Goal: Task Accomplishment & Management: Manage account settings

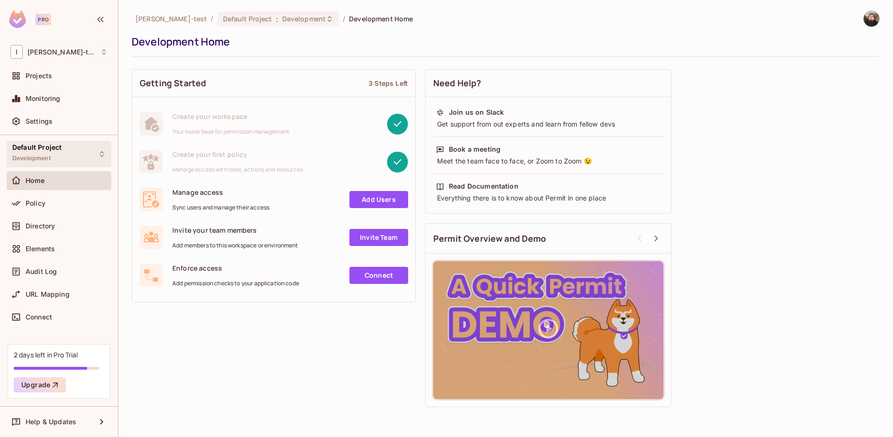
click at [48, 154] on div "Default Project Development" at bounding box center [36, 153] width 49 height 20
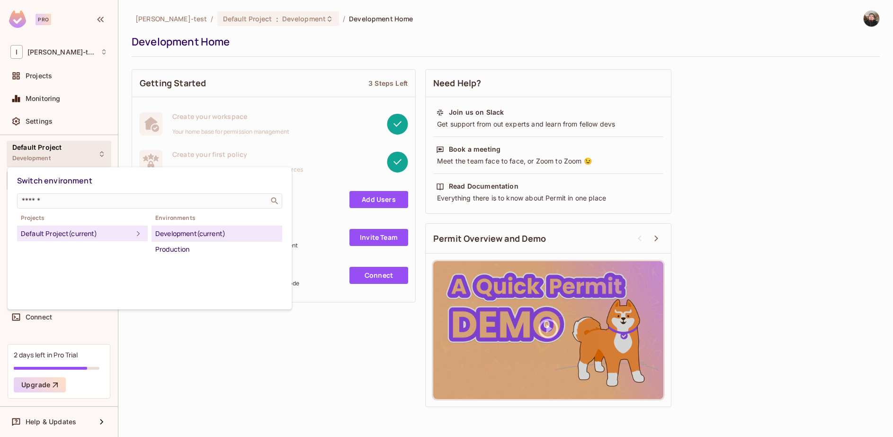
click at [183, 233] on div "Development (current)" at bounding box center [216, 233] width 123 height 11
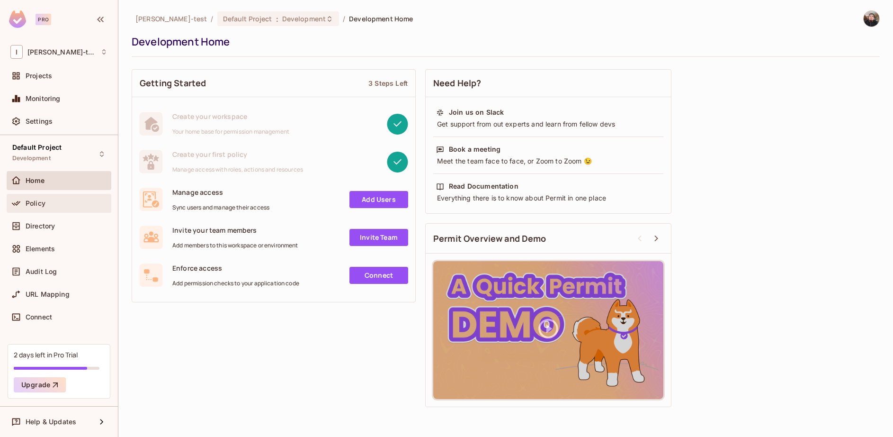
click at [27, 205] on span "Policy" at bounding box center [36, 203] width 20 height 8
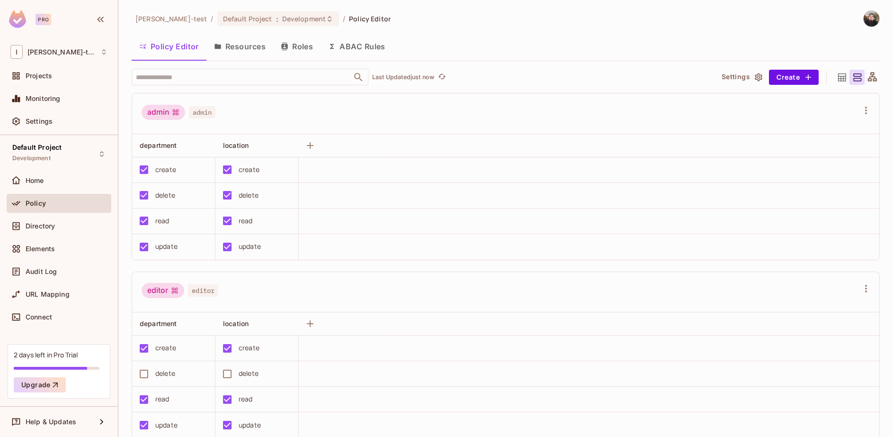
click at [867, 20] on img at bounding box center [872, 19] width 16 height 16
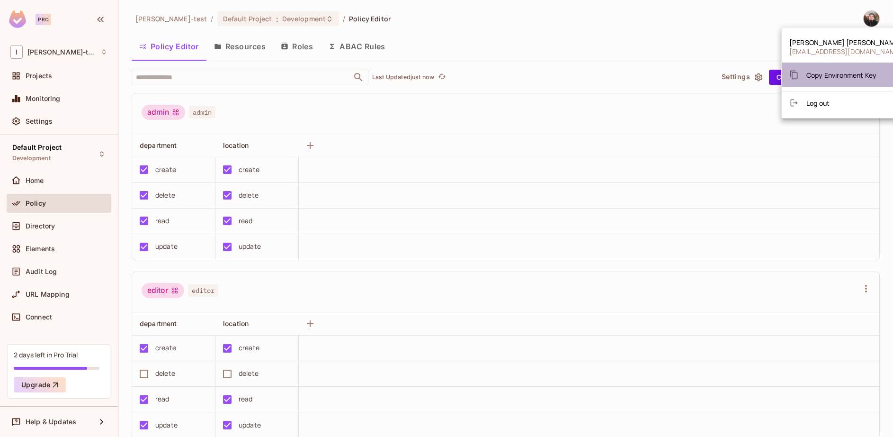
click at [845, 80] on div "Copy Environment Key" at bounding box center [832, 74] width 87 height 19
click at [592, 36] on div at bounding box center [446, 218] width 893 height 437
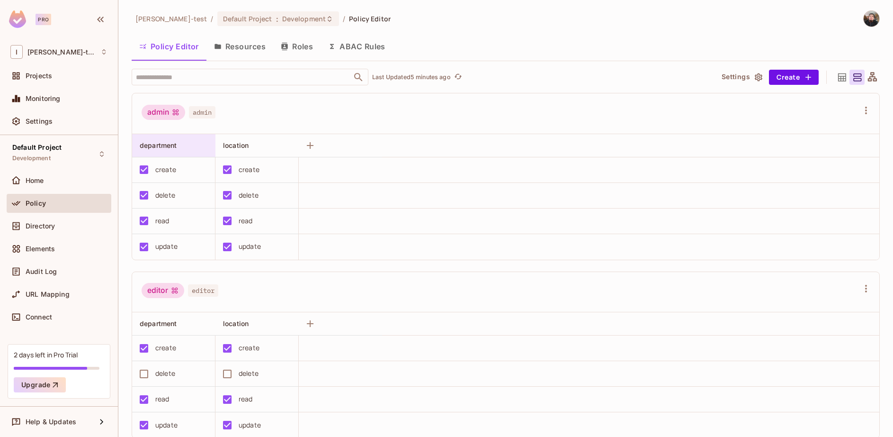
click at [175, 148] on span "department" at bounding box center [158, 145] width 37 height 8
click at [63, 227] on div "Directory" at bounding box center [67, 226] width 82 height 8
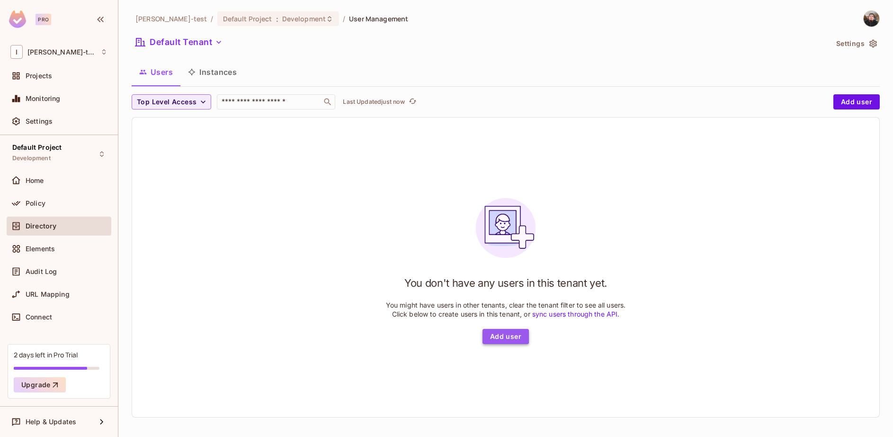
click at [494, 336] on button "Add user" at bounding box center [506, 336] width 46 height 15
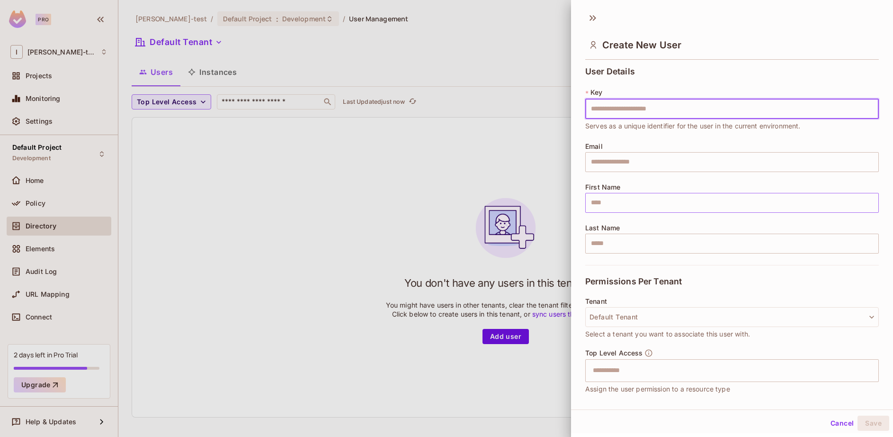
type input "*"
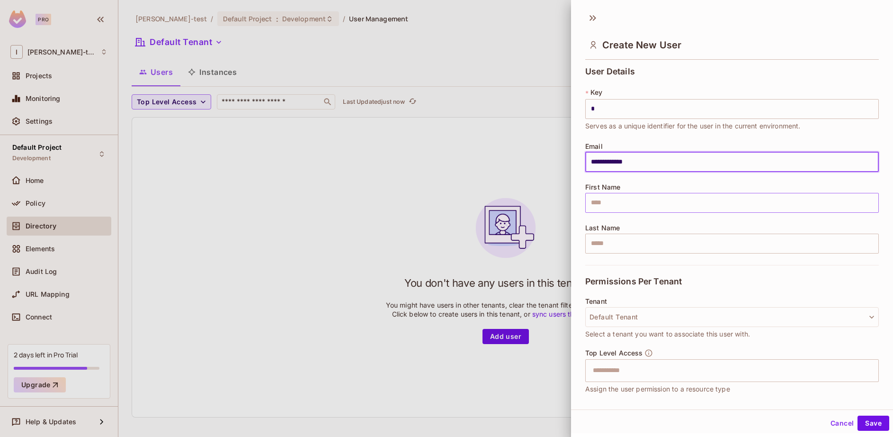
type input "**********"
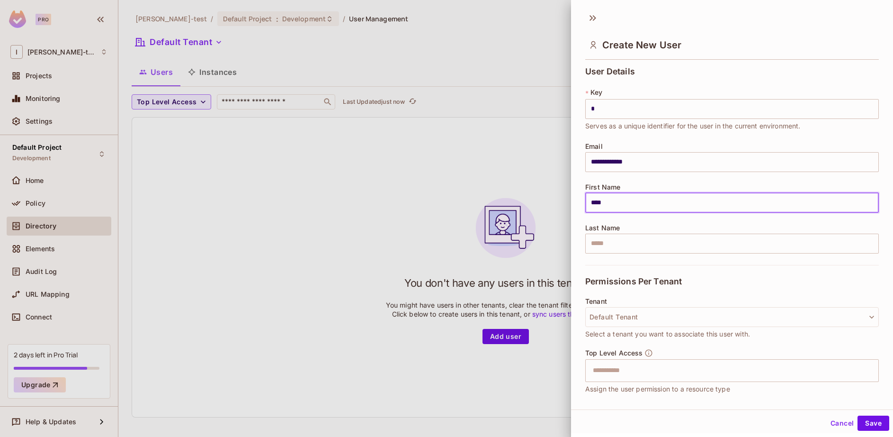
type input "****"
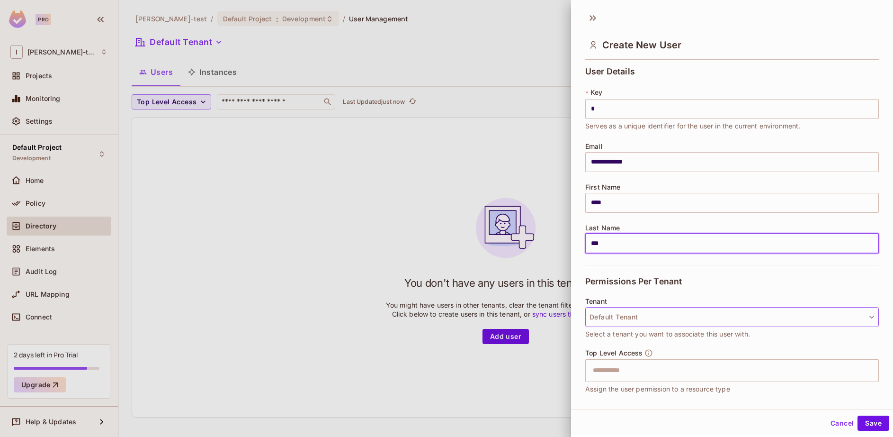
type input "***"
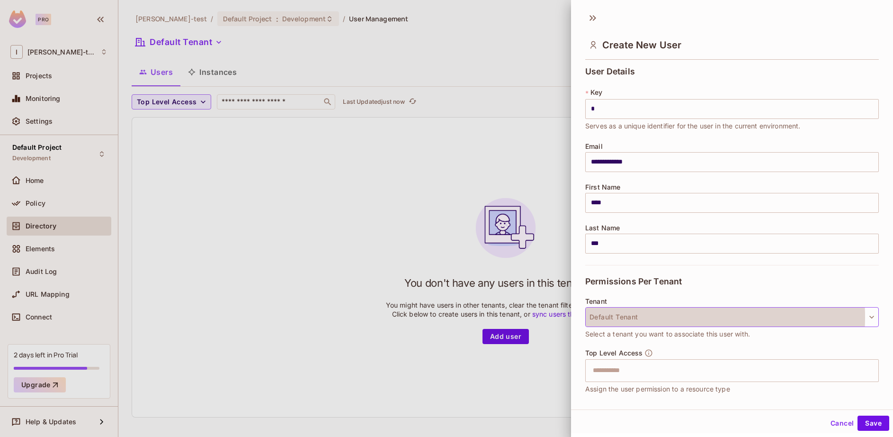
click at [641, 317] on button "Default Tenant" at bounding box center [732, 317] width 294 height 20
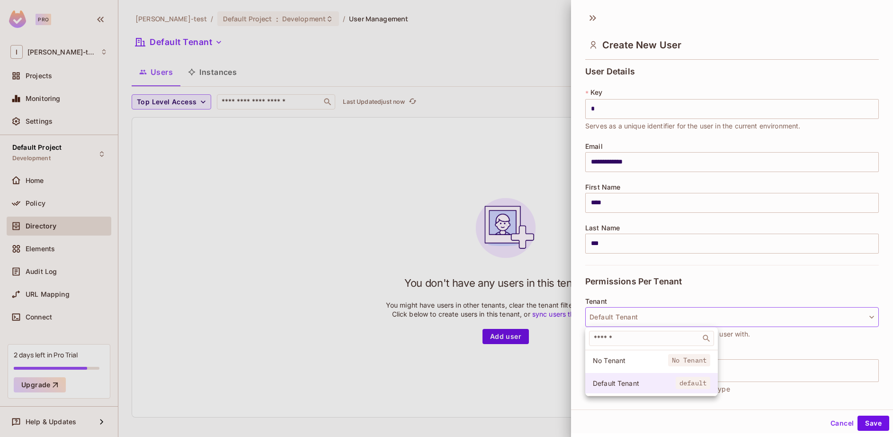
click at [626, 387] on span "Default Tenant" at bounding box center [634, 382] width 83 height 9
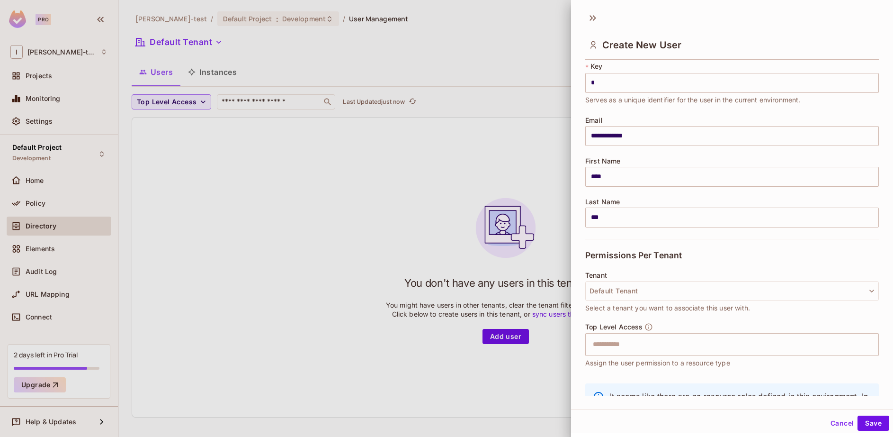
scroll to position [41, 0]
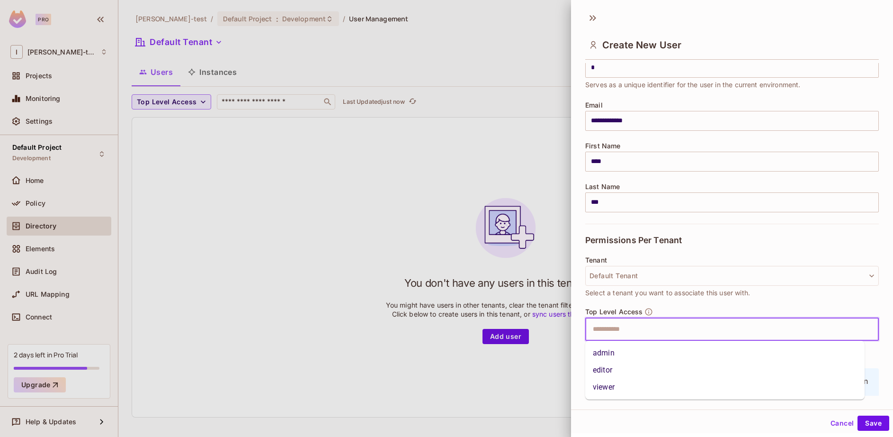
click at [640, 331] on input "text" at bounding box center [723, 329] width 273 height 19
click at [628, 357] on li "admin" at bounding box center [724, 352] width 279 height 17
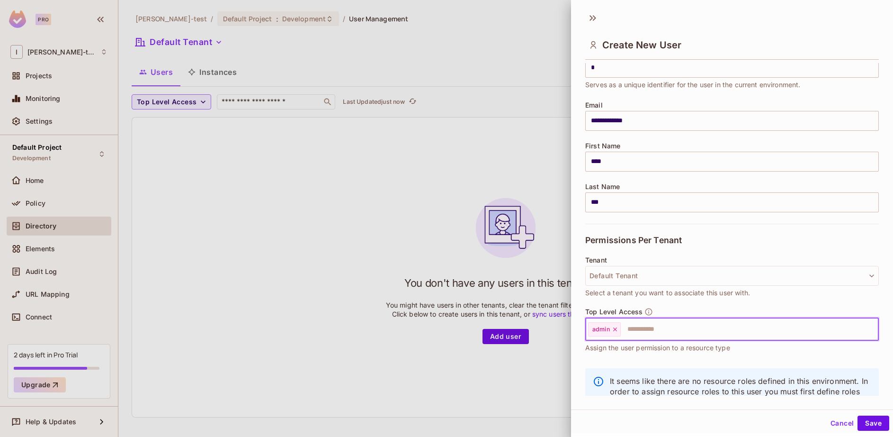
scroll to position [75, 0]
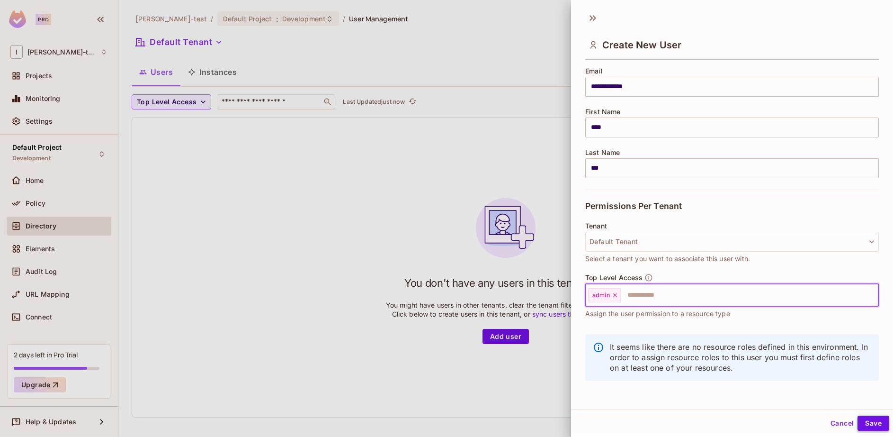
click at [868, 422] on button "Save" at bounding box center [874, 422] width 32 height 15
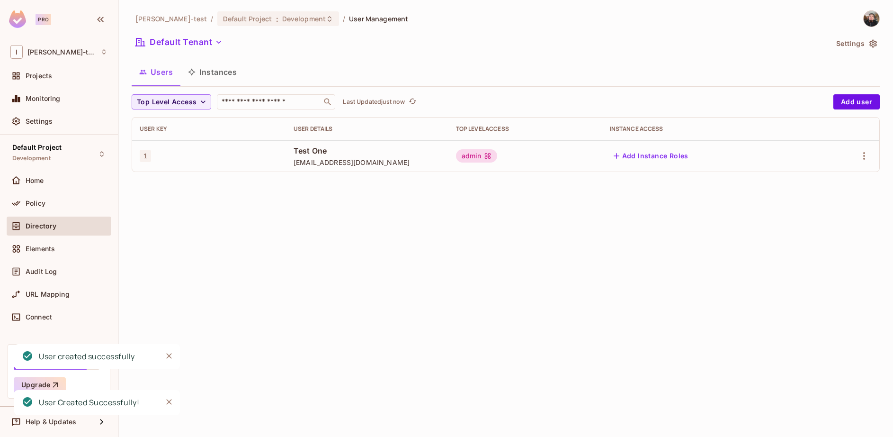
click at [437, 254] on div "Ignacio-test / Default Project : Development / User Management Default Tenant S…" at bounding box center [505, 218] width 775 height 437
click at [657, 156] on button "Add Instance Roles" at bounding box center [651, 155] width 82 height 15
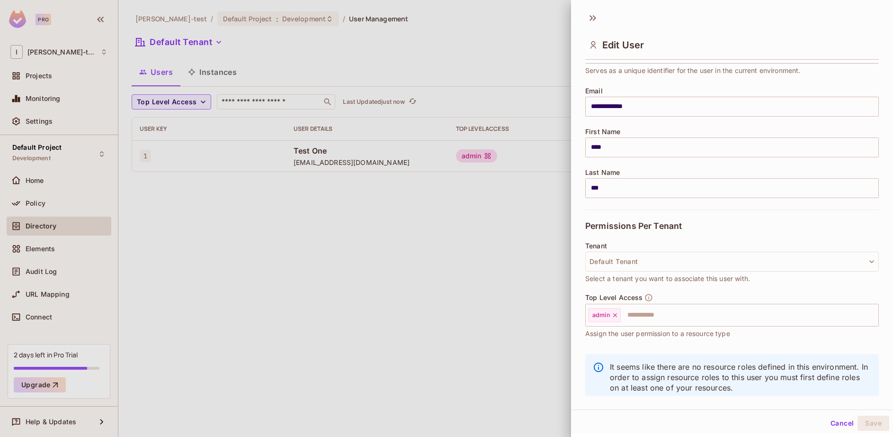
scroll to position [64, 0]
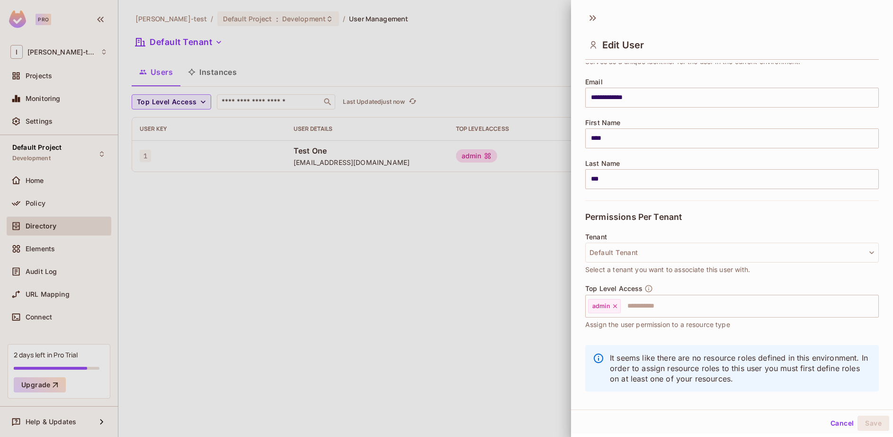
click at [510, 348] on div at bounding box center [446, 218] width 893 height 437
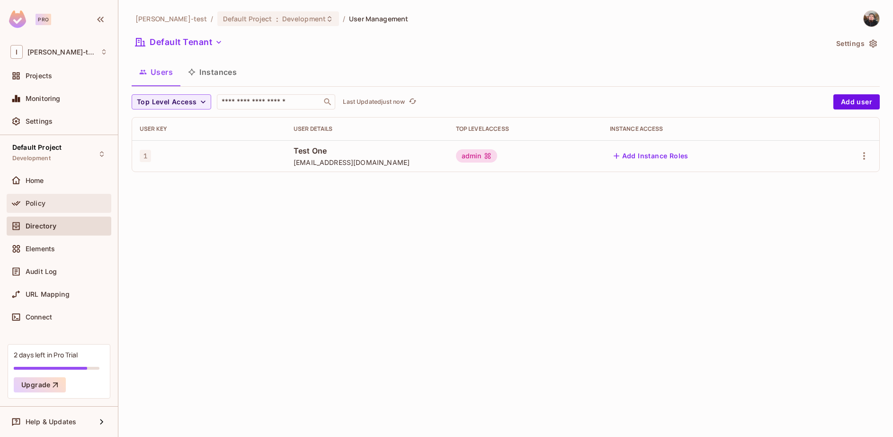
click at [51, 206] on div "Policy" at bounding box center [67, 203] width 82 height 8
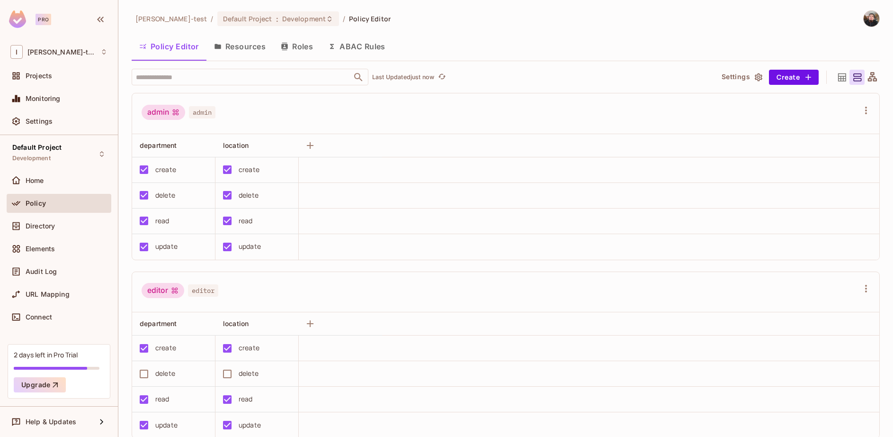
click at [286, 49] on icon "button" at bounding box center [285, 47] width 8 height 8
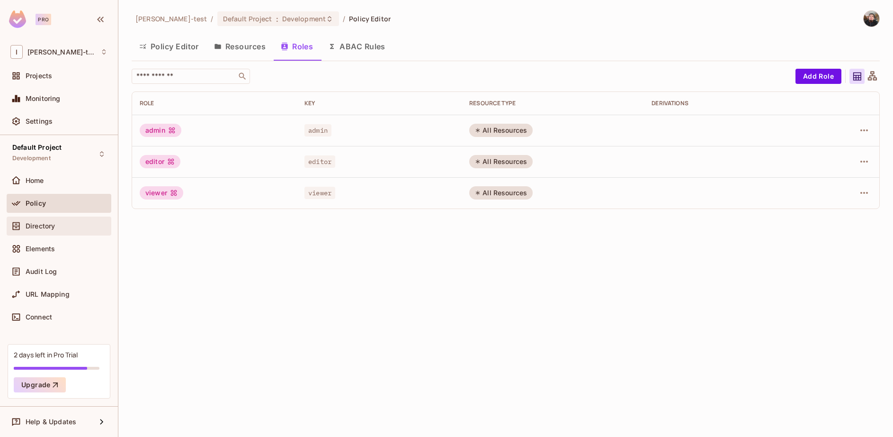
click at [54, 229] on span "Directory" at bounding box center [40, 226] width 29 height 8
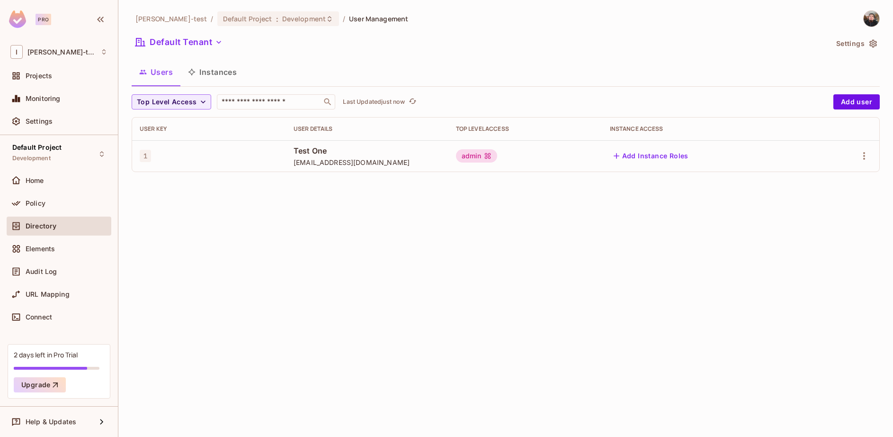
click at [267, 160] on div "1" at bounding box center [209, 155] width 139 height 9
click at [483, 160] on div "admin" at bounding box center [477, 155] width 42 height 13
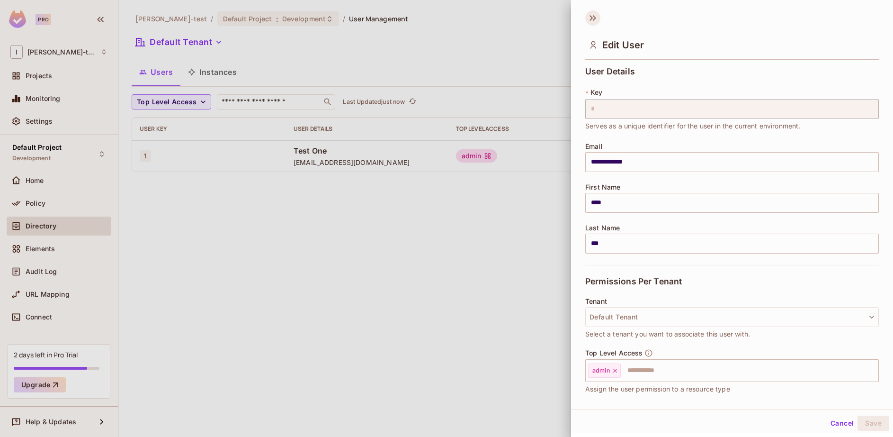
click at [592, 21] on icon at bounding box center [592, 17] width 15 height 15
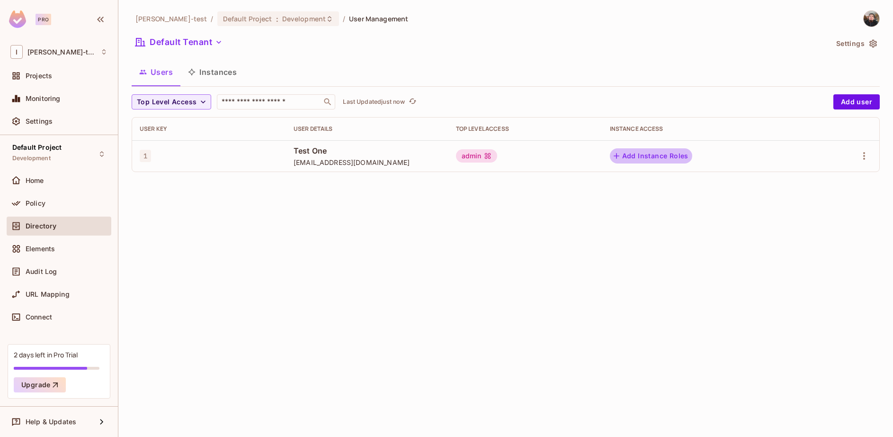
click at [635, 154] on button "Add Instance Roles" at bounding box center [651, 155] width 82 height 15
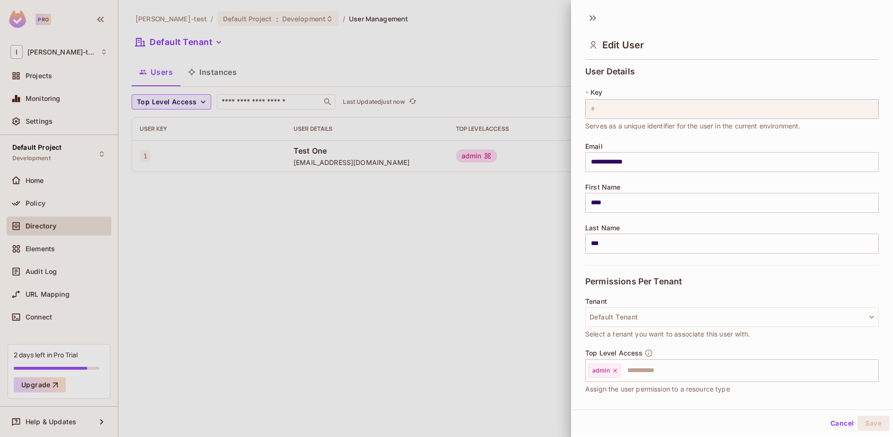
scroll to position [75, 0]
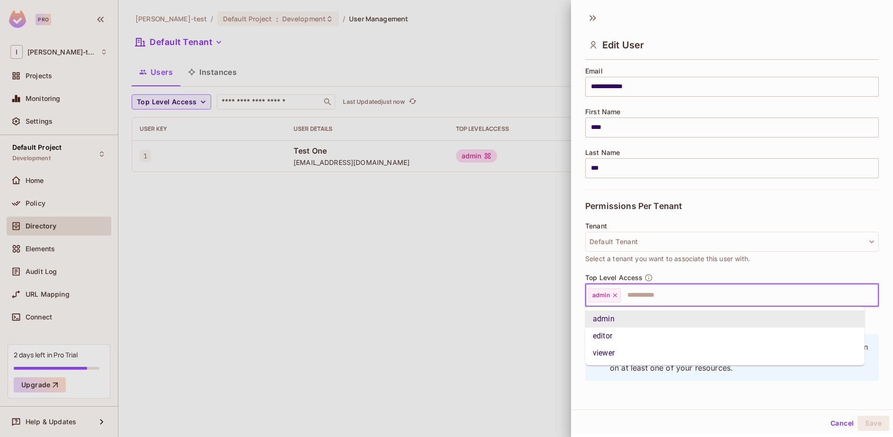
click at [646, 294] on input "text" at bounding box center [741, 295] width 239 height 19
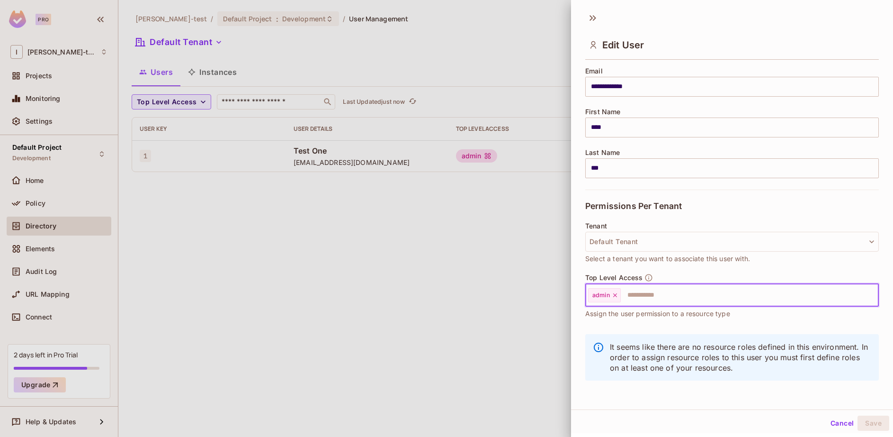
scroll to position [0, 0]
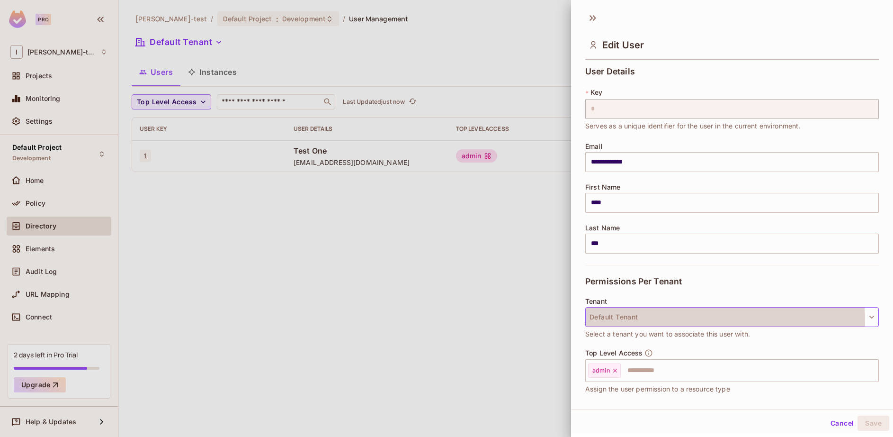
click at [638, 322] on button "Default Tenant" at bounding box center [732, 317] width 294 height 20
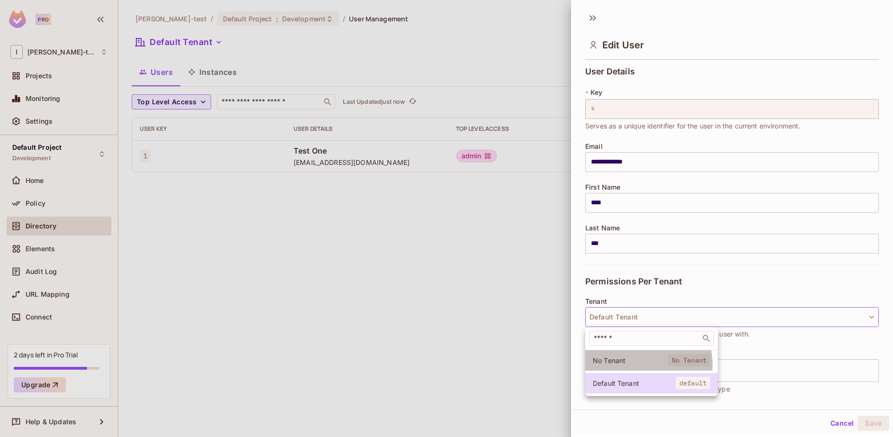
click at [644, 364] on span "No Tenant" at bounding box center [630, 360] width 75 height 9
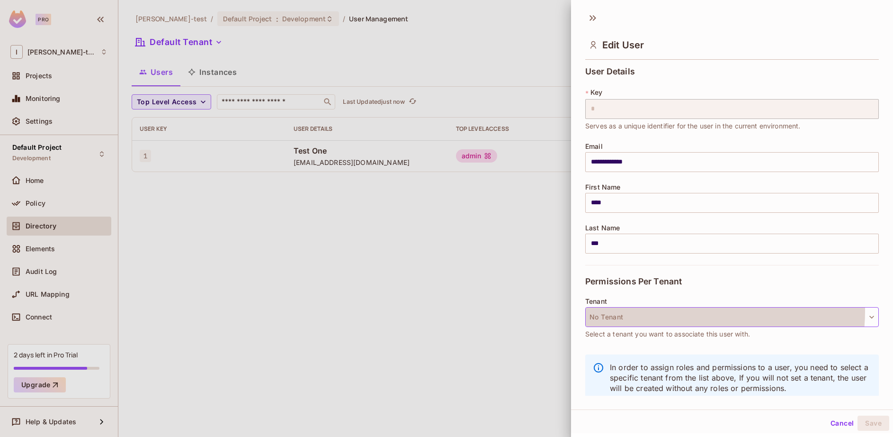
click at [656, 310] on button "No Tenant" at bounding box center [732, 317] width 294 height 20
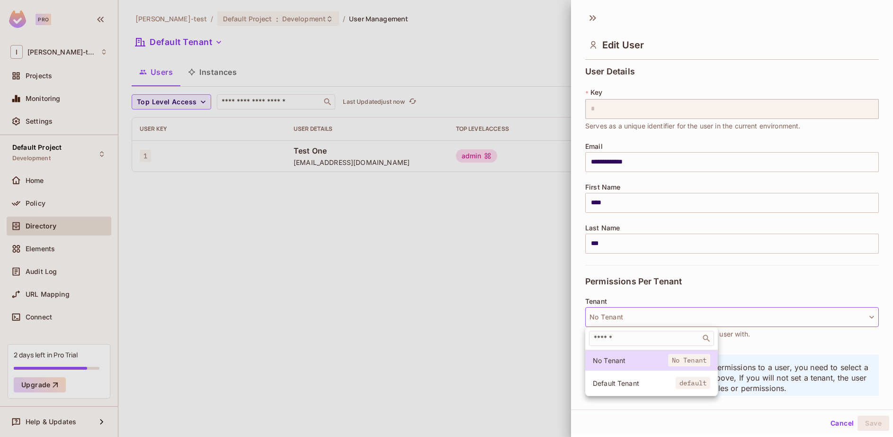
click at [608, 379] on span "Default Tenant" at bounding box center [634, 382] width 83 height 9
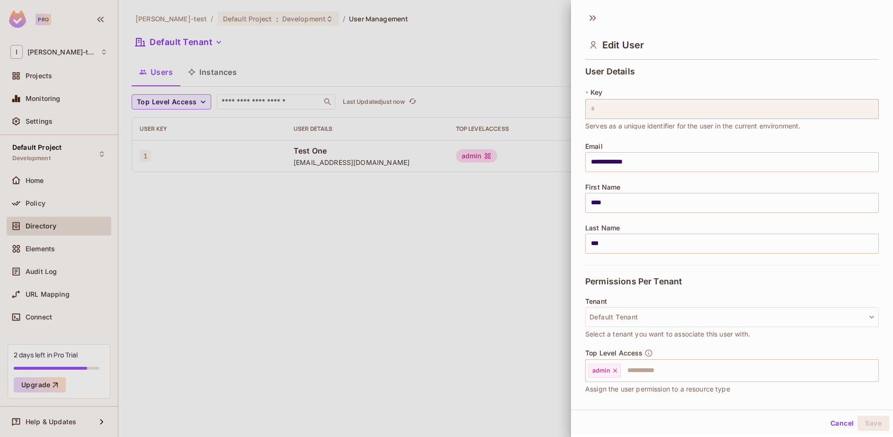
click at [553, 247] on div at bounding box center [446, 218] width 893 height 437
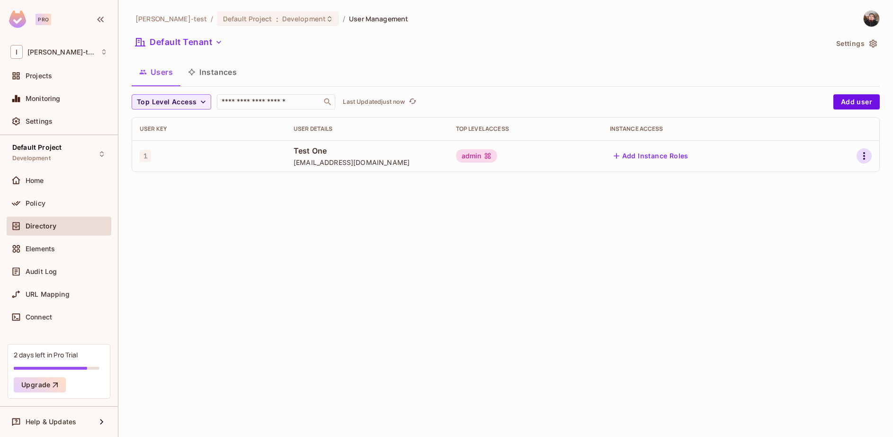
click at [868, 161] on icon "button" at bounding box center [864, 155] width 11 height 11
click at [797, 200] on icon at bounding box center [794, 198] width 9 height 9
click at [309, 148] on span "Test One" at bounding box center [367, 150] width 147 height 10
click at [151, 158] on span "1" at bounding box center [145, 156] width 11 height 12
click at [50, 243] on div "Elements" at bounding box center [58, 248] width 97 height 11
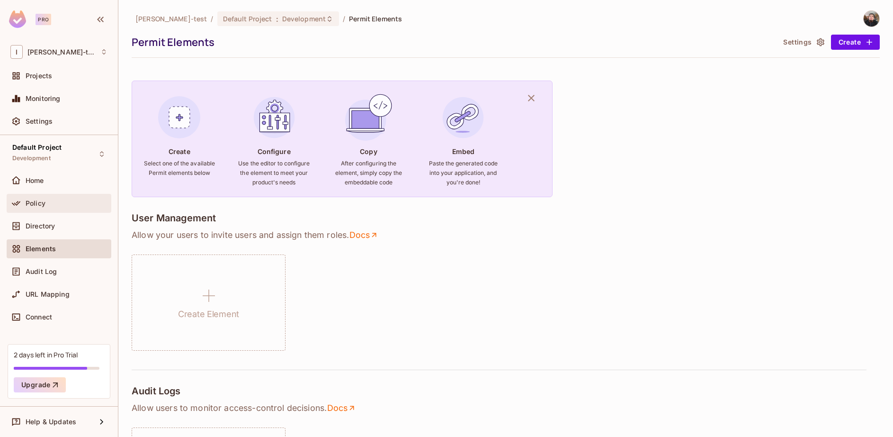
click at [40, 206] on span "Policy" at bounding box center [36, 203] width 20 height 8
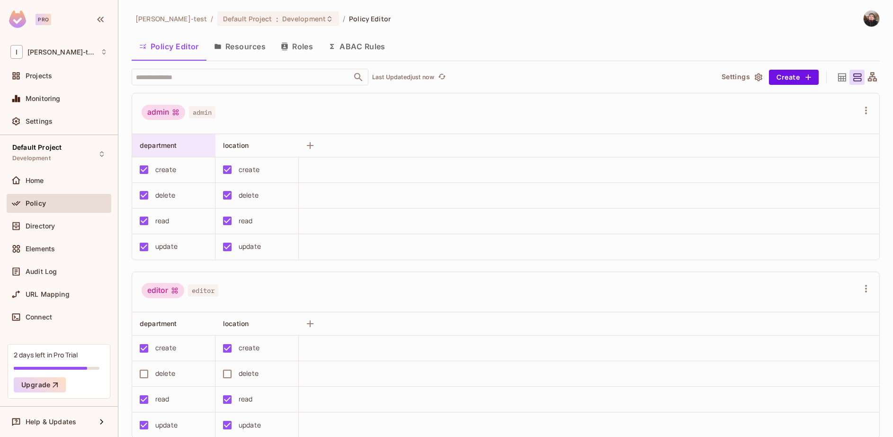
click at [163, 149] on span "department" at bounding box center [158, 145] width 37 height 8
click at [248, 42] on button "Resources" at bounding box center [239, 47] width 67 height 24
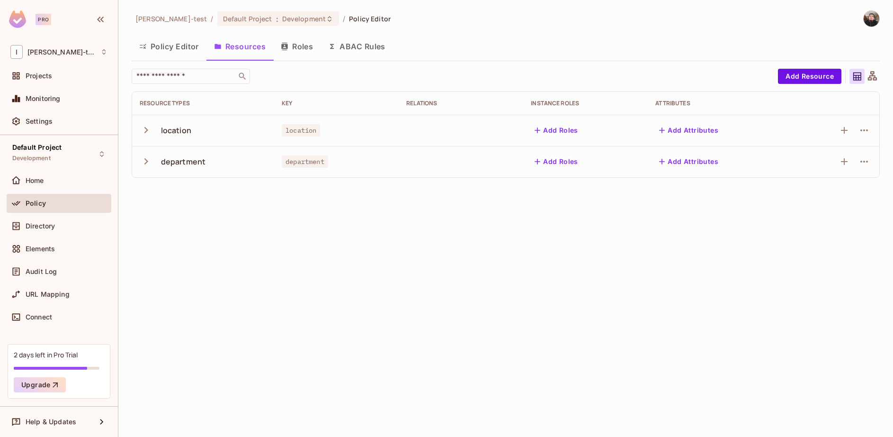
click at [146, 134] on icon "button" at bounding box center [146, 130] width 13 height 13
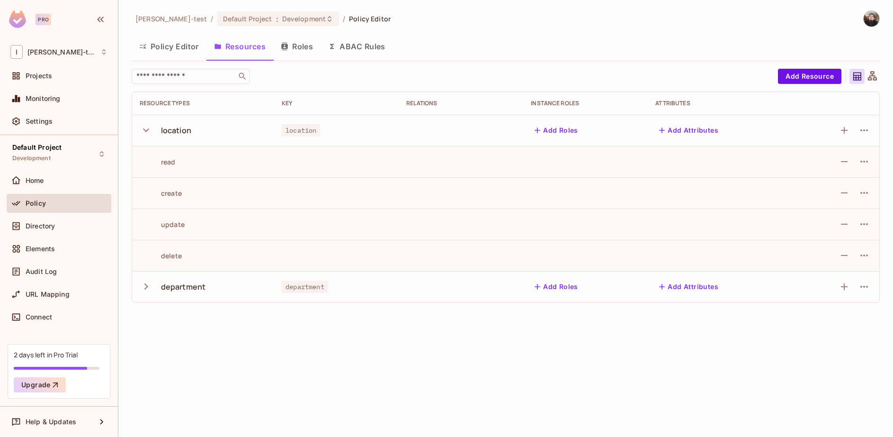
click at [146, 134] on icon "button" at bounding box center [146, 130] width 13 height 13
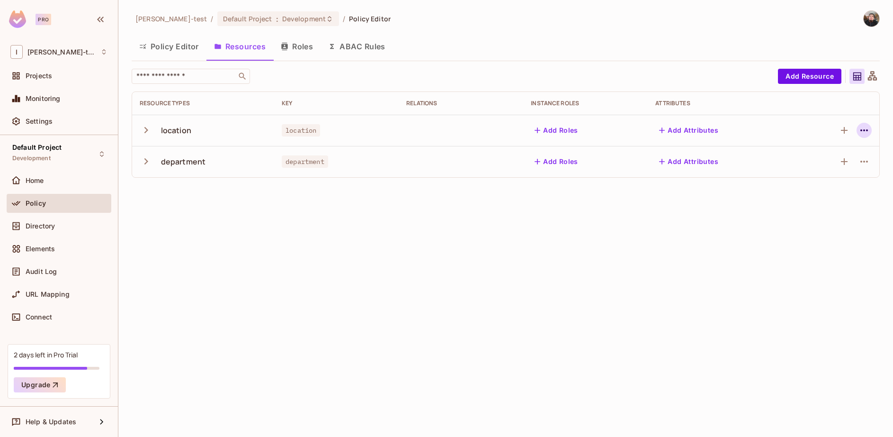
click at [865, 126] on icon "button" at bounding box center [864, 130] width 11 height 11
click at [813, 170] on div "Edit Resource" at bounding box center [823, 167] width 45 height 9
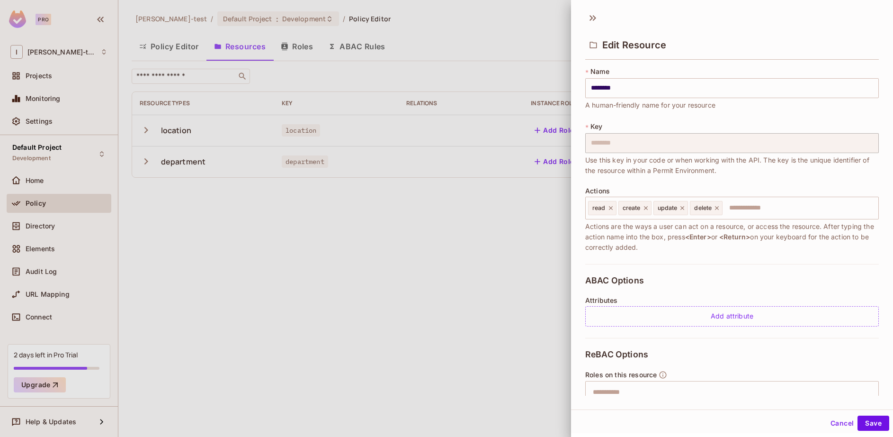
click at [659, 156] on span "Use this key in your code or when working with the API. The key is the unique i…" at bounding box center [732, 165] width 294 height 21
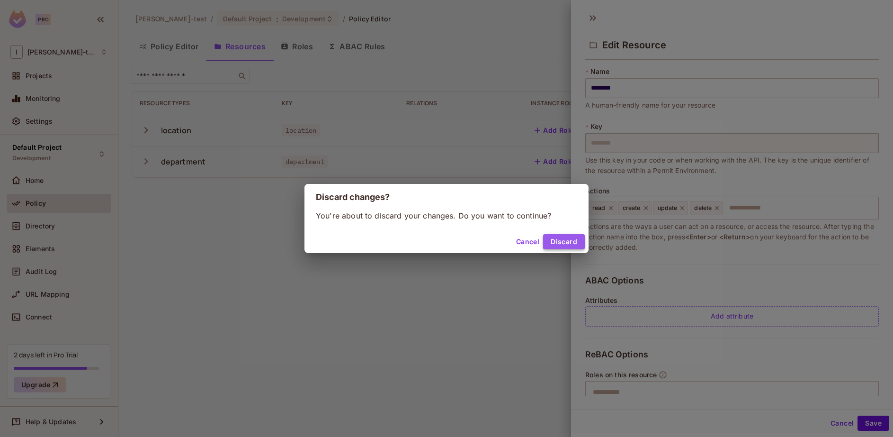
click at [571, 244] on button "Discard" at bounding box center [564, 241] width 42 height 15
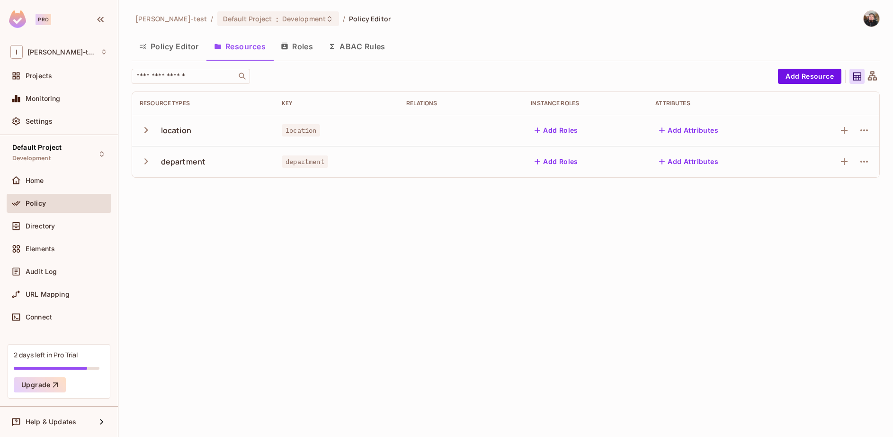
click at [299, 128] on span "location" at bounding box center [301, 130] width 38 height 12
copy span "location"
click at [176, 49] on button "Policy Editor" at bounding box center [169, 47] width 75 height 24
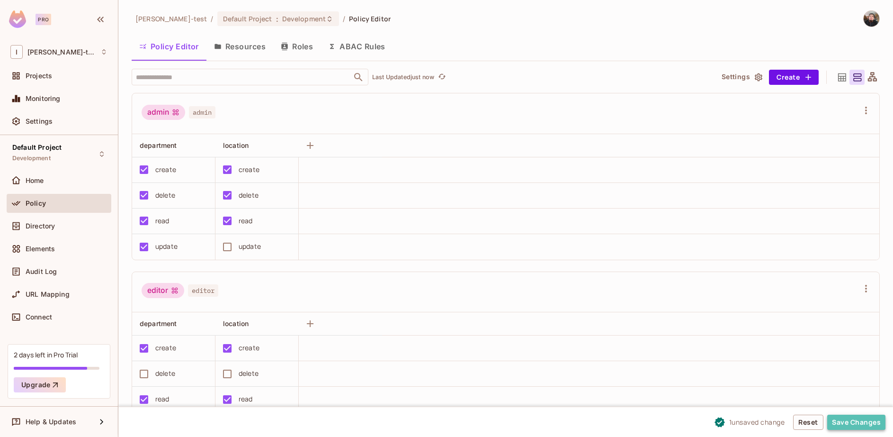
click at [857, 418] on button "Save Changes" at bounding box center [856, 421] width 58 height 15
click at [869, 429] on button "Save Changes" at bounding box center [856, 421] width 58 height 15
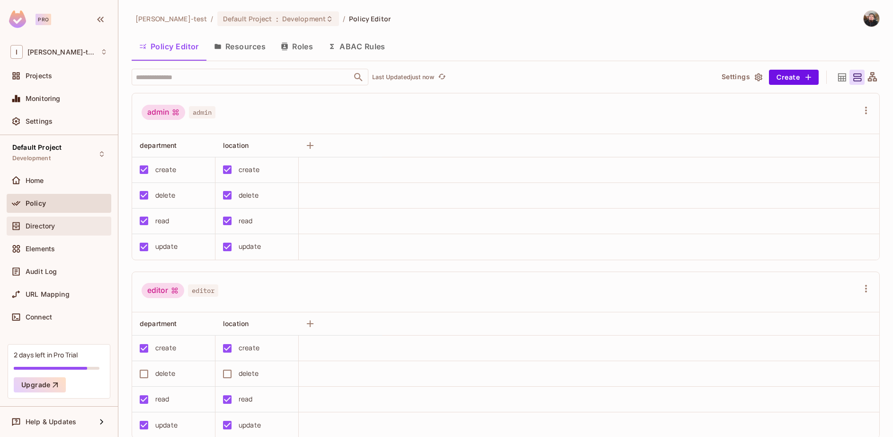
click at [49, 228] on span "Directory" at bounding box center [40, 226] width 29 height 8
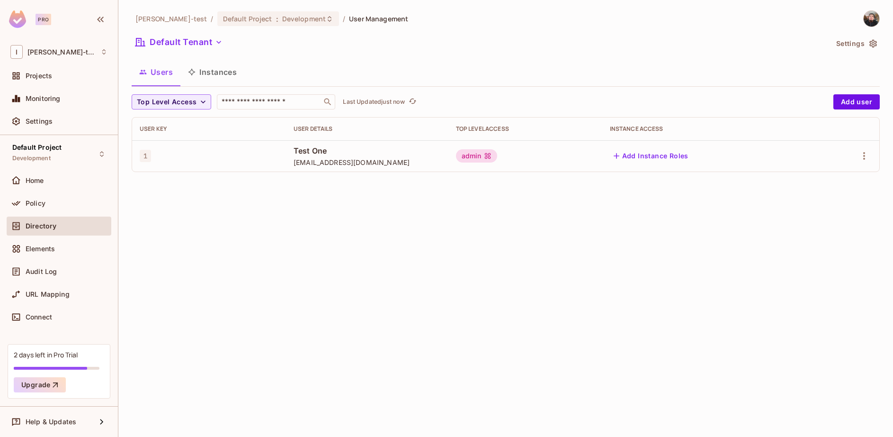
click at [272, 164] on td "1" at bounding box center [209, 155] width 154 height 31
click at [649, 155] on button "Add Instance Roles" at bounding box center [651, 155] width 82 height 15
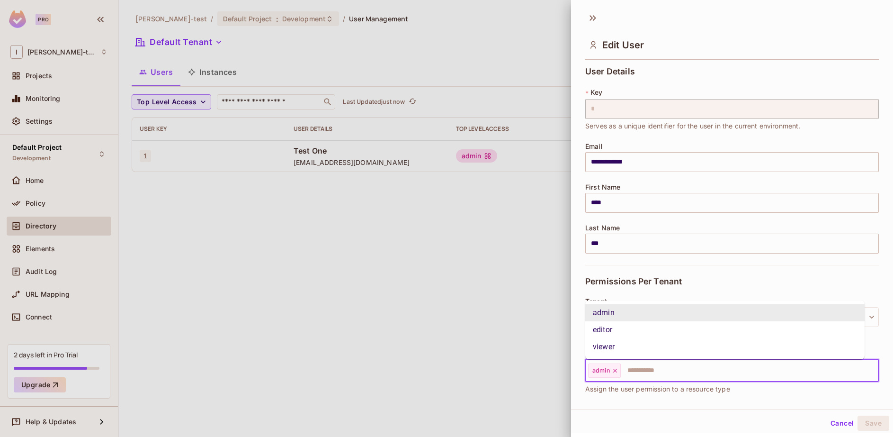
click at [649, 367] on input "text" at bounding box center [741, 370] width 239 height 19
click at [619, 330] on li "editor" at bounding box center [724, 329] width 279 height 17
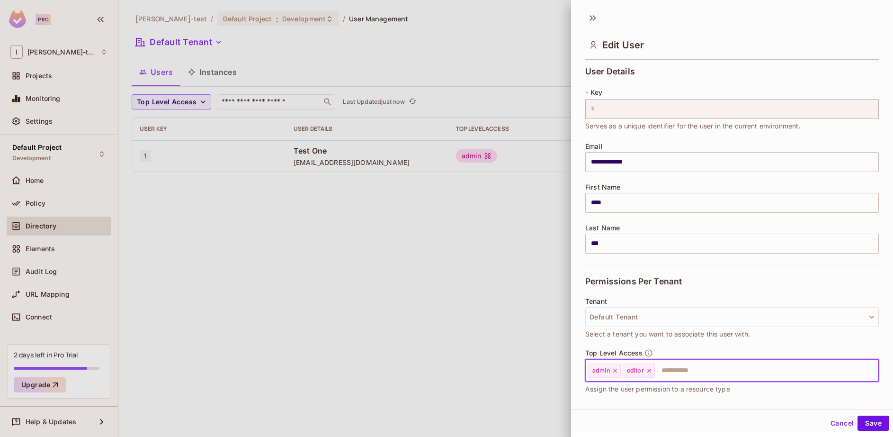
click at [668, 369] on input "text" at bounding box center [758, 370] width 205 height 19
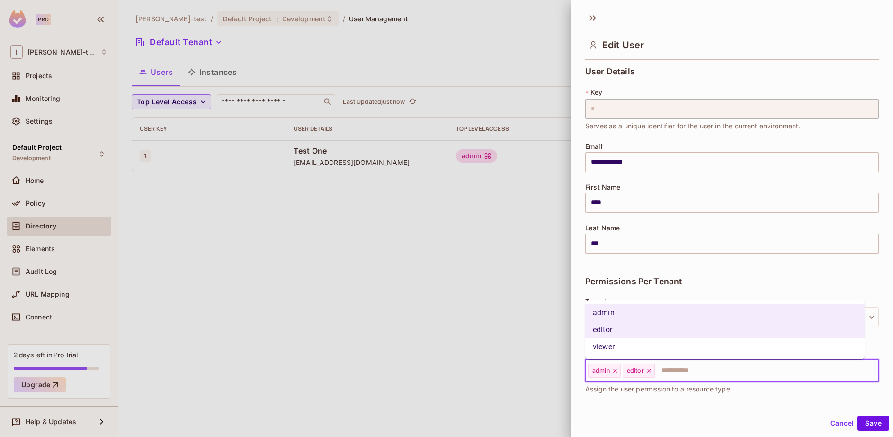
click at [646, 348] on li "viewer" at bounding box center [724, 346] width 279 height 17
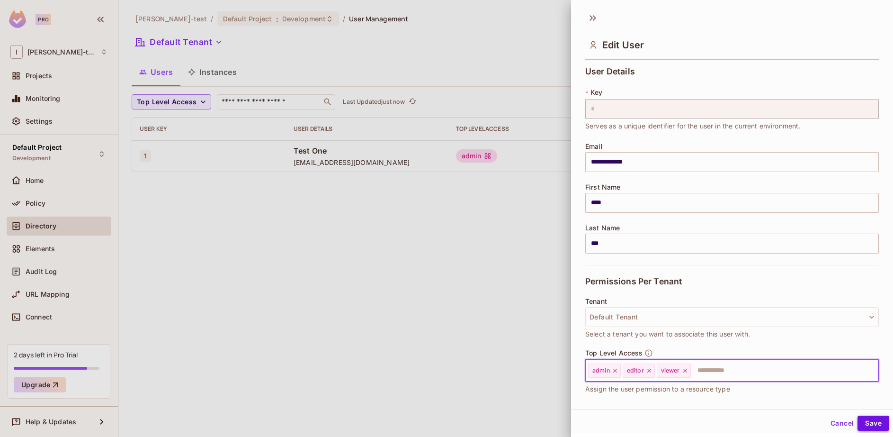
click at [873, 424] on button "Save" at bounding box center [874, 422] width 32 height 15
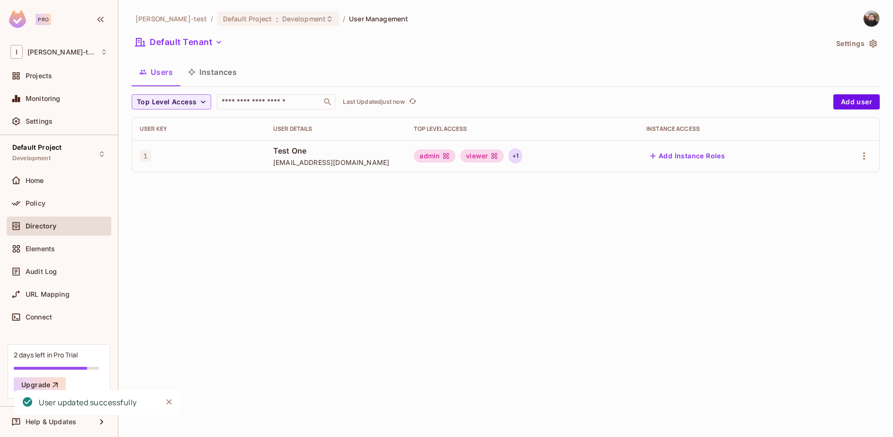
click at [510, 156] on div "+ 1" at bounding box center [516, 155] width 14 height 15
drag, startPoint x: 434, startPoint y: 215, endPoint x: 367, endPoint y: 199, distance: 68.9
click at [434, 215] on div at bounding box center [446, 218] width 893 height 437
click at [52, 204] on div "Policy" at bounding box center [67, 203] width 82 height 8
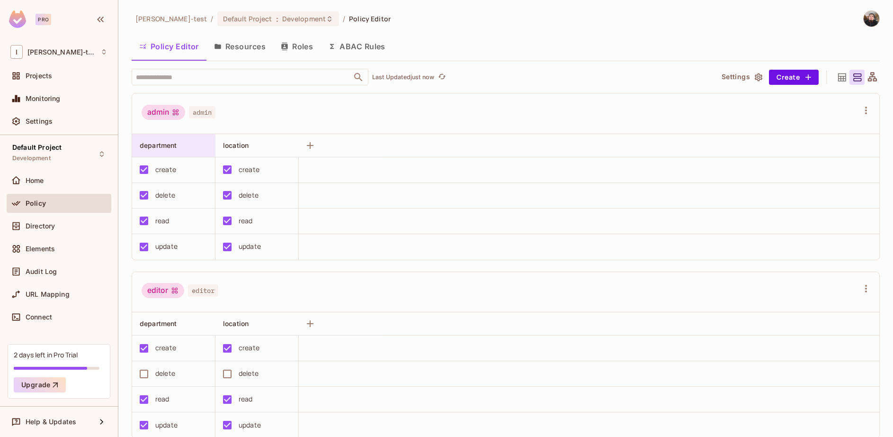
click at [160, 147] on span "department" at bounding box center [158, 145] width 37 height 8
click at [165, 138] on div "department" at bounding box center [173, 145] width 83 height 23
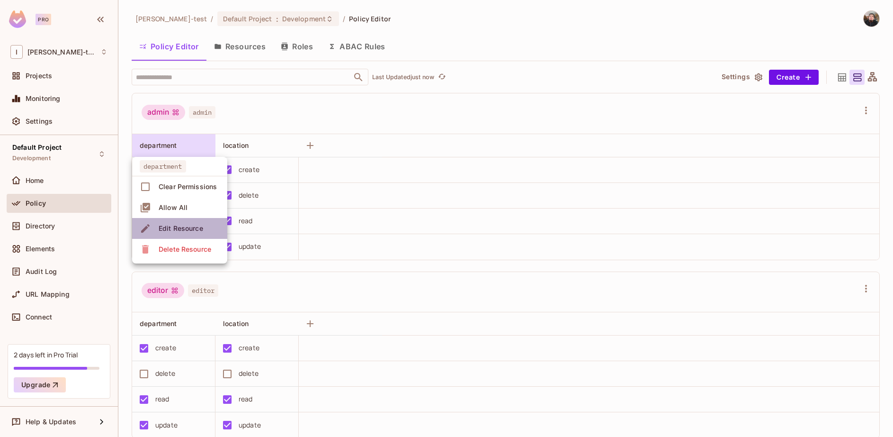
click at [177, 230] on div "Edit Resource" at bounding box center [181, 228] width 45 height 9
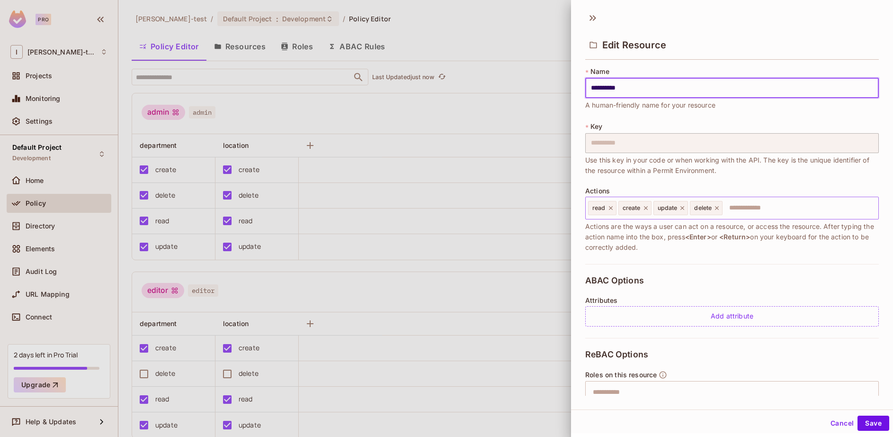
click at [771, 209] on input "text" at bounding box center [799, 207] width 151 height 19
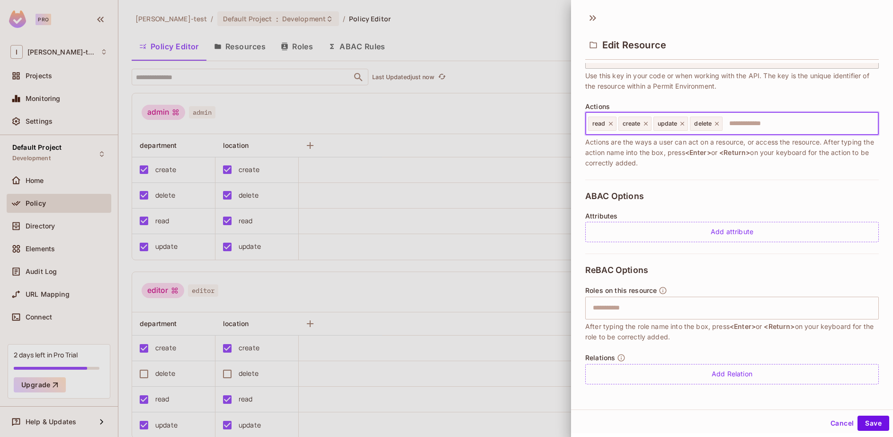
scroll to position [1, 0]
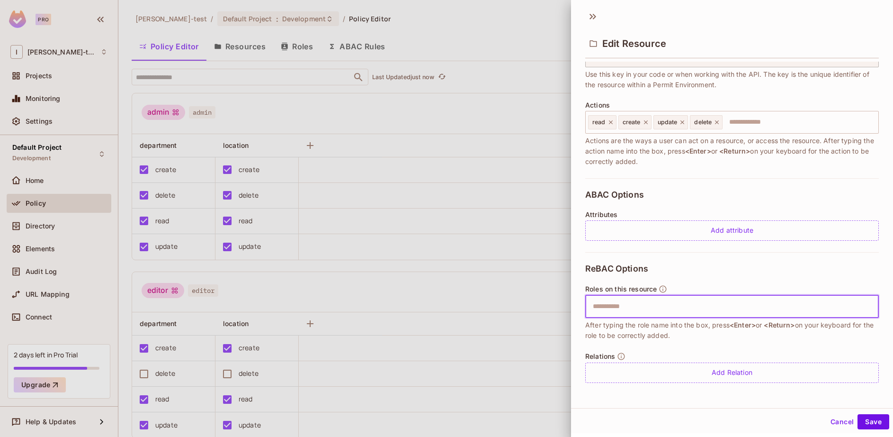
click at [680, 305] on input "text" at bounding box center [730, 306] width 287 height 19
type input "*****"
click at [687, 420] on div "Cancel Save" at bounding box center [732, 421] width 322 height 23
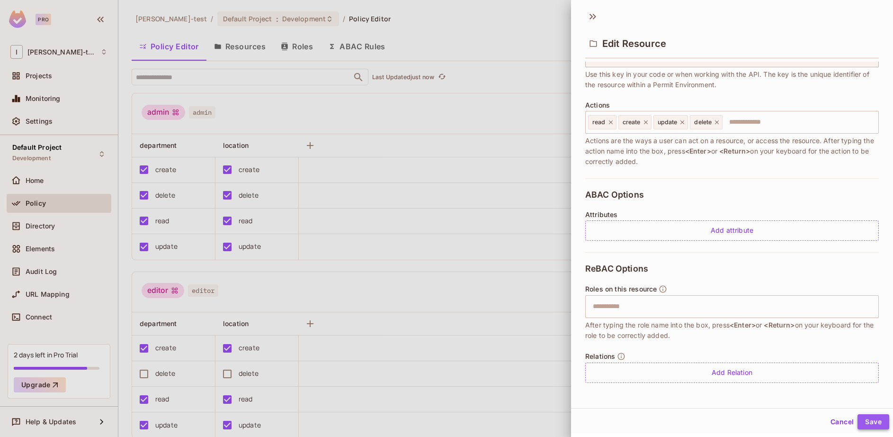
click at [866, 418] on button "Save" at bounding box center [874, 421] width 32 height 15
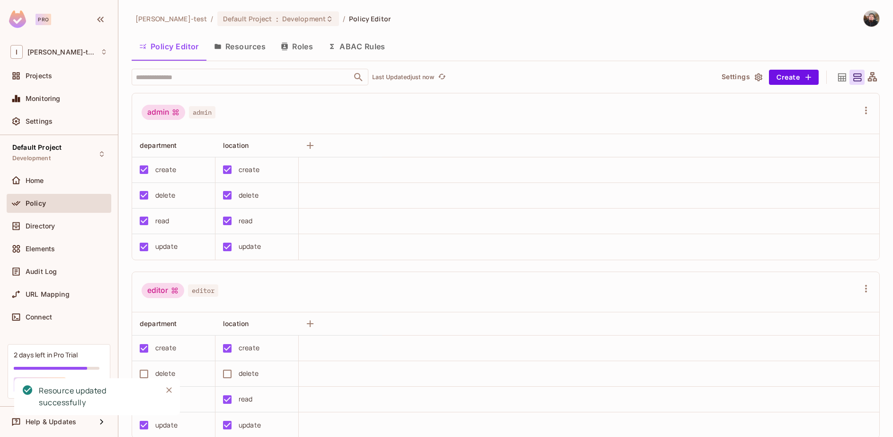
click at [244, 49] on button "Resources" at bounding box center [239, 47] width 67 height 24
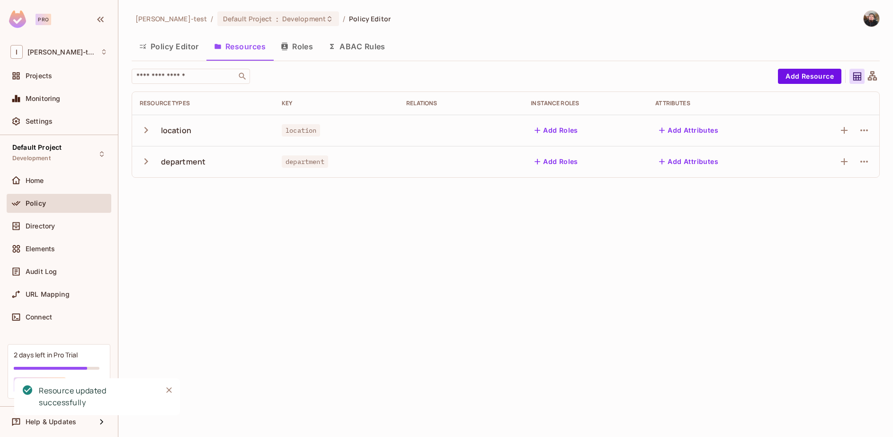
click at [166, 132] on div "location" at bounding box center [176, 130] width 30 height 10
click at [147, 130] on icon "button" at bounding box center [146, 130] width 4 height 6
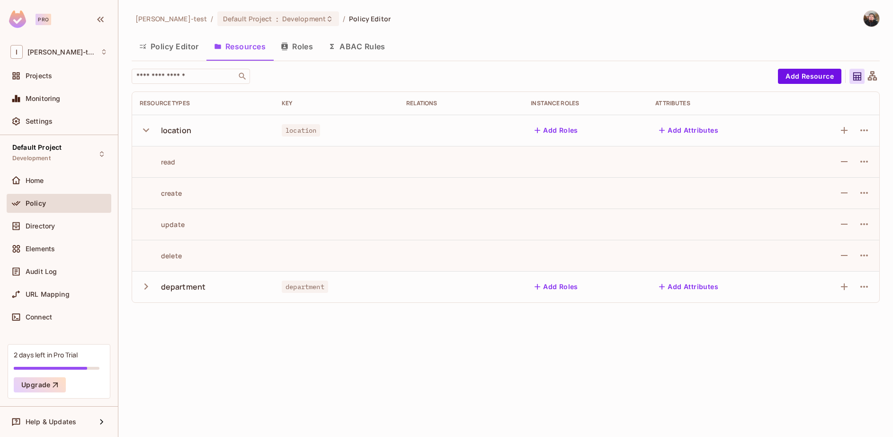
click at [561, 128] on button "Add Roles" at bounding box center [556, 130] width 51 height 15
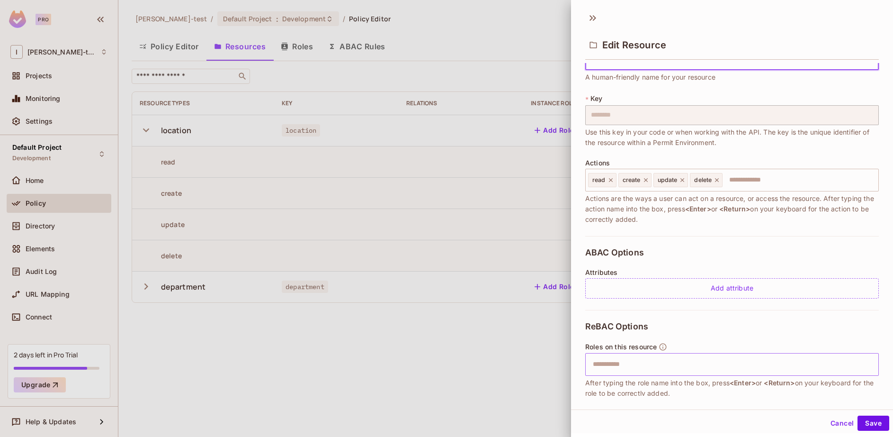
scroll to position [84, 0]
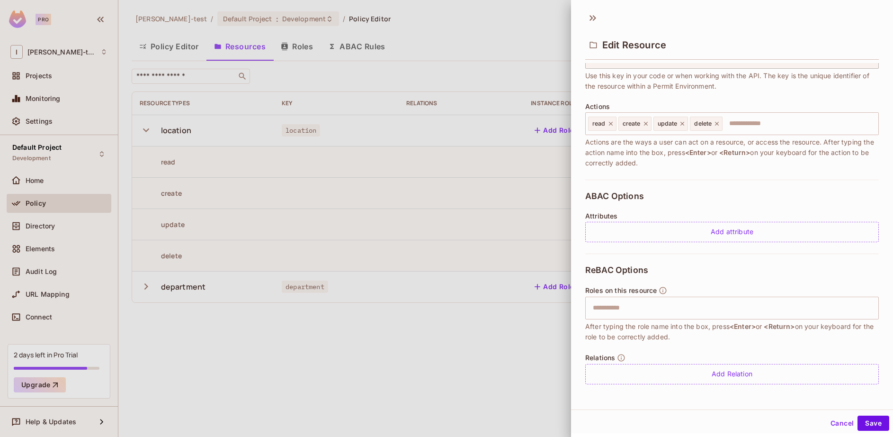
click at [514, 231] on div at bounding box center [446, 218] width 893 height 437
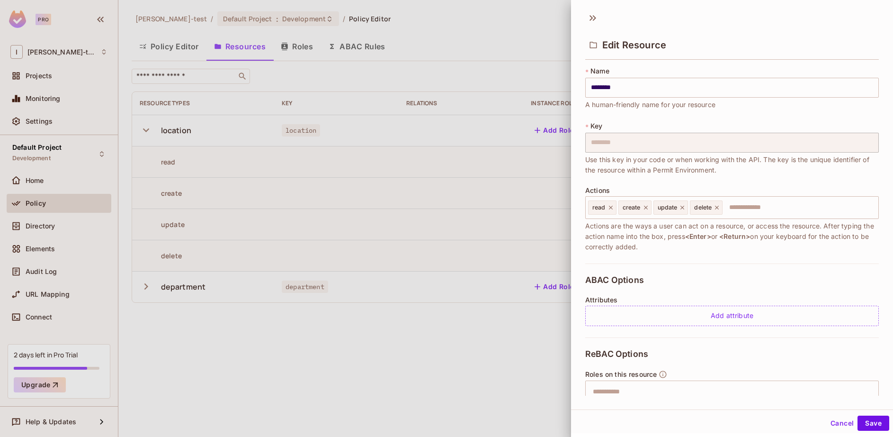
scroll to position [0, 0]
click at [631, 91] on input "********" at bounding box center [732, 88] width 294 height 20
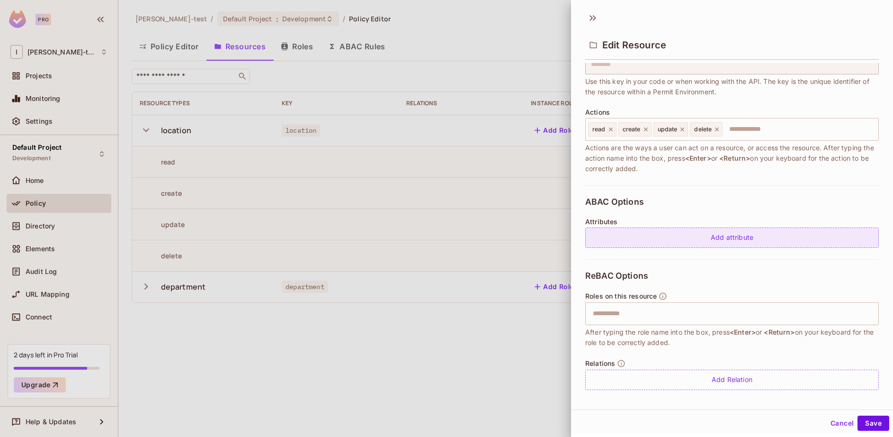
scroll to position [84, 0]
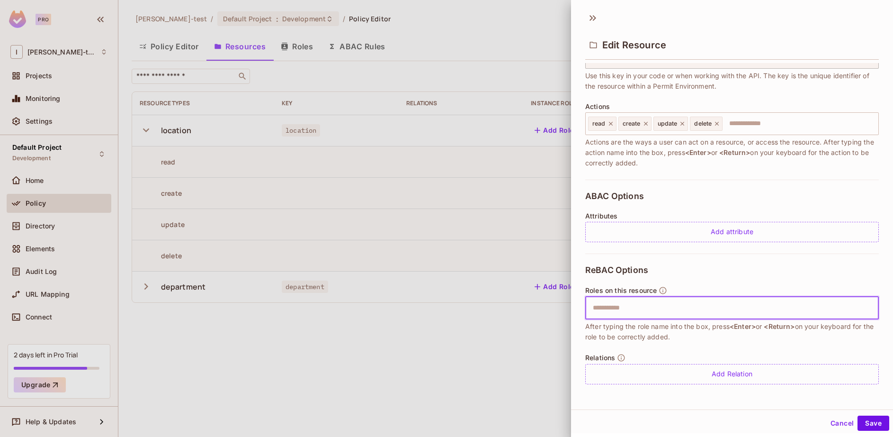
click at [663, 310] on input "text" at bounding box center [730, 307] width 287 height 19
type input "*****"
click at [709, 288] on div "Roles on this resource ​ After typing the role name into the box, press <Enter>…" at bounding box center [732, 314] width 294 height 56
click at [665, 318] on div "​" at bounding box center [732, 307] width 294 height 23
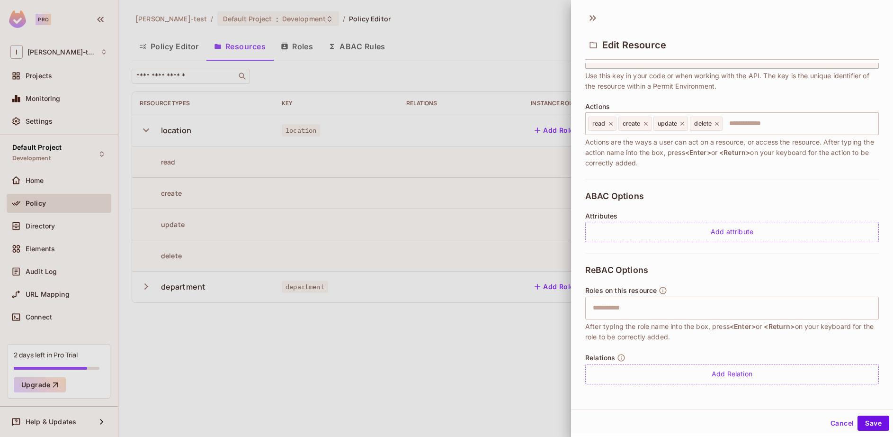
click at [545, 339] on div at bounding box center [446, 218] width 893 height 437
click at [840, 420] on button "Cancel" at bounding box center [842, 422] width 31 height 15
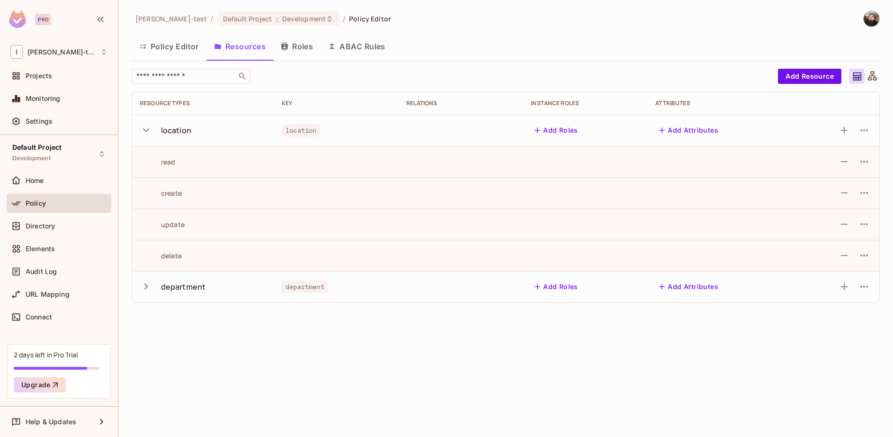
drag, startPoint x: 282, startPoint y: 44, endPoint x: 296, endPoint y: 58, distance: 20.1
click at [282, 44] on icon "button" at bounding box center [285, 47] width 8 height 8
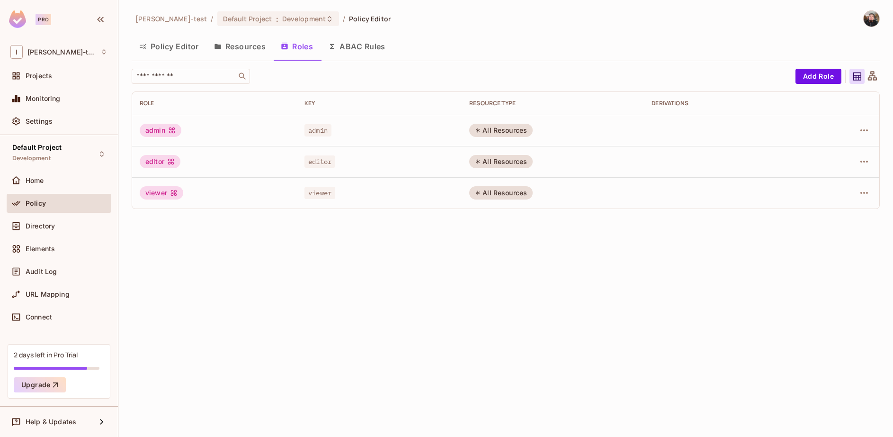
click at [242, 45] on button "Resources" at bounding box center [239, 47] width 67 height 24
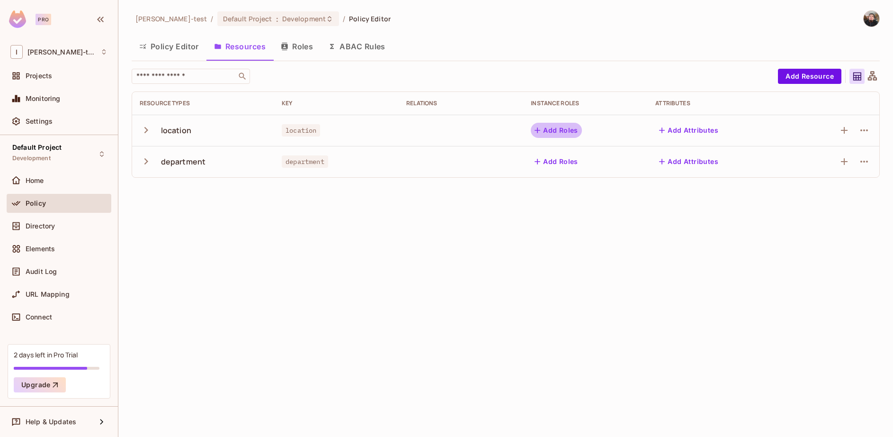
click at [563, 131] on button "Add Roles" at bounding box center [556, 130] width 51 height 15
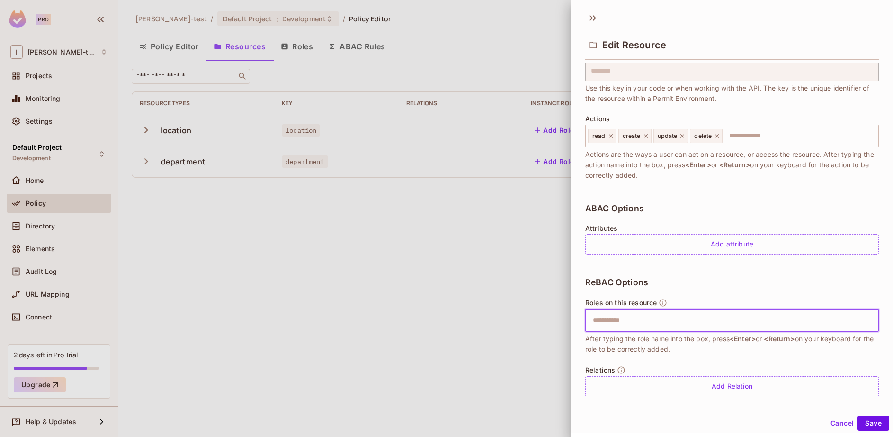
scroll to position [84, 0]
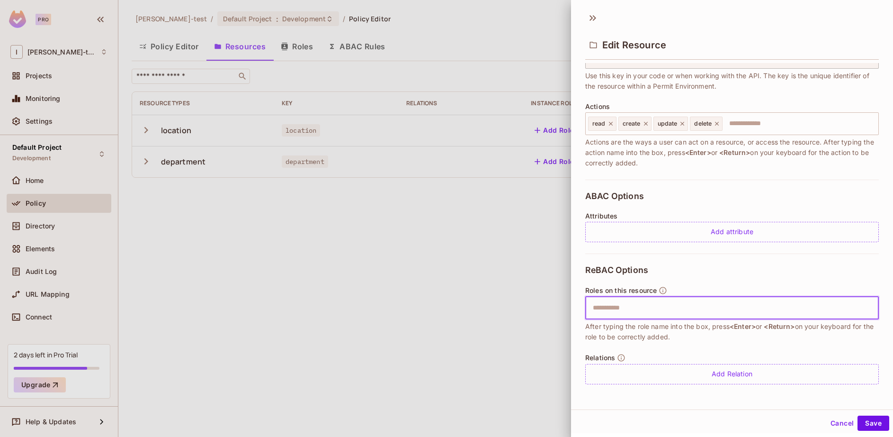
click at [628, 317] on input "text" at bounding box center [730, 307] width 287 height 19
type input "**"
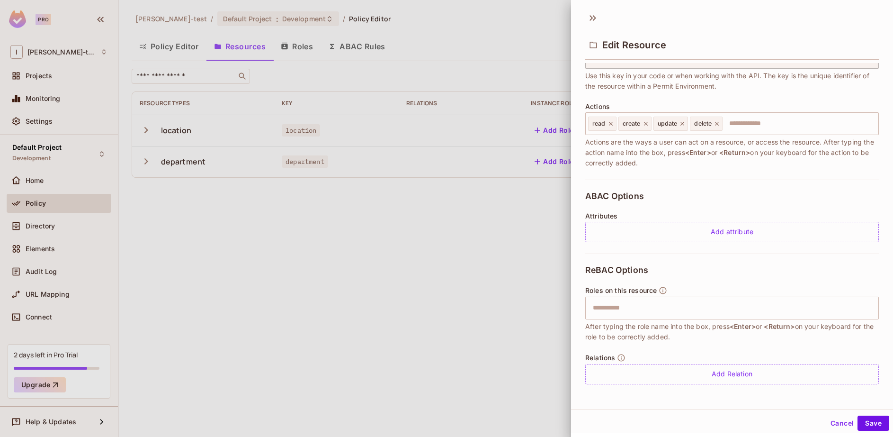
click at [668, 291] on div "Roles on this resource ​ After typing the role name into the box, press <Enter>…" at bounding box center [732, 314] width 294 height 56
click at [666, 290] on icon "button" at bounding box center [663, 290] width 9 height 9
click at [631, 306] on input "text" at bounding box center [730, 307] width 287 height 19
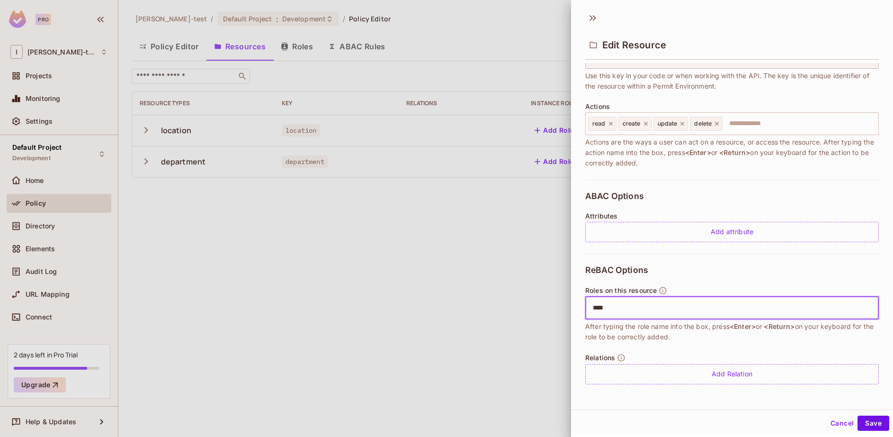
type input "*****"
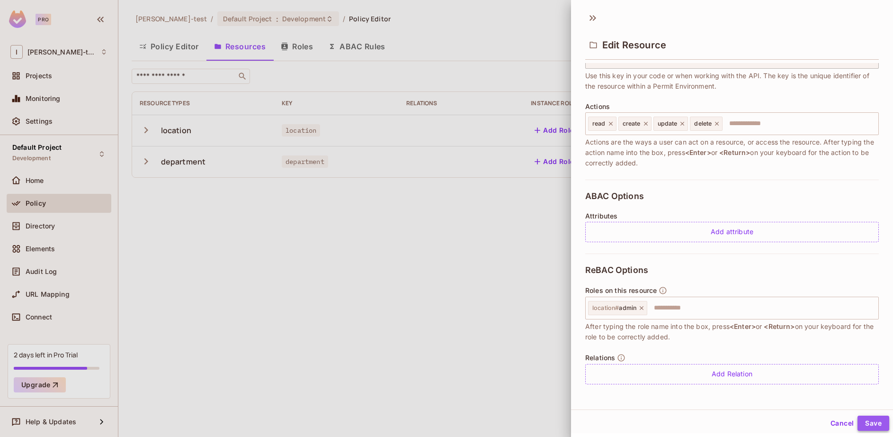
click at [870, 423] on button "Save" at bounding box center [874, 422] width 32 height 15
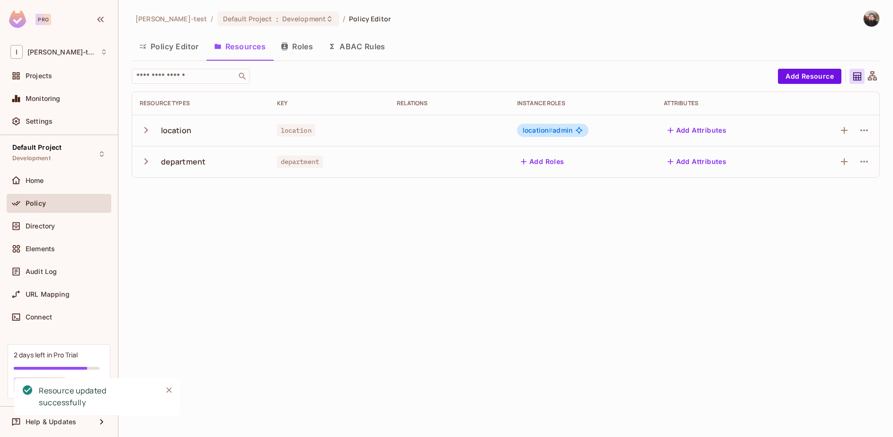
click at [549, 161] on button "Add Roles" at bounding box center [542, 161] width 51 height 15
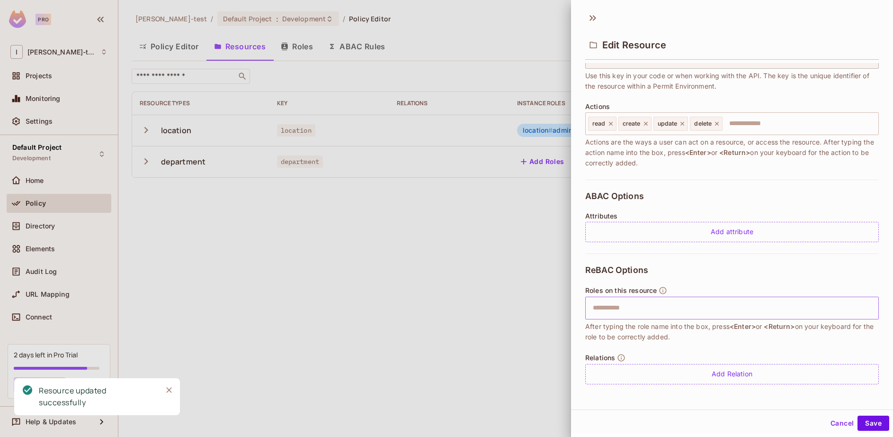
click at [644, 313] on input "text" at bounding box center [730, 307] width 287 height 19
type input "*****"
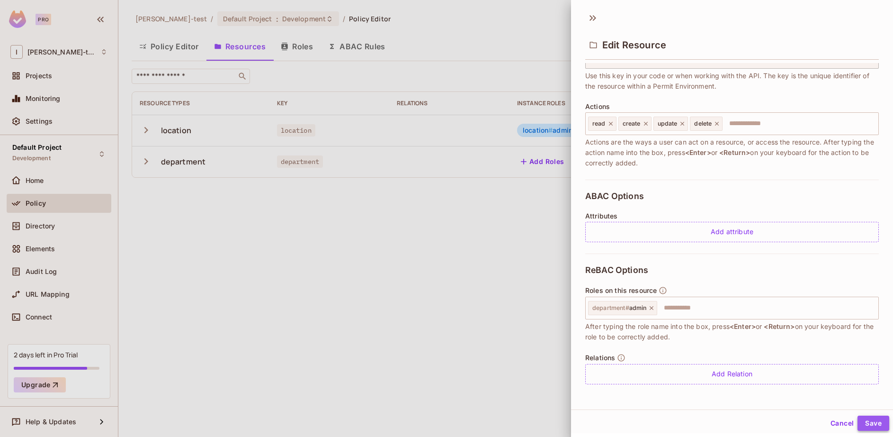
click at [870, 423] on button "Save" at bounding box center [874, 422] width 32 height 15
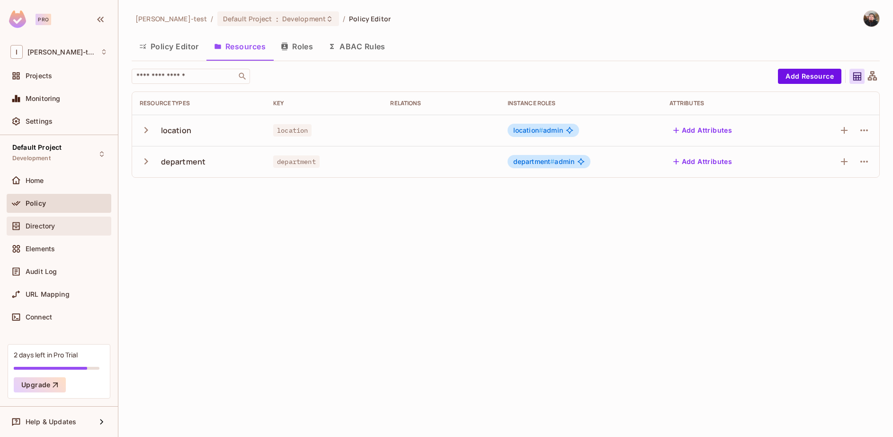
click at [43, 226] on span "Directory" at bounding box center [40, 226] width 29 height 8
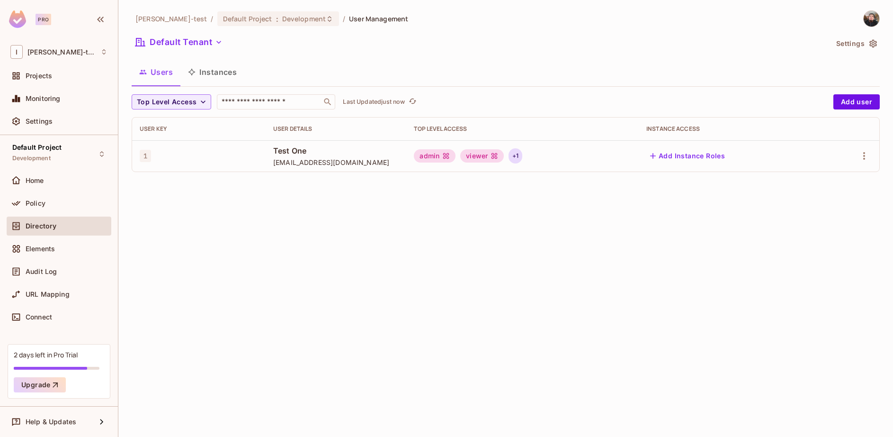
click at [513, 156] on div "+ 1" at bounding box center [516, 155] width 14 height 15
click at [551, 186] on icon at bounding box center [548, 186] width 8 height 8
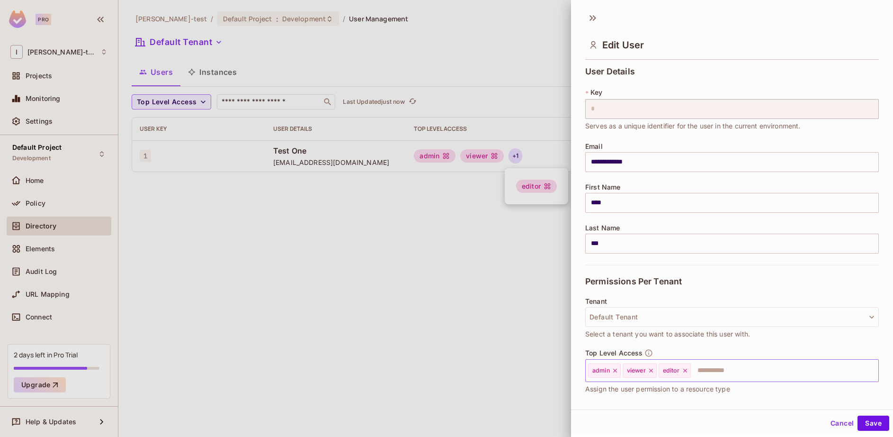
click at [688, 374] on div "editor" at bounding box center [675, 370] width 32 height 14
click at [686, 371] on icon at bounding box center [685, 370] width 4 height 4
click at [655, 372] on div "viewer" at bounding box center [640, 370] width 34 height 14
click at [653, 371] on icon at bounding box center [651, 370] width 7 height 7
click at [871, 426] on button "Save" at bounding box center [874, 422] width 32 height 15
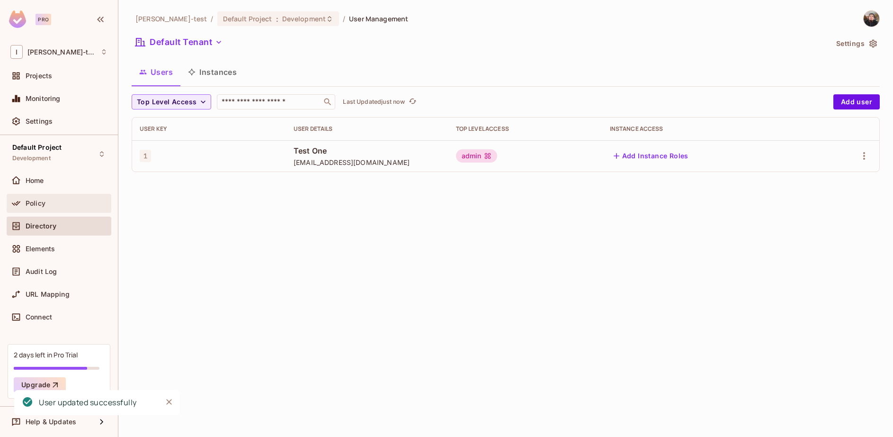
click at [30, 205] on span "Policy" at bounding box center [36, 203] width 20 height 8
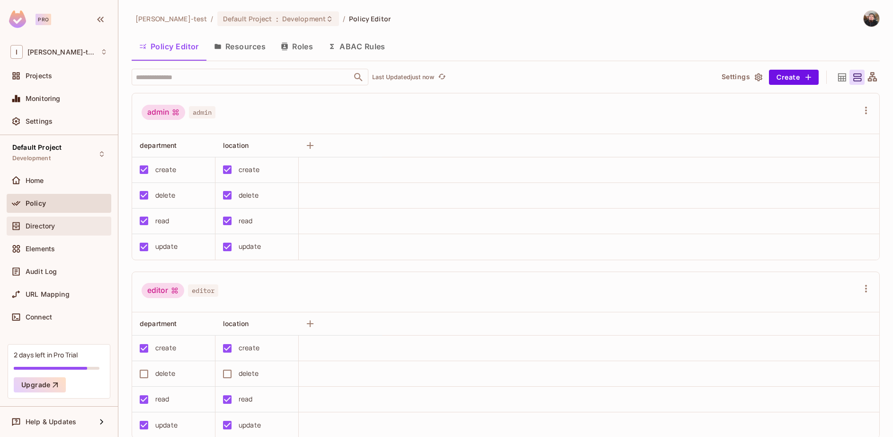
click at [55, 228] on span "Directory" at bounding box center [40, 226] width 29 height 8
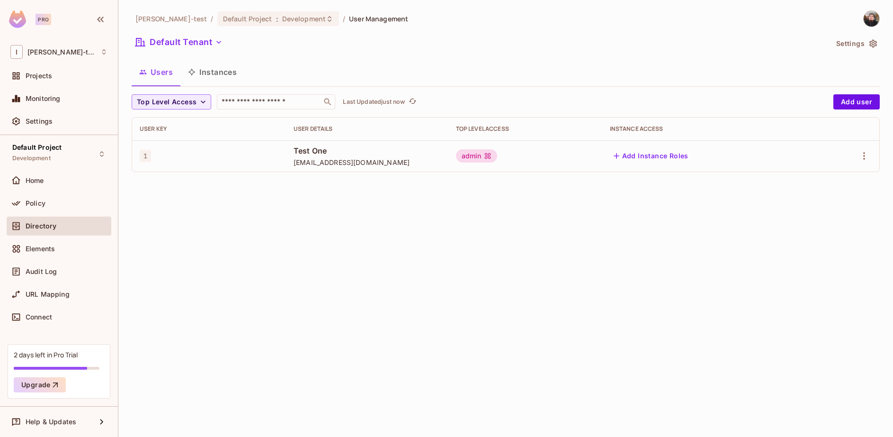
click at [340, 158] on span "[EMAIL_ADDRESS][DOMAIN_NAME]" at bounding box center [367, 162] width 147 height 9
click at [304, 146] on span "Test One" at bounding box center [367, 150] width 147 height 10
click at [621, 155] on button "Add Instance Roles" at bounding box center [651, 155] width 82 height 15
click at [860, 154] on icon "button" at bounding box center [864, 155] width 11 height 11
click at [861, 155] on icon "button" at bounding box center [864, 155] width 11 height 11
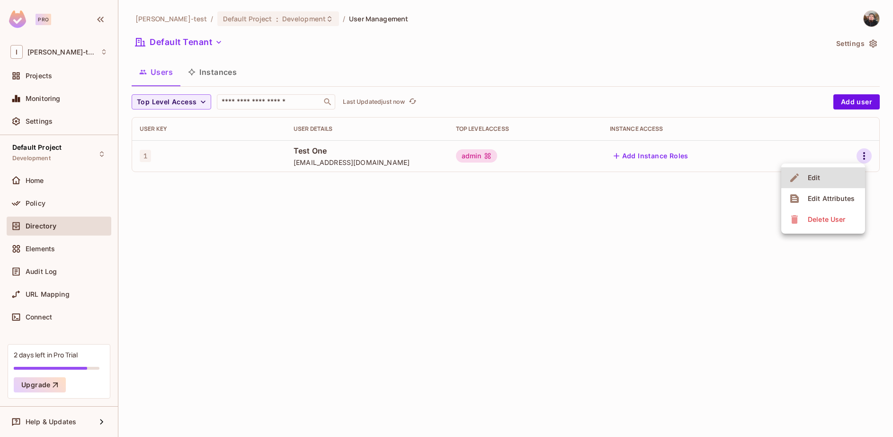
click at [828, 173] on li "Edit" at bounding box center [823, 177] width 84 height 21
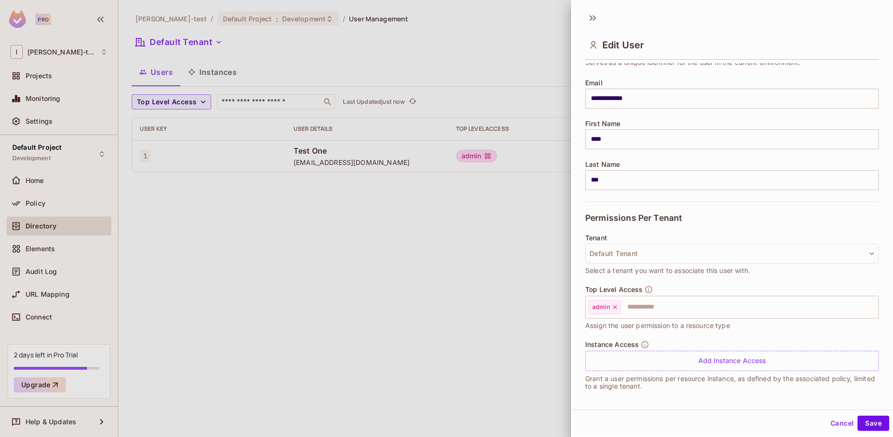
scroll to position [67, 0]
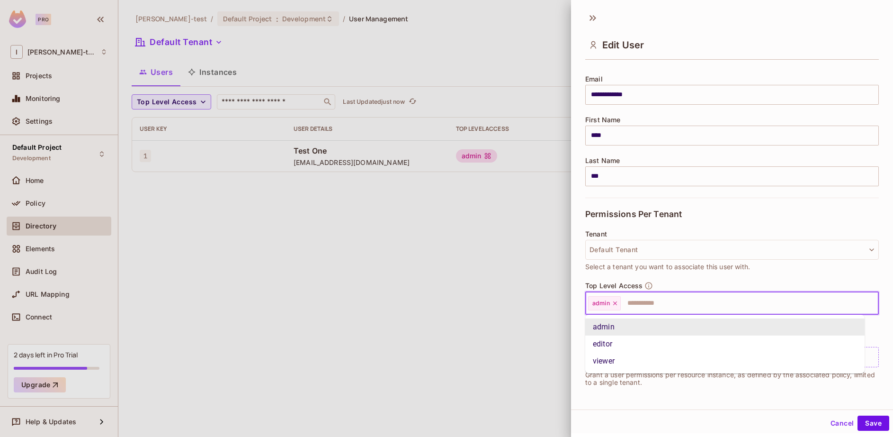
click at [645, 302] on input "text" at bounding box center [741, 303] width 239 height 19
click at [637, 342] on li "editor" at bounding box center [724, 343] width 279 height 17
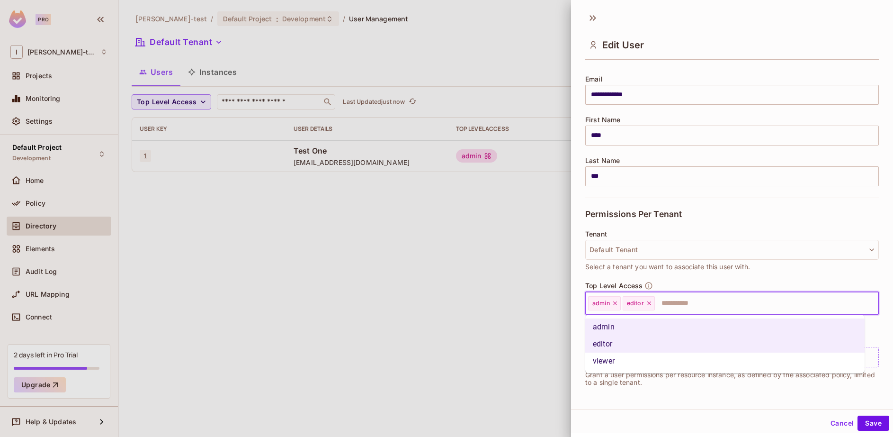
click at [671, 307] on input "text" at bounding box center [758, 303] width 205 height 19
click at [633, 367] on li "viewer" at bounding box center [724, 360] width 279 height 17
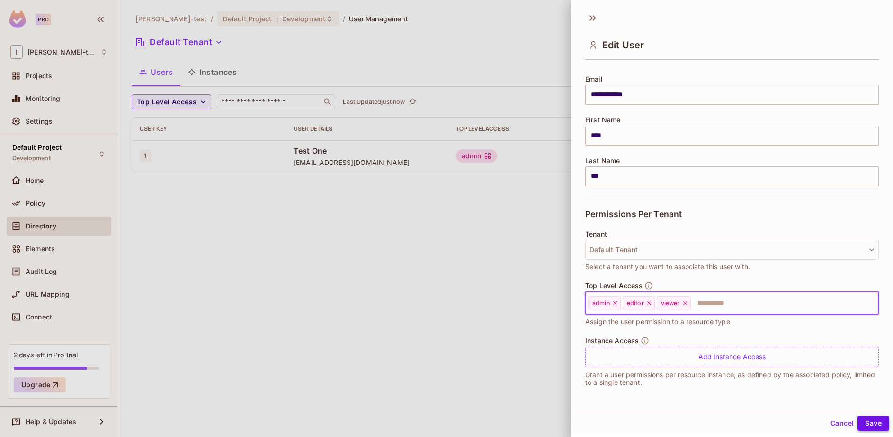
click at [872, 421] on button "Save" at bounding box center [874, 422] width 32 height 15
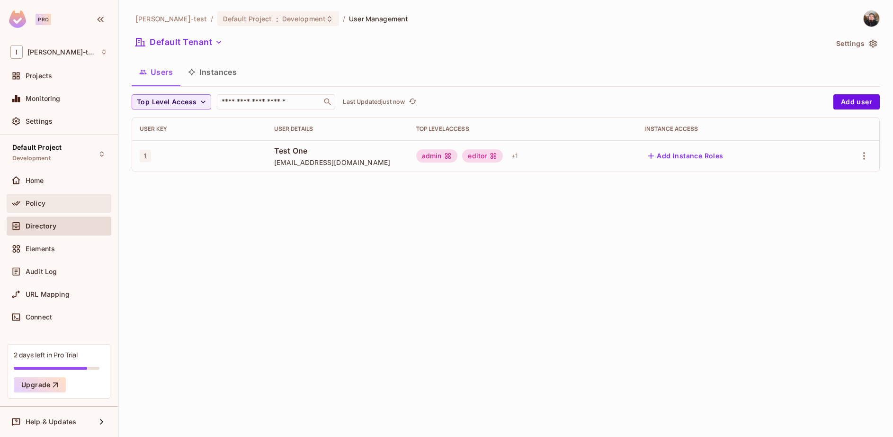
click at [45, 204] on div "Policy" at bounding box center [67, 203] width 82 height 8
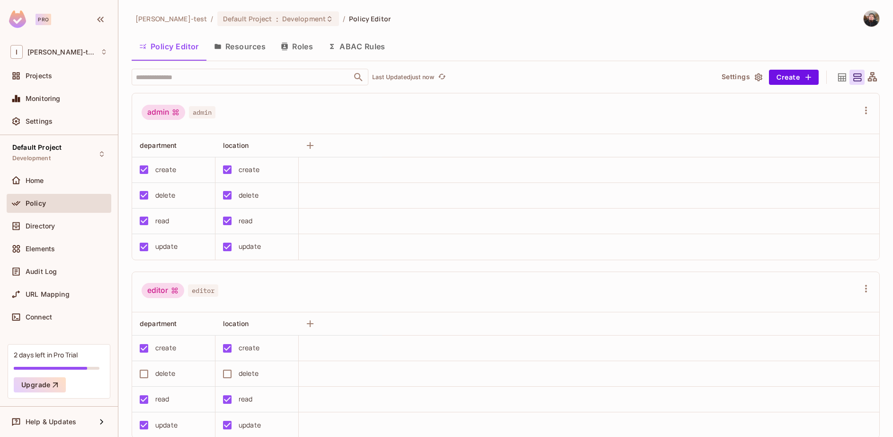
click at [238, 47] on button "Resources" at bounding box center [239, 47] width 67 height 24
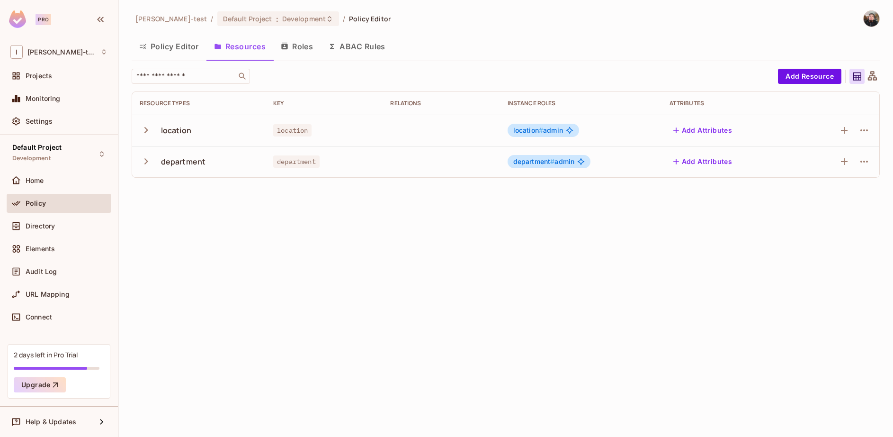
click at [161, 129] on div "location" at bounding box center [176, 130] width 30 height 10
click at [143, 132] on icon "button" at bounding box center [146, 130] width 13 height 13
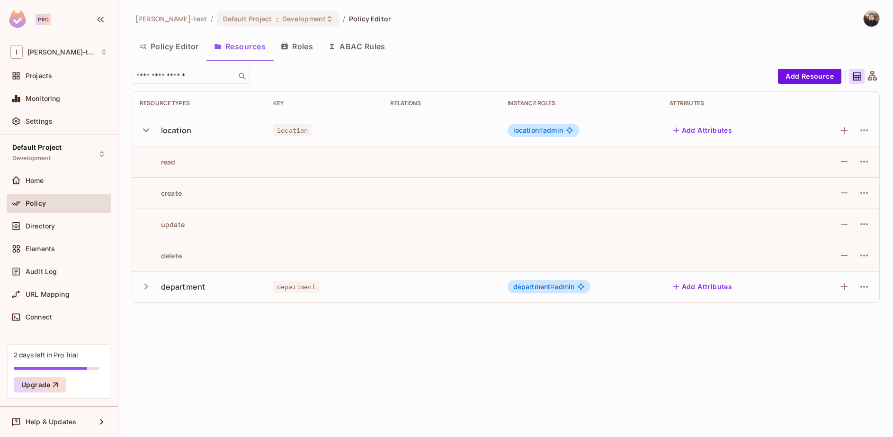
click at [177, 157] on div "read" at bounding box center [199, 161] width 118 height 9
click at [860, 224] on icon "button" at bounding box center [864, 223] width 11 height 11
click at [817, 245] on div "Edit Action" at bounding box center [828, 245] width 35 height 9
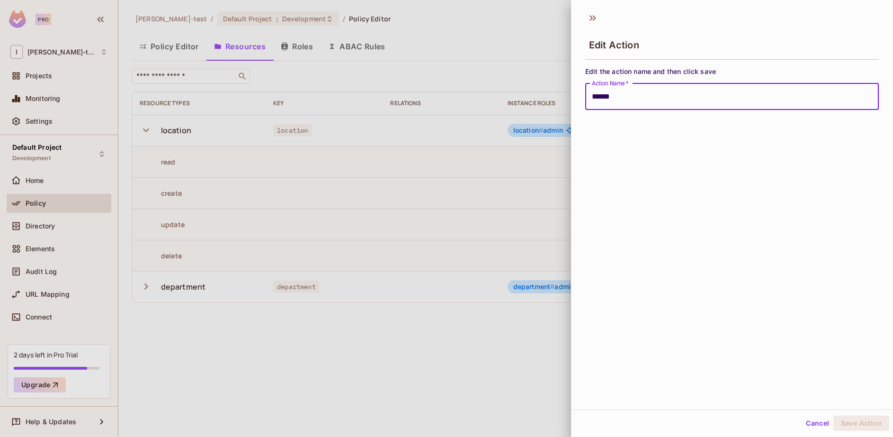
click at [599, 100] on input "******" at bounding box center [732, 96] width 294 height 27
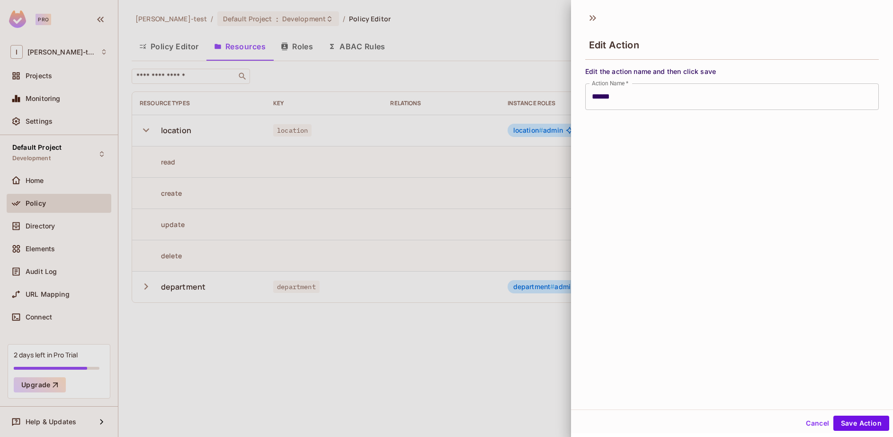
click at [637, 189] on div "Edit Action Edit the action name and then click save Action Name   * ****** Act…" at bounding box center [732, 208] width 322 height 402
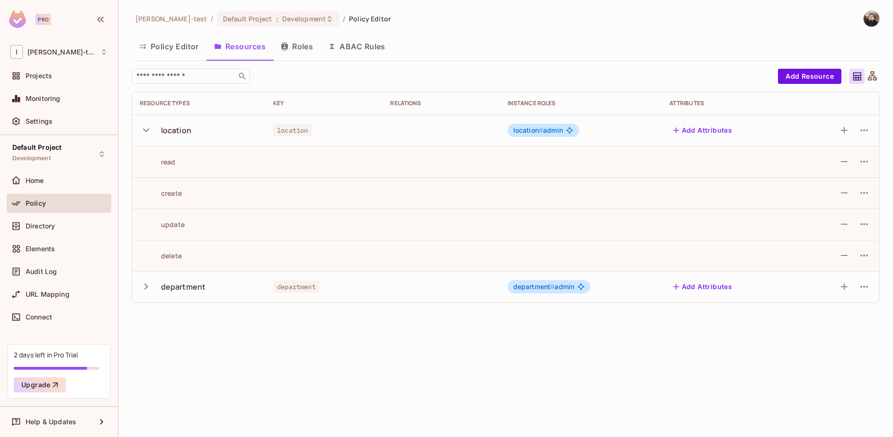
click at [279, 50] on button "Roles" at bounding box center [296, 47] width 47 height 24
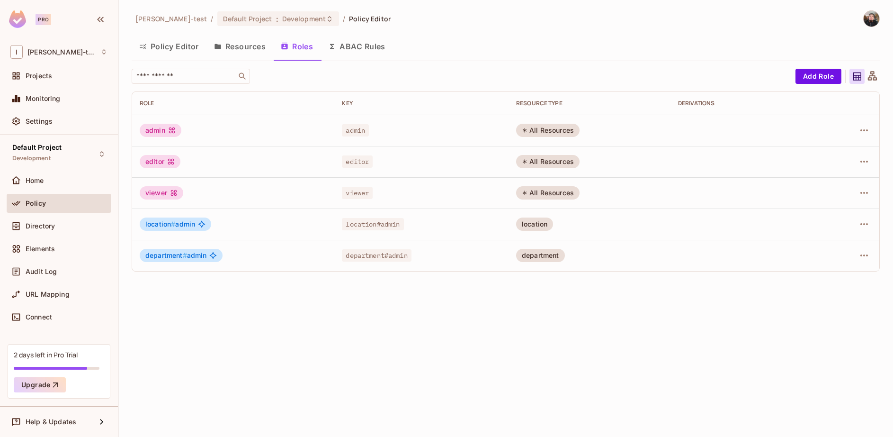
click at [172, 133] on icon at bounding box center [172, 130] width 8 height 8
click at [858, 222] on button "button" at bounding box center [864, 223] width 15 height 15
click at [819, 286] on div "Delete Role" at bounding box center [826, 287] width 36 height 9
click at [539, 126] on div "All Resources" at bounding box center [547, 130] width 63 height 13
click at [865, 127] on icon "button" at bounding box center [864, 130] width 11 height 11
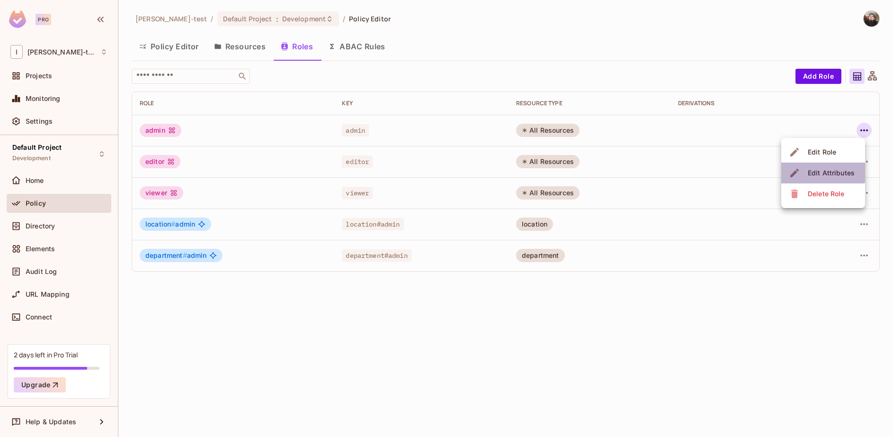
click at [821, 170] on div "Edit Attributes" at bounding box center [831, 172] width 47 height 9
click at [864, 128] on icon "button" at bounding box center [864, 130] width 11 height 11
click at [840, 151] on li "Edit Role" at bounding box center [823, 152] width 84 height 21
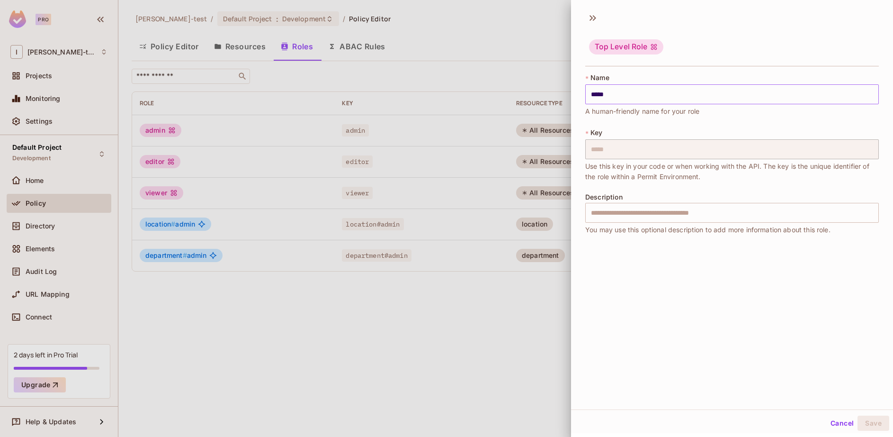
click at [635, 95] on input "*****" at bounding box center [732, 94] width 294 height 20
click at [626, 211] on input "text" at bounding box center [732, 213] width 294 height 20
click at [716, 250] on div "Top Level Role * Name ***** ​ A human-friendly name for your role * Key ***** ​…" at bounding box center [732, 208] width 322 height 402
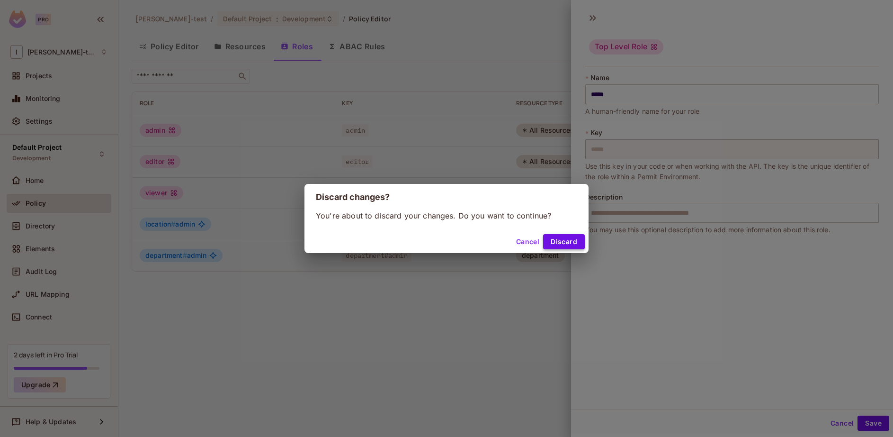
click at [562, 241] on button "Discard" at bounding box center [564, 241] width 42 height 15
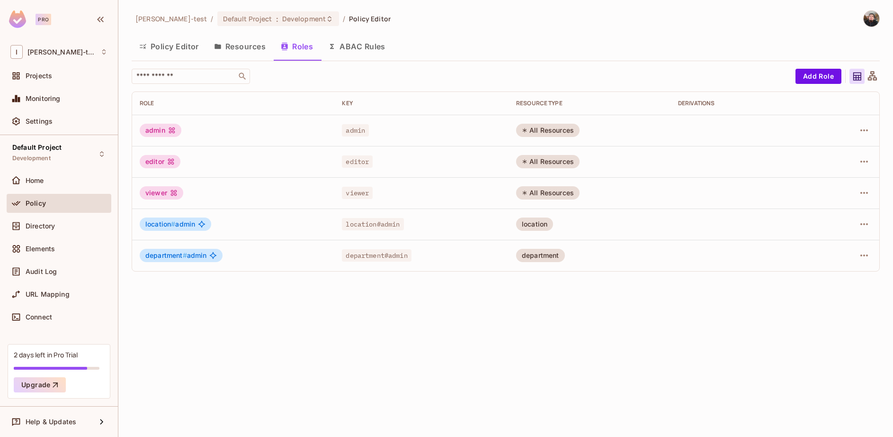
click at [174, 129] on icon at bounding box center [172, 130] width 6 height 6
click at [218, 52] on button "Resources" at bounding box center [239, 47] width 67 height 24
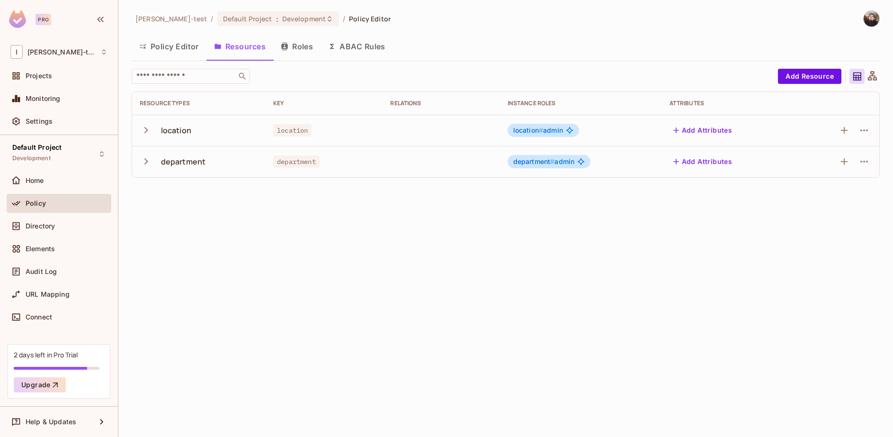
click at [856, 128] on div at bounding box center [838, 130] width 68 height 15
click at [874, 79] on icon at bounding box center [873, 77] width 12 height 12
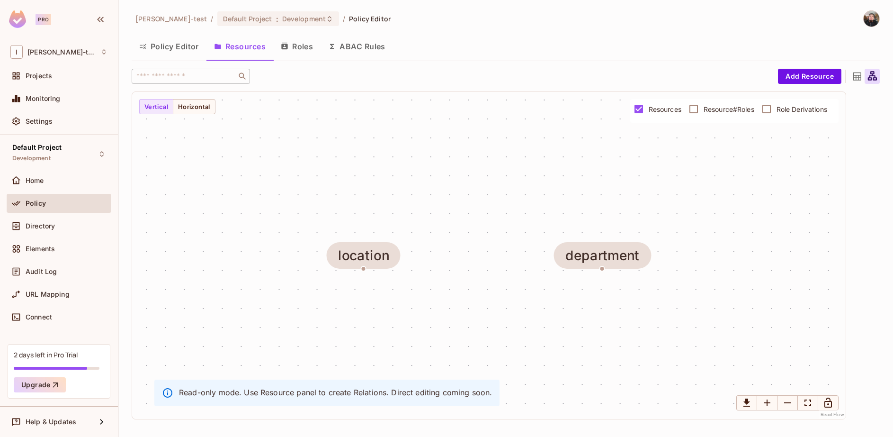
click at [855, 76] on icon at bounding box center [857, 77] width 12 height 12
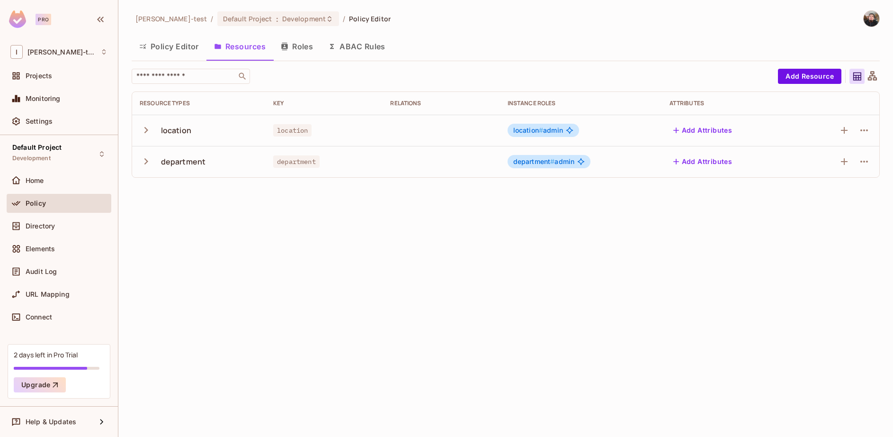
drag, startPoint x: 307, startPoint y: 47, endPoint x: 332, endPoint y: 44, distance: 25.3
click at [307, 47] on button "Roles" at bounding box center [296, 47] width 47 height 24
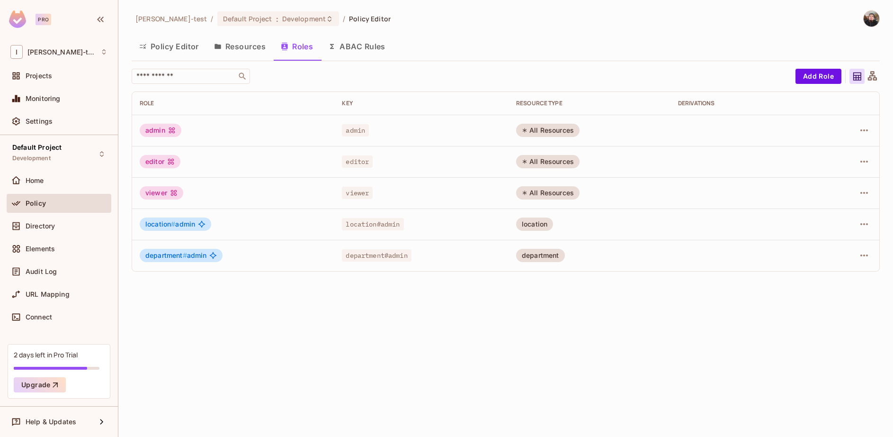
click at [878, 78] on div at bounding box center [872, 76] width 15 height 15
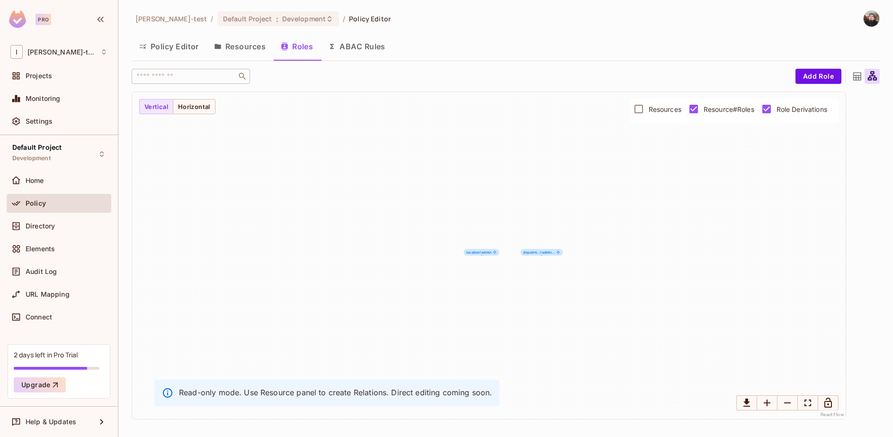
drag, startPoint x: 740, startPoint y: 270, endPoint x: 549, endPoint y: 306, distance: 194.7
click at [549, 306] on div "location # admin departm... # admin..." at bounding box center [489, 255] width 714 height 327
click at [204, 110] on button "Horizontal" at bounding box center [194, 106] width 43 height 15
click at [168, 107] on button "Vertical" at bounding box center [156, 106] width 34 height 15
click at [288, 43] on icon "button" at bounding box center [285, 47] width 8 height 8
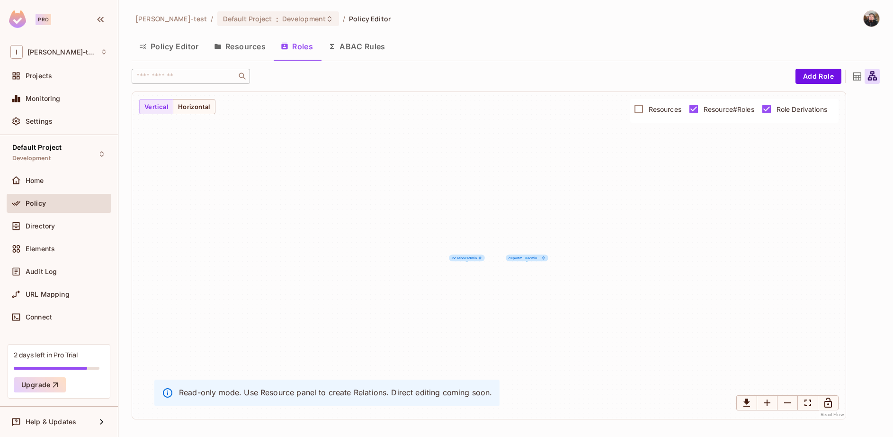
click at [239, 49] on button "Resources" at bounding box center [239, 47] width 67 height 24
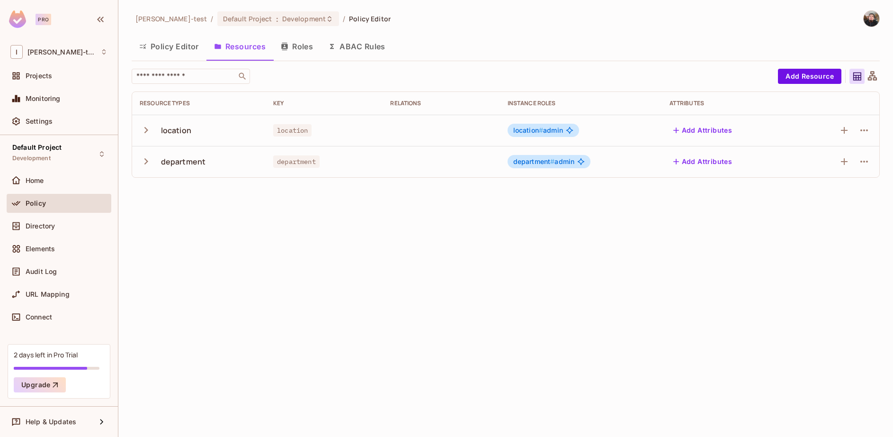
click at [284, 45] on icon "button" at bounding box center [284, 47] width 6 height 8
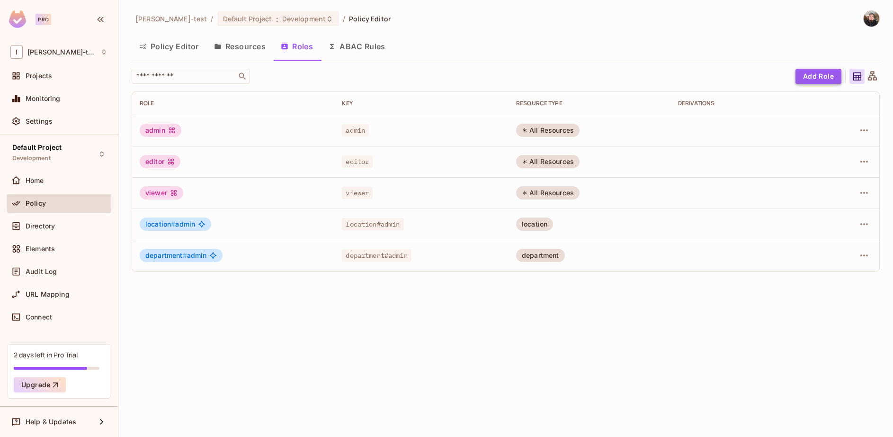
click at [820, 74] on button "Add Role" at bounding box center [819, 76] width 46 height 15
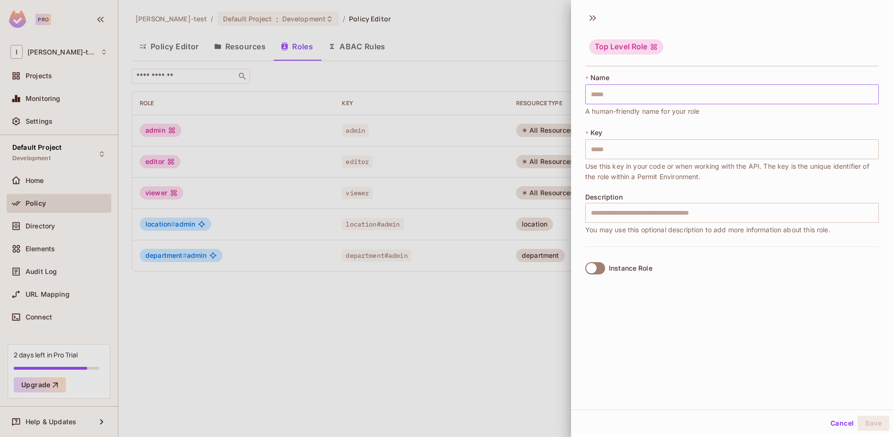
click at [623, 97] on input "text" at bounding box center [732, 94] width 294 height 20
type input "*"
type input "**"
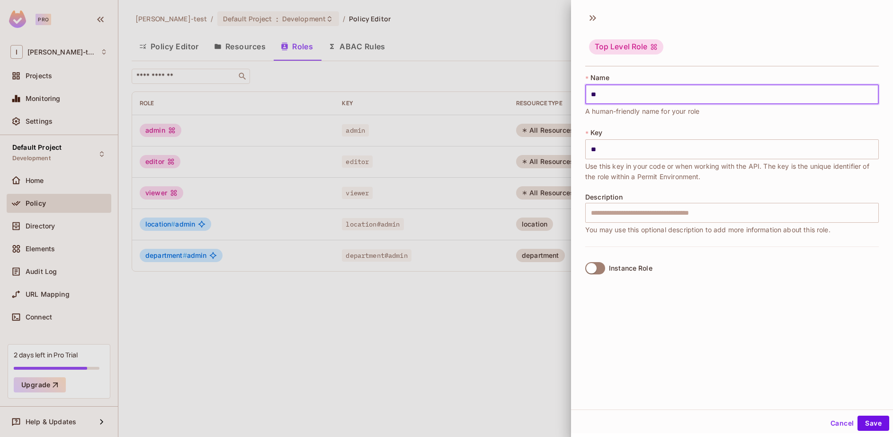
type input "***"
type input "****"
type input "*****"
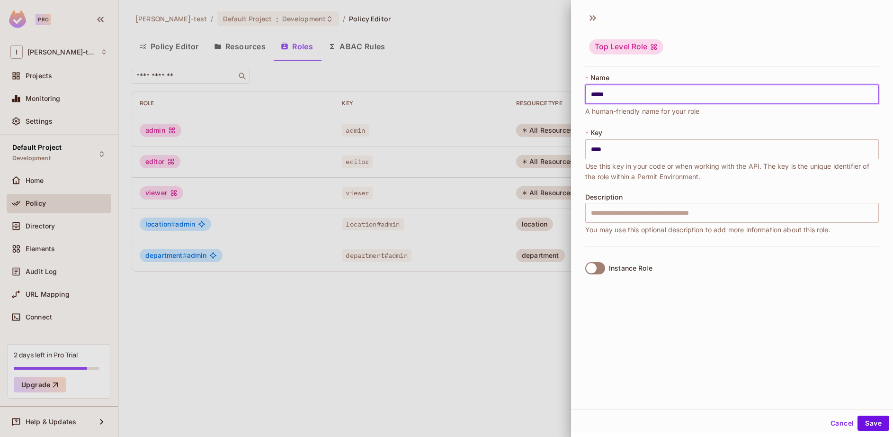
type input "*****"
type input "*******"
type input "******"
type input "********"
type input "*******"
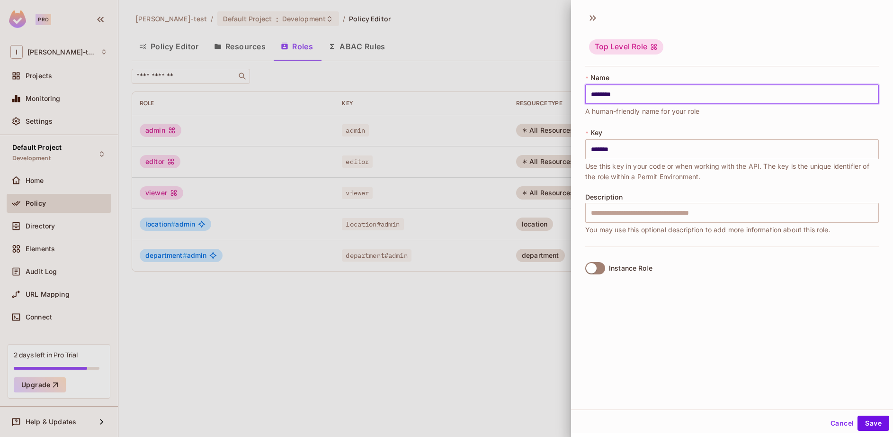
type input "*********"
type input "********"
type input "**********"
type input "*********"
type input "**********"
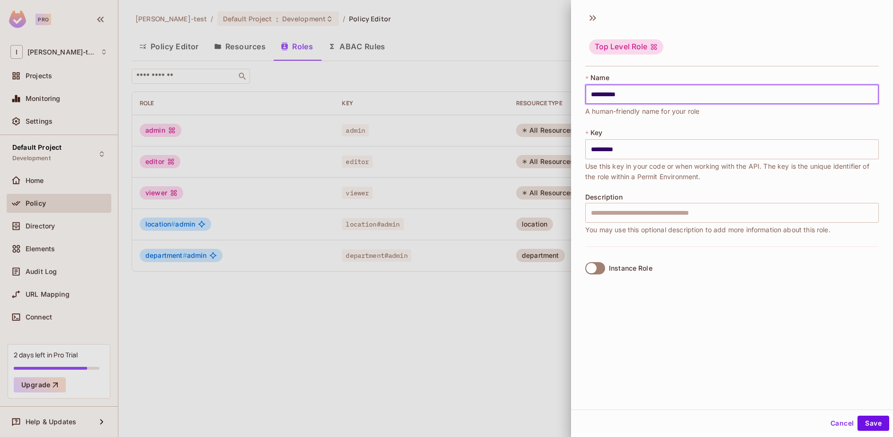
type input "**********"
click at [872, 429] on button "Save" at bounding box center [874, 422] width 32 height 15
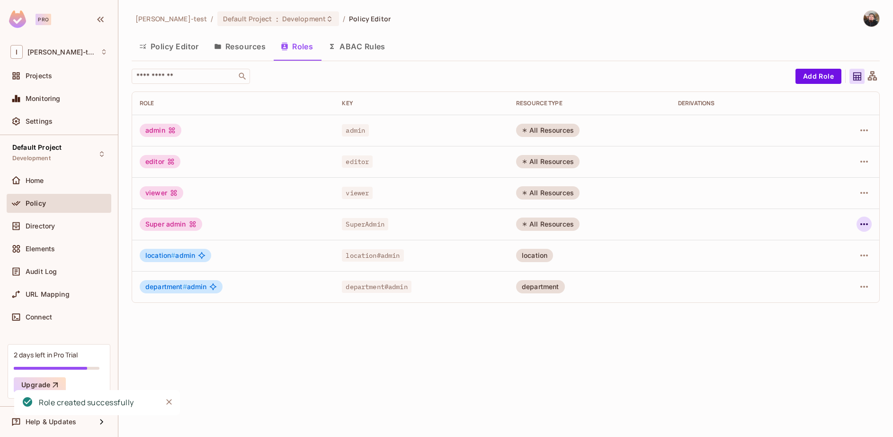
click at [862, 224] on icon "button" at bounding box center [864, 223] width 11 height 11
click at [840, 266] on div "Edit Attributes" at bounding box center [831, 266] width 47 height 9
click at [863, 223] on icon "button" at bounding box center [864, 223] width 11 height 11
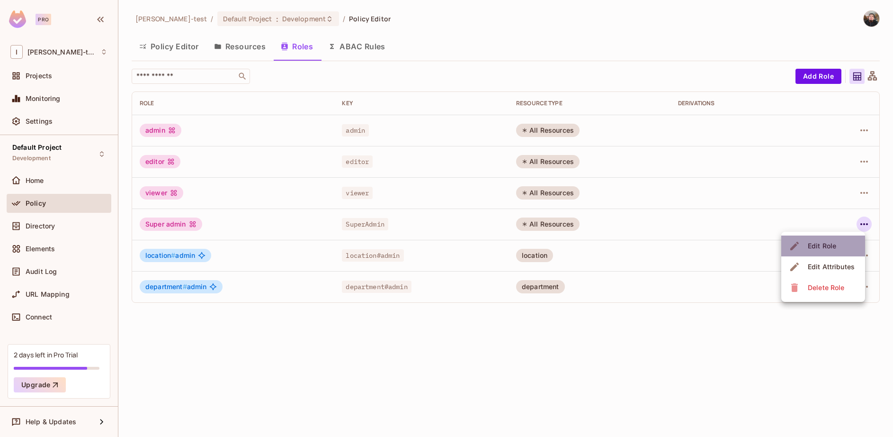
click at [829, 243] on div "Edit Role" at bounding box center [822, 245] width 28 height 9
drag, startPoint x: 397, startPoint y: 218, endPoint x: 242, endPoint y: 223, distance: 154.9
click at [384, 222] on td "SuperAdmin" at bounding box center [421, 223] width 174 height 31
drag, startPoint x: 195, startPoint y: 223, endPoint x: 187, endPoint y: 224, distance: 8.1
click at [194, 223] on icon at bounding box center [192, 224] width 6 height 6
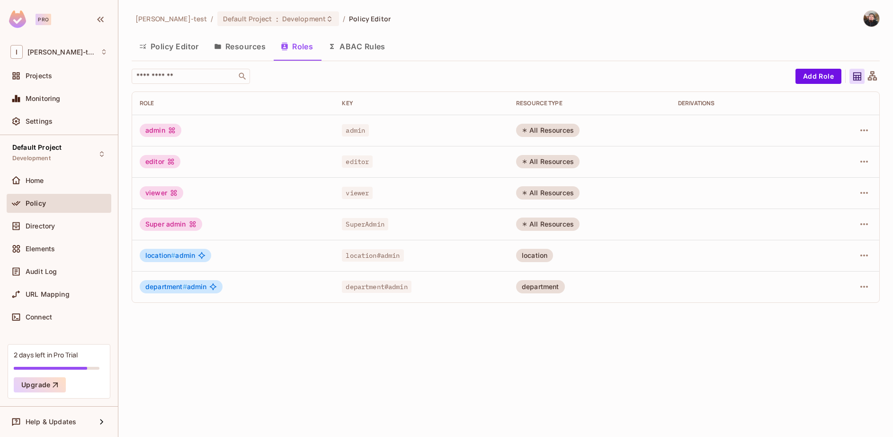
click at [243, 51] on button "Resources" at bounding box center [239, 47] width 67 height 24
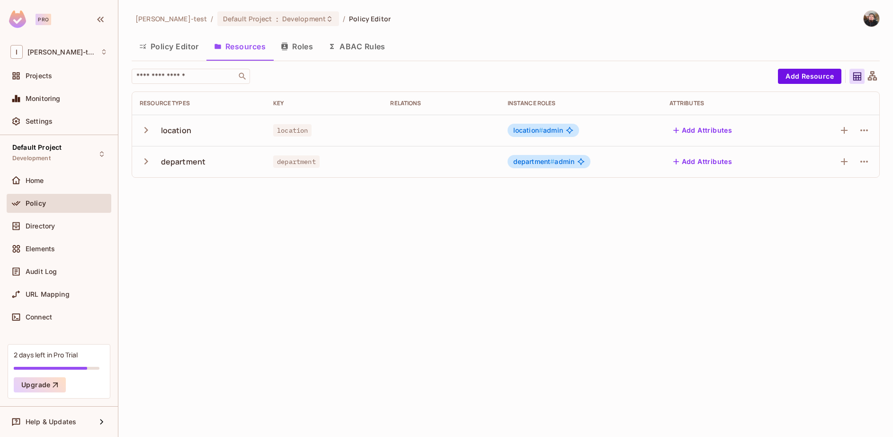
click at [145, 134] on icon "button" at bounding box center [146, 130] width 13 height 13
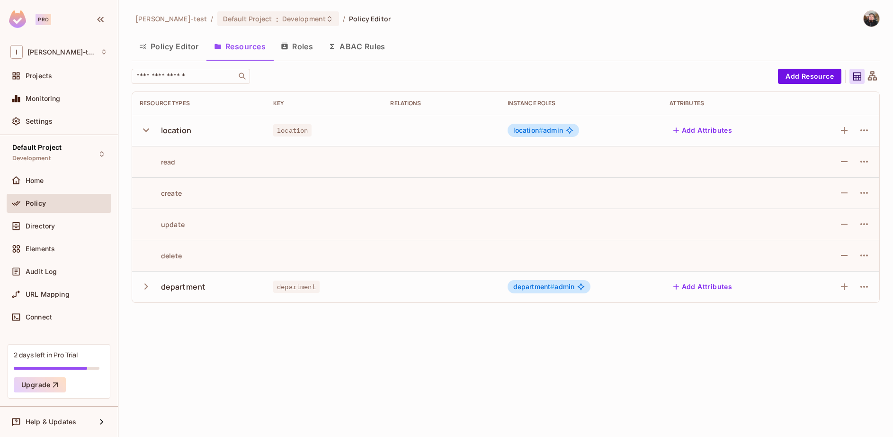
click at [145, 134] on icon "button" at bounding box center [146, 130] width 13 height 13
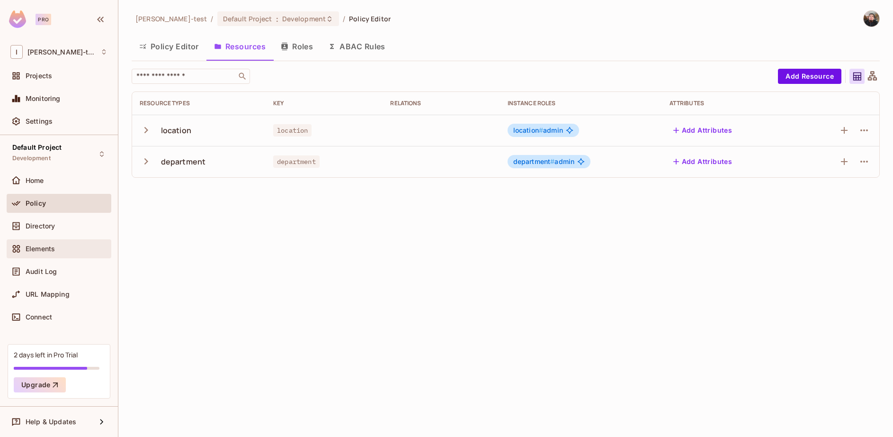
click at [29, 245] on span "Elements" at bounding box center [40, 249] width 29 height 8
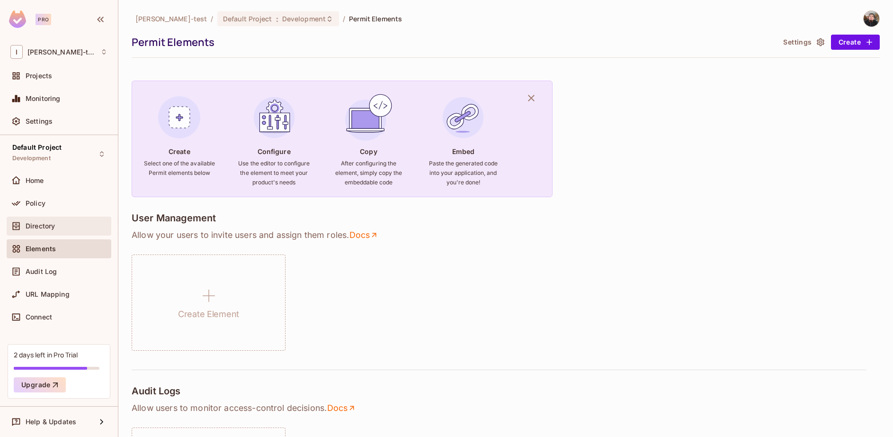
click at [58, 227] on div "Directory" at bounding box center [67, 226] width 82 height 8
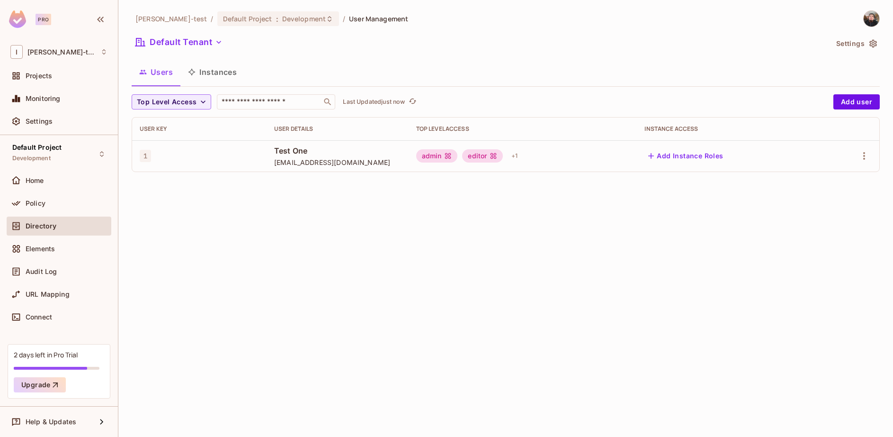
click at [522, 154] on div "admin editor + 1" at bounding box center [523, 155] width 214 height 15
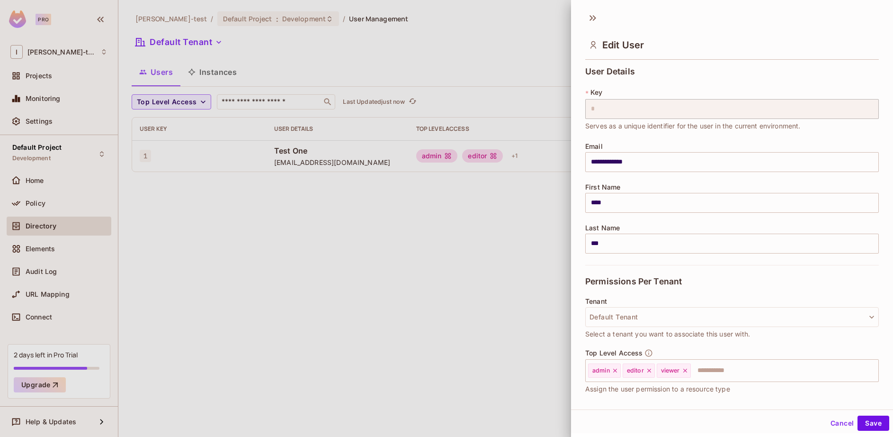
click at [512, 155] on div at bounding box center [446, 218] width 893 height 437
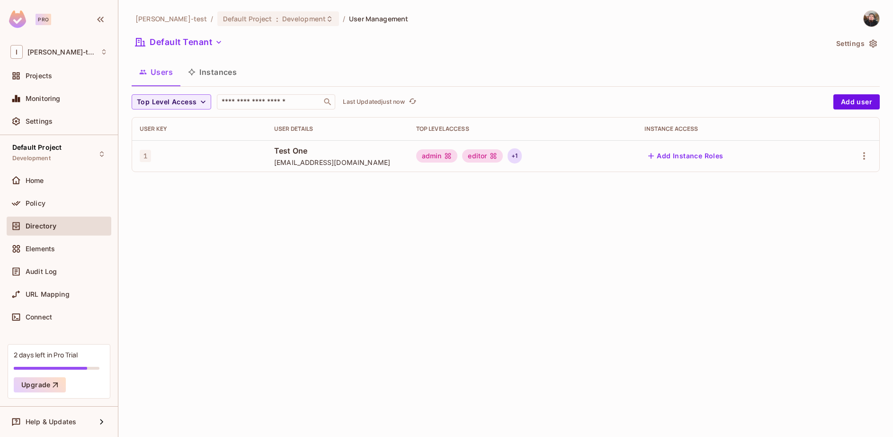
click at [509, 155] on div "+ 1" at bounding box center [515, 155] width 14 height 15
click at [564, 148] on div at bounding box center [446, 218] width 893 height 437
click at [702, 155] on button "Add Instance Roles" at bounding box center [685, 155] width 82 height 15
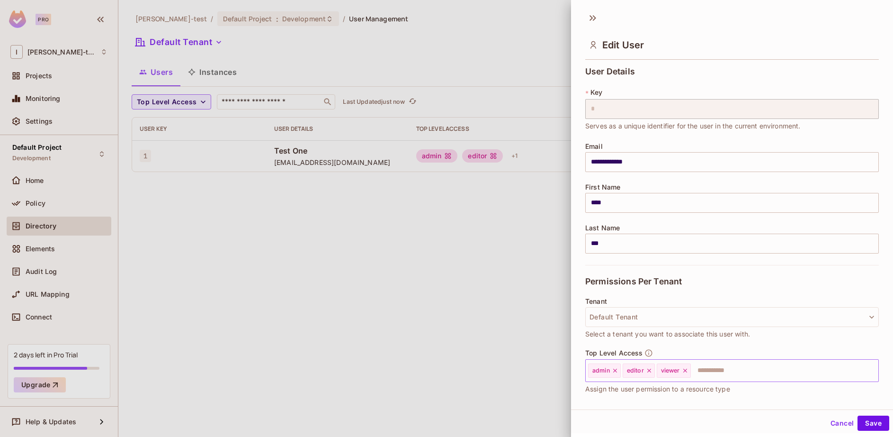
click at [721, 365] on input "text" at bounding box center [776, 370] width 169 height 19
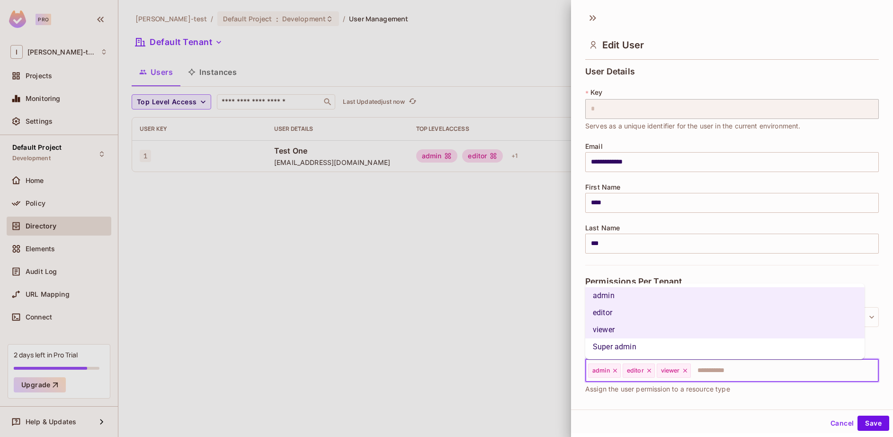
click at [685, 350] on li "Super admin" at bounding box center [724, 346] width 279 height 17
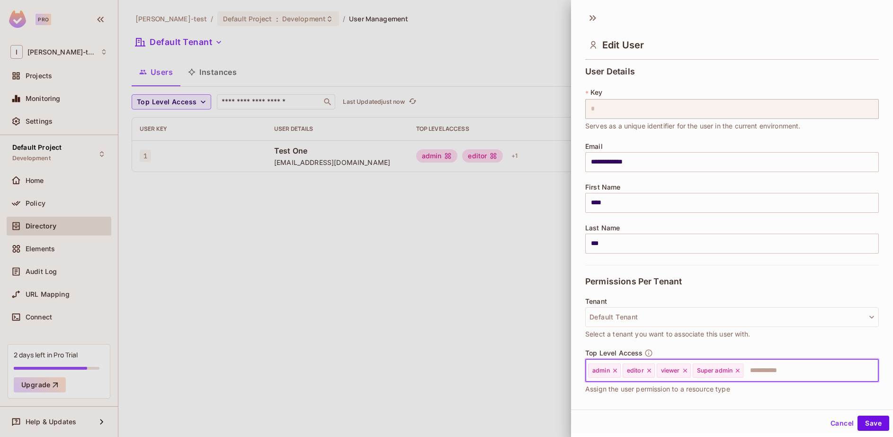
click at [688, 371] on icon at bounding box center [685, 370] width 7 height 7
click at [648, 368] on icon at bounding box center [649, 370] width 7 height 7
click at [617, 369] on icon at bounding box center [615, 370] width 7 height 7
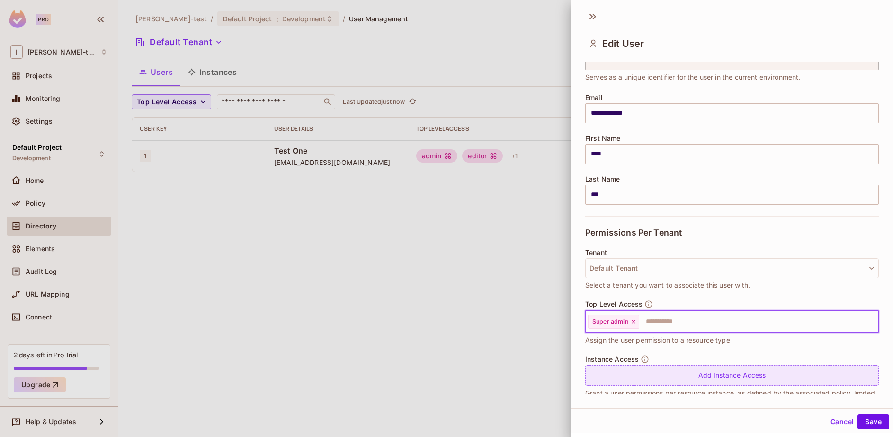
scroll to position [67, 0]
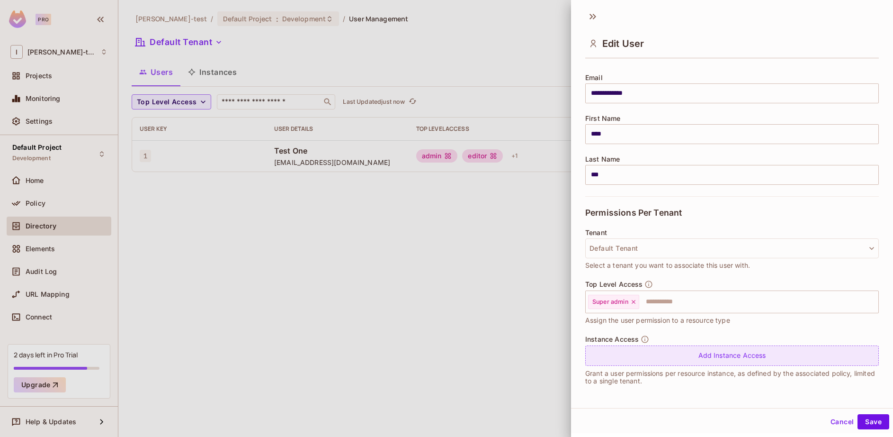
click at [715, 358] on div "Add Instance Access" at bounding box center [732, 355] width 294 height 20
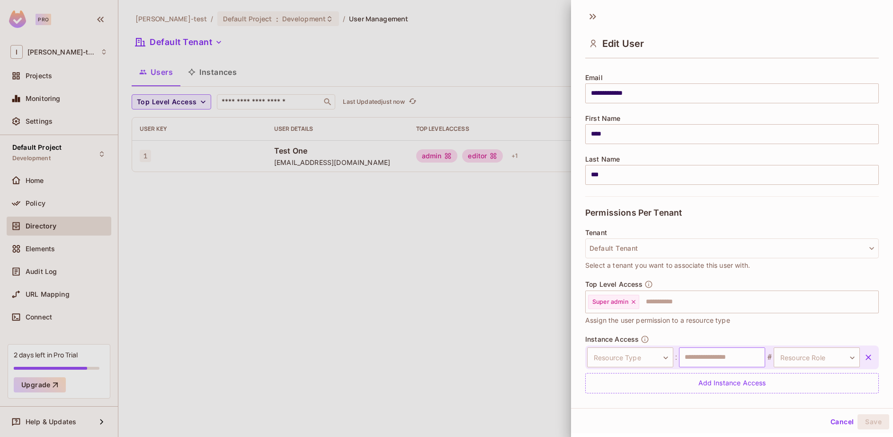
scroll to position [95, 0]
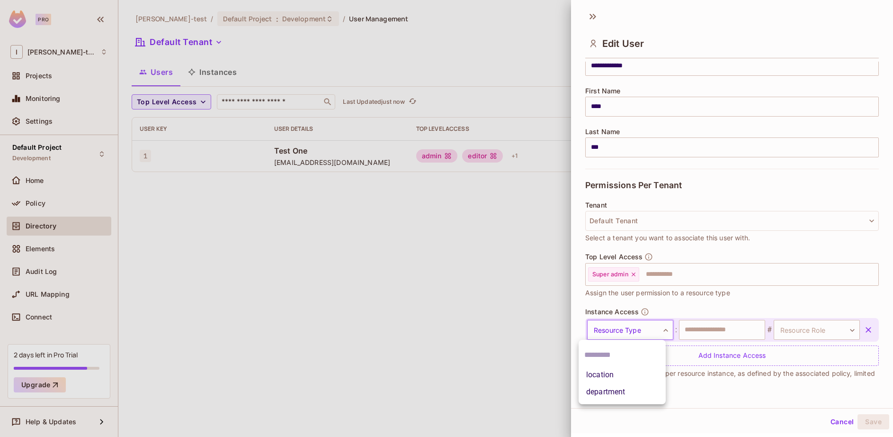
click at [653, 331] on body "**********" at bounding box center [446, 218] width 893 height 437
click at [616, 377] on li "location" at bounding box center [622, 374] width 87 height 17
click at [733, 328] on input "text" at bounding box center [722, 330] width 86 height 20
drag, startPoint x: 714, startPoint y: 330, endPoint x: 743, endPoint y: 343, distance: 32.0
click at [714, 331] on input "text" at bounding box center [722, 330] width 86 height 20
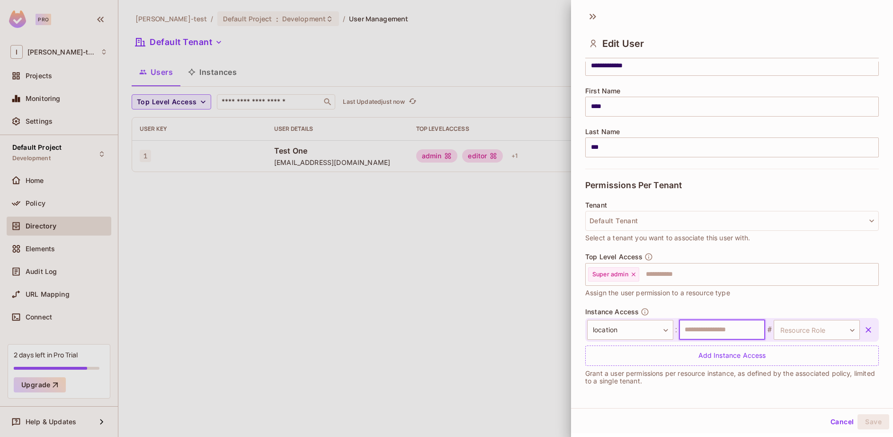
type input "*"
type input "********"
click at [772, 330] on body "**********" at bounding box center [446, 218] width 893 height 437
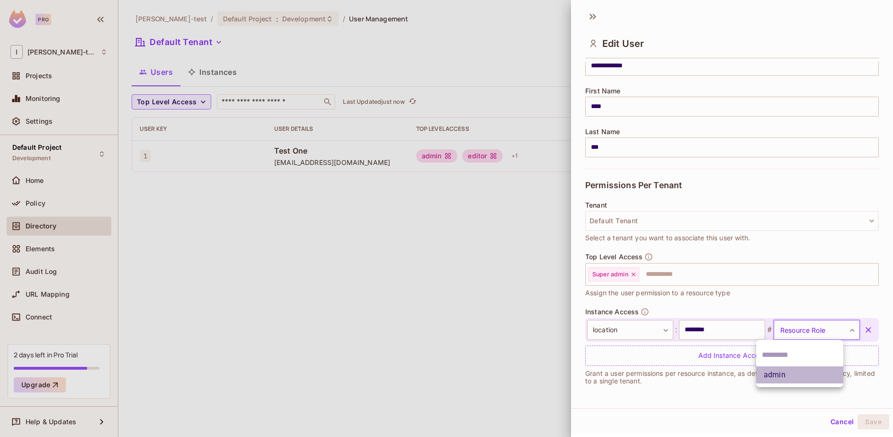
click at [777, 376] on li "admin" at bounding box center [799, 374] width 87 height 17
click at [809, 332] on body "**********" at bounding box center [446, 218] width 893 height 437
click at [809, 332] on div at bounding box center [446, 218] width 893 height 437
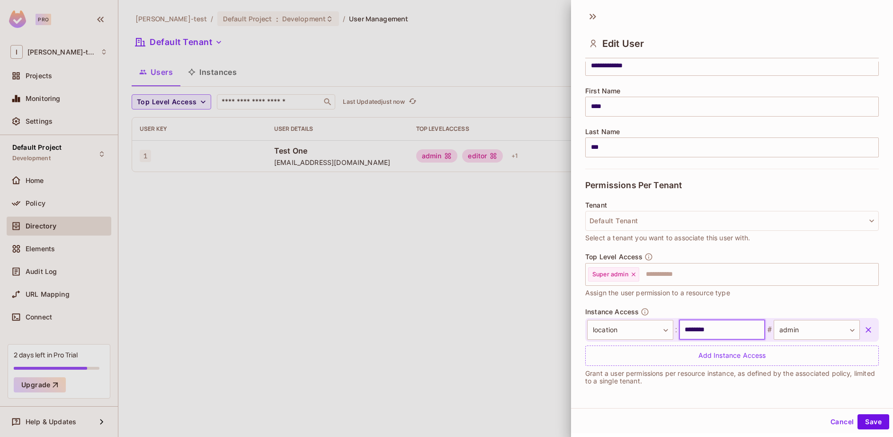
click at [697, 332] on input "********" at bounding box center [722, 330] width 86 height 20
click at [643, 329] on body "**********" at bounding box center [446, 218] width 893 height 437
click at [643, 329] on div at bounding box center [446, 218] width 893 height 437
click at [719, 332] on input "********" at bounding box center [722, 330] width 86 height 20
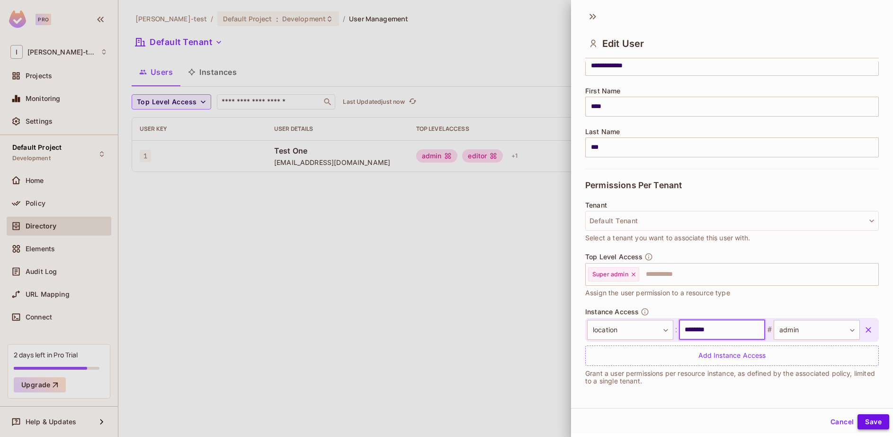
click at [867, 418] on button "Save" at bounding box center [874, 421] width 32 height 15
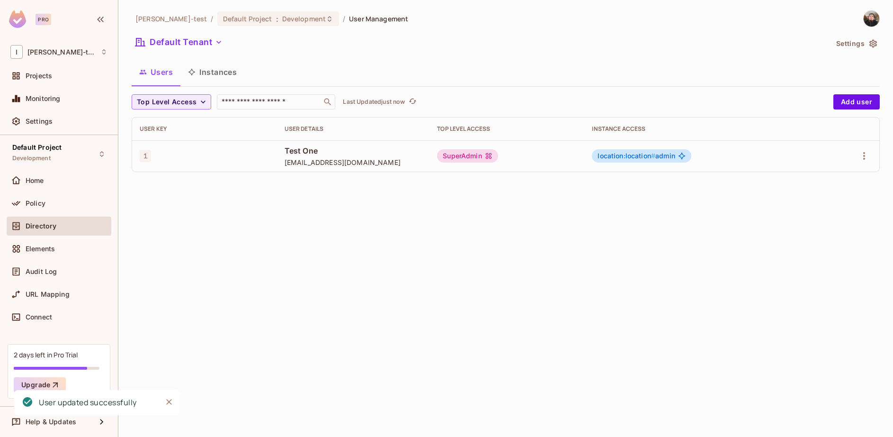
click at [687, 315] on div "Ignacio-test / Default Project : Development / User Management Default Tenant S…" at bounding box center [505, 218] width 775 height 437
drag, startPoint x: 50, startPoint y: 104, endPoint x: 447, endPoint y: 267, distance: 429.1
click at [441, 276] on div "Pro I Ignacio-test Projects Monitoring Settings Default Project Development Hom…" at bounding box center [446, 218] width 893 height 437
click at [865, 154] on icon "button" at bounding box center [864, 155] width 11 height 11
click at [818, 175] on div "Edit" at bounding box center [814, 177] width 13 height 9
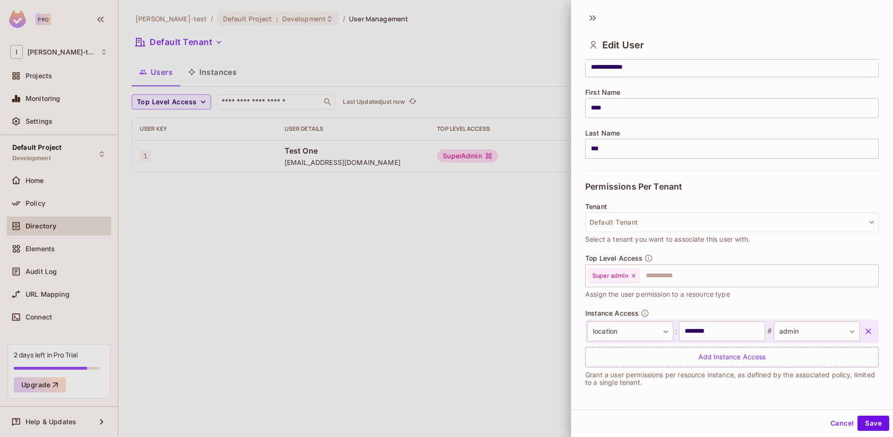
click at [864, 331] on icon "button" at bounding box center [868, 330] width 9 height 9
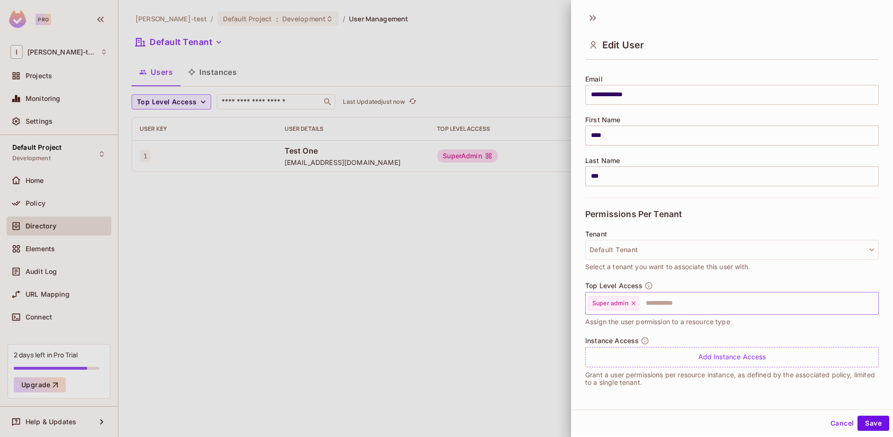
click at [656, 301] on input "text" at bounding box center [750, 303] width 220 height 19
click at [621, 325] on span "Assign the user permission to a resource type" at bounding box center [657, 321] width 145 height 10
click at [622, 320] on span "Assign the user permission to a resource type" at bounding box center [657, 321] width 145 height 10
click at [867, 420] on button "Save" at bounding box center [874, 422] width 32 height 15
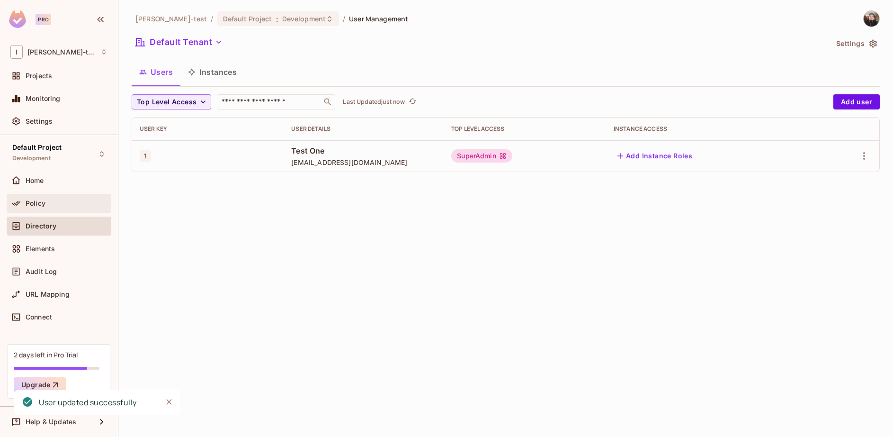
click at [52, 198] on div "Policy" at bounding box center [58, 202] width 97 height 11
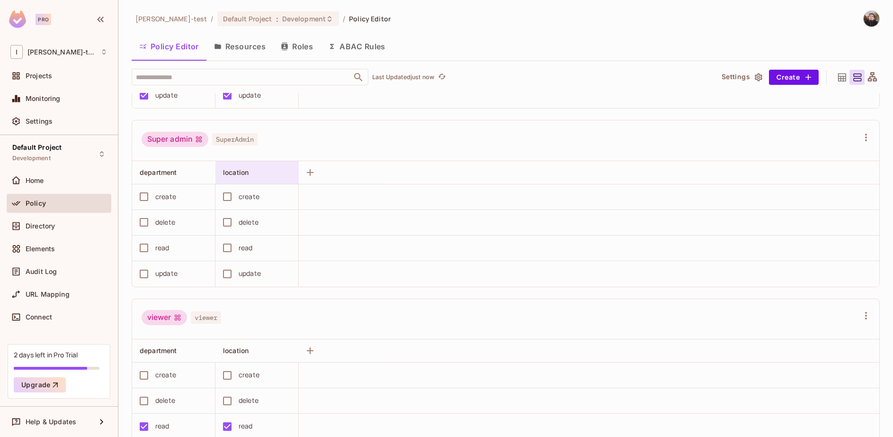
scroll to position [283, 0]
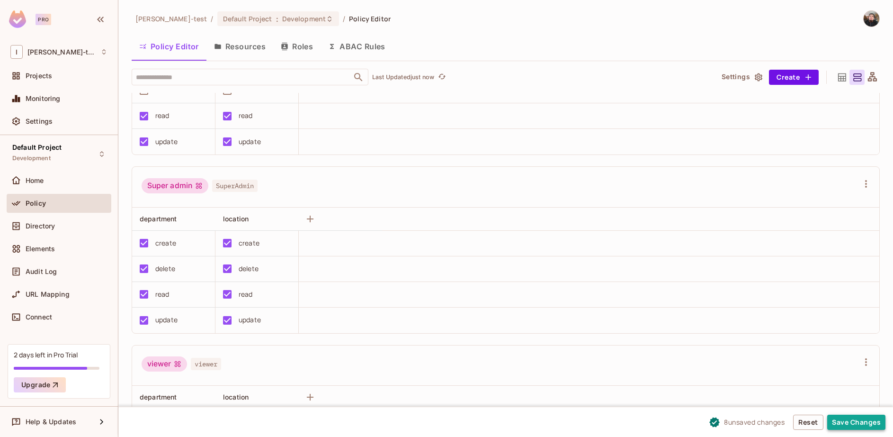
click at [861, 427] on button "Save Changes" at bounding box center [856, 421] width 58 height 15
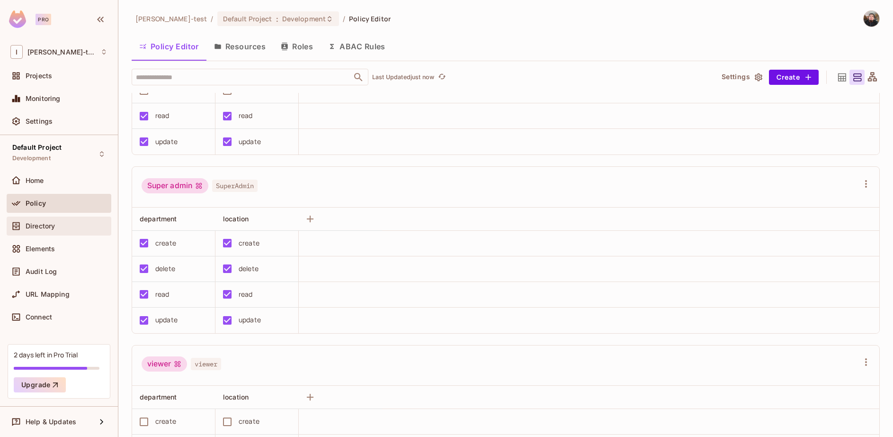
click at [31, 221] on div "Directory" at bounding box center [58, 225] width 97 height 11
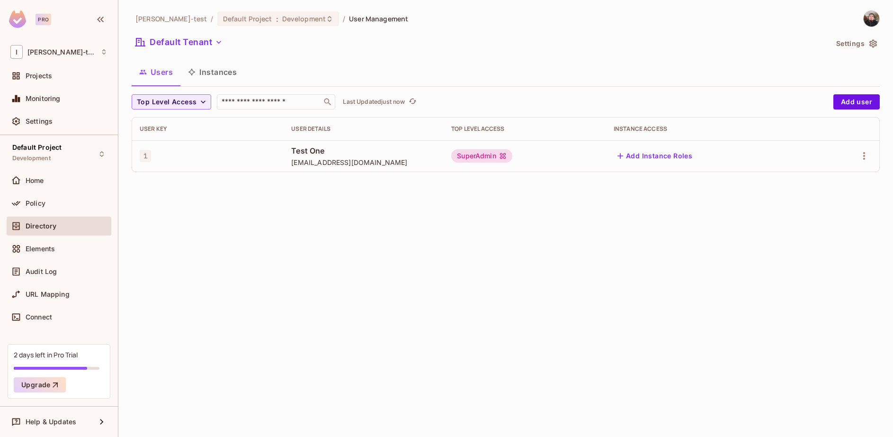
click at [634, 159] on button "Add Instance Roles" at bounding box center [655, 155] width 82 height 15
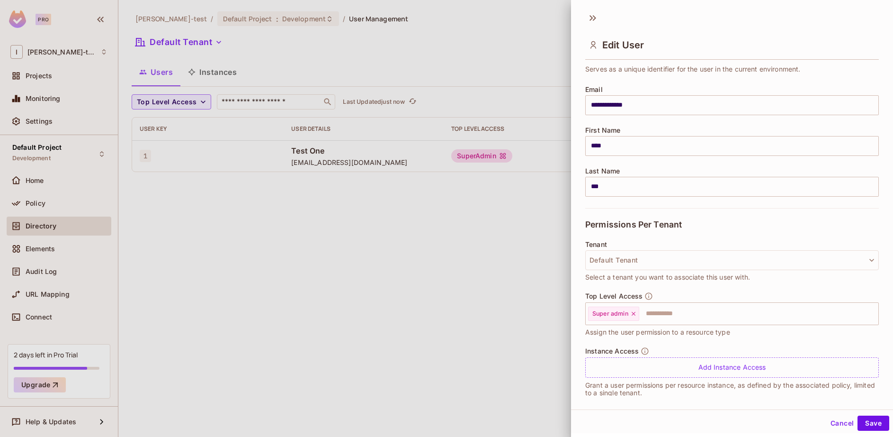
scroll to position [67, 0]
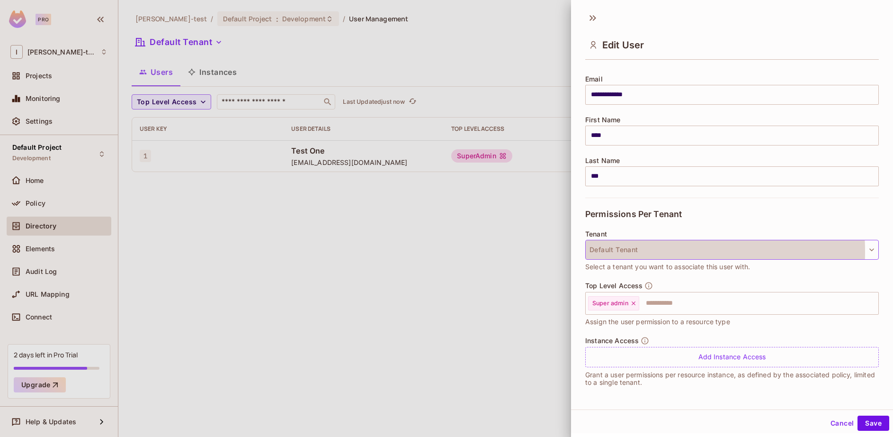
click at [636, 251] on button "Default Tenant" at bounding box center [732, 250] width 294 height 20
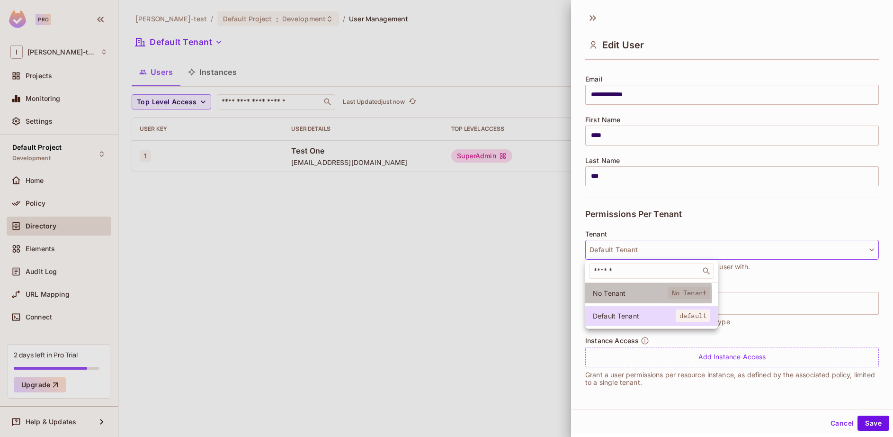
click at [619, 295] on span "No Tenant" at bounding box center [630, 292] width 75 height 9
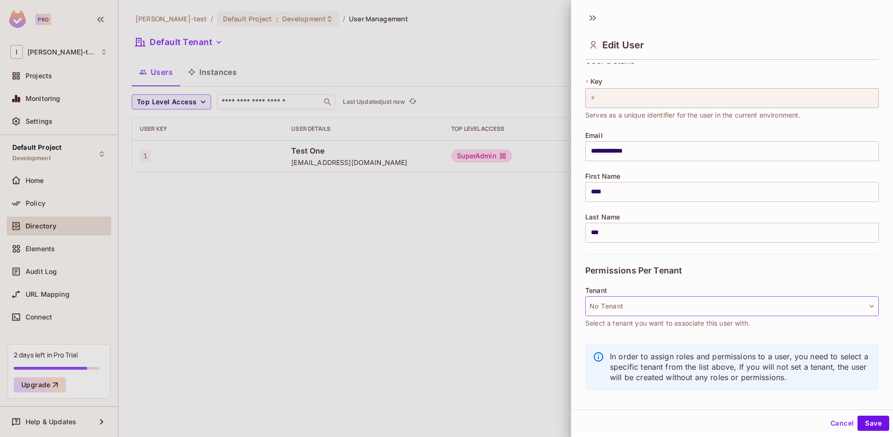
scroll to position [1, 0]
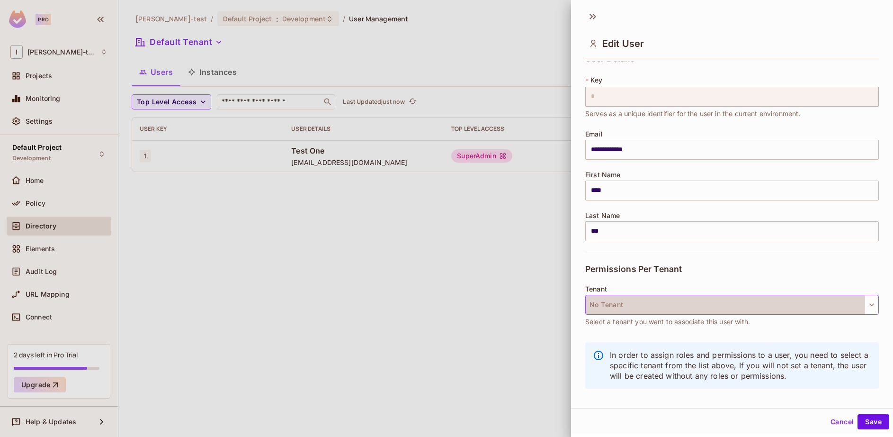
click at [628, 303] on button "No Tenant" at bounding box center [732, 305] width 294 height 20
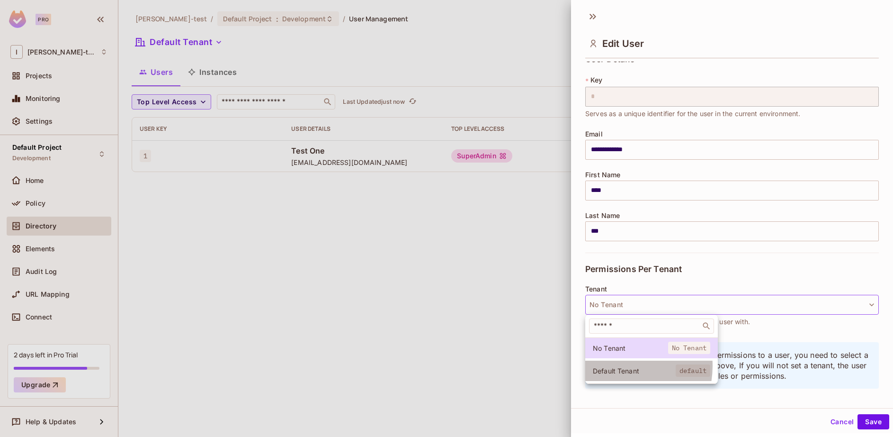
click at [614, 367] on span "Default Tenant" at bounding box center [634, 370] width 83 height 9
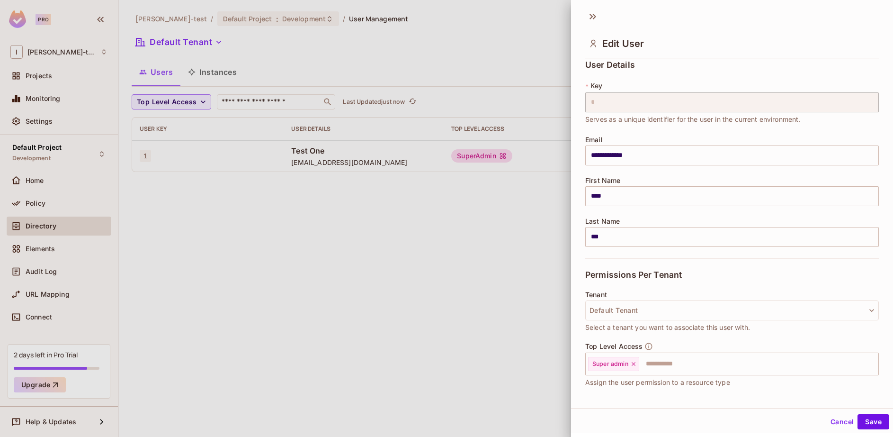
scroll to position [0, 0]
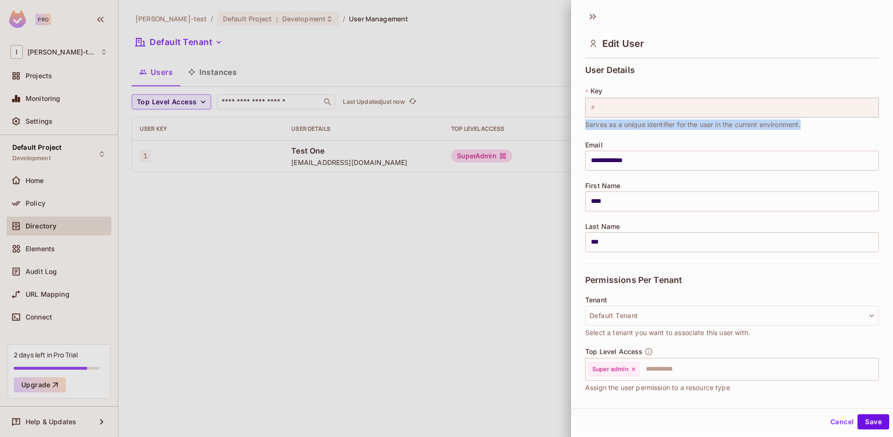
drag, startPoint x: 581, startPoint y: 126, endPoint x: 671, endPoint y: 130, distance: 89.1
click at [671, 130] on div "**********" at bounding box center [732, 228] width 322 height 332
click at [630, 128] on span "Serves as a unique identifier for the user in the current environment." at bounding box center [692, 124] width 215 height 10
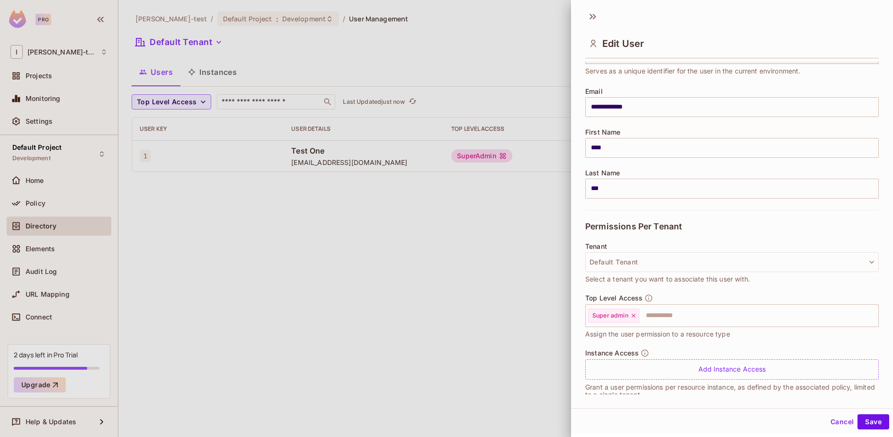
scroll to position [67, 0]
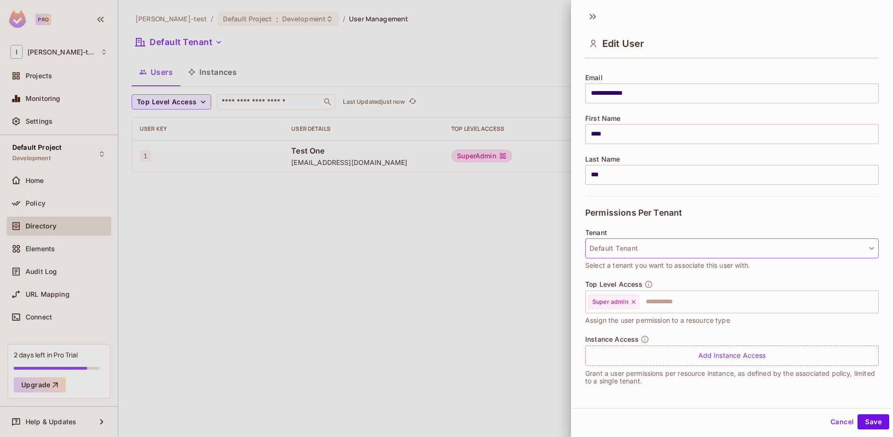
click at [832, 249] on button "Default Tenant" at bounding box center [732, 248] width 294 height 20
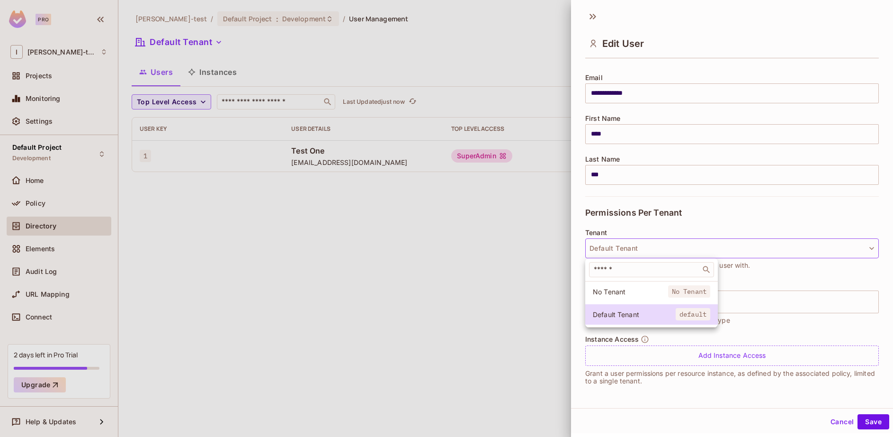
click at [832, 249] on div at bounding box center [446, 218] width 893 height 437
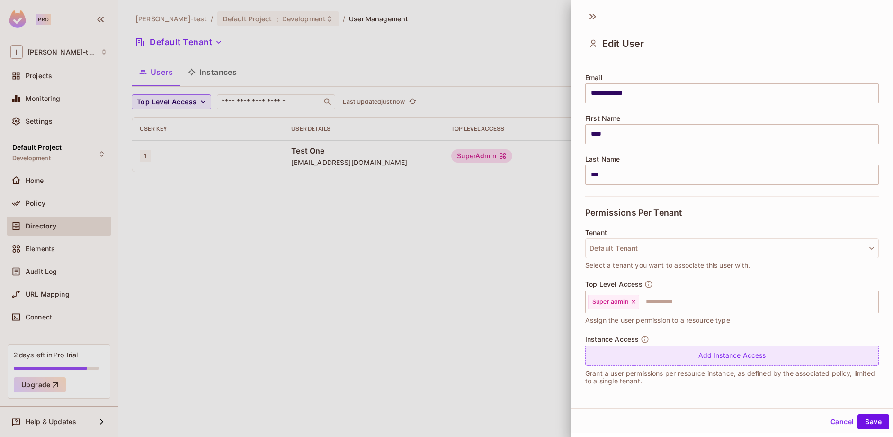
click at [716, 359] on div "Add Instance Access" at bounding box center [732, 355] width 294 height 20
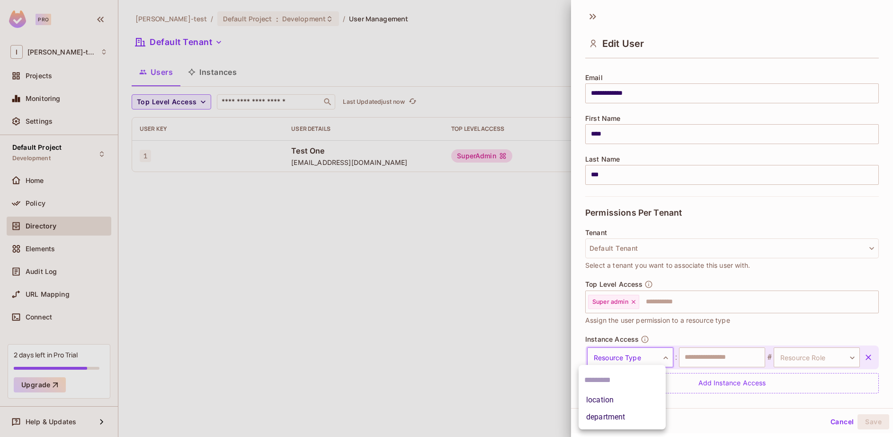
click at [630, 355] on body "**********" at bounding box center [446, 218] width 893 height 437
click at [624, 394] on li "location" at bounding box center [622, 399] width 87 height 17
click at [745, 358] on input "text" at bounding box center [722, 357] width 86 height 20
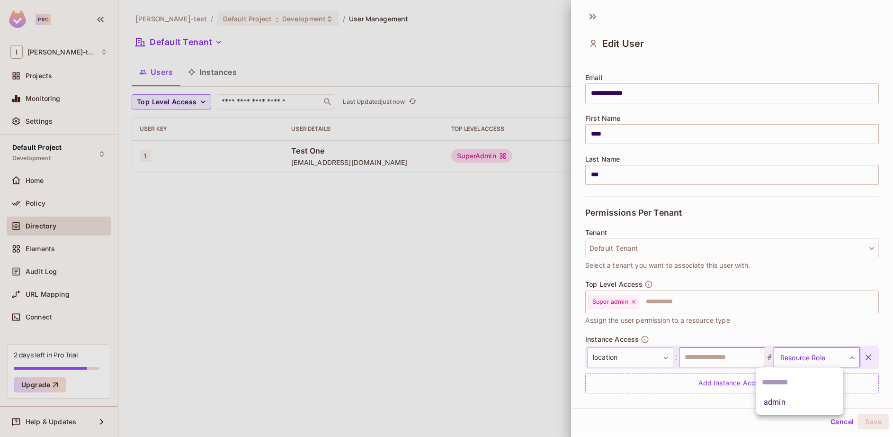
click at [813, 358] on body "**********" at bounding box center [446, 218] width 893 height 437
click at [778, 406] on li "admin" at bounding box center [799, 402] width 87 height 17
type input "*****"
click at [710, 359] on input "text" at bounding box center [722, 357] width 86 height 20
click at [711, 357] on input "*" at bounding box center [722, 357] width 86 height 20
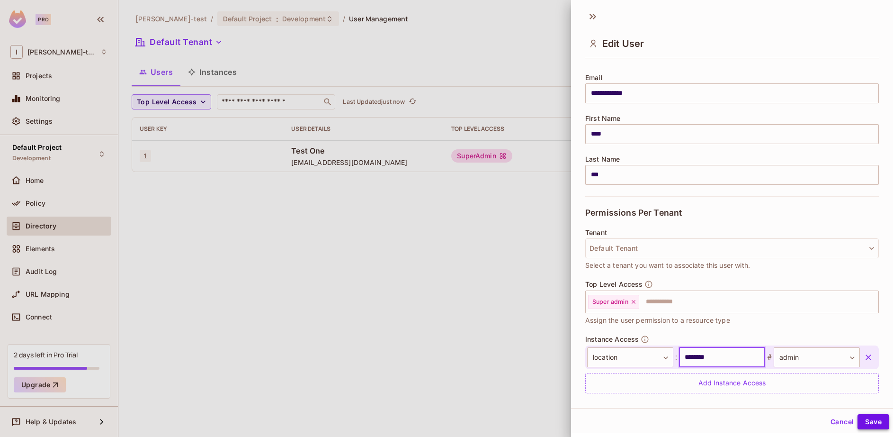
type input "********"
click at [866, 420] on button "Save" at bounding box center [874, 421] width 32 height 15
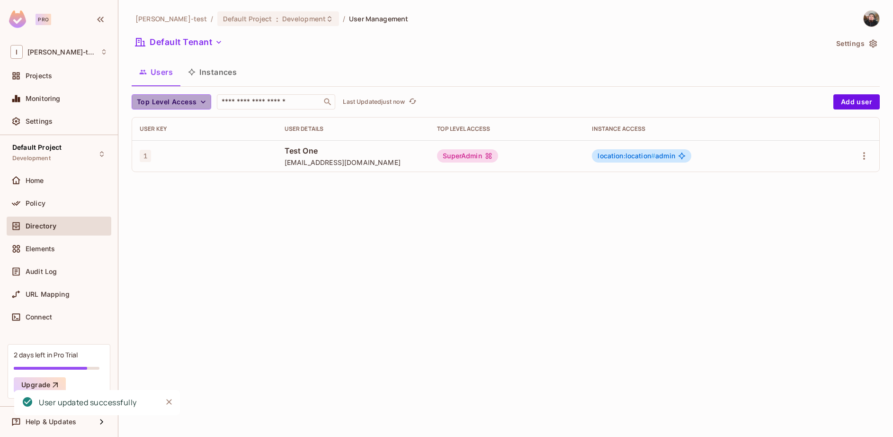
click at [190, 100] on span "Top Level Access" at bounding box center [167, 102] width 60 height 12
click at [168, 124] on span "Super admin" at bounding box center [159, 123] width 40 height 9
click at [174, 107] on span "Super admin" at bounding box center [159, 102] width 44 height 12
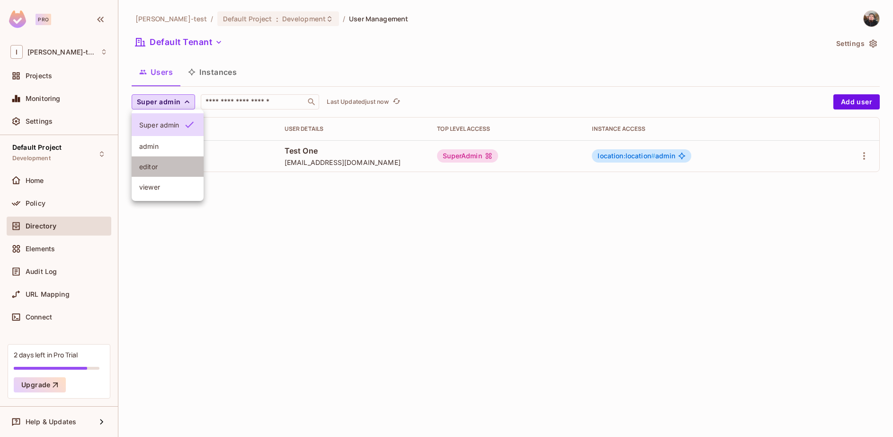
click at [158, 159] on li "editor" at bounding box center [168, 166] width 72 height 20
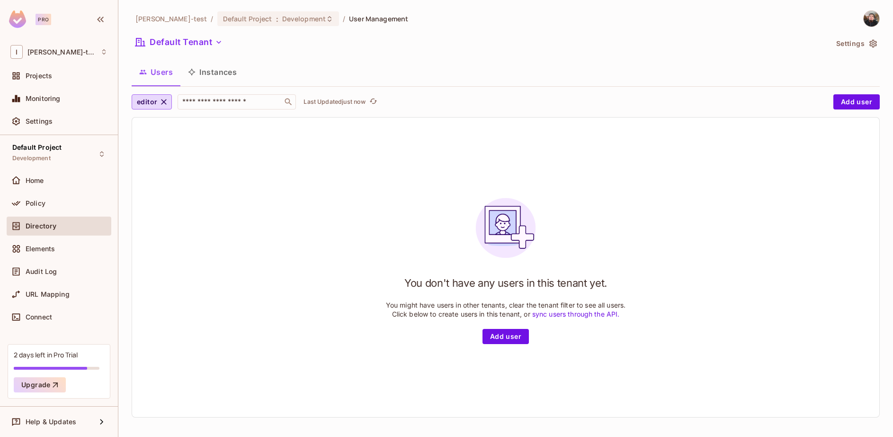
click at [161, 113] on div "editor ​ Last Updated just now Add user You don't have any users in this tenant…" at bounding box center [506, 255] width 748 height 323
click at [156, 104] on span "editor" at bounding box center [147, 102] width 20 height 12
click at [164, 101] on div at bounding box center [446, 218] width 893 height 437
click at [161, 100] on icon "button" at bounding box center [163, 101] width 9 height 9
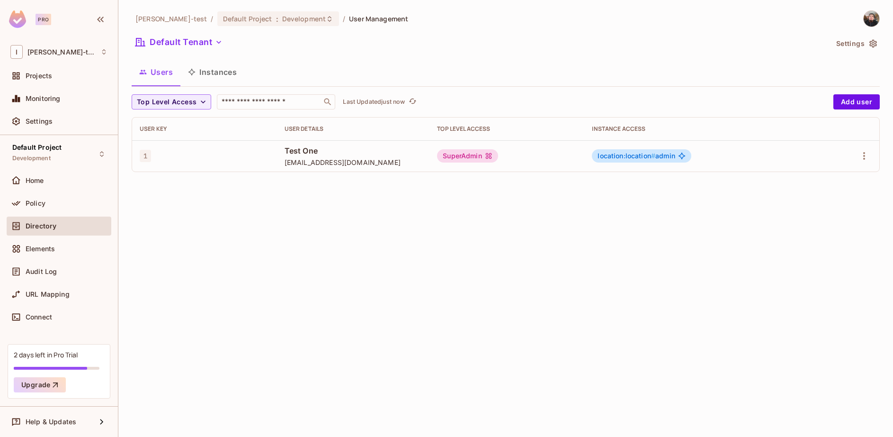
click at [268, 224] on div "Ignacio-test / Default Project : Development / User Management Default Tenant S…" at bounding box center [505, 218] width 775 height 437
click at [211, 71] on button "Instances" at bounding box center [212, 72] width 64 height 24
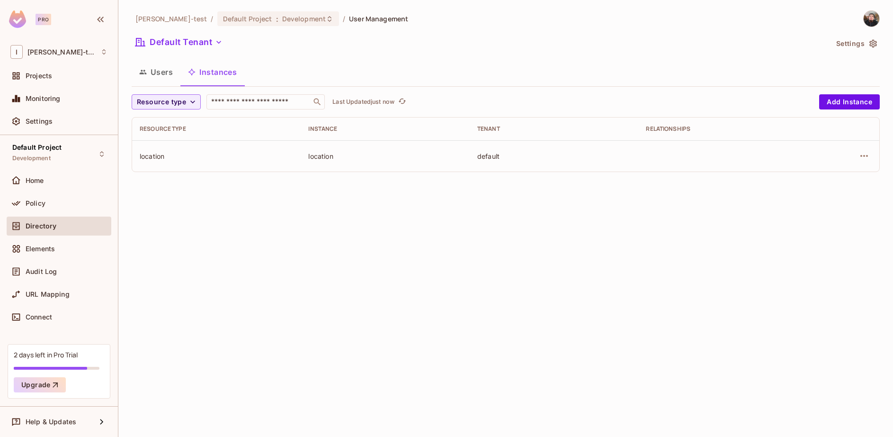
click at [269, 157] on div "location" at bounding box center [216, 156] width 153 height 9
click at [166, 154] on div "location" at bounding box center [216, 156] width 153 height 9
click at [155, 156] on div "location" at bounding box center [216, 156] width 153 height 9
click at [304, 157] on td "location" at bounding box center [385, 155] width 169 height 31
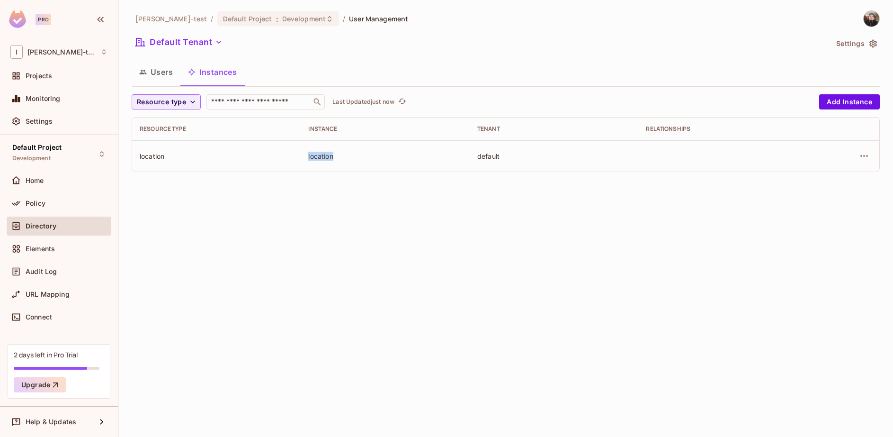
click at [163, 78] on button "Users" at bounding box center [156, 72] width 49 height 24
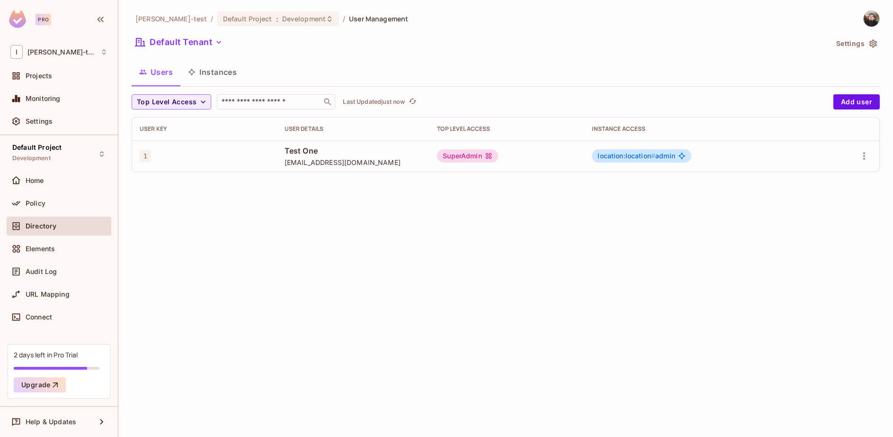
click at [460, 156] on div "SuperAdmin" at bounding box center [467, 155] width 61 height 13
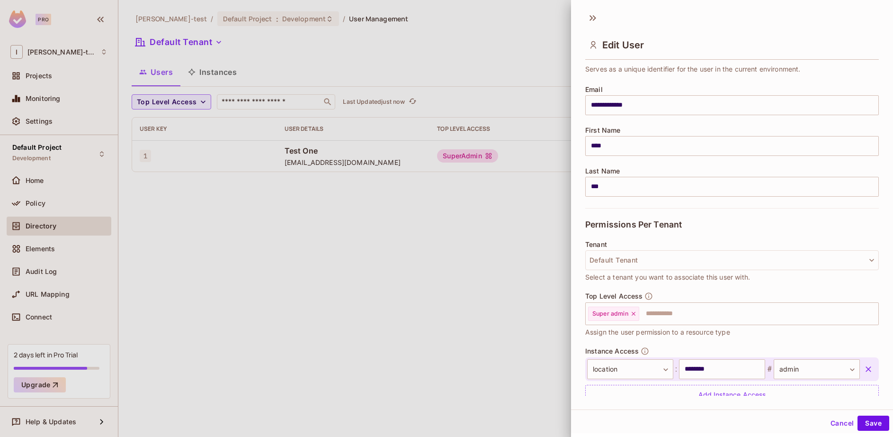
scroll to position [95, 0]
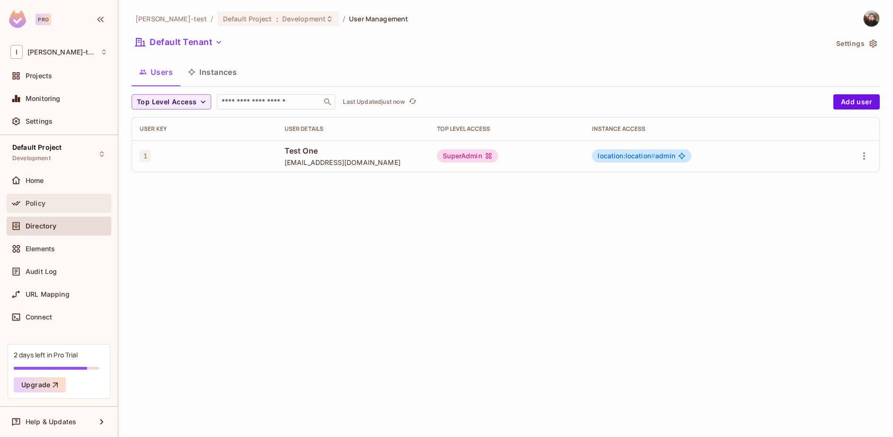
click at [28, 202] on span "Policy" at bounding box center [36, 203] width 20 height 8
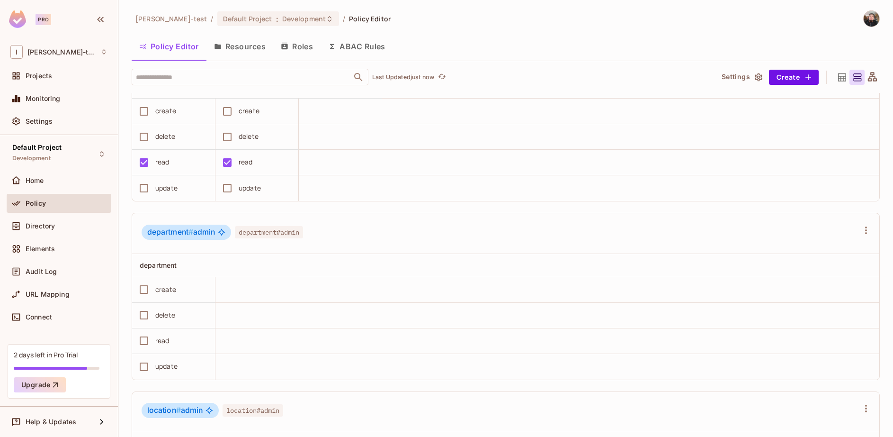
scroll to position [738, 0]
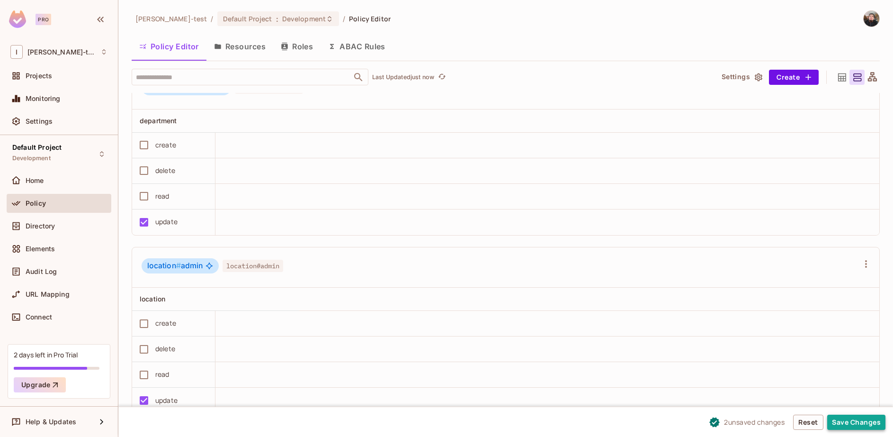
click at [850, 422] on button "Save Changes" at bounding box center [856, 421] width 58 height 15
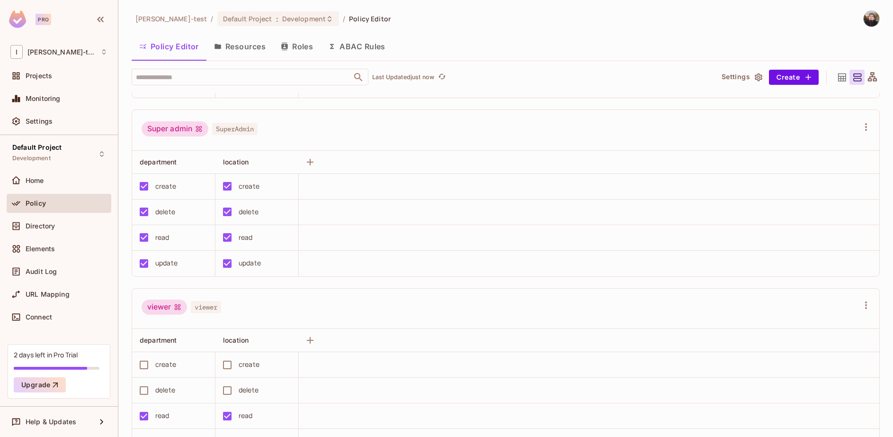
scroll to position [341, 0]
click at [32, 225] on span "Directory" at bounding box center [40, 226] width 29 height 8
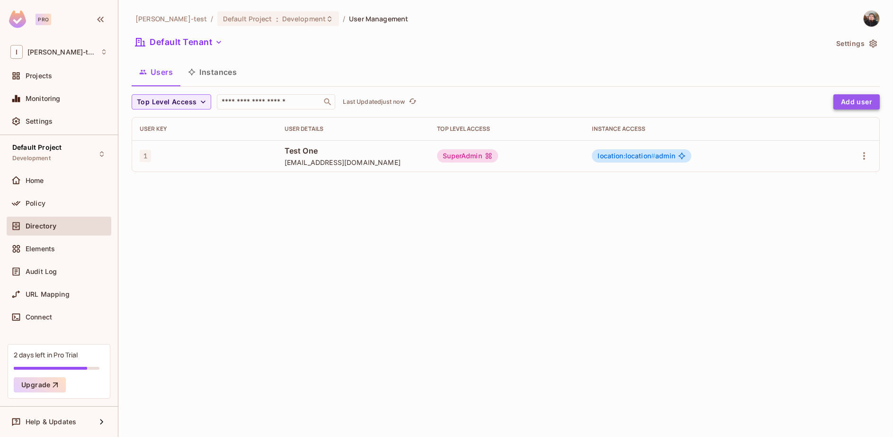
click at [861, 104] on button "Add user" at bounding box center [856, 101] width 46 height 15
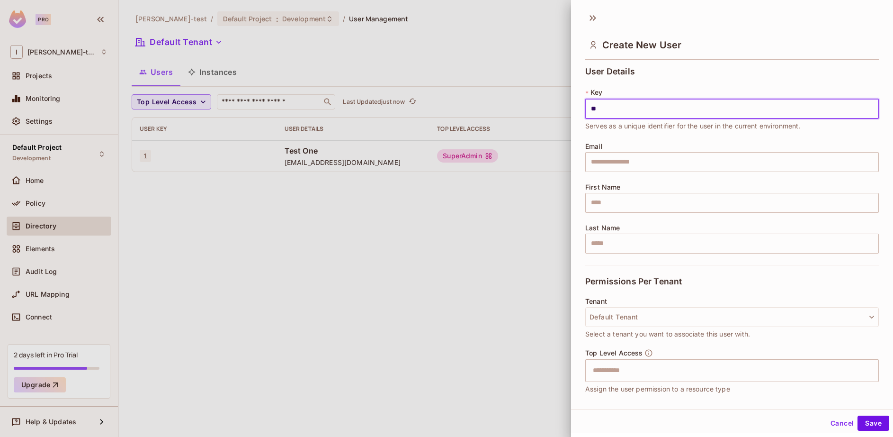
drag, startPoint x: 633, startPoint y: 110, endPoint x: 565, endPoint y: 110, distance: 67.2
click at [565, 110] on div "Create New User User Details * Key ** ​ Serves as a unique identifier for the u…" at bounding box center [446, 218] width 893 height 437
type input "*"
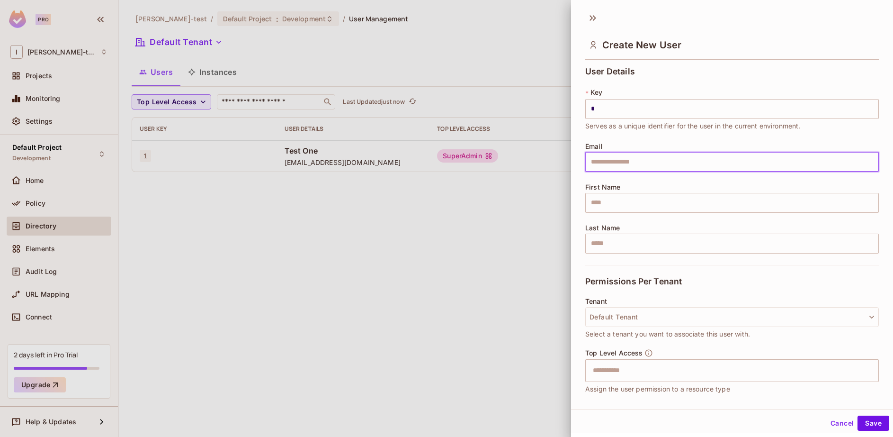
click at [603, 163] on input "text" at bounding box center [732, 162] width 294 height 20
type input "**********"
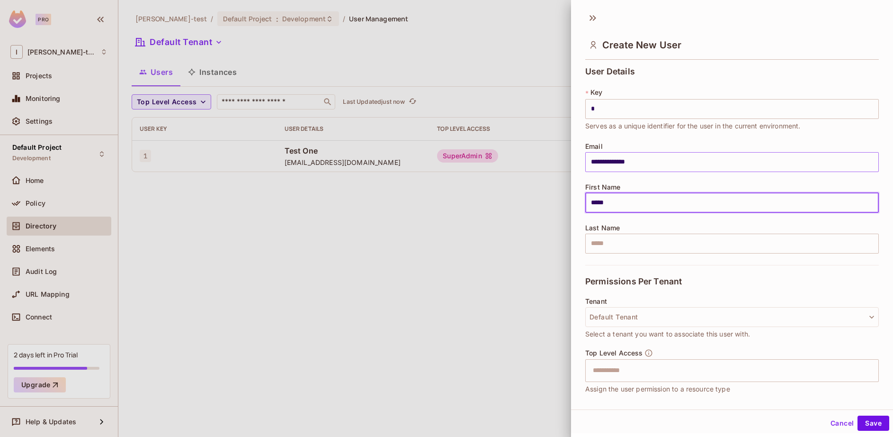
type input "****"
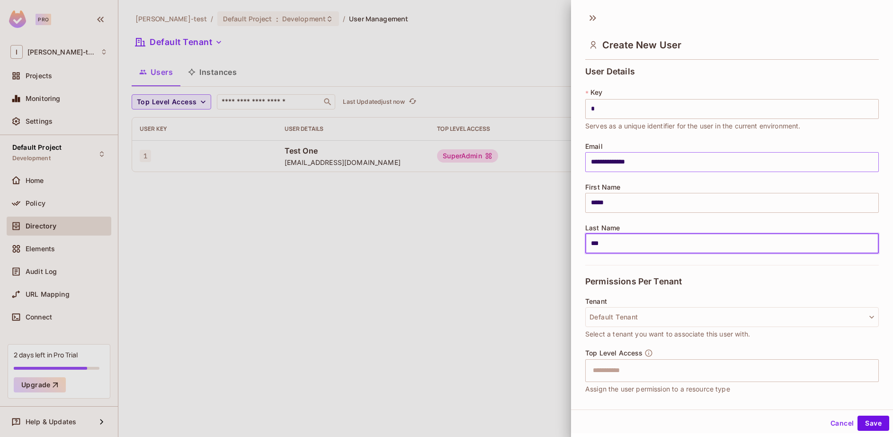
type input "***"
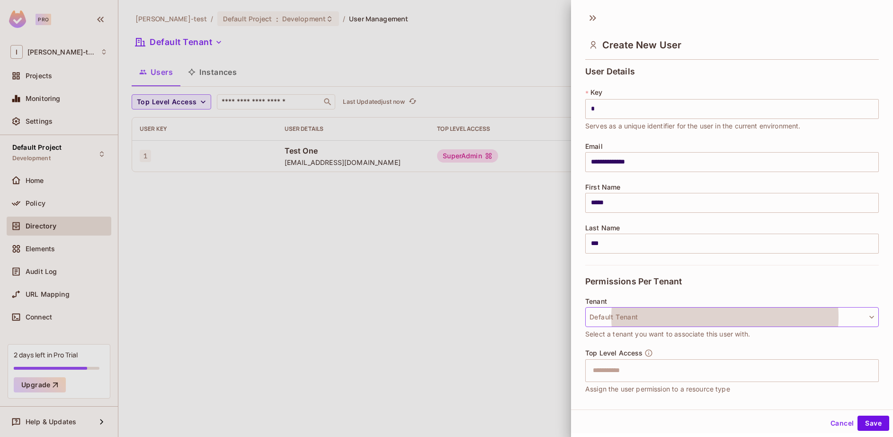
click at [696, 310] on button "Default Tenant" at bounding box center [732, 317] width 294 height 20
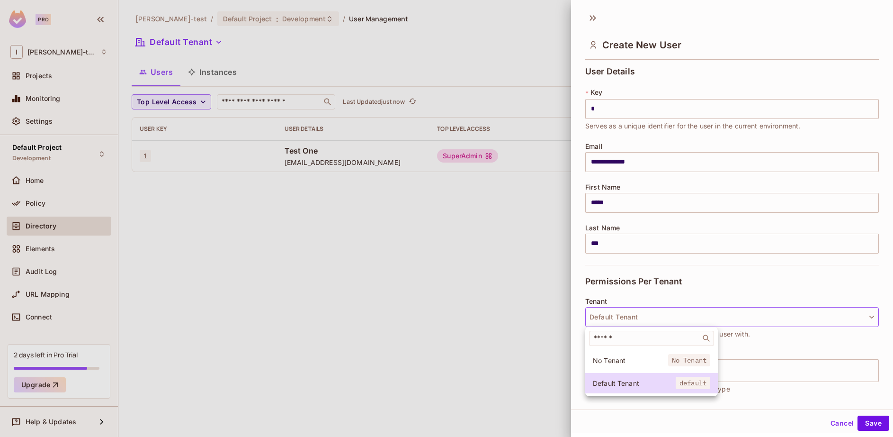
click at [668, 360] on span "No Tenant" at bounding box center [689, 360] width 42 height 12
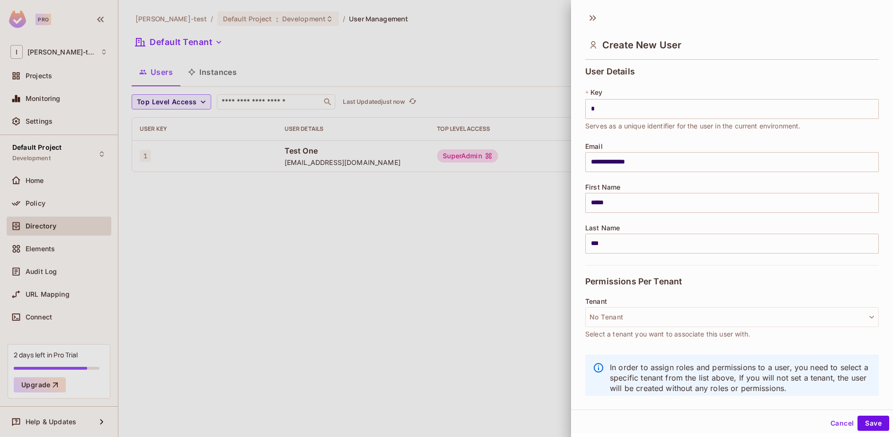
scroll to position [11, 0]
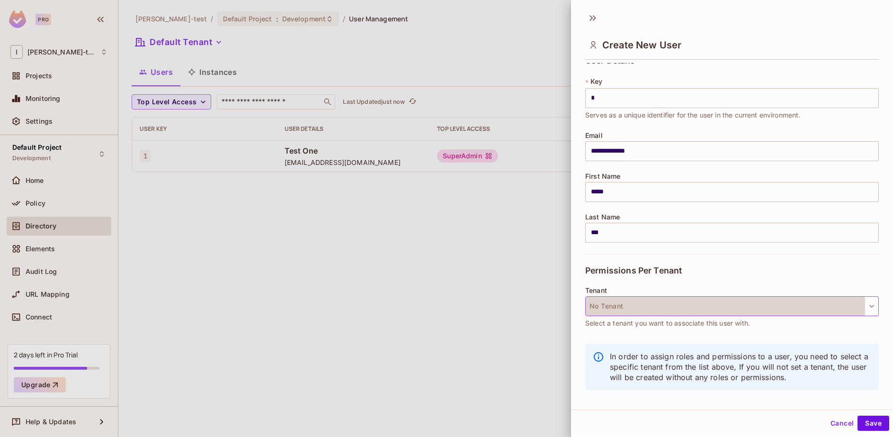
click at [687, 305] on button "No Tenant" at bounding box center [732, 306] width 294 height 20
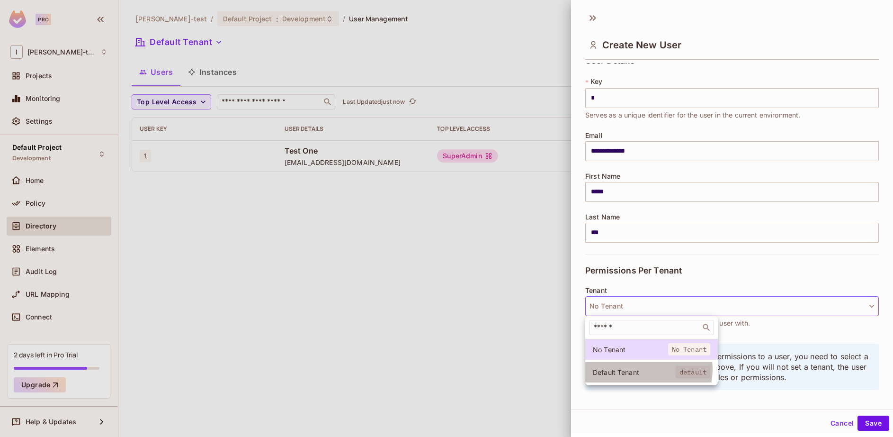
click at [640, 369] on span "Default Tenant" at bounding box center [634, 371] width 83 height 9
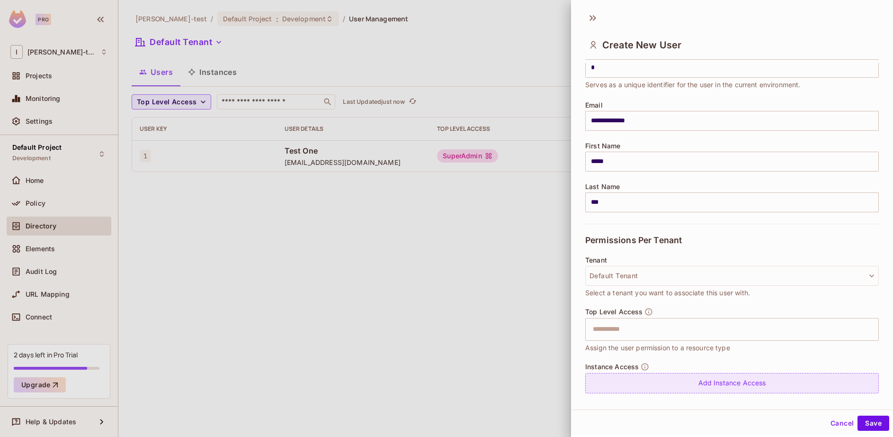
scroll to position [67, 0]
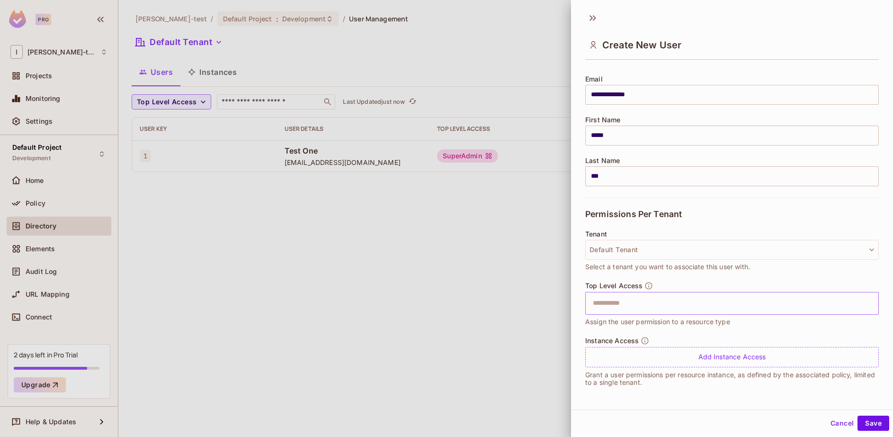
click at [641, 307] on input "text" at bounding box center [723, 303] width 273 height 19
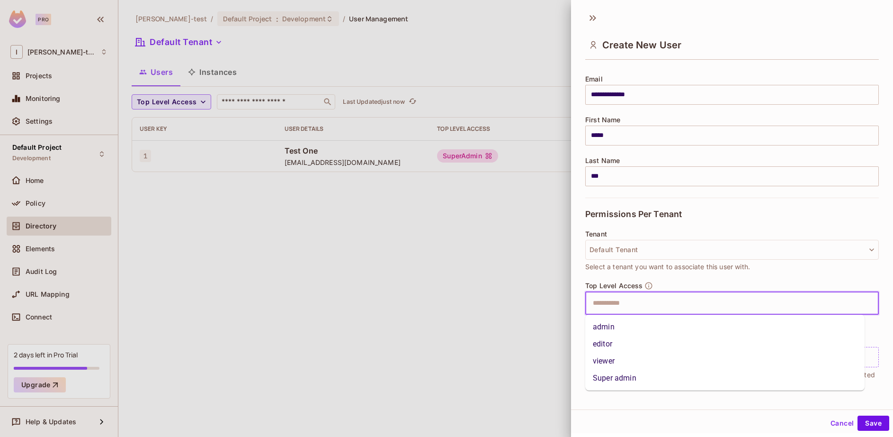
click at [614, 329] on li "admin" at bounding box center [724, 326] width 279 height 17
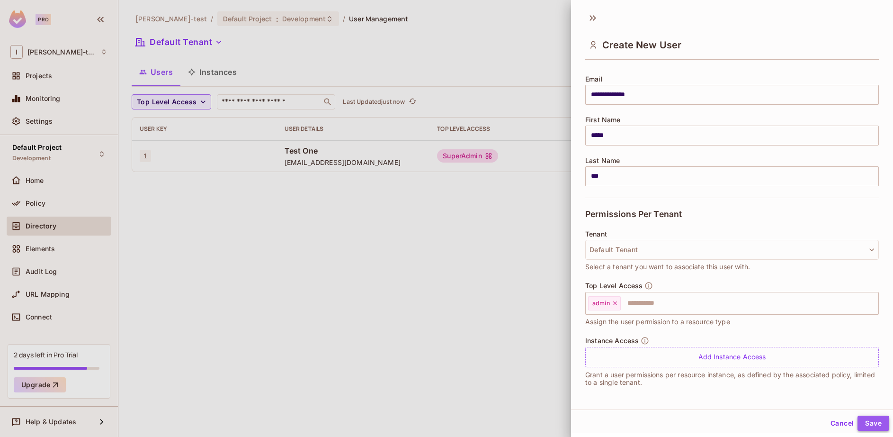
click at [867, 419] on button "Save" at bounding box center [874, 422] width 32 height 15
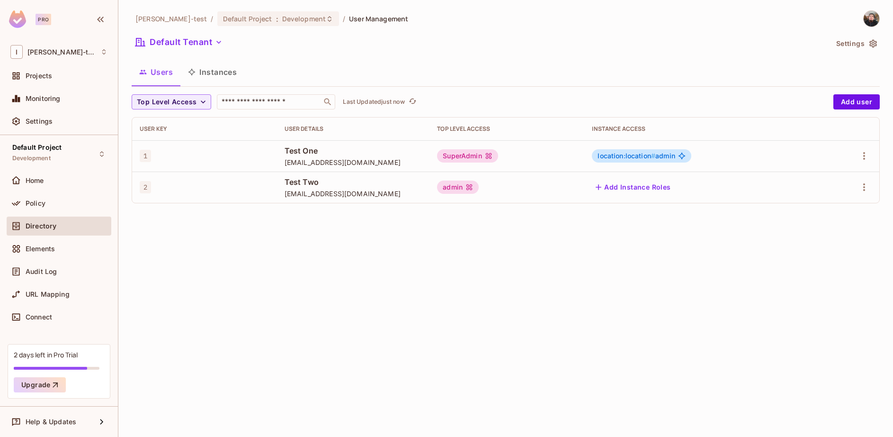
click at [212, 67] on button "Instances" at bounding box center [212, 72] width 64 height 24
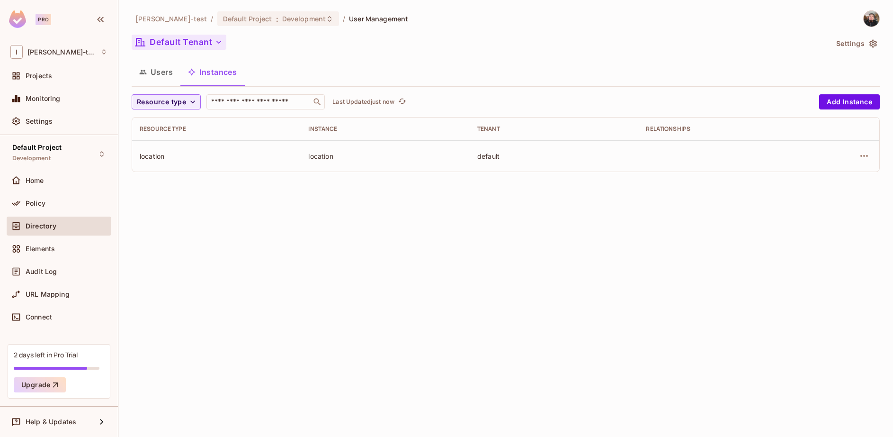
click at [179, 45] on button "Default Tenant" at bounding box center [179, 42] width 95 height 15
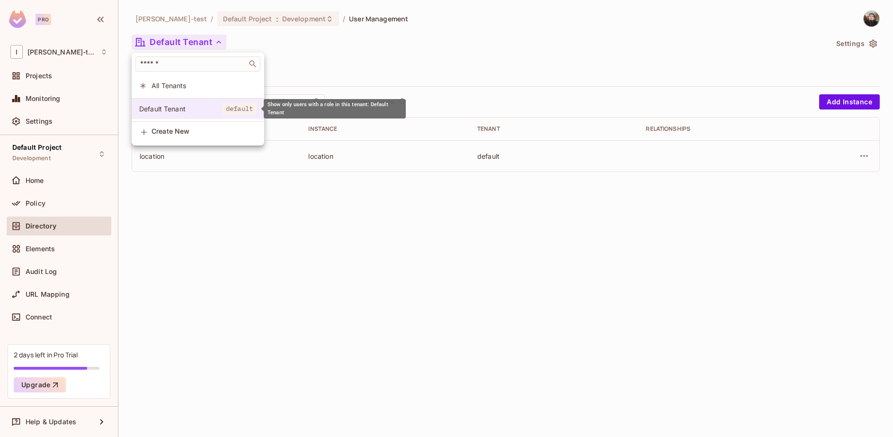
click at [176, 108] on span "Default Tenant" at bounding box center [180, 108] width 83 height 9
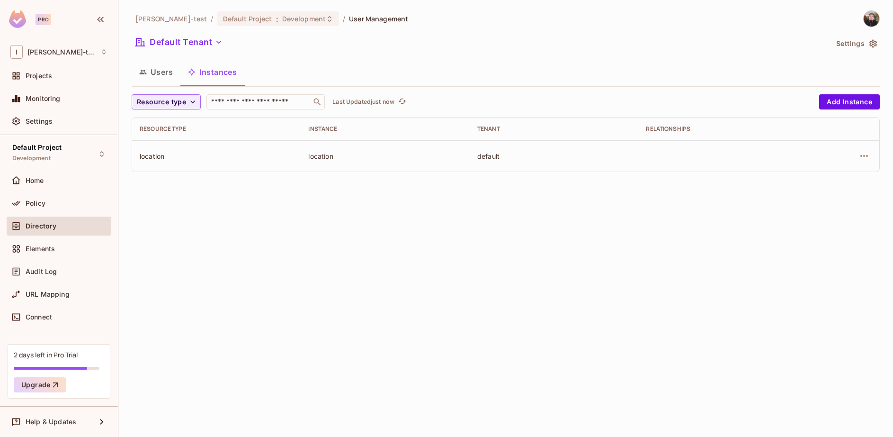
click at [164, 76] on button "Users" at bounding box center [156, 72] width 49 height 24
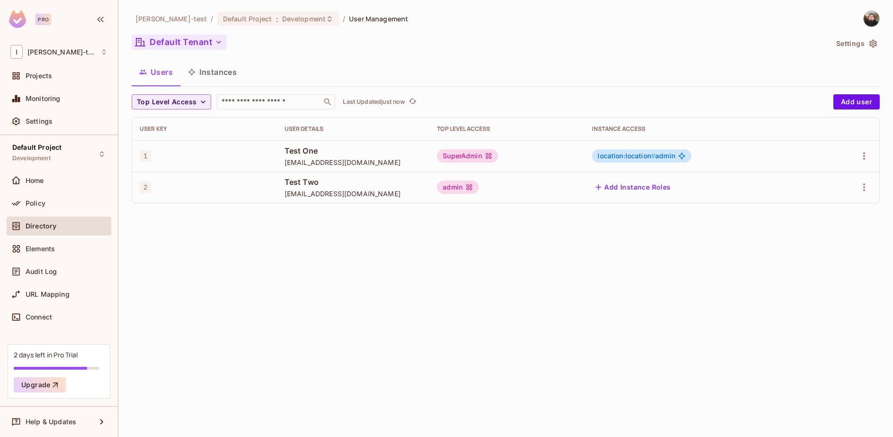
click at [206, 44] on button "Default Tenant" at bounding box center [179, 42] width 95 height 15
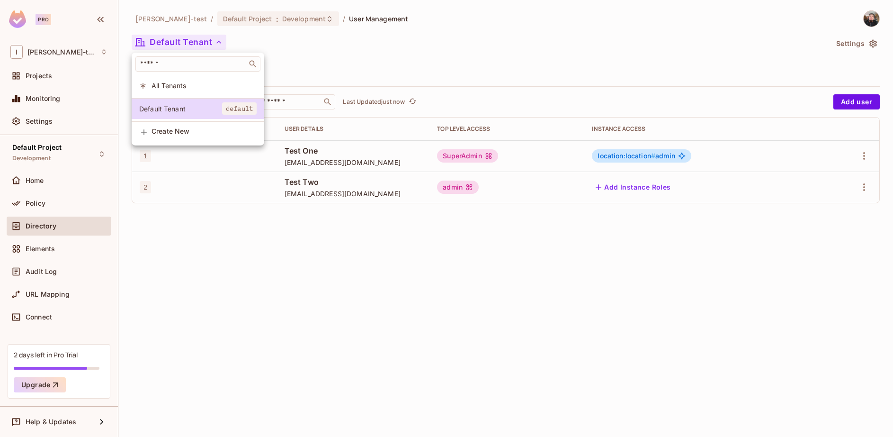
click at [181, 135] on span "Create New" at bounding box center [204, 131] width 105 height 8
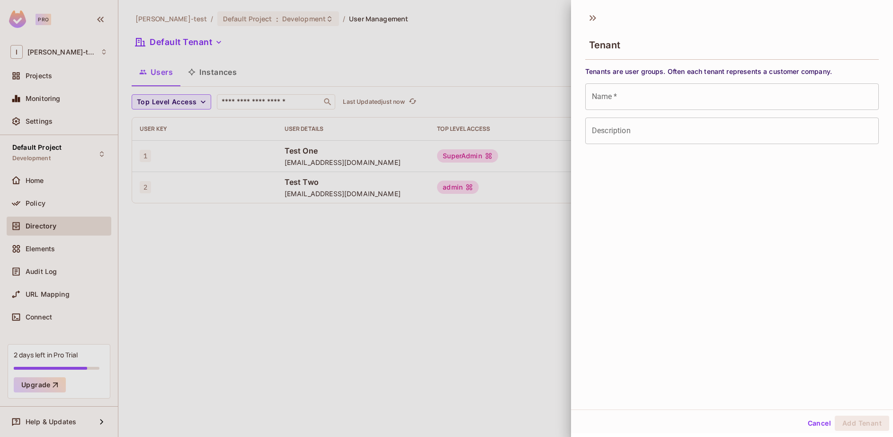
click at [635, 99] on input "Name   *" at bounding box center [732, 96] width 294 height 27
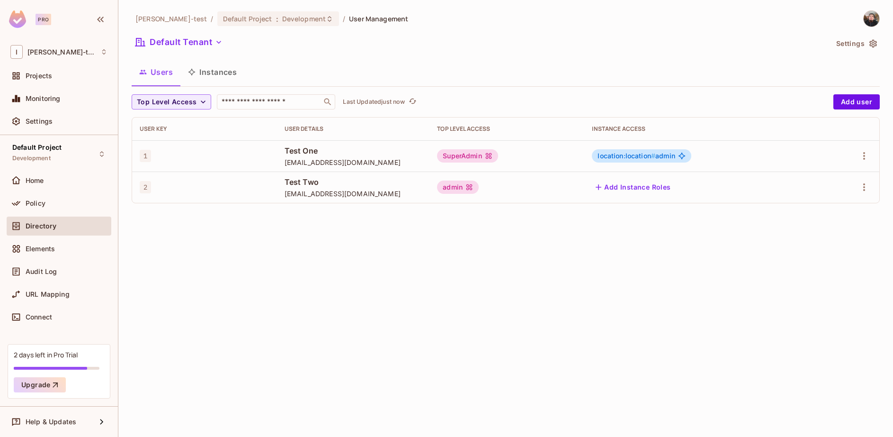
click at [219, 71] on button "Instances" at bounding box center [212, 72] width 64 height 24
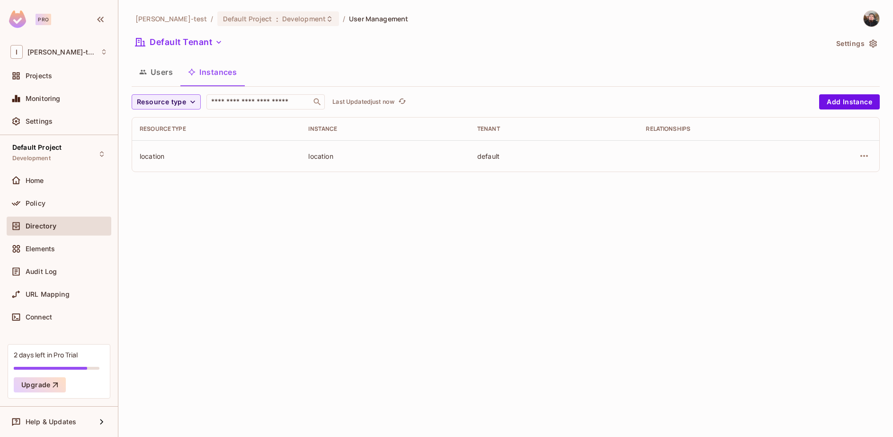
click at [151, 76] on button "Users" at bounding box center [156, 72] width 49 height 24
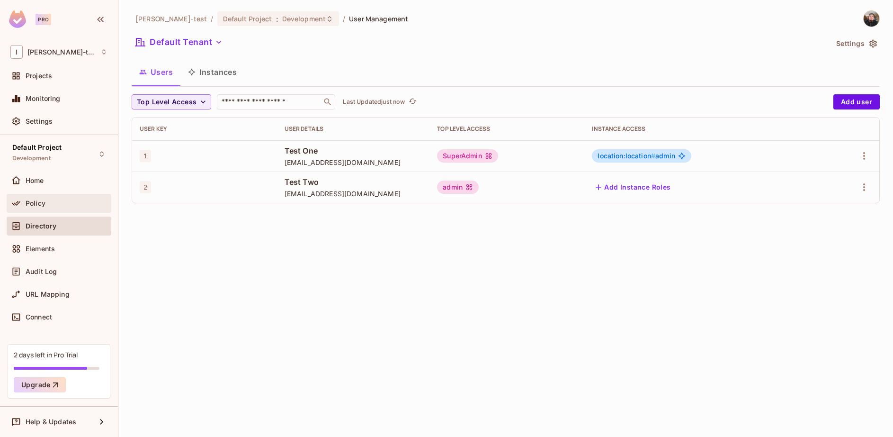
click at [34, 205] on span "Policy" at bounding box center [36, 203] width 20 height 8
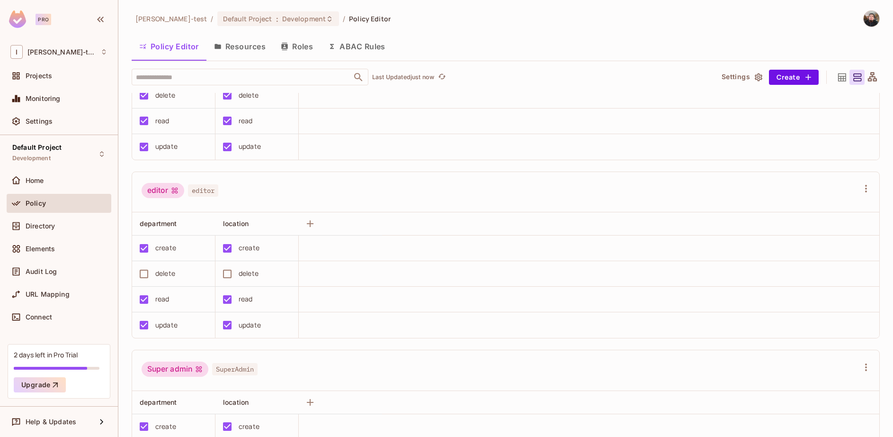
scroll to position [114, 0]
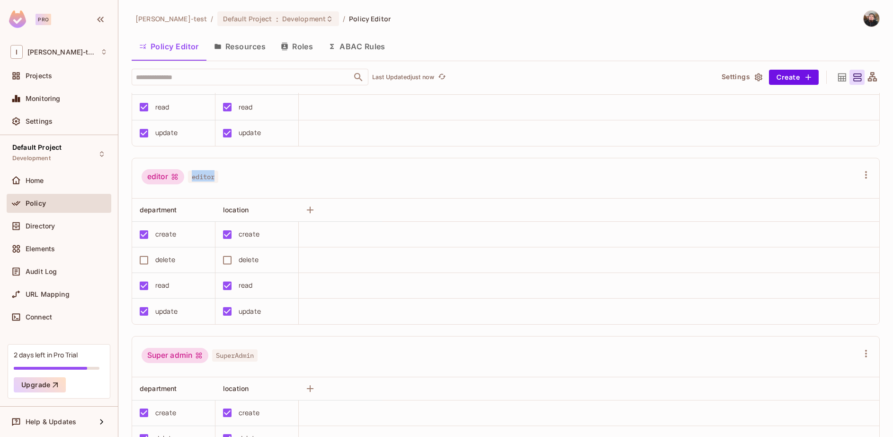
drag, startPoint x: 267, startPoint y: 166, endPoint x: 287, endPoint y: 160, distance: 21.1
click at [287, 160] on div "editor editor" at bounding box center [505, 178] width 747 height 41
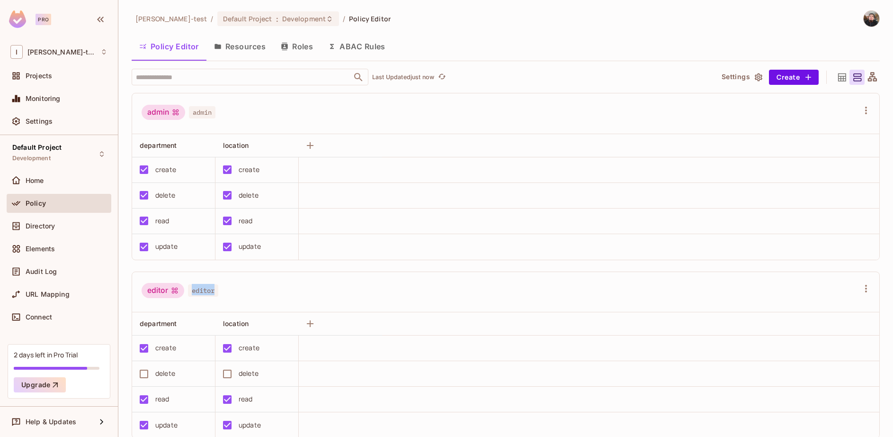
click at [304, 46] on button "Roles" at bounding box center [296, 47] width 47 height 24
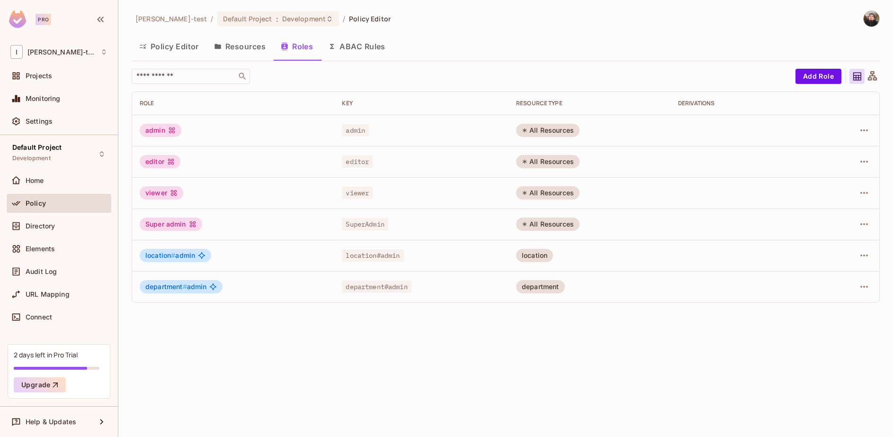
click at [233, 46] on button "Resources" at bounding box center [239, 47] width 67 height 24
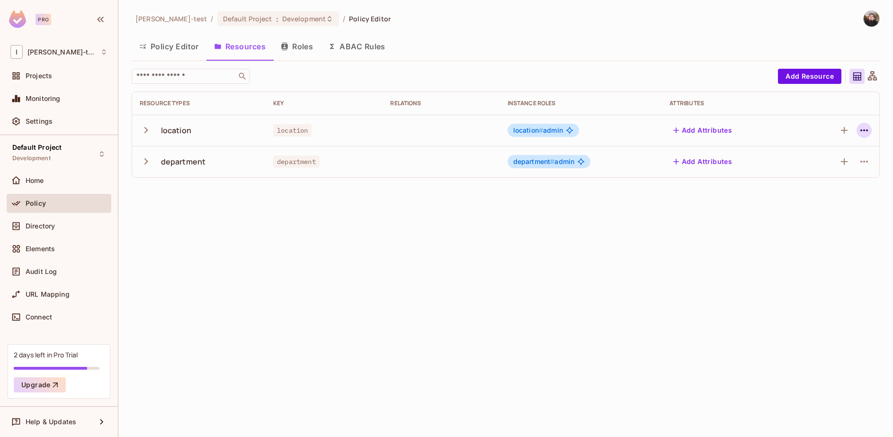
click at [867, 127] on icon "button" at bounding box center [864, 130] width 11 height 11
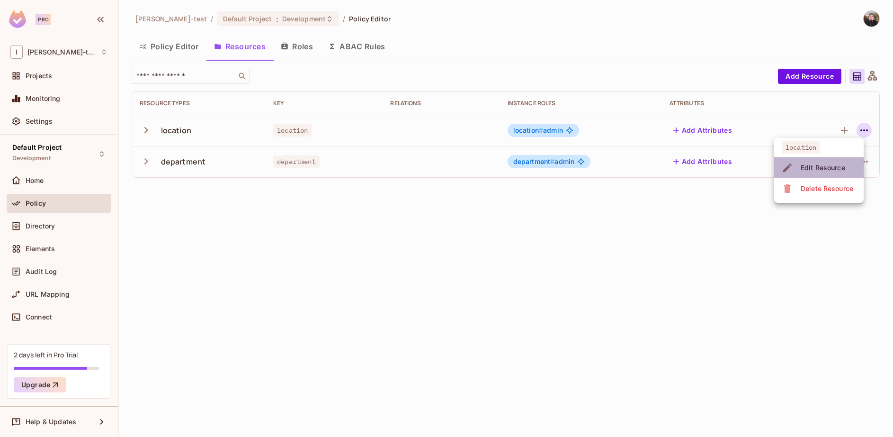
click at [808, 165] on div "Edit Resource" at bounding box center [823, 167] width 45 height 9
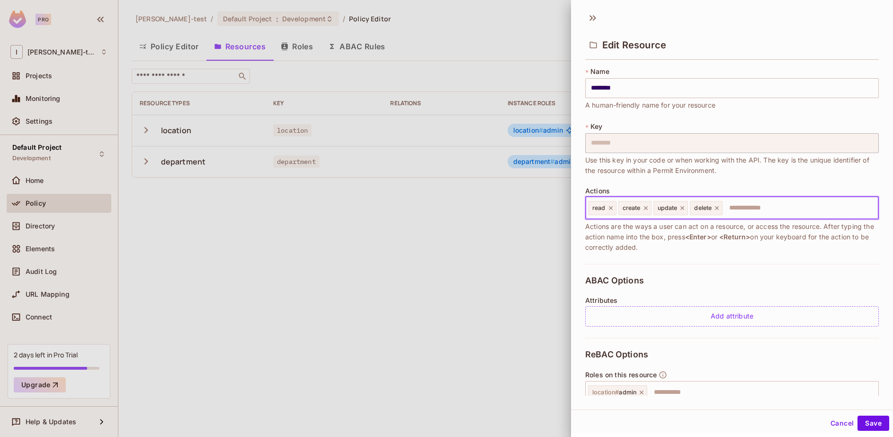
click at [771, 211] on input "text" at bounding box center [799, 207] width 151 height 19
type input "*"
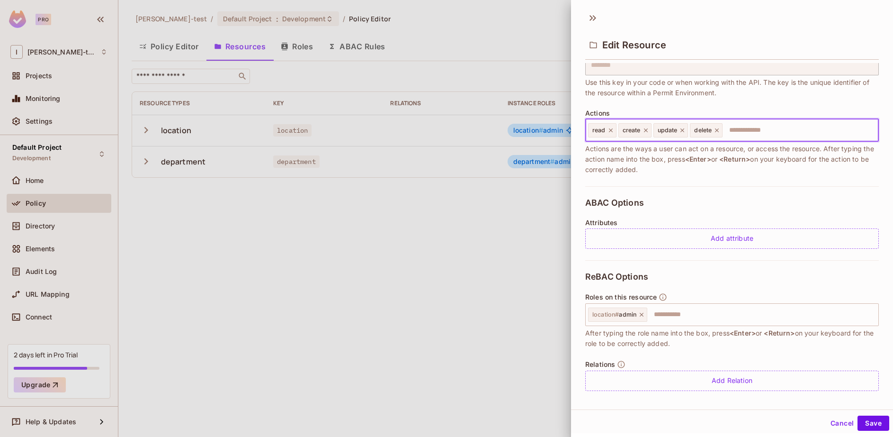
scroll to position [84, 0]
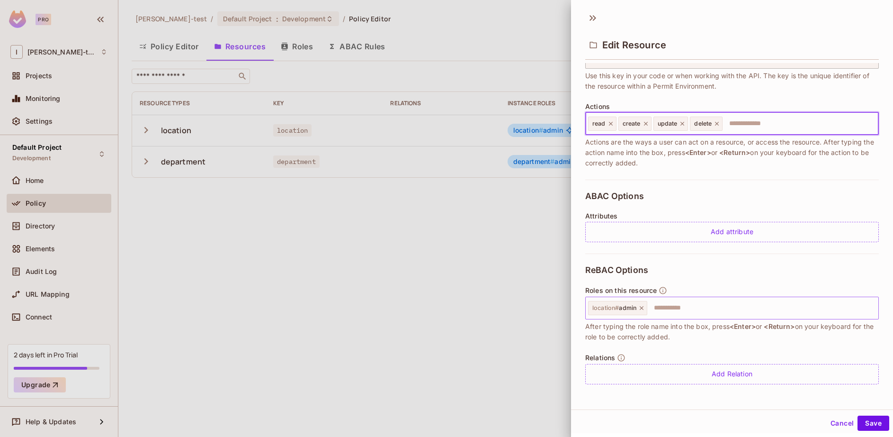
click at [639, 309] on icon at bounding box center [641, 307] width 7 height 7
click at [859, 419] on button "Save" at bounding box center [874, 422] width 32 height 15
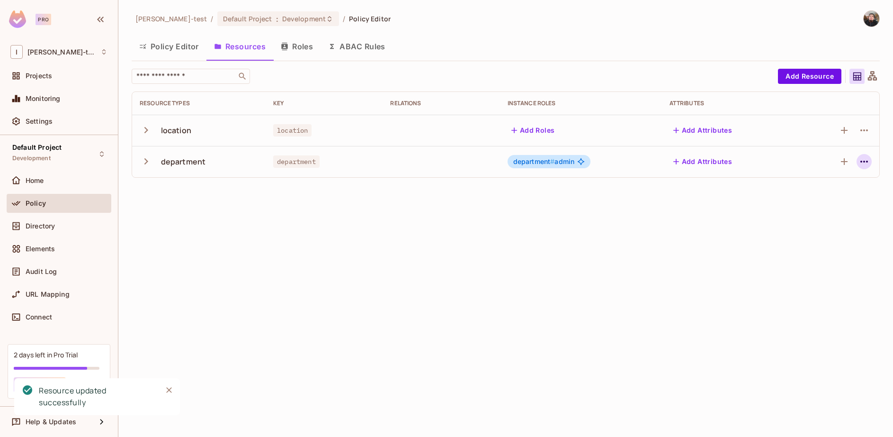
click at [866, 158] on icon "button" at bounding box center [864, 161] width 11 height 11
click at [821, 221] on div "Delete Resource" at bounding box center [827, 219] width 53 height 9
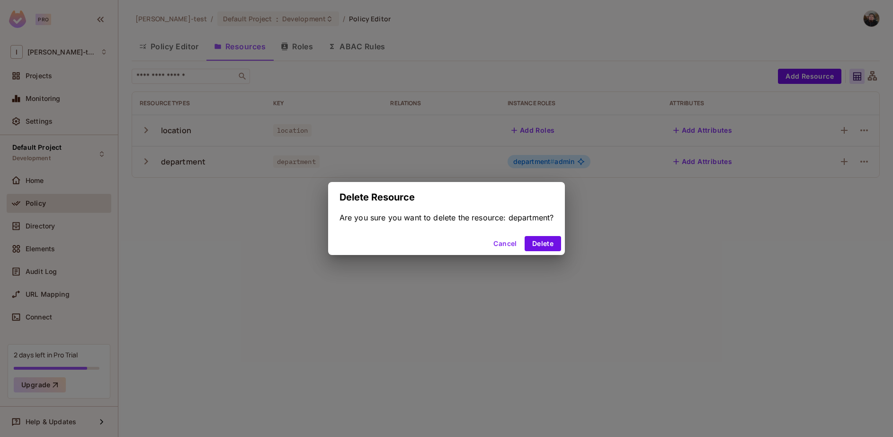
click at [513, 243] on button "Cancel" at bounding box center [505, 243] width 31 height 15
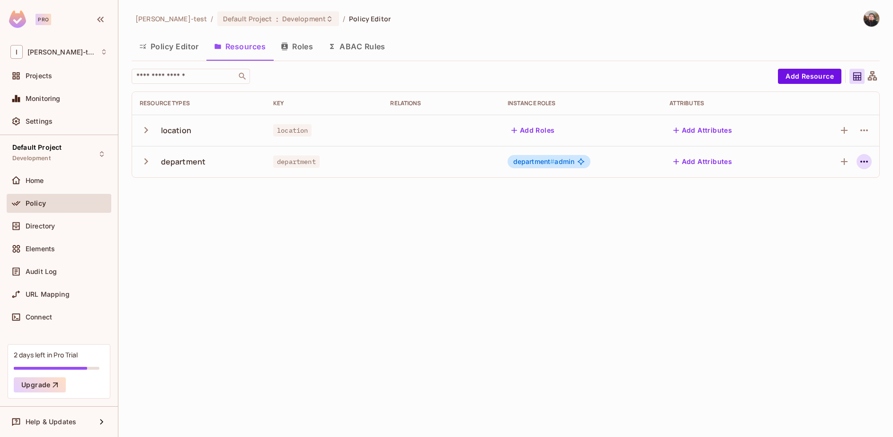
click at [863, 158] on icon "button" at bounding box center [864, 161] width 11 height 11
click at [819, 197] on div "Edit Resource" at bounding box center [823, 198] width 45 height 9
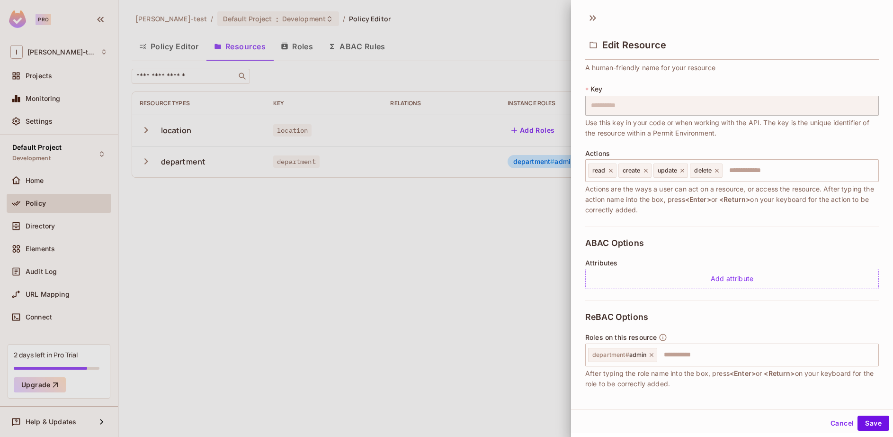
scroll to position [27, 0]
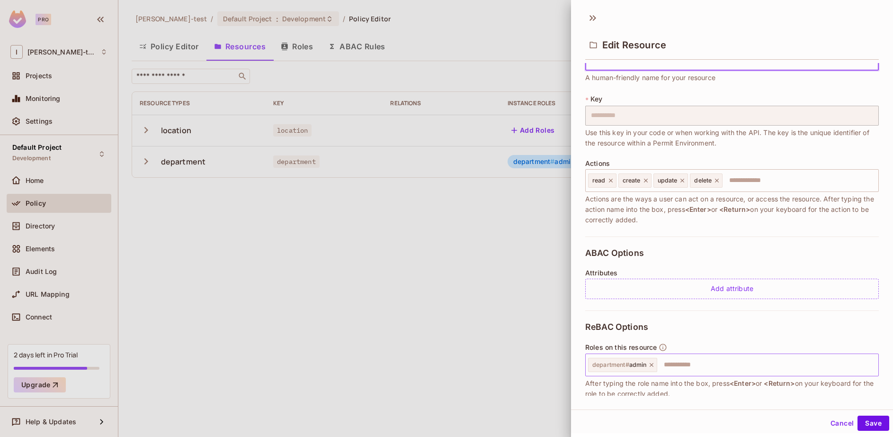
click at [652, 366] on icon at bounding box center [651, 364] width 7 height 7
click at [863, 424] on button "Save" at bounding box center [874, 422] width 32 height 15
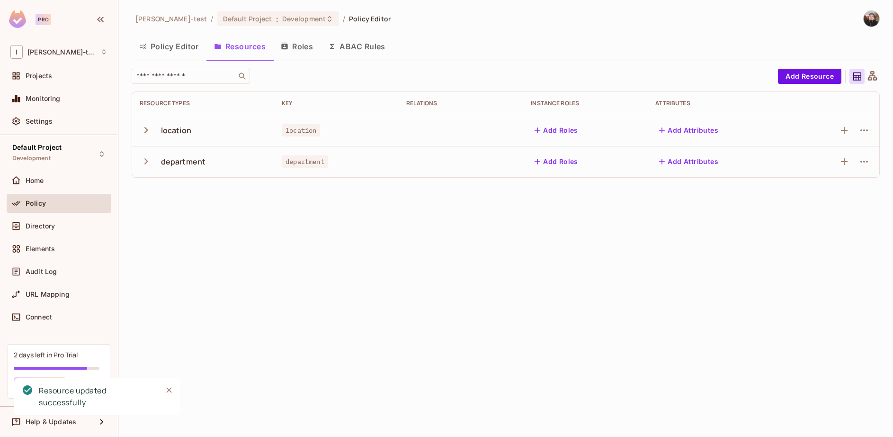
click at [413, 218] on div "Ignacio-test / Default Project : Development / Policy Editor Policy Editor Reso…" at bounding box center [505, 218] width 775 height 437
click at [53, 243] on div "Elements" at bounding box center [58, 248] width 97 height 11
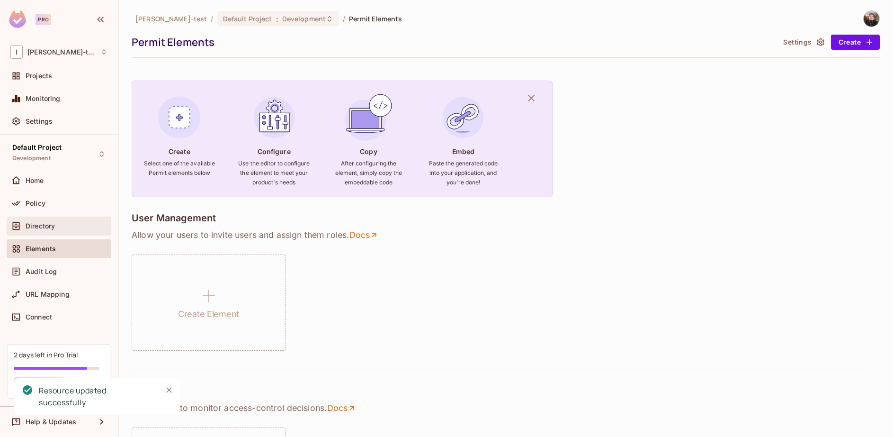
click at [28, 228] on span "Directory" at bounding box center [40, 226] width 29 height 8
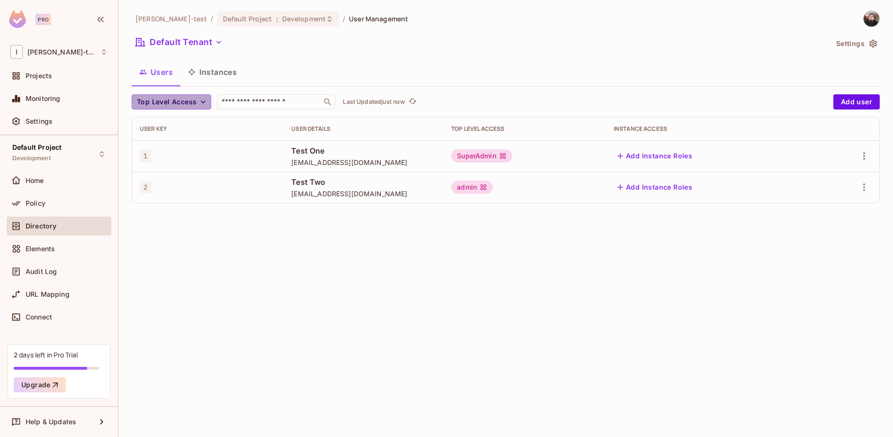
click at [194, 101] on span "Top Level Access" at bounding box center [167, 102] width 60 height 12
click at [194, 101] on div at bounding box center [446, 218] width 893 height 437
click at [864, 47] on button "Settings" at bounding box center [855, 43] width 47 height 15
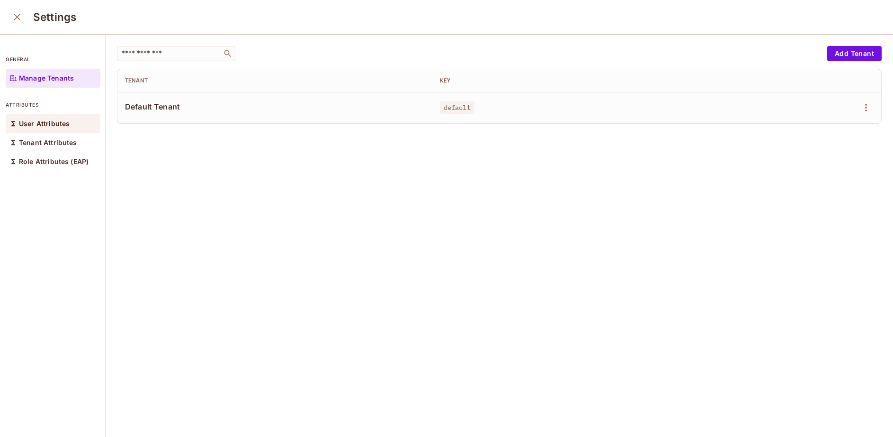
click at [52, 126] on p "User Attributes" at bounding box center [44, 124] width 51 height 8
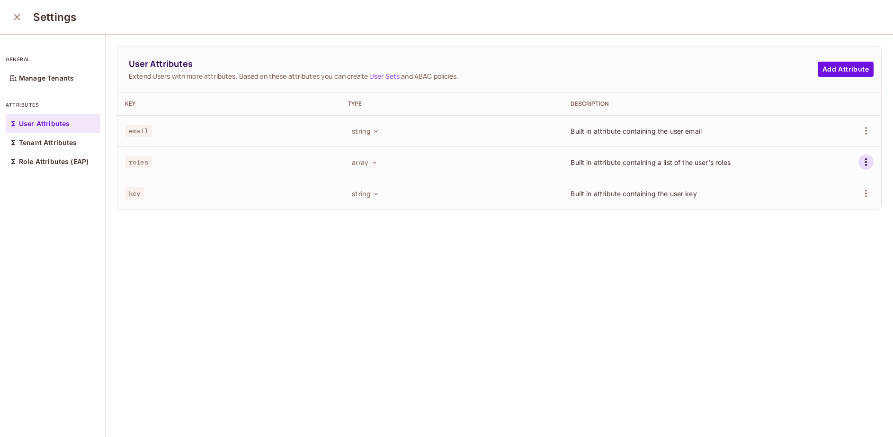
click at [860, 161] on icon "button" at bounding box center [865, 161] width 11 height 11
click at [790, 188] on ul "Edit Delete Attribute" at bounding box center [808, 194] width 88 height 49
click at [416, 232] on div at bounding box center [446, 218] width 893 height 437
click at [38, 74] on p "Manage Tenants" at bounding box center [46, 78] width 55 height 8
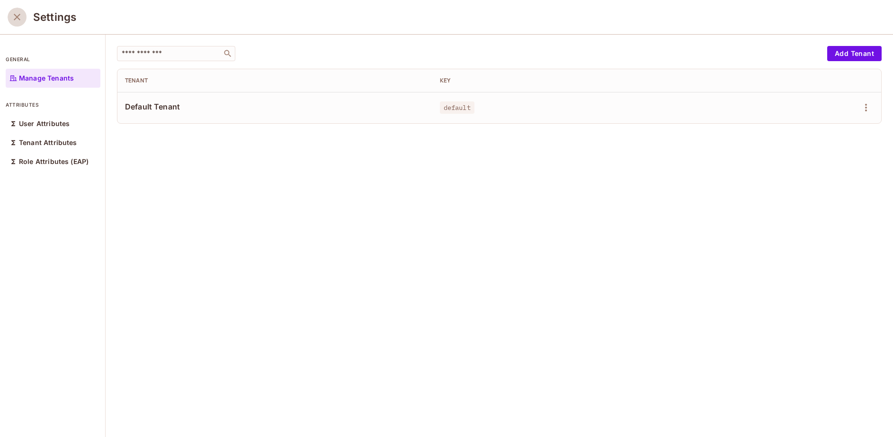
click at [17, 18] on icon "close" at bounding box center [17, 17] width 7 height 7
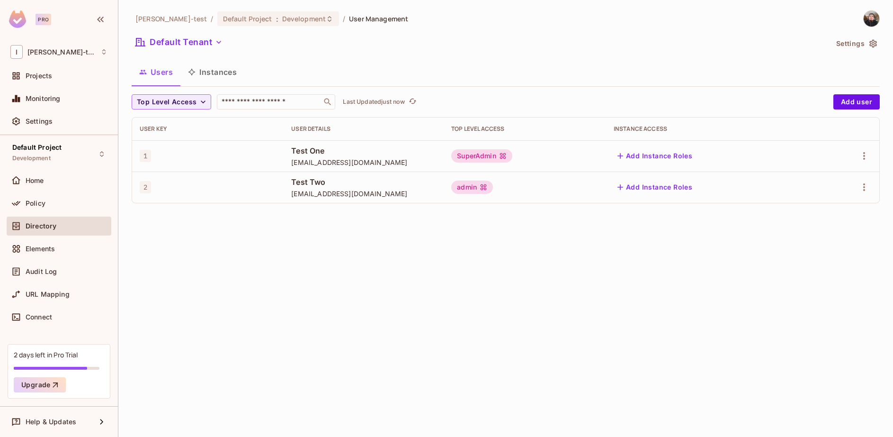
click at [343, 151] on span "Test One" at bounding box center [363, 150] width 145 height 10
click at [868, 156] on icon "button" at bounding box center [864, 155] width 11 height 11
click at [835, 194] on div "Edit Attributes" at bounding box center [831, 198] width 47 height 9
click at [867, 154] on icon "button" at bounding box center [864, 155] width 11 height 11
click at [821, 178] on span "Edit" at bounding box center [814, 177] width 18 height 15
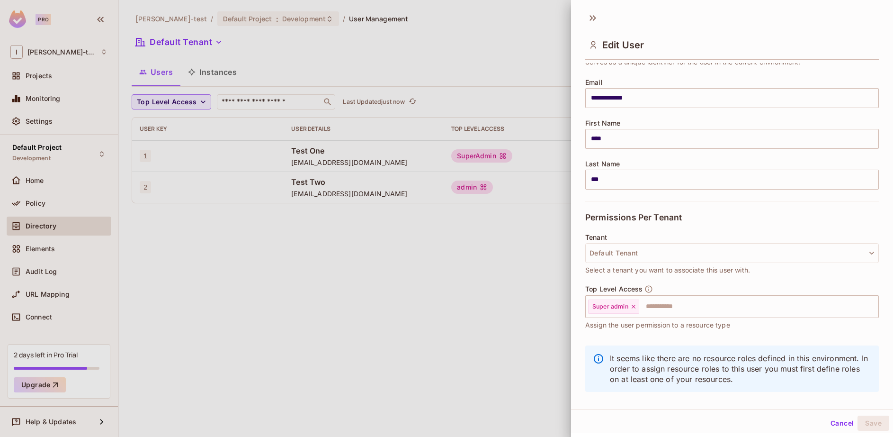
scroll to position [75, 0]
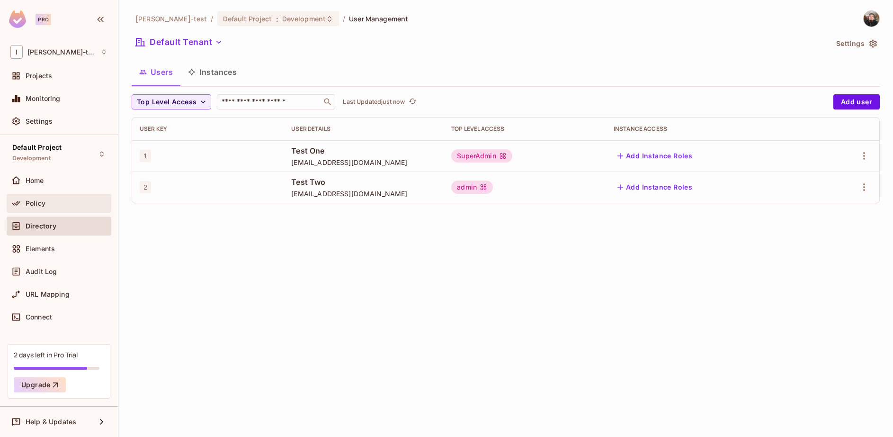
click at [40, 198] on div "Policy" at bounding box center [58, 202] width 97 height 11
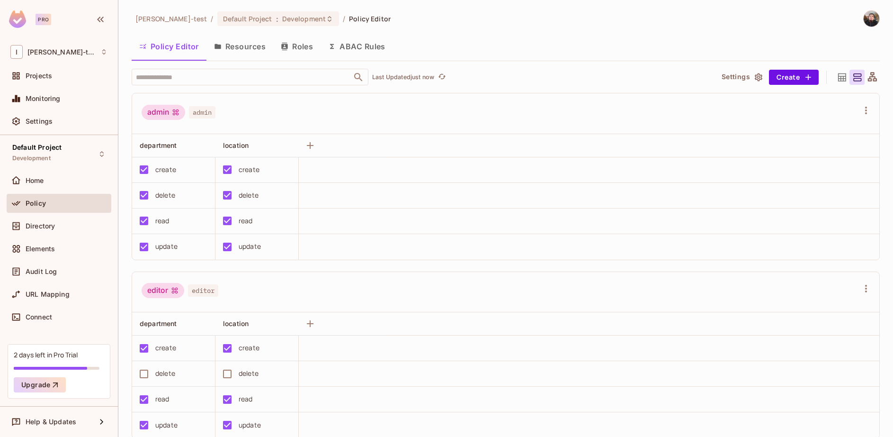
click at [249, 47] on button "Resources" at bounding box center [239, 47] width 67 height 24
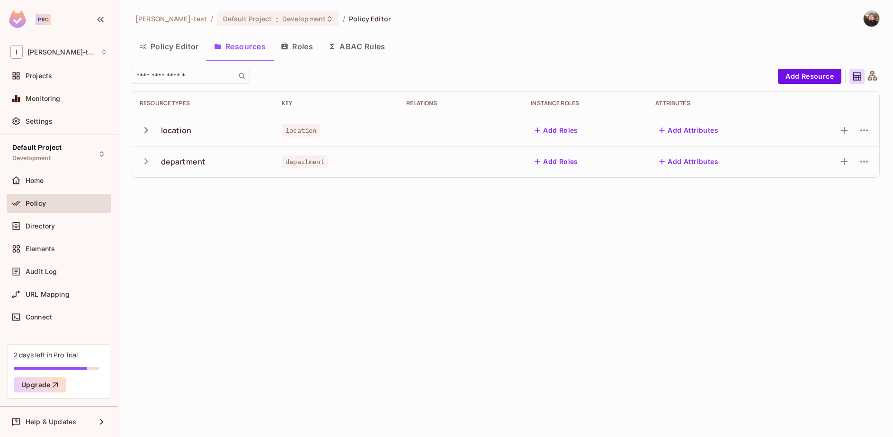
click at [146, 127] on icon "button" at bounding box center [146, 130] width 13 height 13
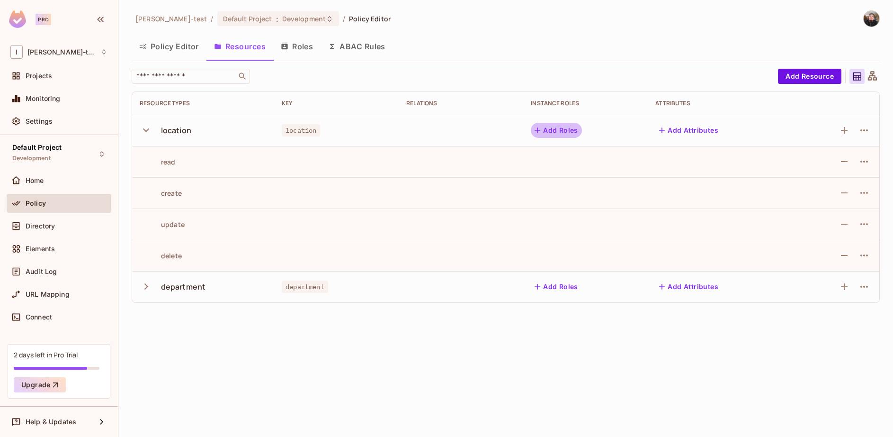
click at [550, 131] on button "Add Roles" at bounding box center [556, 130] width 51 height 15
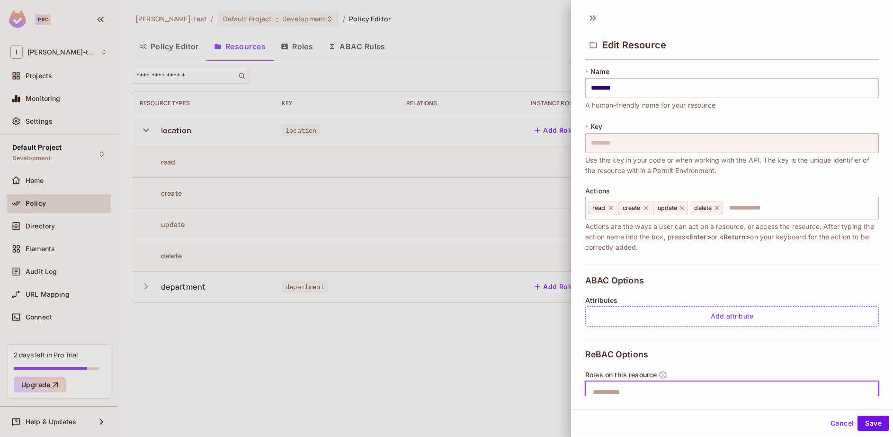
click at [619, 386] on input "text" at bounding box center [730, 392] width 287 height 19
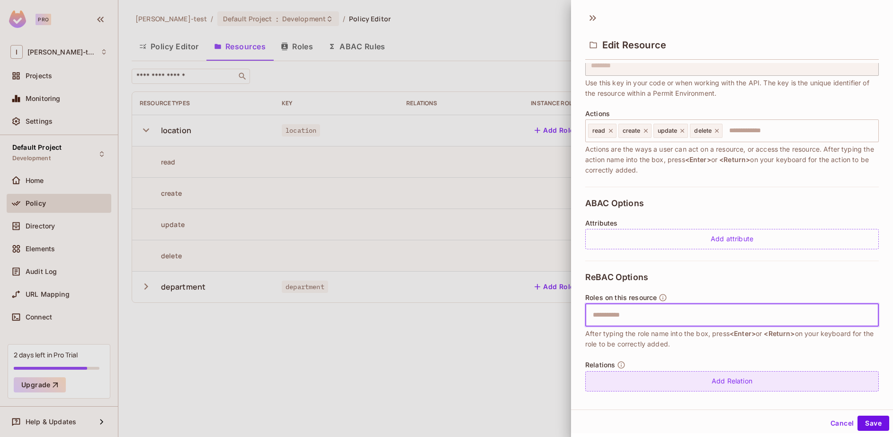
scroll to position [84, 0]
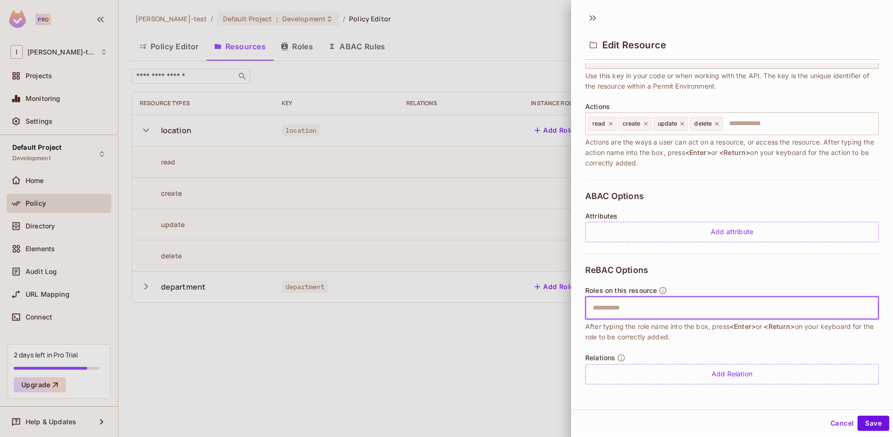
click at [634, 313] on input "text" at bounding box center [730, 307] width 287 height 19
click at [615, 307] on input "text" at bounding box center [730, 307] width 287 height 19
type input "*****"
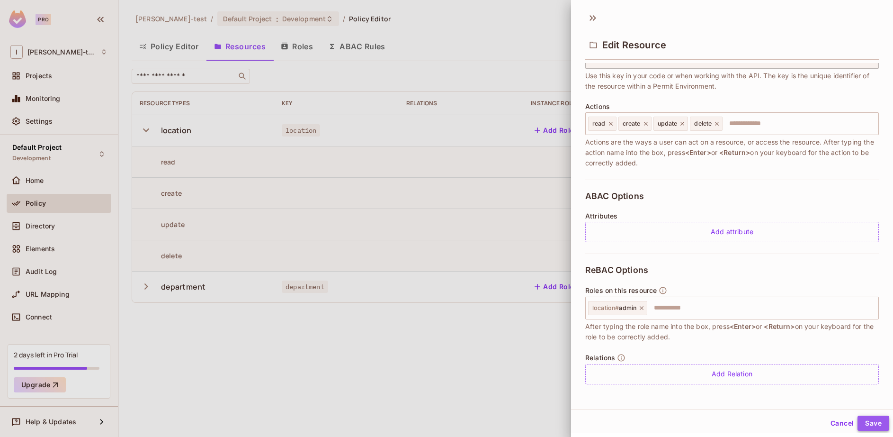
click at [863, 419] on button "Save" at bounding box center [874, 422] width 32 height 15
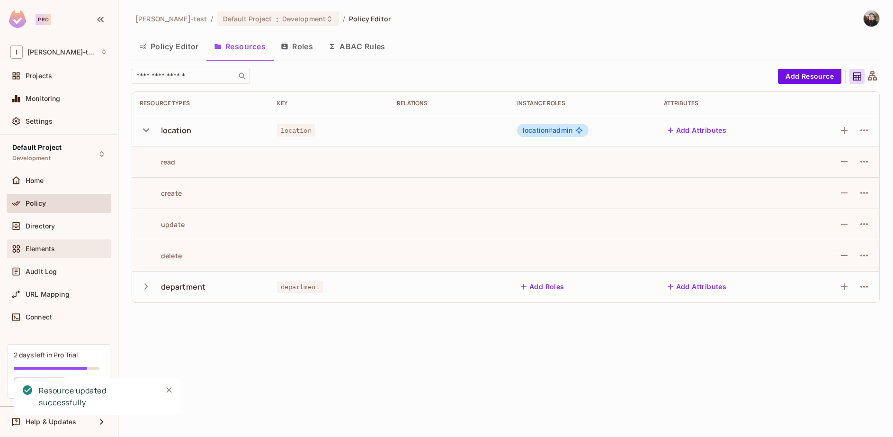
click at [46, 254] on div "Elements" at bounding box center [59, 248] width 105 height 19
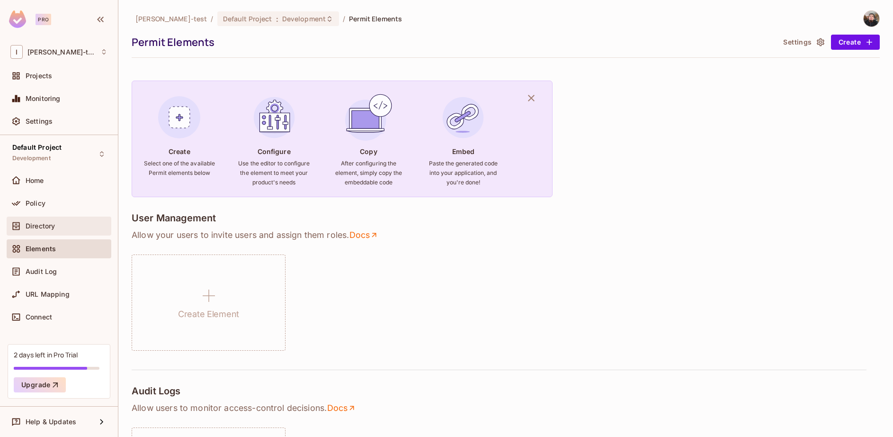
click at [64, 224] on div "Directory" at bounding box center [67, 226] width 82 height 8
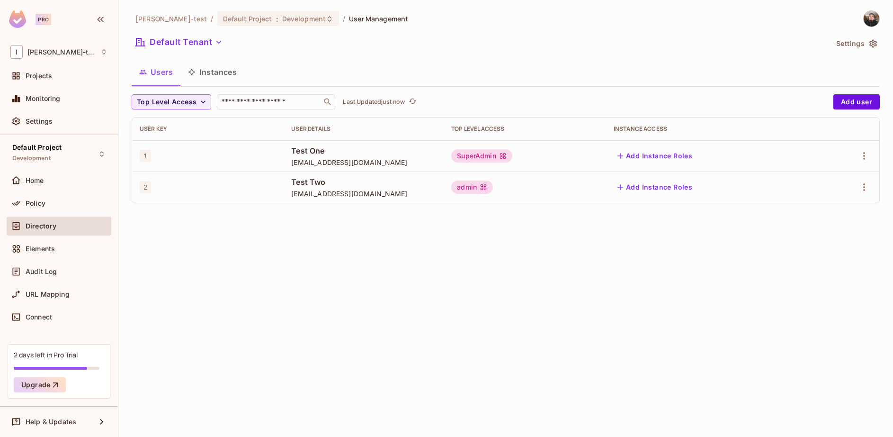
click at [343, 149] on span "Test One" at bounding box center [363, 150] width 145 height 10
click at [870, 154] on button "button" at bounding box center [864, 155] width 15 height 15
click at [843, 175] on li "Edit" at bounding box center [823, 177] width 84 height 21
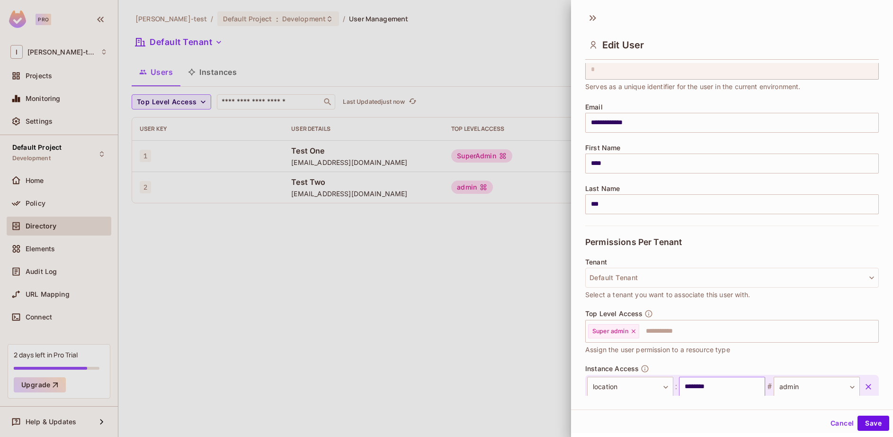
scroll to position [95, 0]
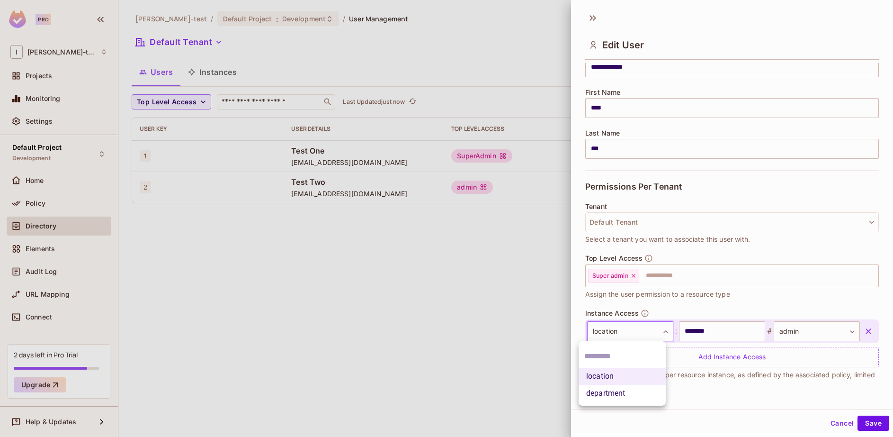
click at [660, 329] on body "**********" at bounding box center [446, 218] width 893 height 437
click at [614, 376] on li "location" at bounding box center [622, 375] width 87 height 17
click at [653, 328] on body "**********" at bounding box center [446, 218] width 893 height 437
click at [618, 394] on li "department" at bounding box center [622, 393] width 87 height 17
click at [666, 323] on body "**********" at bounding box center [446, 218] width 893 height 437
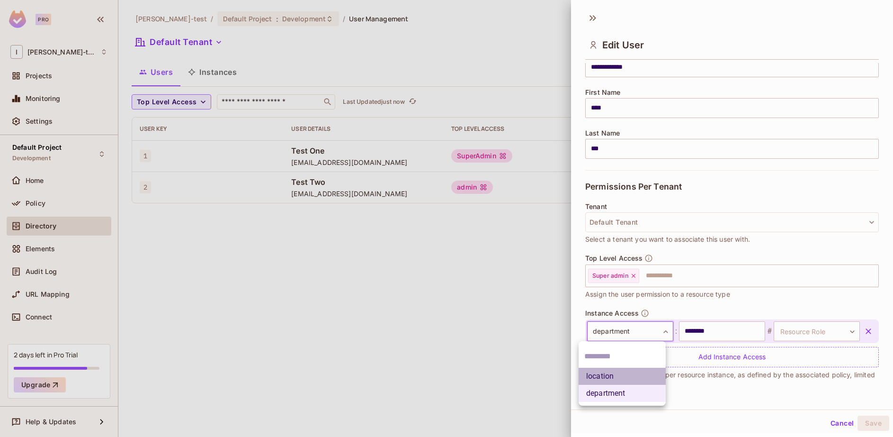
click at [620, 381] on li "location" at bounding box center [622, 375] width 87 height 17
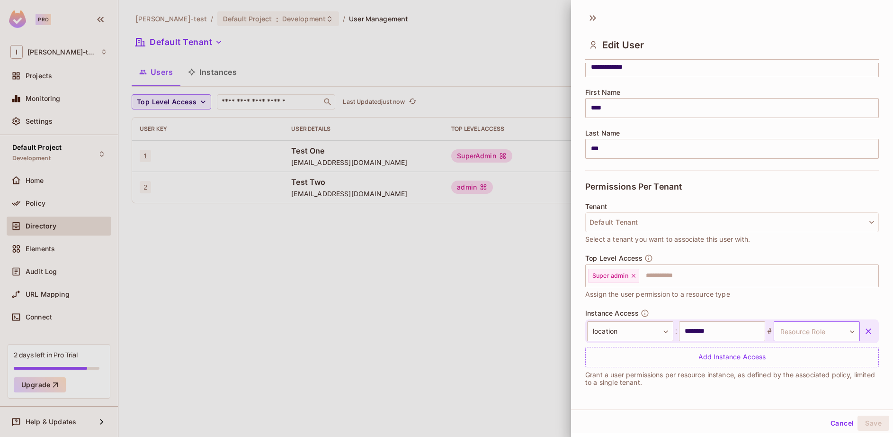
click at [782, 332] on body "**********" at bounding box center [446, 218] width 893 height 437
click at [768, 377] on li "admin" at bounding box center [799, 375] width 87 height 17
click at [708, 333] on input "********" at bounding box center [722, 331] width 86 height 20
click at [709, 332] on input "********" at bounding box center [722, 331] width 86 height 20
click at [726, 325] on input "text" at bounding box center [722, 331] width 86 height 20
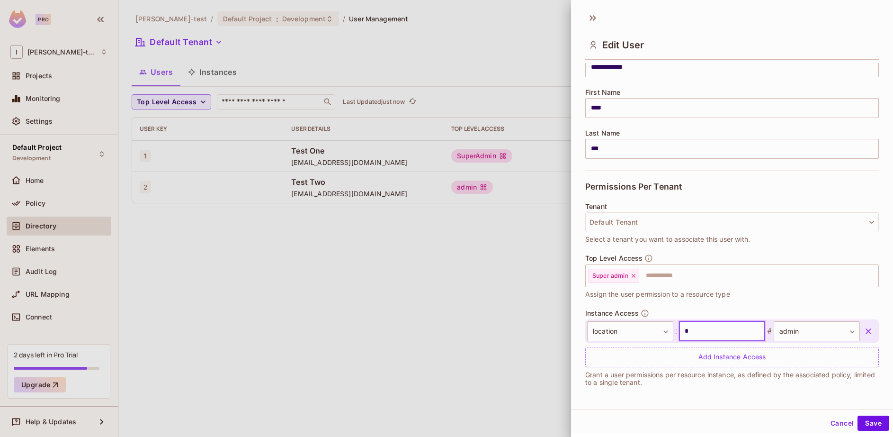
click at [726, 325] on input "*" at bounding box center [722, 331] width 86 height 20
click at [726, 325] on input "text" at bounding box center [722, 331] width 86 height 20
click at [721, 333] on input "*" at bounding box center [722, 331] width 86 height 20
type input "********"
click at [859, 421] on button "Save" at bounding box center [874, 422] width 32 height 15
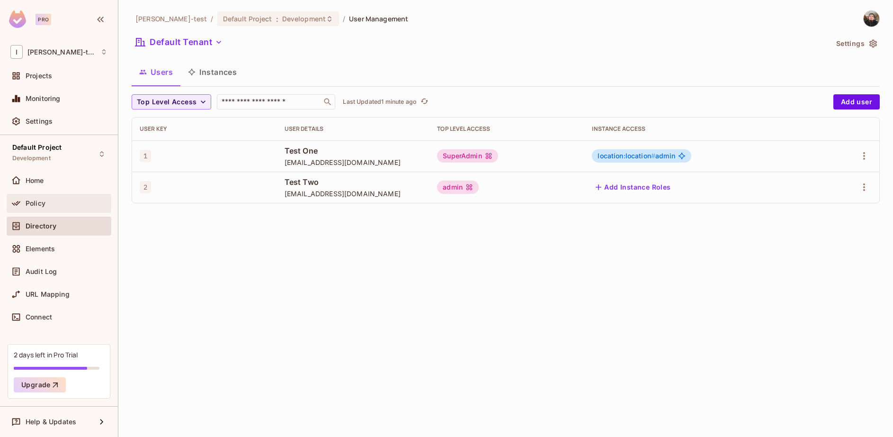
click at [40, 198] on div "Policy" at bounding box center [58, 202] width 97 height 11
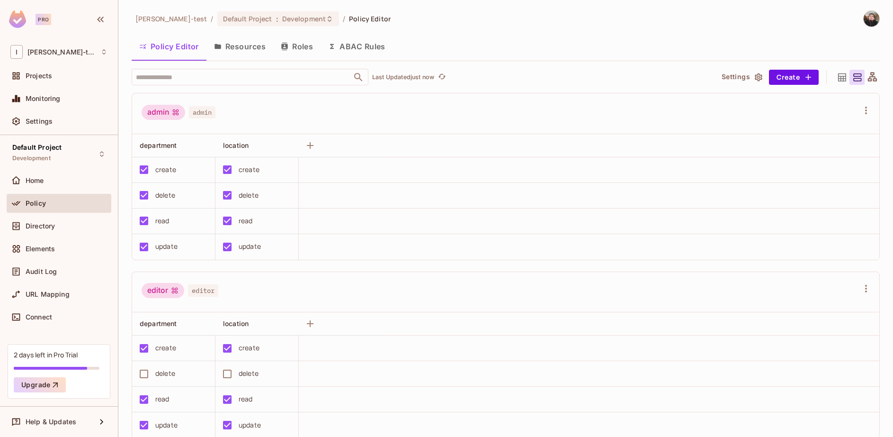
click at [244, 52] on button "Resources" at bounding box center [239, 47] width 67 height 24
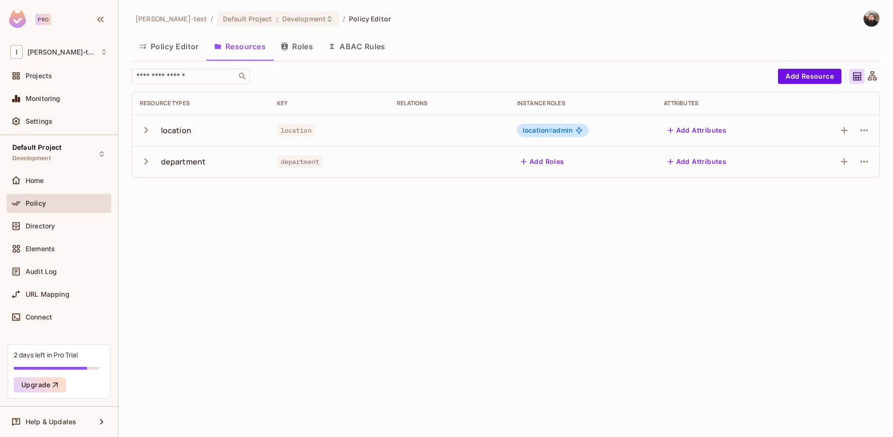
click at [149, 134] on icon "button" at bounding box center [146, 130] width 13 height 13
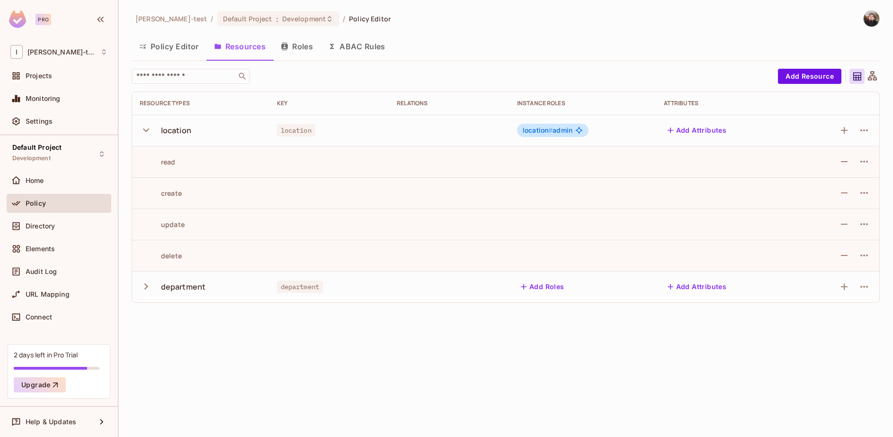
click at [147, 134] on icon "button" at bounding box center [146, 130] width 13 height 13
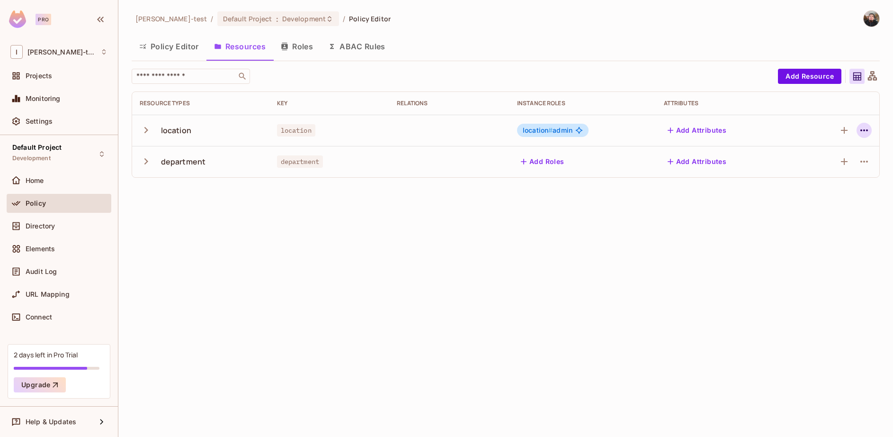
click at [865, 131] on icon "button" at bounding box center [864, 130] width 11 height 11
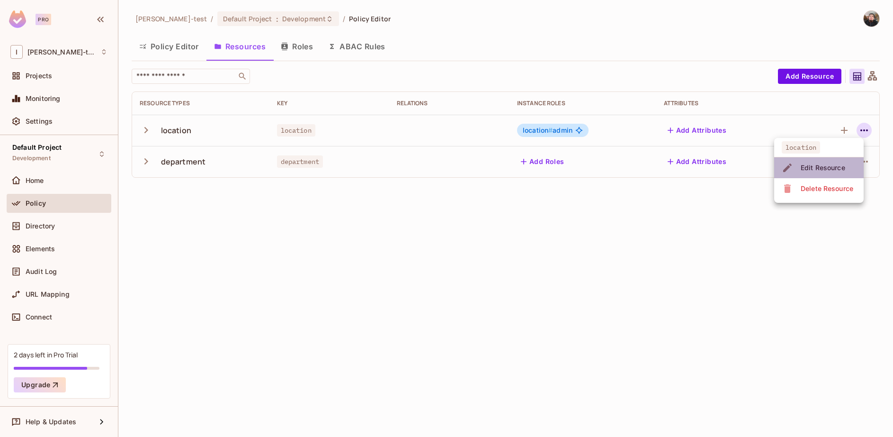
click at [808, 172] on div "Edit Resource" at bounding box center [823, 167] width 45 height 9
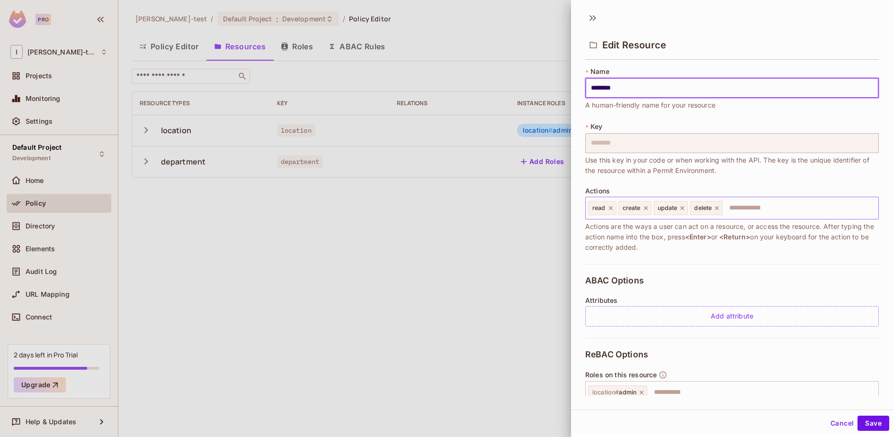
click at [754, 212] on input "text" at bounding box center [799, 207] width 151 height 19
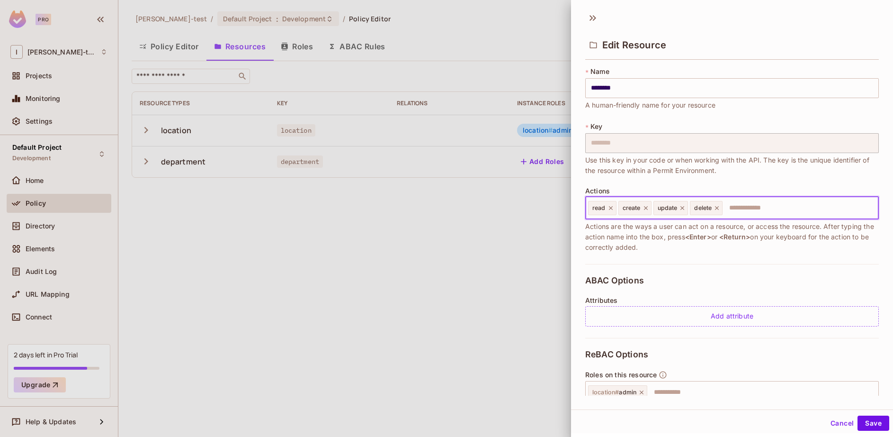
click at [743, 206] on input "text" at bounding box center [799, 207] width 151 height 19
click at [720, 207] on icon at bounding box center [717, 208] width 7 height 7
click at [720, 207] on input "text" at bounding box center [782, 207] width 186 height 19
type input "******"
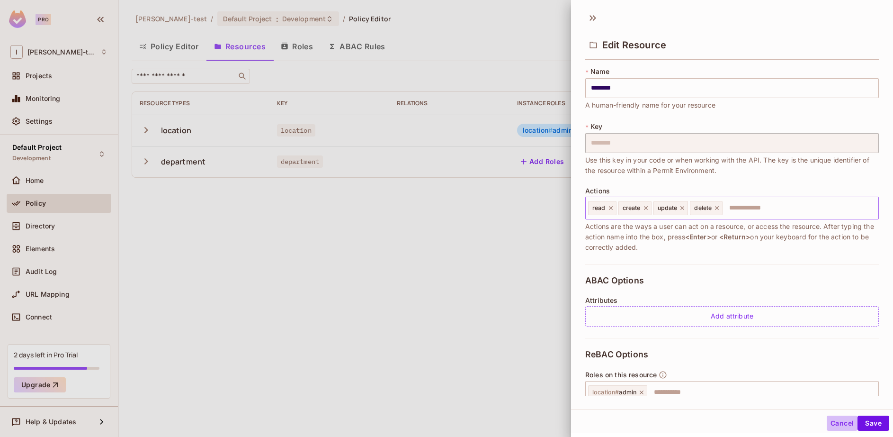
click at [842, 419] on button "Cancel" at bounding box center [842, 422] width 31 height 15
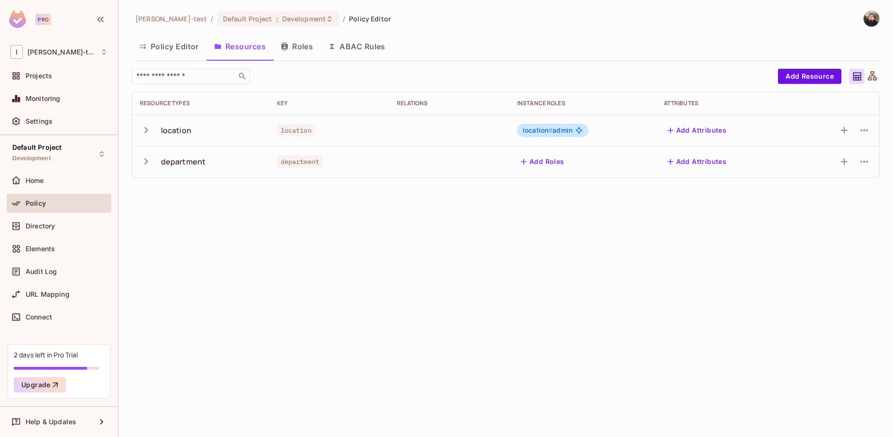
click at [575, 132] on div "location # admin" at bounding box center [553, 130] width 72 height 13
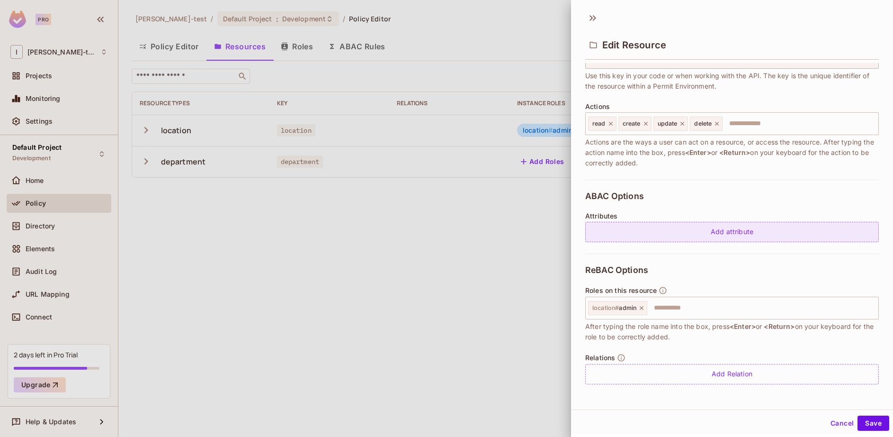
scroll to position [1, 0]
click at [742, 232] on div "Add attribute" at bounding box center [732, 230] width 294 height 20
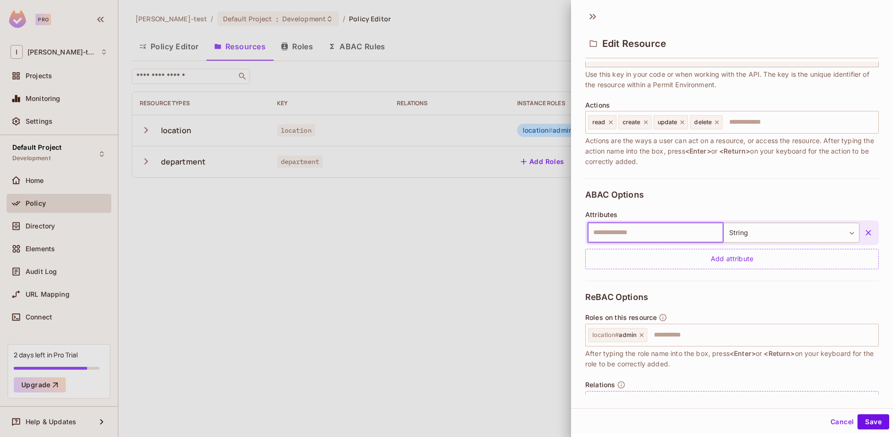
click at [685, 233] on input "text" at bounding box center [656, 233] width 136 height 20
type input "*"
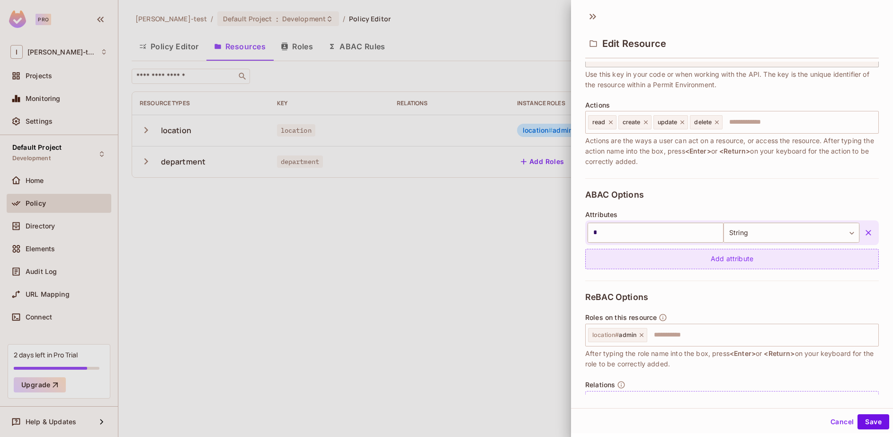
click at [866, 232] on icon "button" at bounding box center [869, 233] width 6 height 6
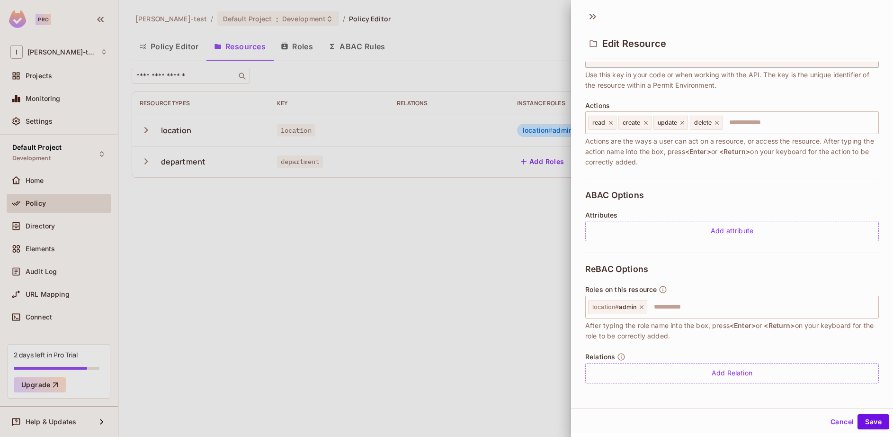
scroll to position [84, 0]
click at [640, 304] on icon at bounding box center [641, 306] width 7 height 7
click at [616, 303] on input "text" at bounding box center [730, 306] width 287 height 19
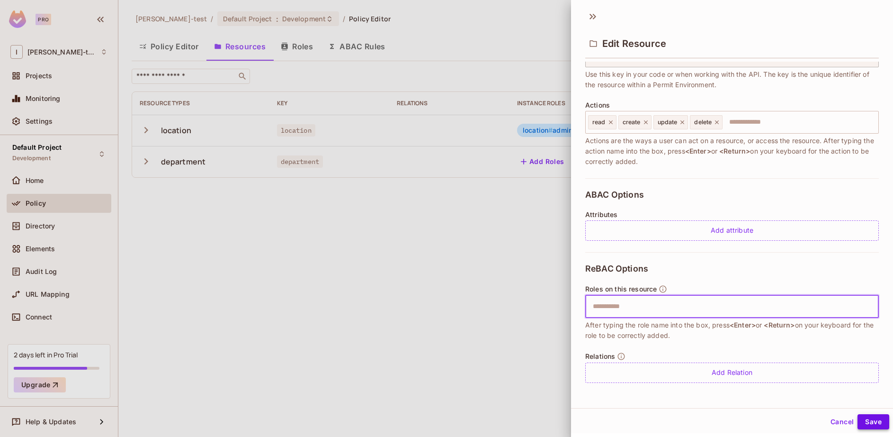
click at [865, 421] on button "Save" at bounding box center [874, 421] width 32 height 15
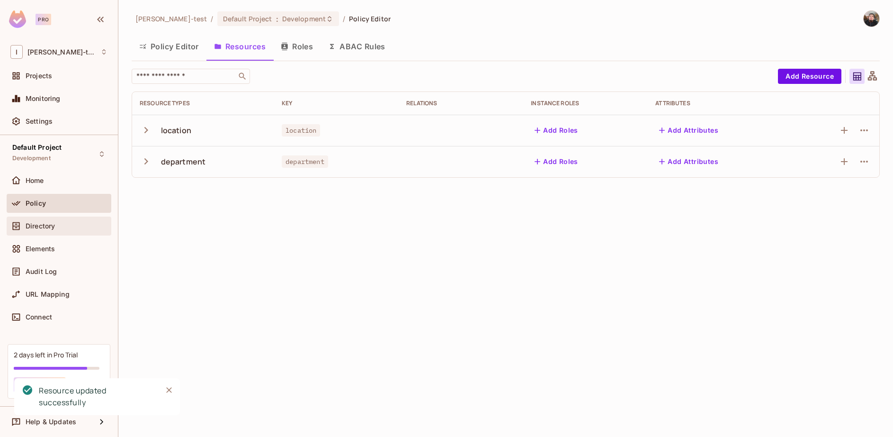
click at [39, 228] on span "Directory" at bounding box center [40, 226] width 29 height 8
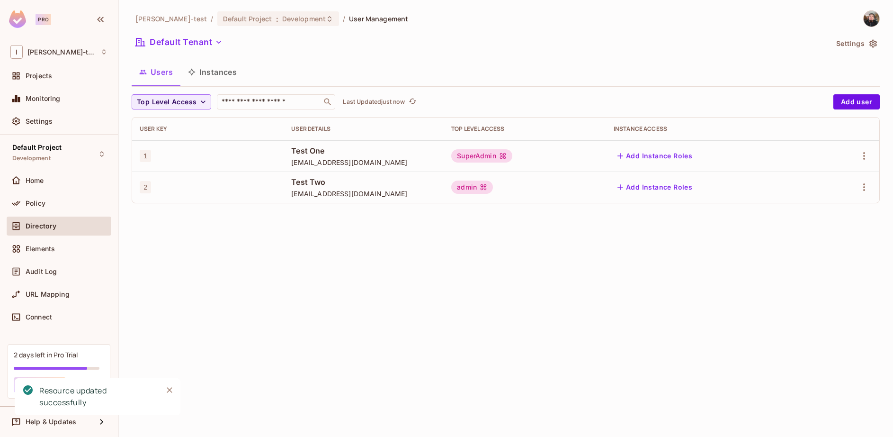
drag, startPoint x: 216, startPoint y: 68, endPoint x: 197, endPoint y: 70, distance: 19.0
click at [215, 68] on button "Instances" at bounding box center [212, 72] width 64 height 24
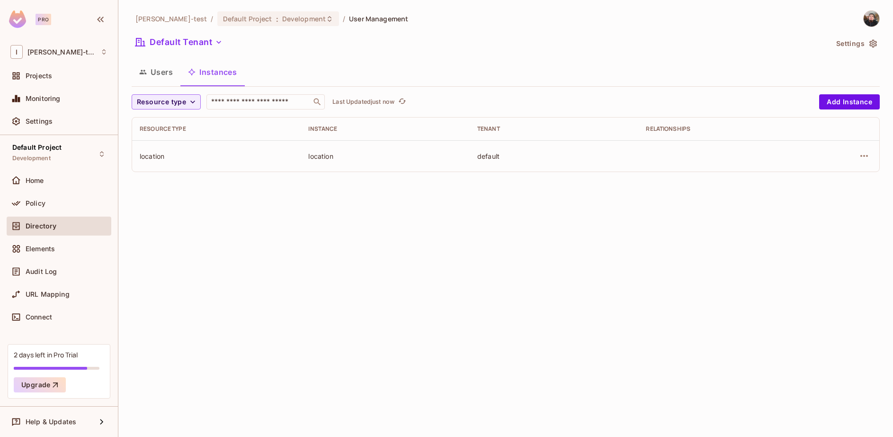
click at [215, 158] on div "location" at bounding box center [216, 156] width 153 height 9
click at [162, 151] on td "location" at bounding box center [216, 155] width 169 height 31
click at [152, 156] on div "location" at bounding box center [216, 156] width 153 height 9
click at [161, 74] on button "Users" at bounding box center [156, 72] width 49 height 24
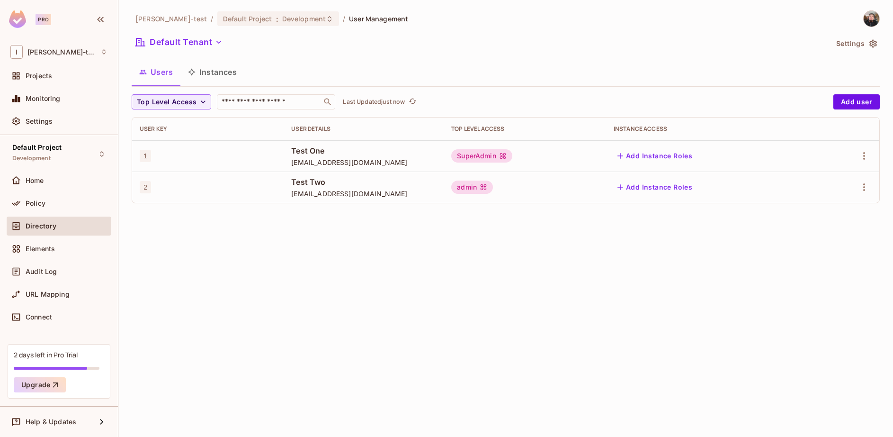
click at [500, 157] on icon at bounding box center [503, 156] width 6 height 6
click at [52, 178] on div "Home" at bounding box center [67, 181] width 82 height 8
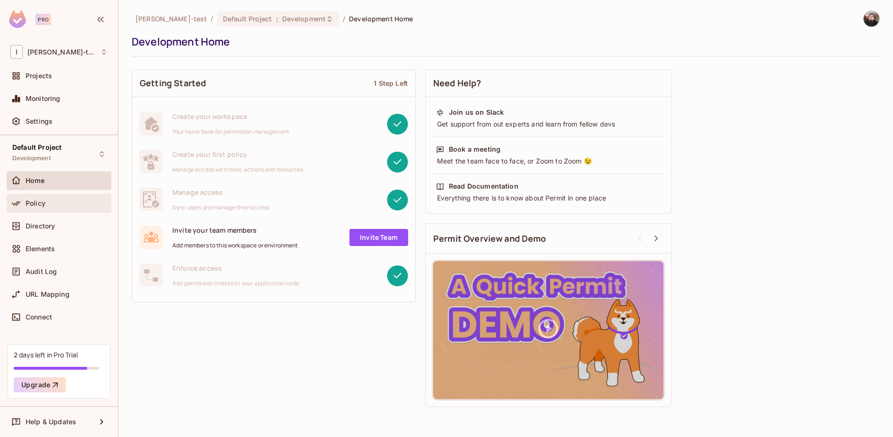
click at [36, 205] on span "Policy" at bounding box center [36, 203] width 20 height 8
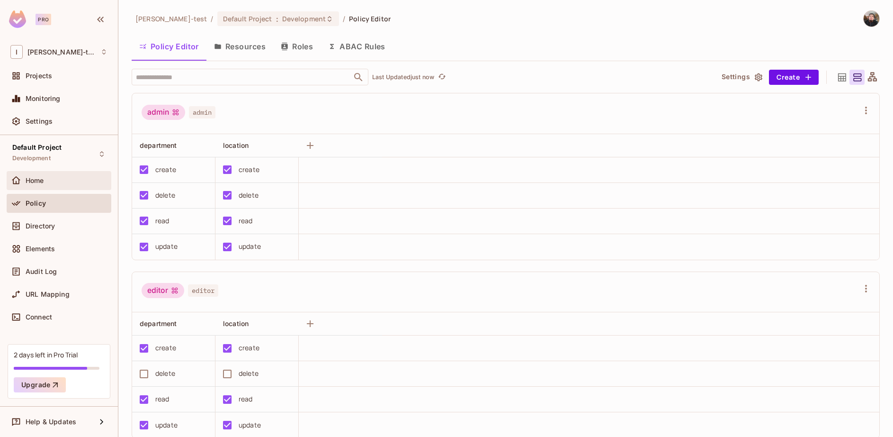
click at [40, 179] on span "Home" at bounding box center [35, 181] width 18 height 8
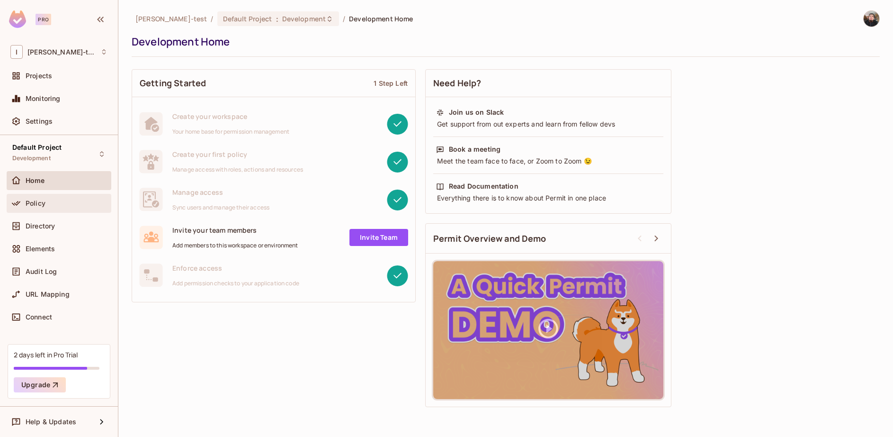
click at [50, 206] on div "Policy" at bounding box center [67, 203] width 82 height 8
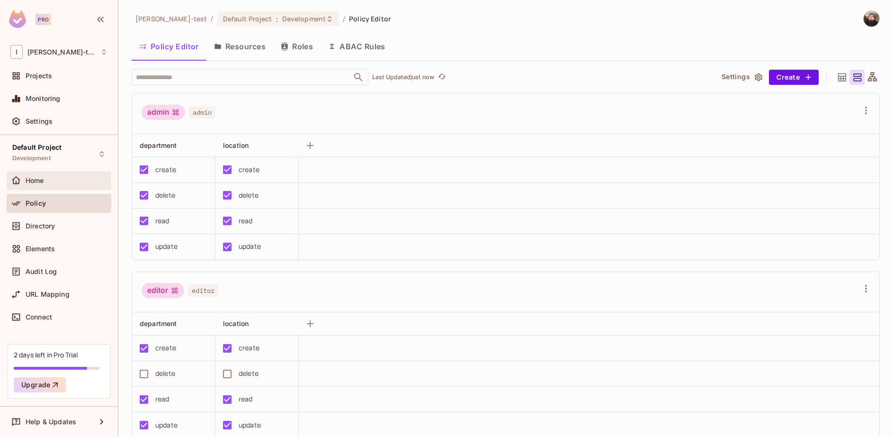
click at [45, 184] on div "Home" at bounding box center [58, 180] width 97 height 11
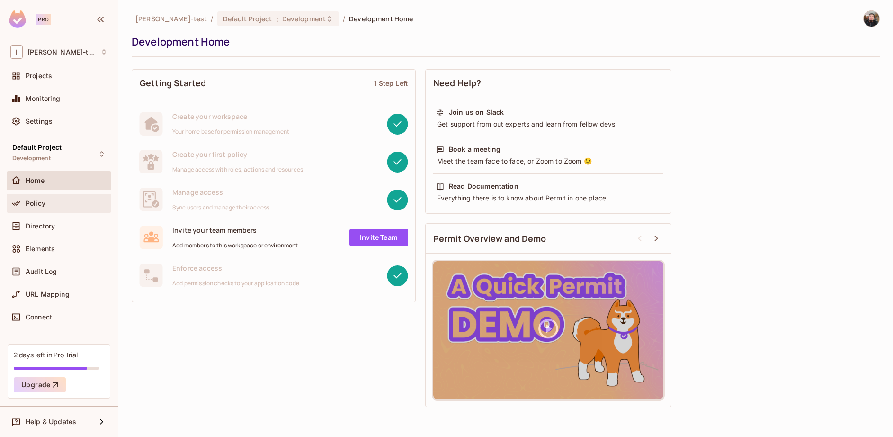
click at [31, 201] on span "Policy" at bounding box center [36, 203] width 20 height 8
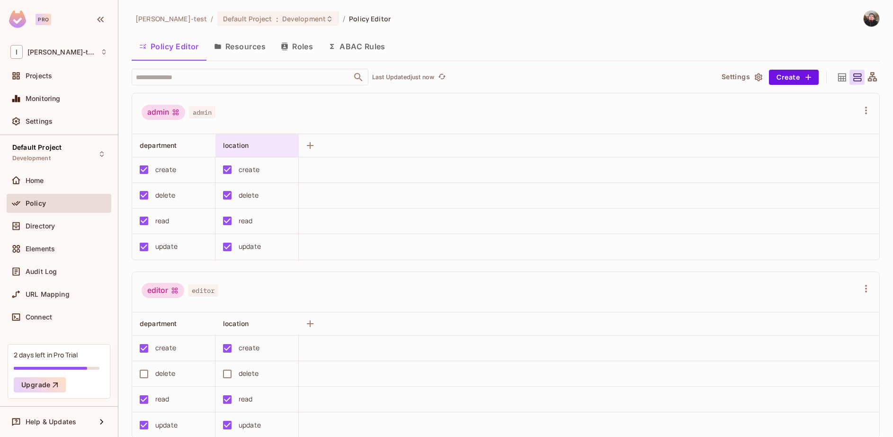
click at [240, 147] on span "location" at bounding box center [236, 145] width 26 height 8
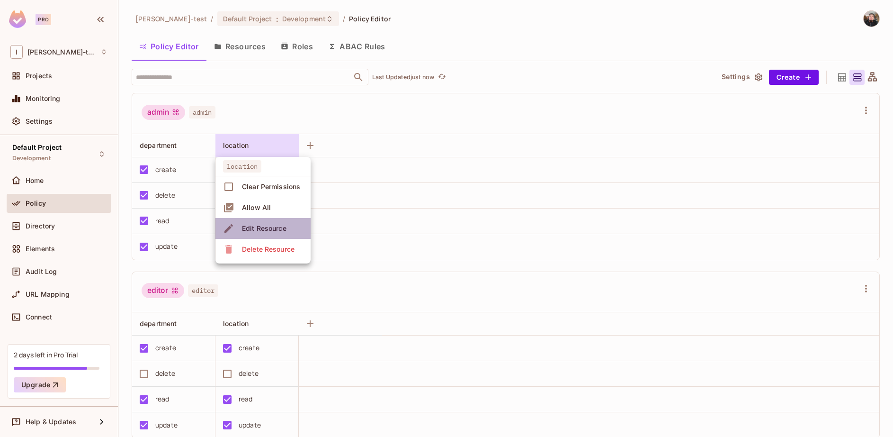
click at [256, 231] on div "Edit Resource" at bounding box center [264, 228] width 45 height 9
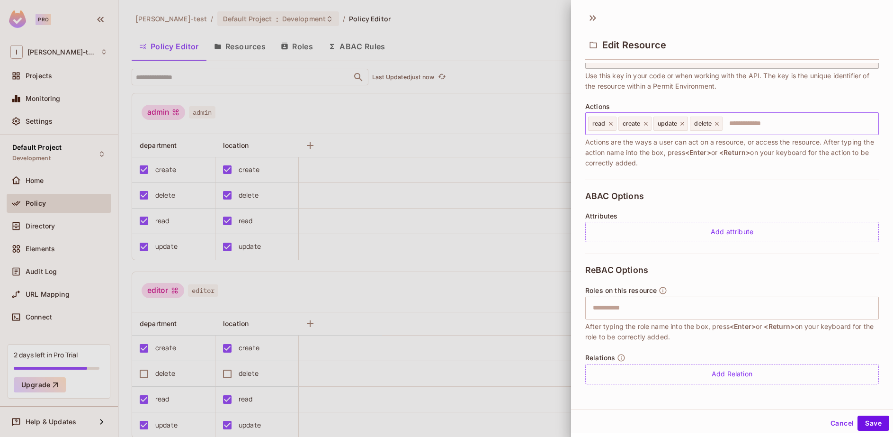
scroll to position [1, 0]
click at [425, 229] on div at bounding box center [446, 218] width 893 height 437
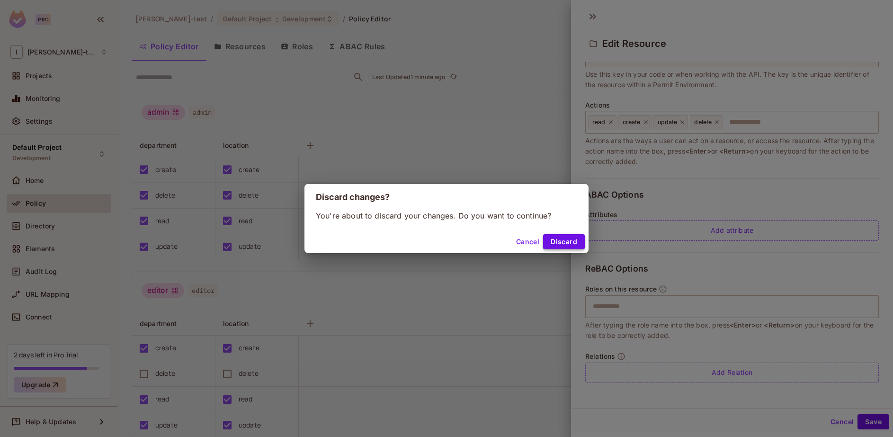
click at [553, 241] on button "Discard" at bounding box center [564, 241] width 42 height 15
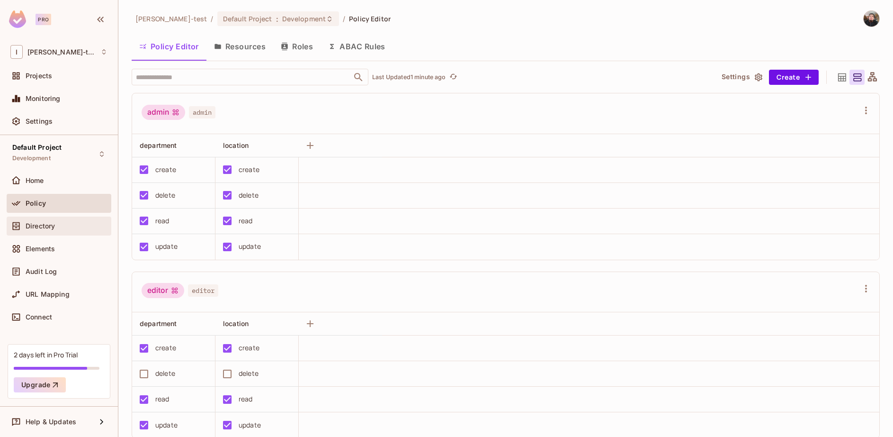
click at [70, 226] on div "Directory" at bounding box center [67, 226] width 82 height 8
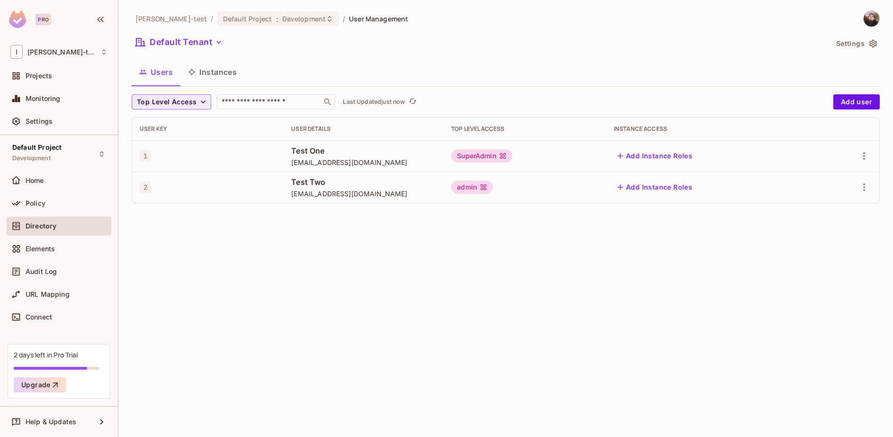
click at [504, 156] on div "SuperAdmin" at bounding box center [481, 155] width 61 height 13
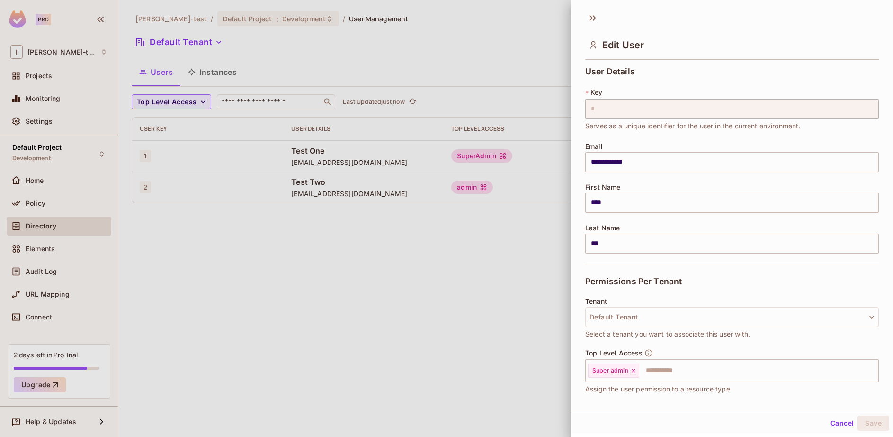
click at [496, 153] on div at bounding box center [446, 218] width 893 height 437
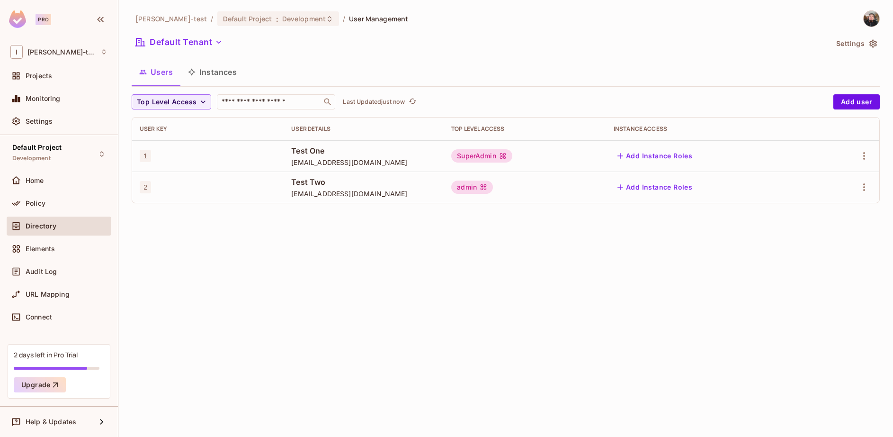
click at [492, 150] on div "SuperAdmin" at bounding box center [481, 155] width 61 height 13
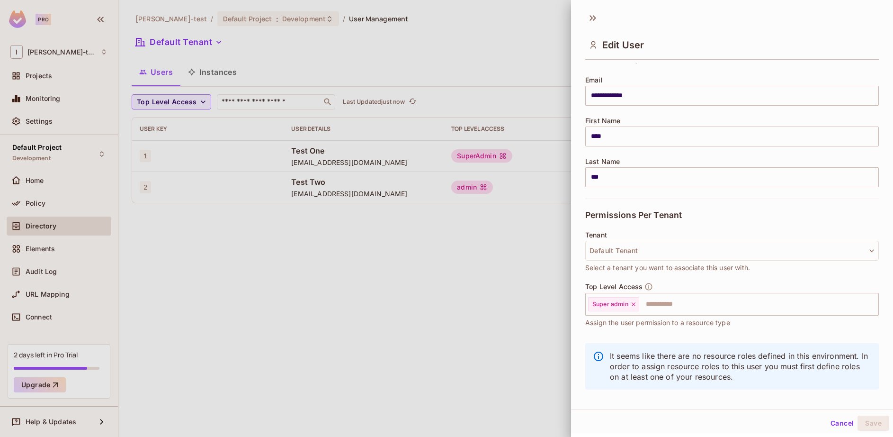
scroll to position [75, 0]
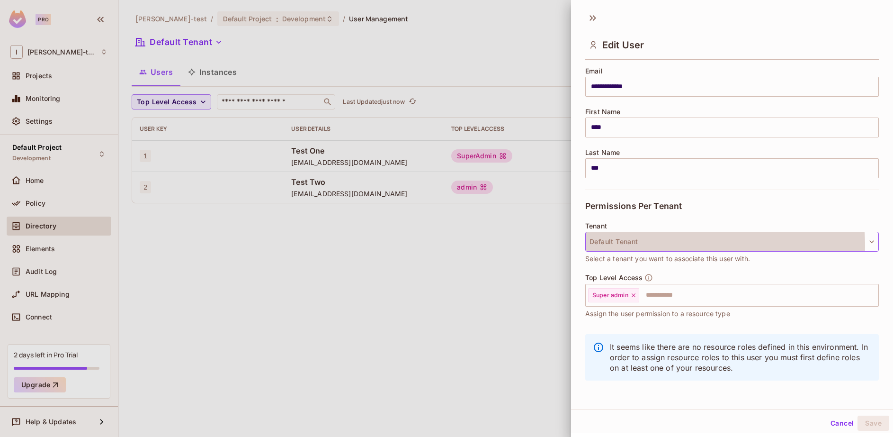
click at [659, 246] on button "Default Tenant" at bounding box center [732, 242] width 294 height 20
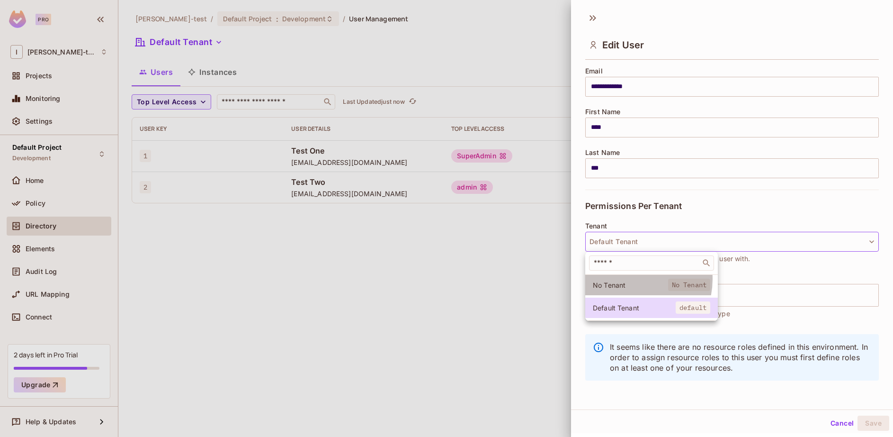
click at [628, 279] on li "No Tenant No Tenant" at bounding box center [651, 285] width 133 height 20
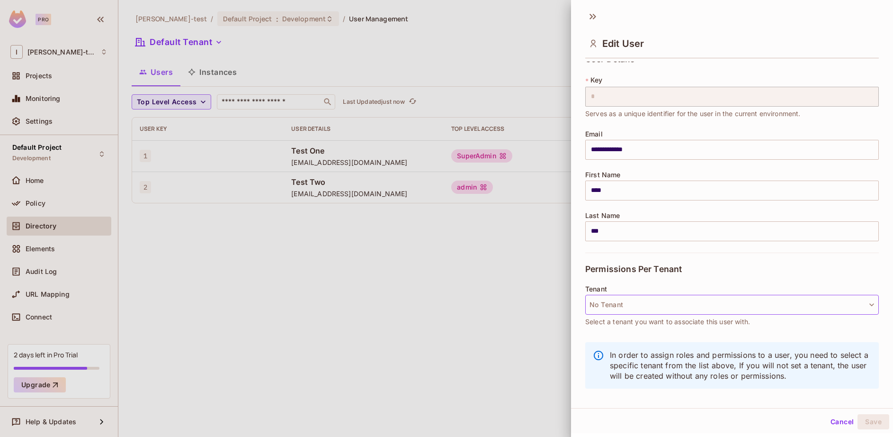
scroll to position [0, 0]
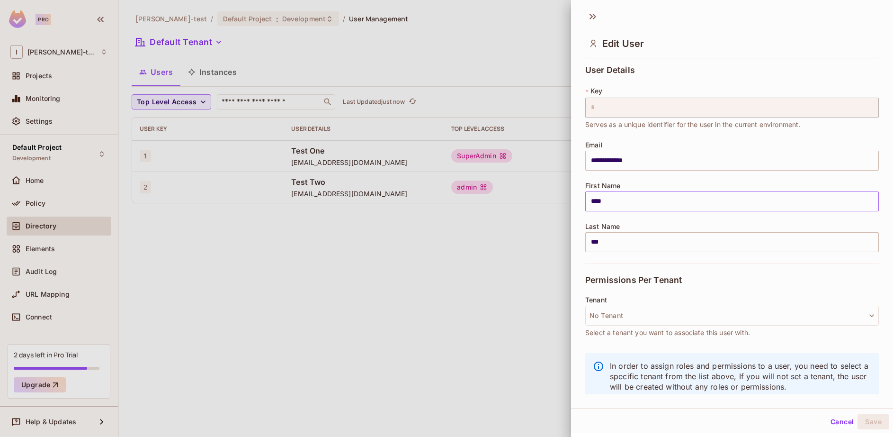
click at [646, 206] on input "****" at bounding box center [732, 201] width 294 height 20
click at [639, 241] on input "***" at bounding box center [732, 242] width 294 height 20
click at [861, 421] on button "Save" at bounding box center [874, 421] width 32 height 15
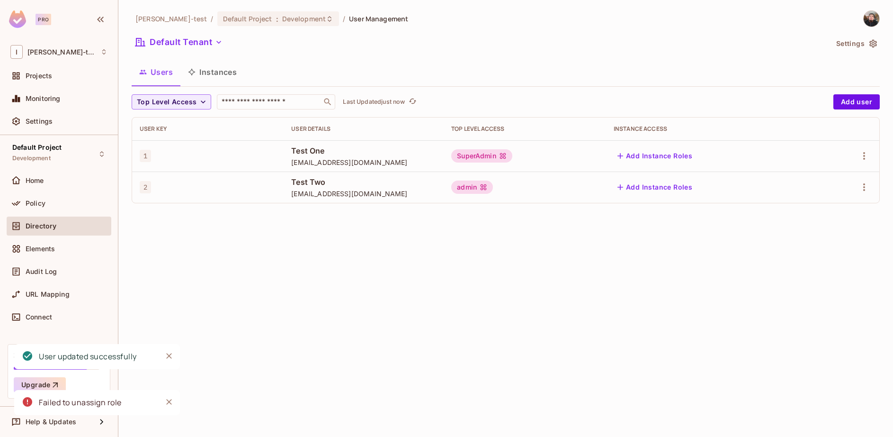
click at [512, 170] on td "SuperAdmin" at bounding box center [525, 155] width 162 height 31
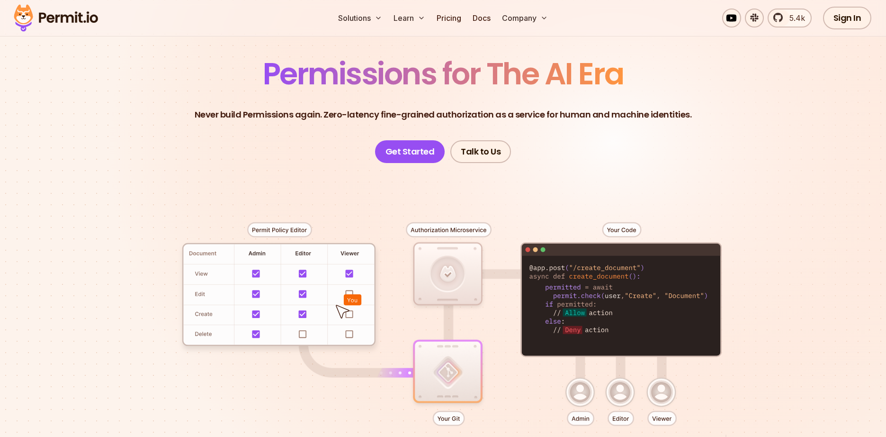
scroll to position [55, 0]
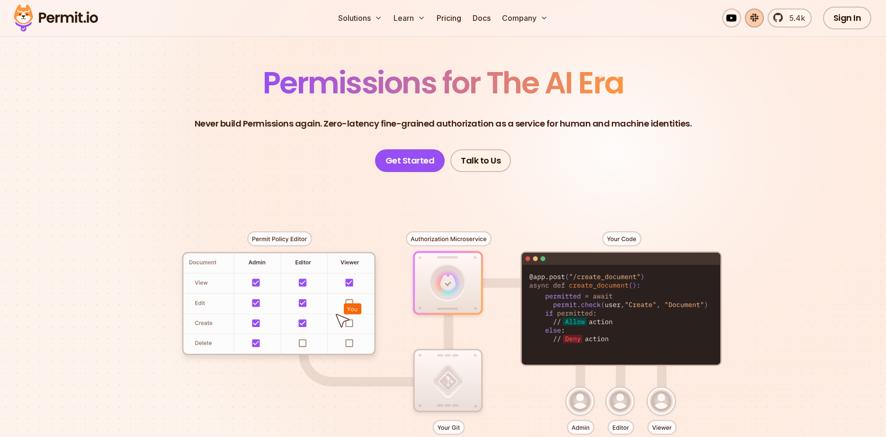
click at [753, 17] on link at bounding box center [754, 18] width 19 height 19
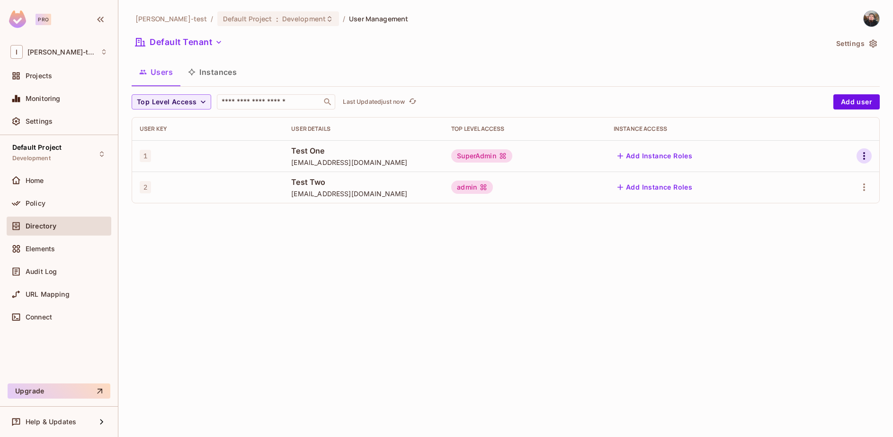
click at [866, 152] on icon "button" at bounding box center [864, 155] width 11 height 11
click at [810, 174] on div "Edit" at bounding box center [814, 177] width 13 height 9
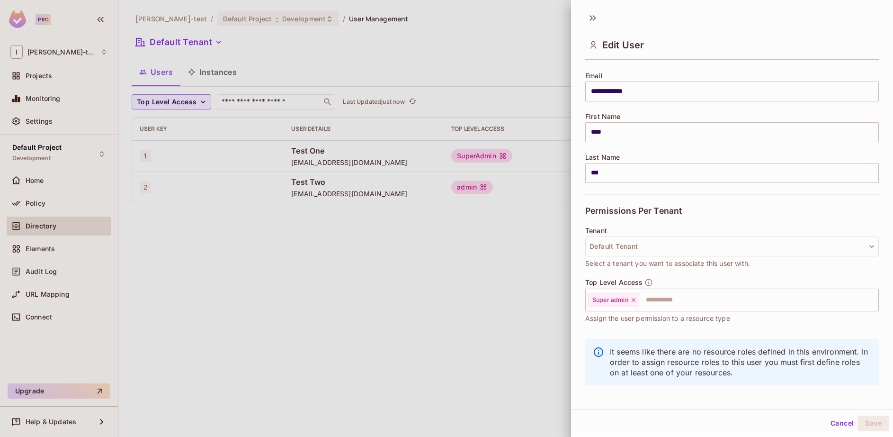
scroll to position [75, 0]
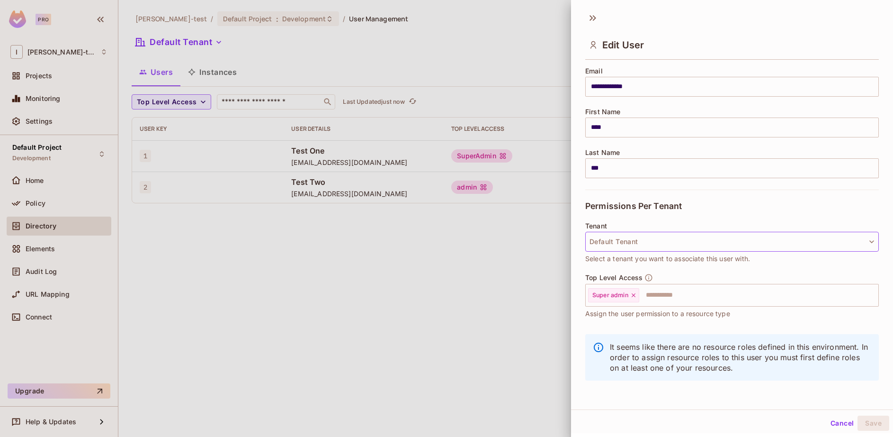
click at [642, 242] on button "Default Tenant" at bounding box center [732, 242] width 294 height 20
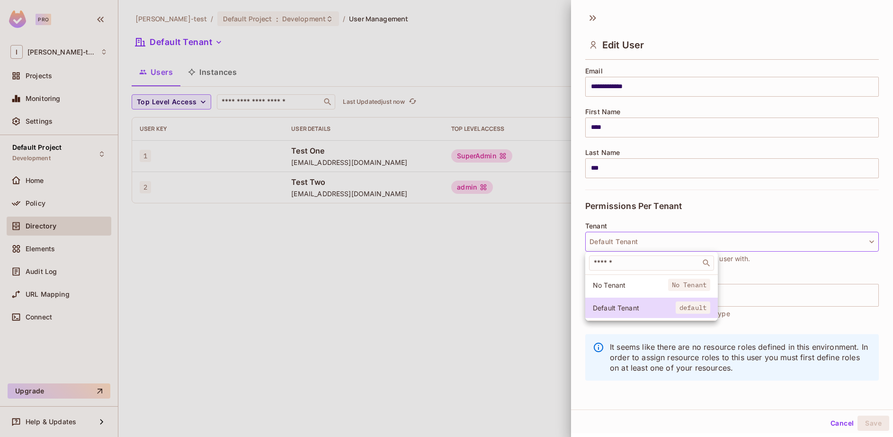
click at [617, 282] on span "No Tenant" at bounding box center [630, 284] width 75 height 9
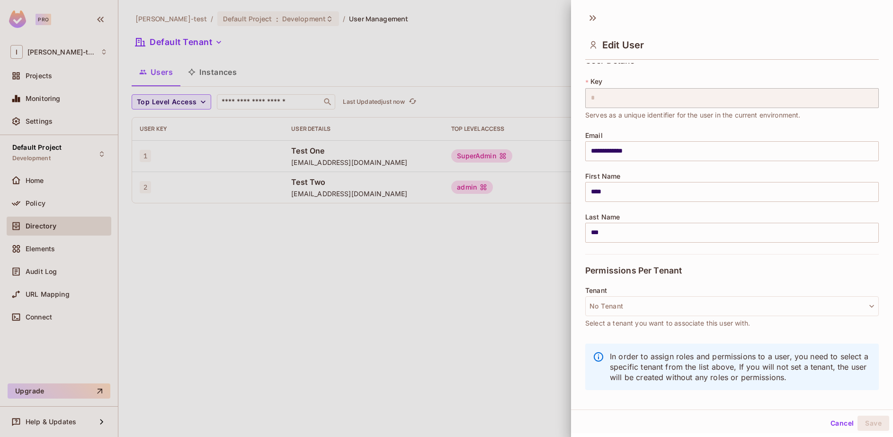
scroll to position [11, 0]
click at [701, 307] on button "No Tenant" at bounding box center [732, 306] width 294 height 20
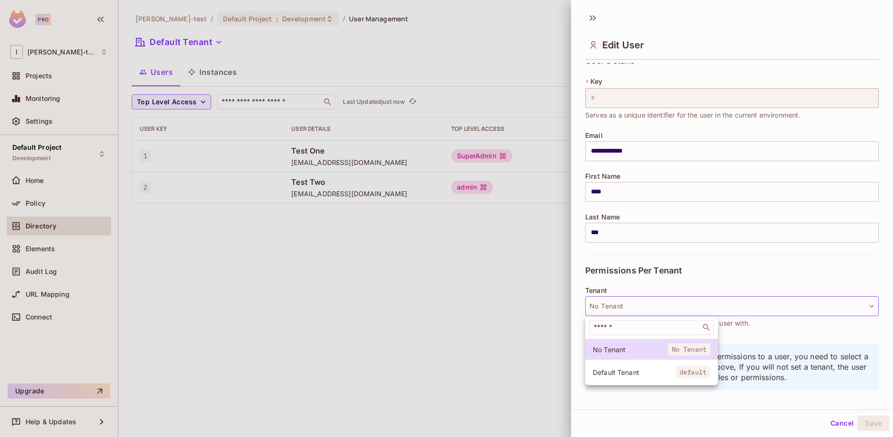
click at [701, 307] on div at bounding box center [446, 218] width 893 height 437
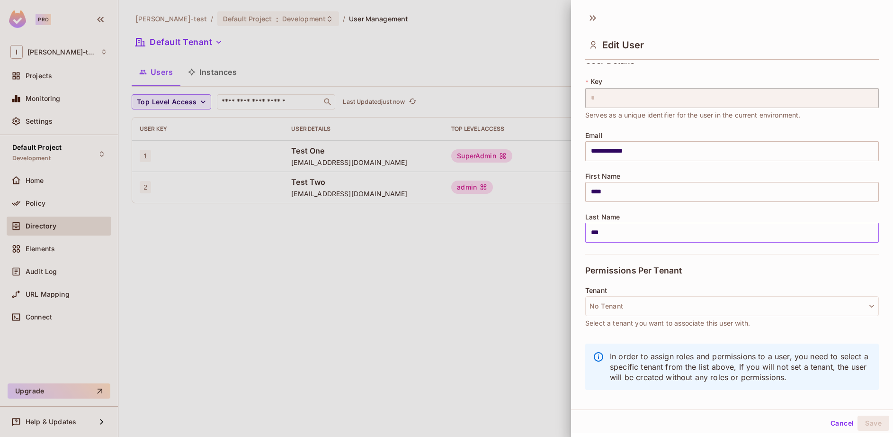
click at [641, 232] on input "***" at bounding box center [732, 233] width 294 height 20
click at [628, 192] on input "****" at bounding box center [732, 192] width 294 height 20
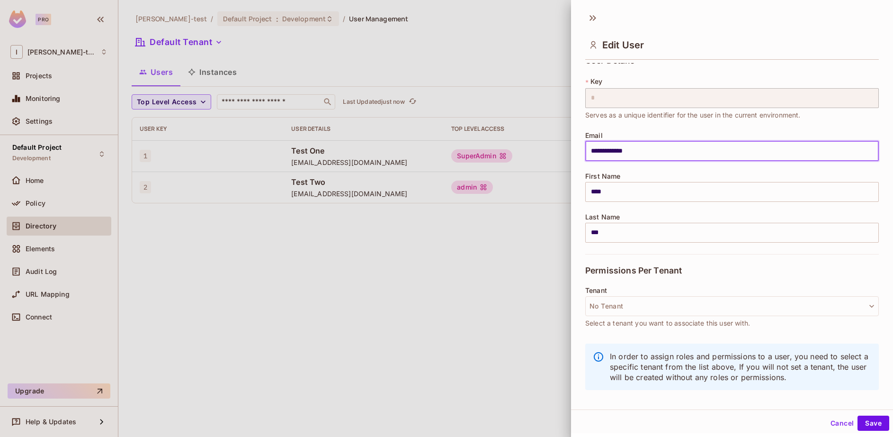
click at [663, 152] on input "**********" at bounding box center [732, 151] width 294 height 20
click at [872, 424] on button "Save" at bounding box center [874, 422] width 32 height 15
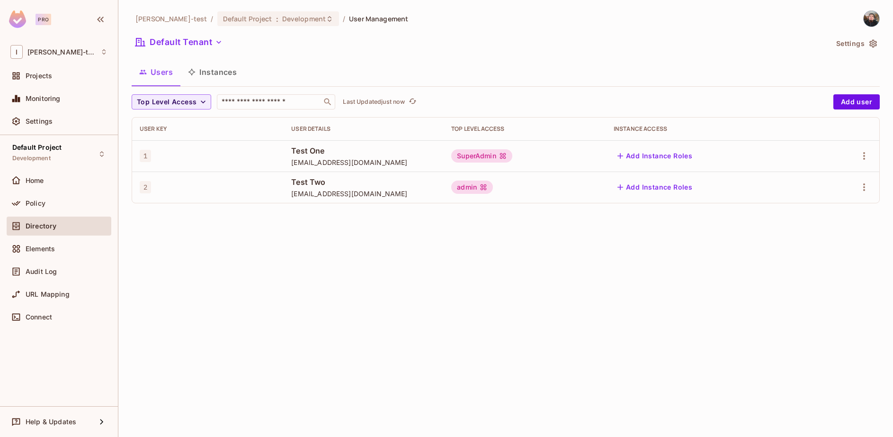
click at [863, 158] on icon "button" at bounding box center [864, 155] width 11 height 11
drag, startPoint x: 809, startPoint y: 179, endPoint x: 812, endPoint y: 200, distance: 21.5
click at [812, 200] on ul "Edit Edit Attributes Delete User" at bounding box center [823, 198] width 84 height 70
click at [812, 200] on div "Edit Attributes" at bounding box center [831, 198] width 47 height 9
click at [862, 158] on icon "button" at bounding box center [864, 155] width 11 height 11
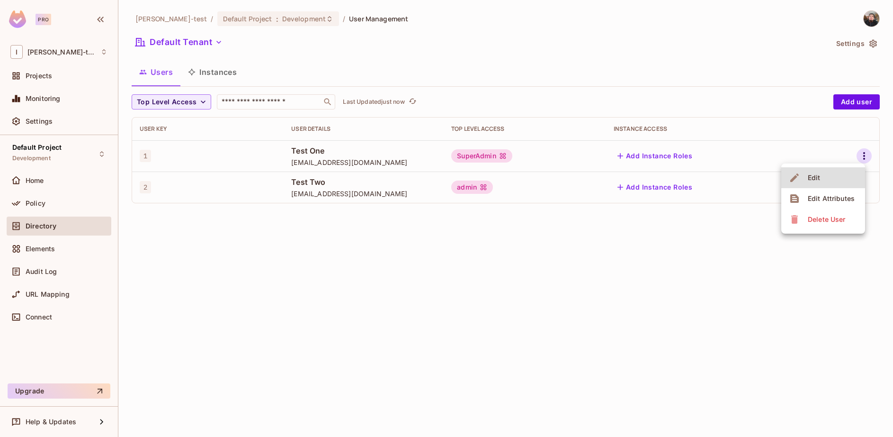
click at [833, 180] on li "Edit" at bounding box center [823, 177] width 84 height 21
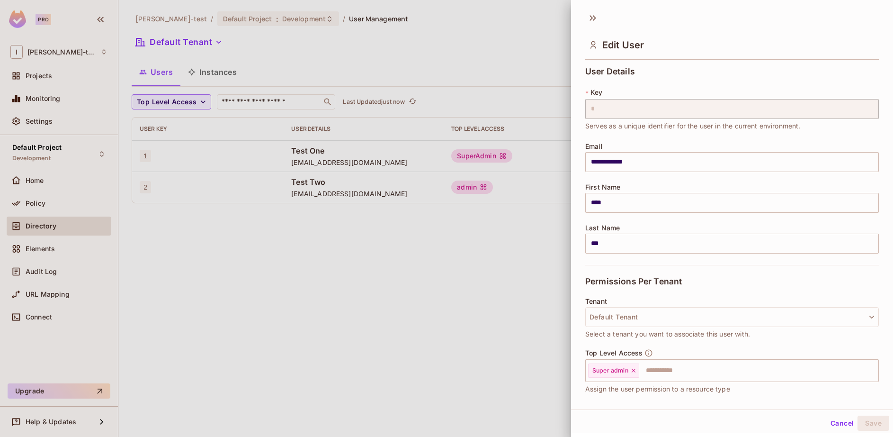
click at [429, 317] on div at bounding box center [446, 218] width 893 height 437
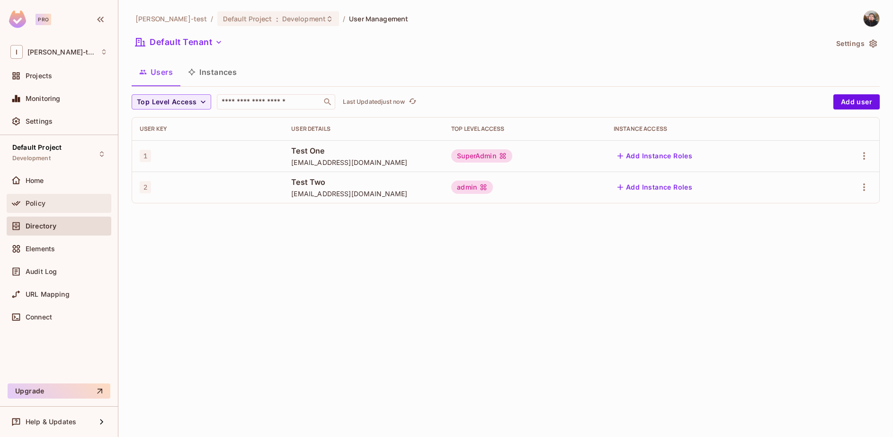
click at [32, 198] on div "Policy" at bounding box center [58, 202] width 97 height 11
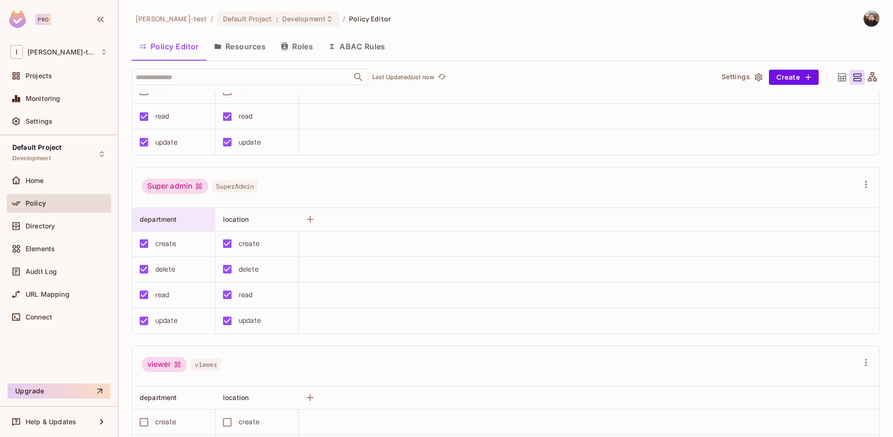
scroll to position [284, 0]
click at [240, 188] on span "SuperAdmin" at bounding box center [234, 185] width 45 height 12
click at [229, 185] on span "SuperAdmin" at bounding box center [234, 185] width 45 height 12
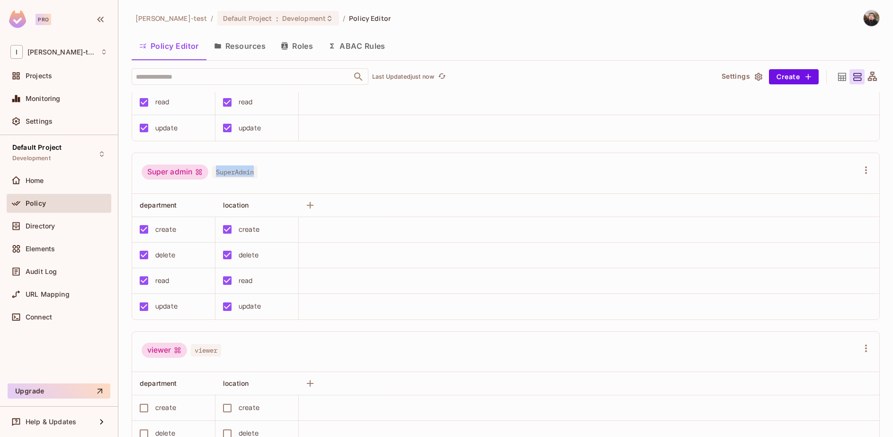
scroll to position [268, 0]
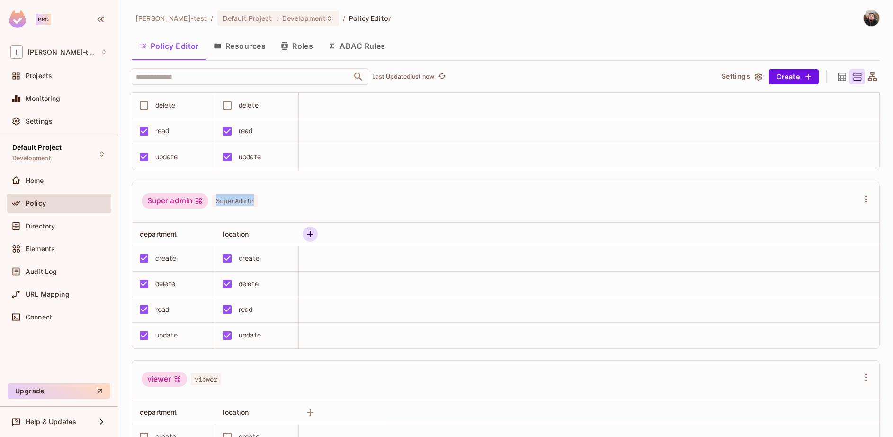
click at [308, 230] on icon "button" at bounding box center [309, 233] width 11 height 11
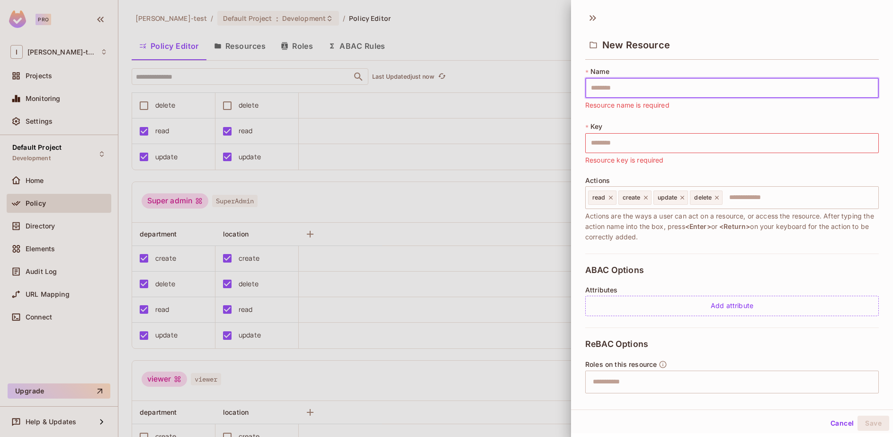
drag, startPoint x: 635, startPoint y: 92, endPoint x: 638, endPoint y: 85, distance: 8.3
click at [635, 92] on input "text" at bounding box center [732, 88] width 294 height 20
type input "*"
type input "**"
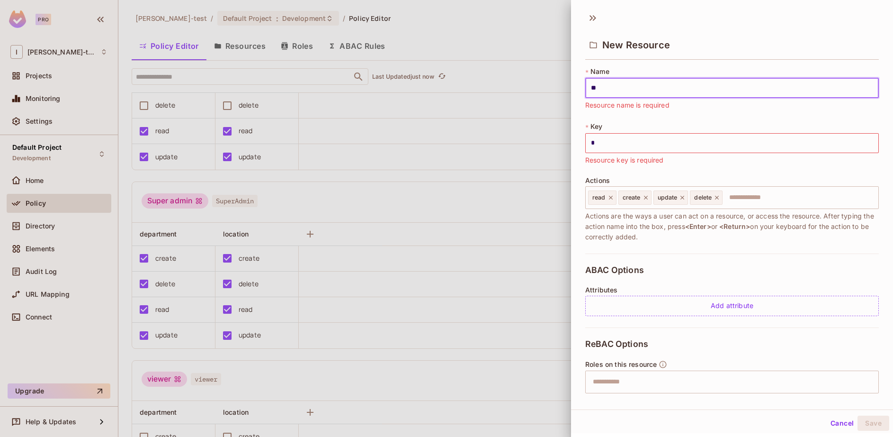
type input "**"
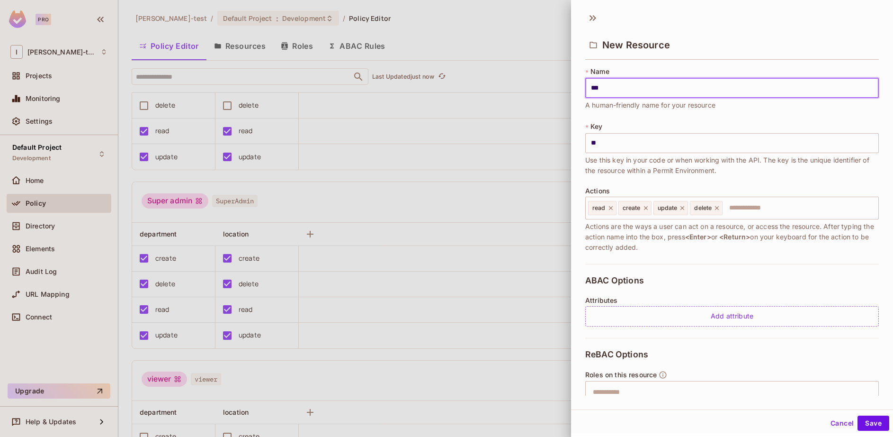
type input "****"
type input "*****"
type input "******"
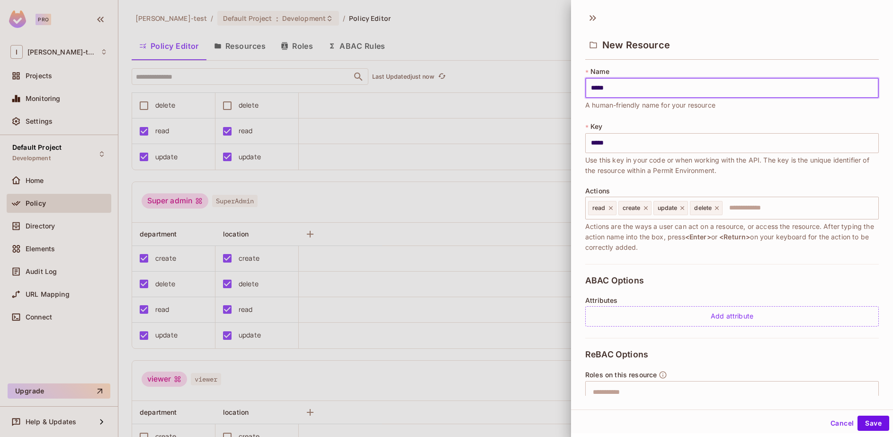
type input "******"
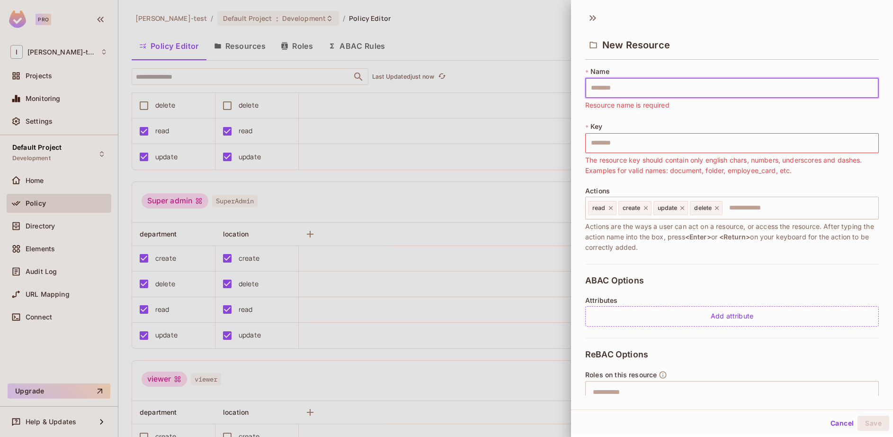
type input "*"
type input "**"
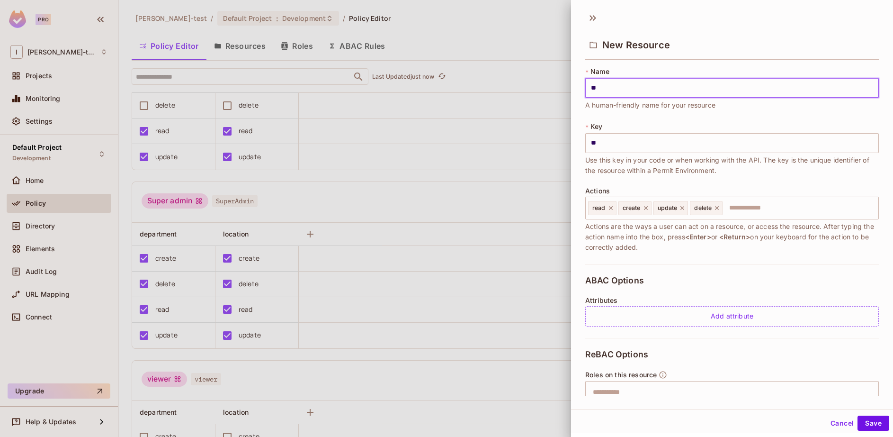
type input "***"
type input "****"
type input "*****"
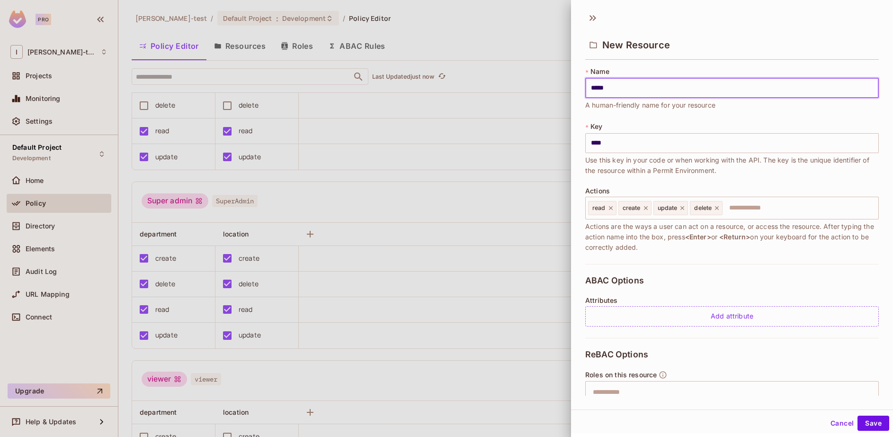
type input "*****"
type input "******"
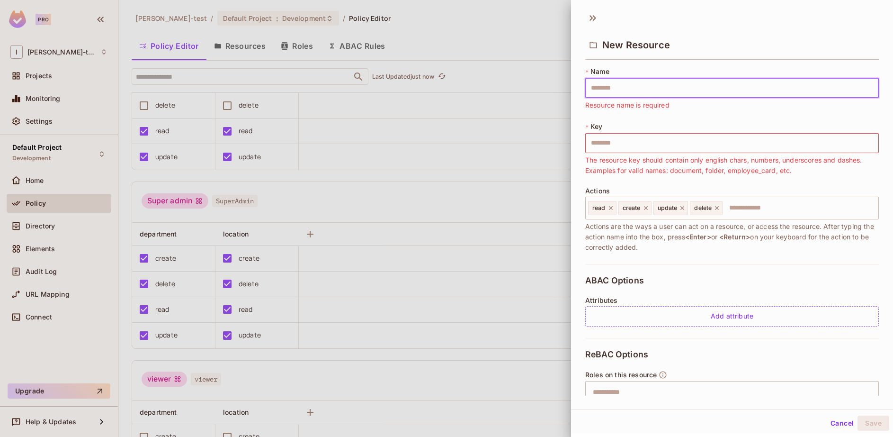
type input "*"
type input "**"
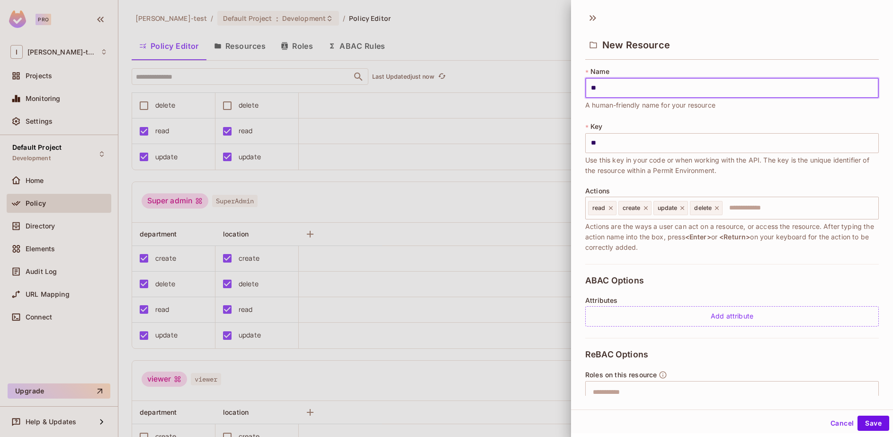
type input "***"
type input "****"
type input "*****"
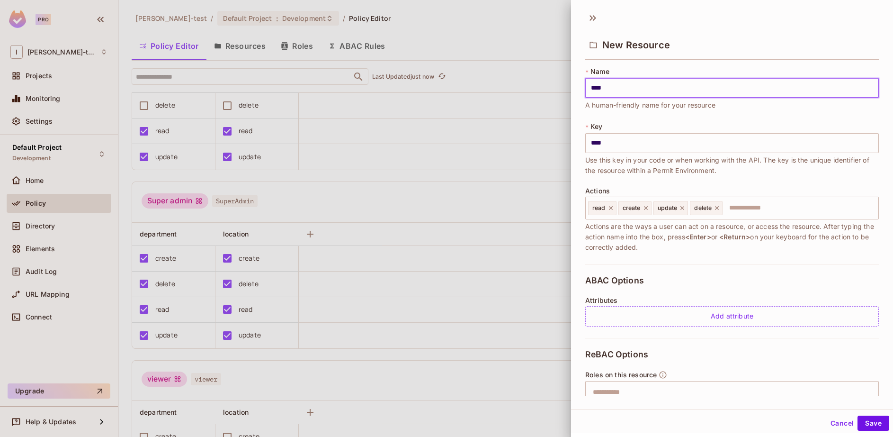
type input "*****"
type input "******"
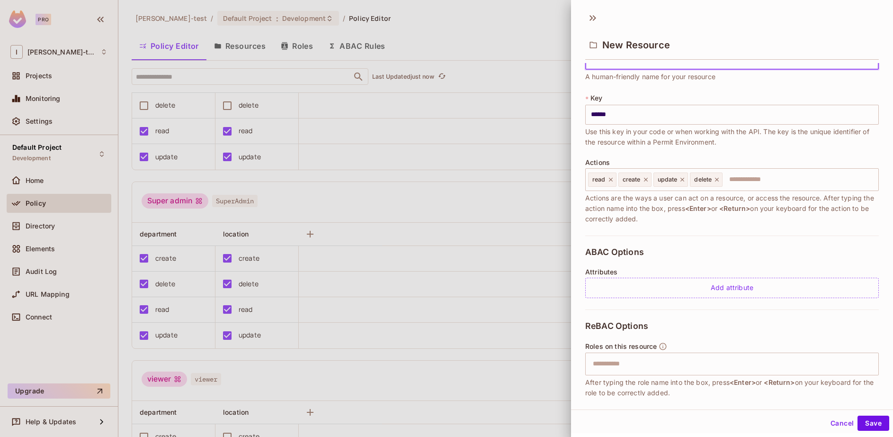
scroll to position [84, 0]
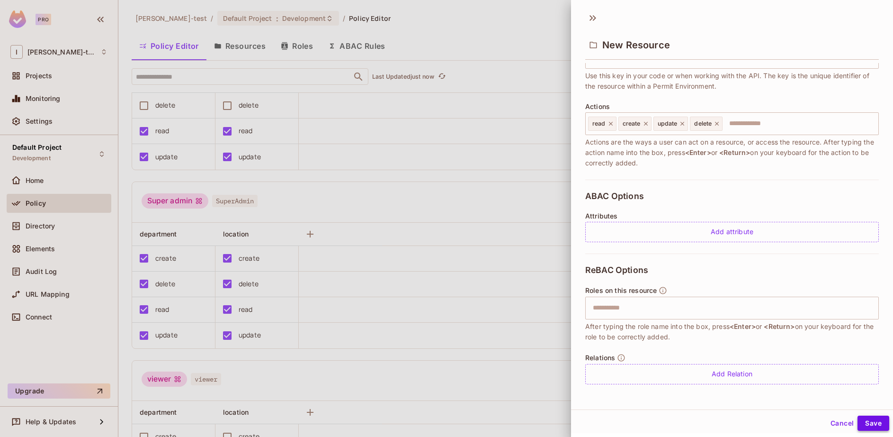
type input "******"
click at [867, 420] on button "Save" at bounding box center [874, 422] width 32 height 15
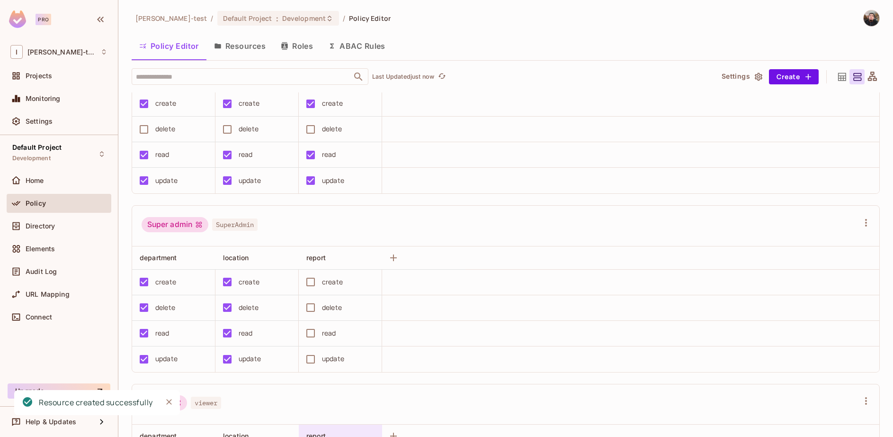
scroll to position [268, 0]
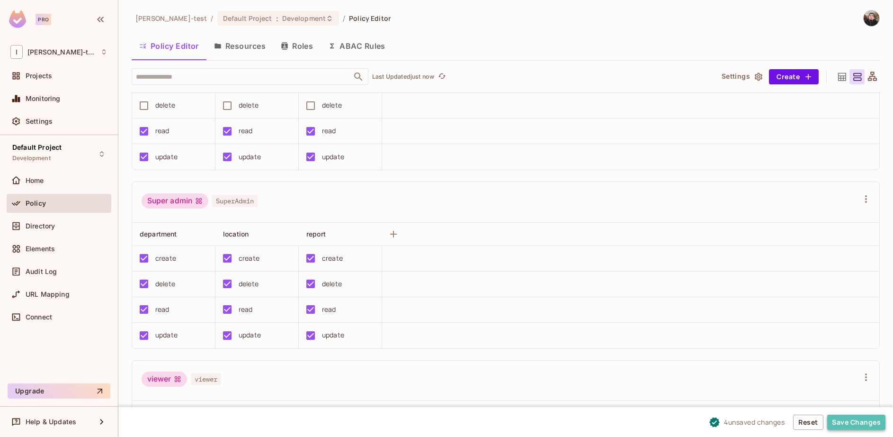
click at [855, 421] on button "Save Changes" at bounding box center [856, 421] width 58 height 15
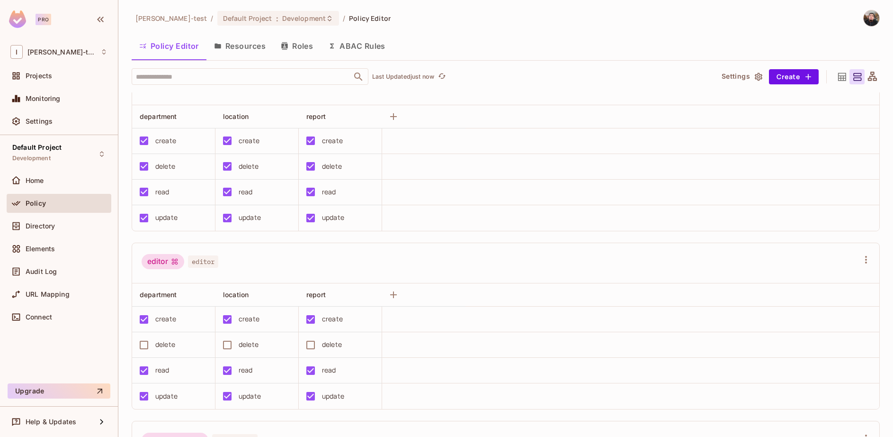
scroll to position [0, 0]
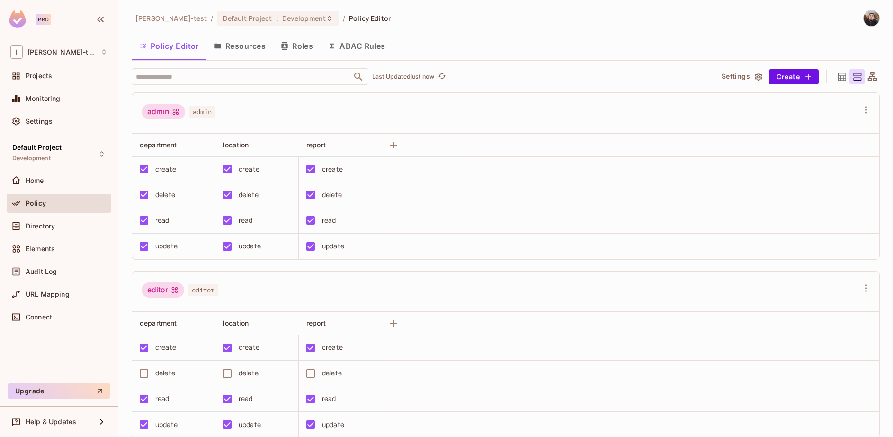
click at [259, 39] on button "Resources" at bounding box center [239, 46] width 67 height 24
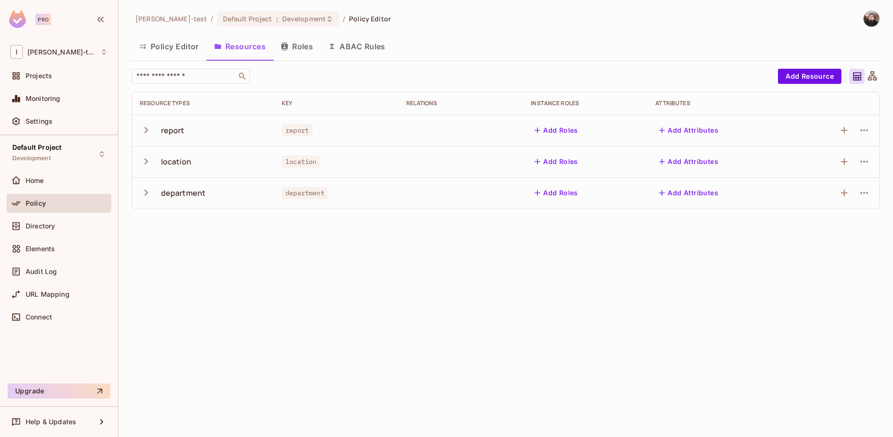
click at [143, 131] on icon "button" at bounding box center [146, 130] width 13 height 13
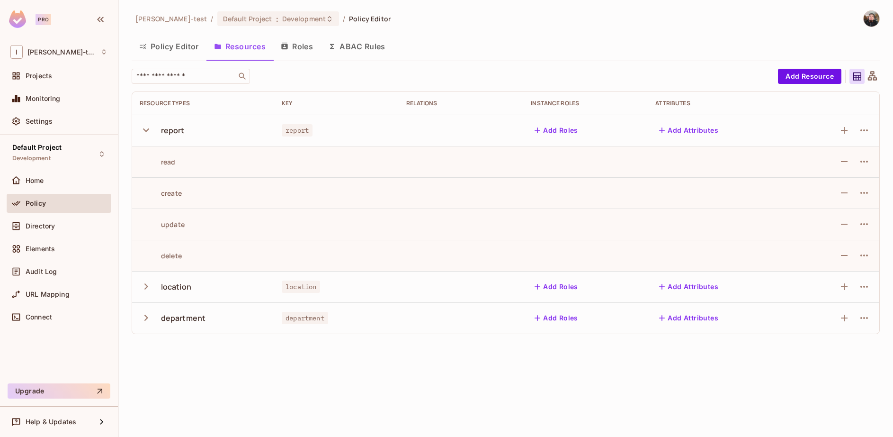
click at [307, 48] on button "Roles" at bounding box center [296, 47] width 47 height 24
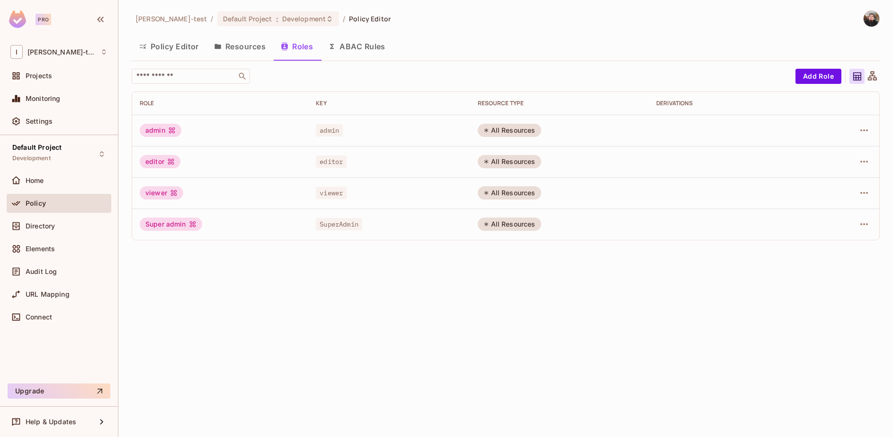
click at [504, 224] on div "All Resources" at bounding box center [509, 223] width 63 height 13
click at [867, 226] on icon "button" at bounding box center [864, 223] width 11 height 11
click at [827, 250] on div "Edit Role" at bounding box center [822, 245] width 28 height 9
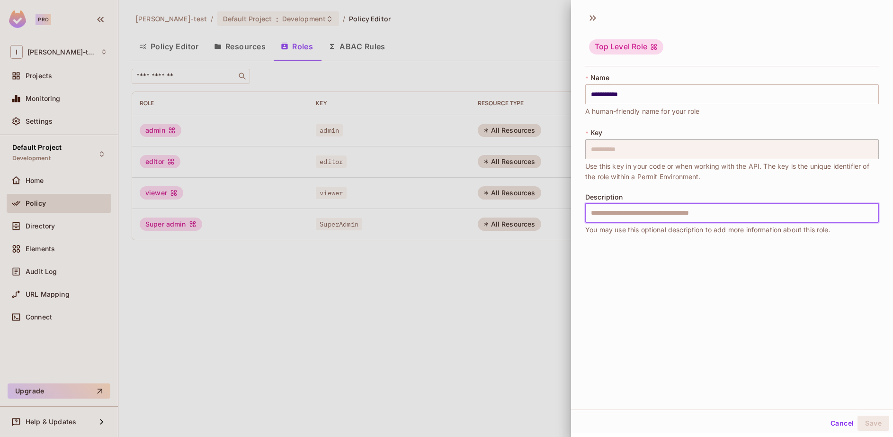
click at [665, 210] on input "text" at bounding box center [732, 213] width 294 height 20
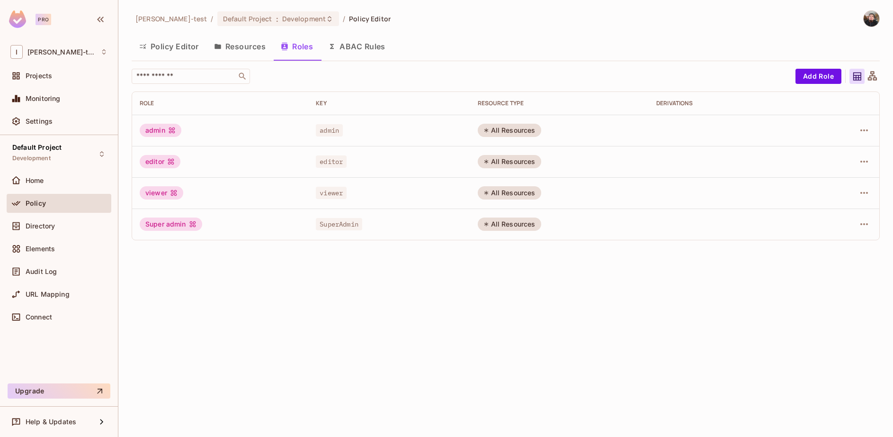
click at [872, 84] on div "​ Add Role Role Key RESOURCE TYPE Derivations admin admin All Resources editor …" at bounding box center [506, 154] width 748 height 171
click at [875, 77] on icon at bounding box center [872, 75] width 9 height 9
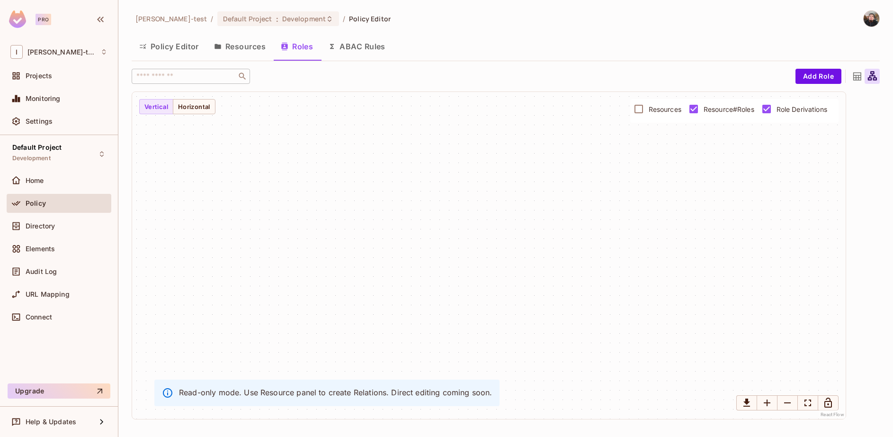
click at [848, 78] on div "Add Role" at bounding box center [838, 76] width 84 height 15
click at [855, 75] on icon at bounding box center [857, 77] width 12 height 12
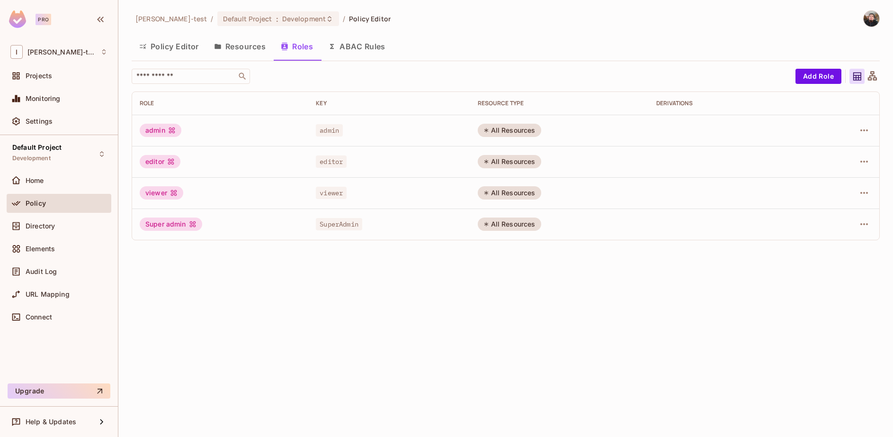
click at [874, 130] on td at bounding box center [844, 130] width 69 height 31
click at [869, 130] on icon "button" at bounding box center [864, 130] width 11 height 11
click at [829, 172] on div "Edit Attributes" at bounding box center [831, 172] width 47 height 9
click at [865, 130] on icon "button" at bounding box center [864, 130] width 8 height 2
click at [817, 148] on div "Edit Role" at bounding box center [822, 151] width 28 height 9
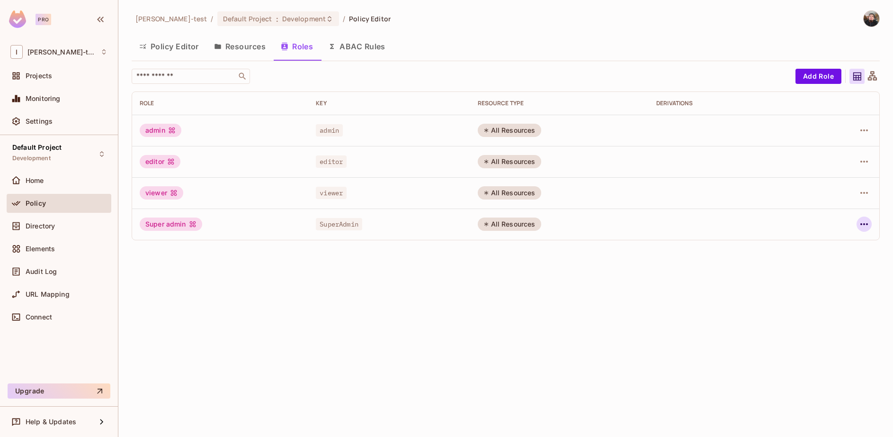
click at [865, 225] on icon "button" at bounding box center [864, 223] width 11 height 11
click at [358, 46] on div at bounding box center [446, 218] width 893 height 437
click at [345, 48] on button "ABAC Rules" at bounding box center [357, 47] width 72 height 24
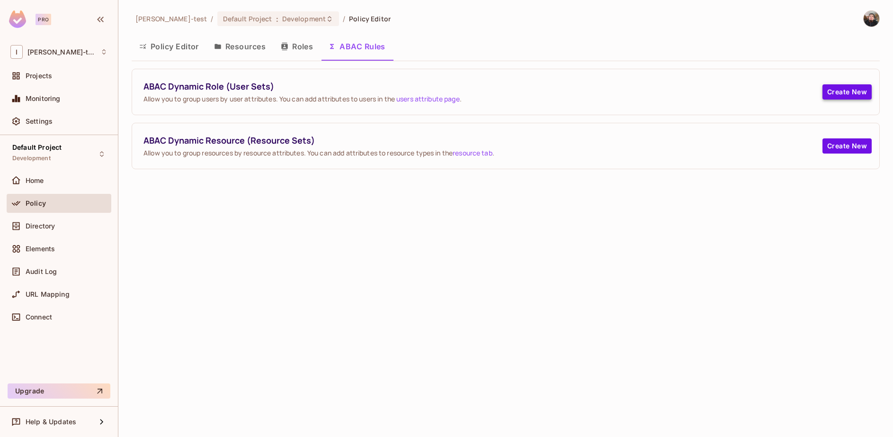
click at [847, 92] on button "Create New" at bounding box center [847, 91] width 49 height 15
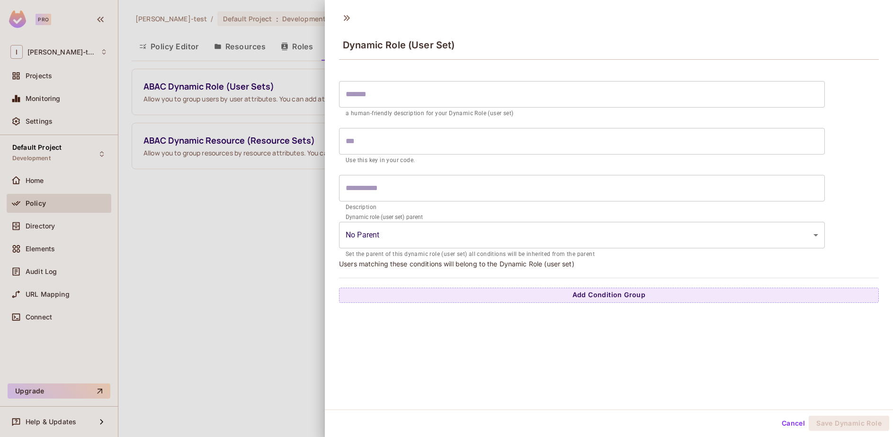
click at [562, 106] on input "text" at bounding box center [582, 94] width 486 height 27
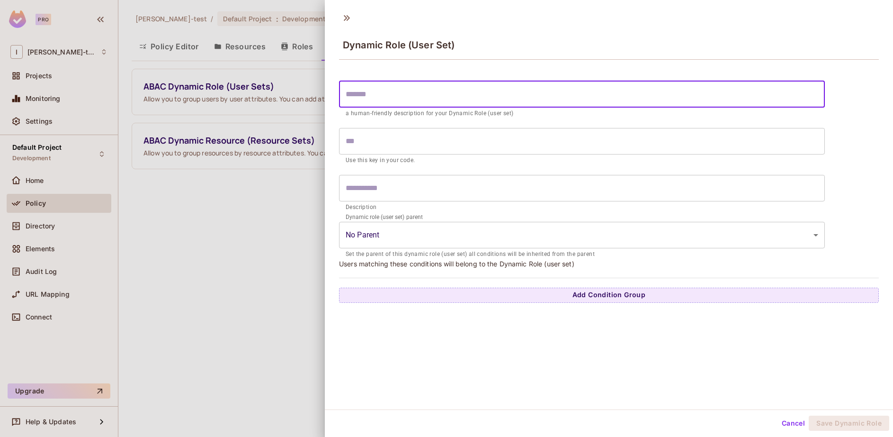
type input "*"
type input "**"
type input "*"
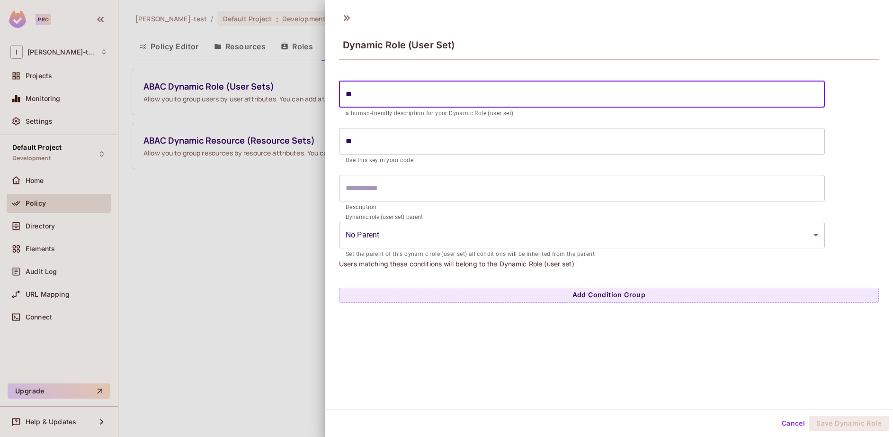
type input "*"
type input "**"
type input "***"
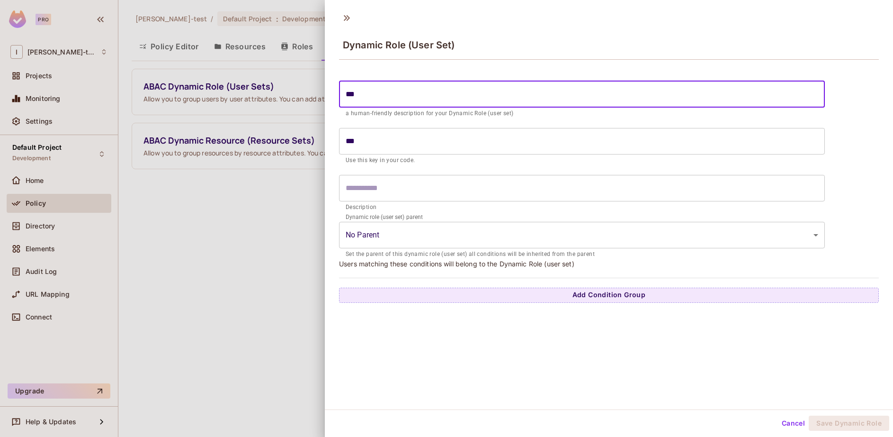
type input "****"
type input "*****"
type input "******"
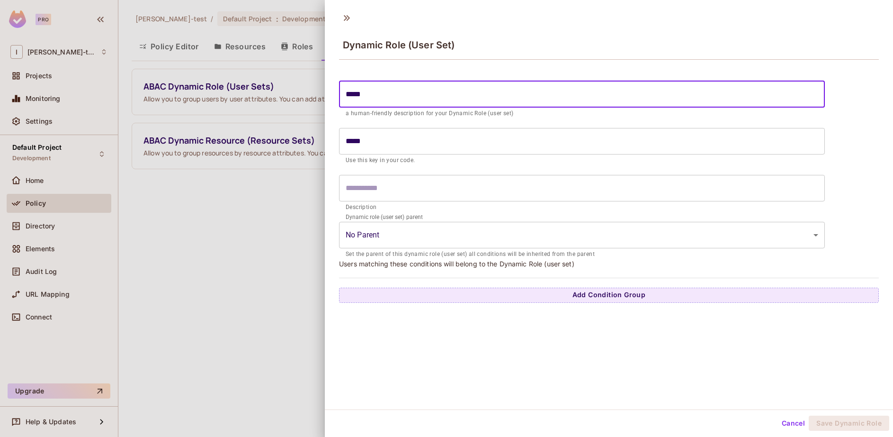
type input "******"
type input "*******"
click at [453, 227] on body "Pro I [PERSON_NAME]-test Projects Monitoring Settings Default Project Developme…" at bounding box center [446, 218] width 893 height 437
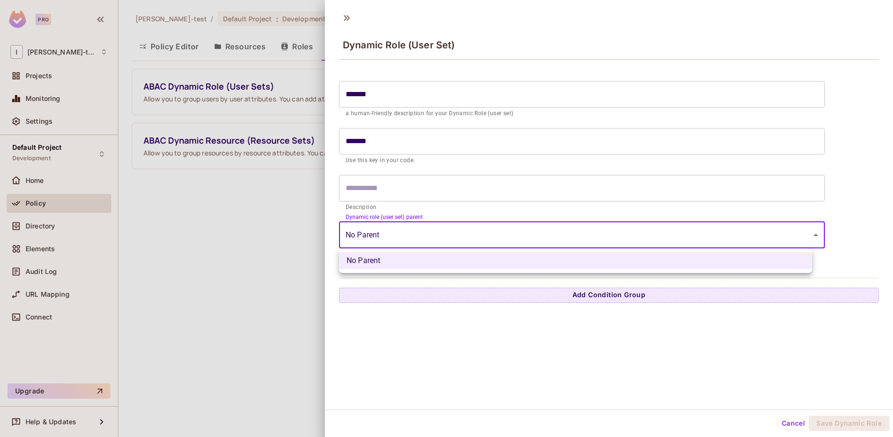
click at [445, 234] on div at bounding box center [446, 218] width 893 height 437
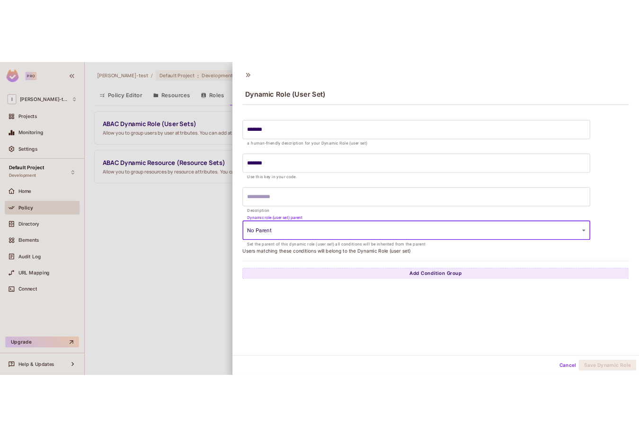
scroll to position [1, 0]
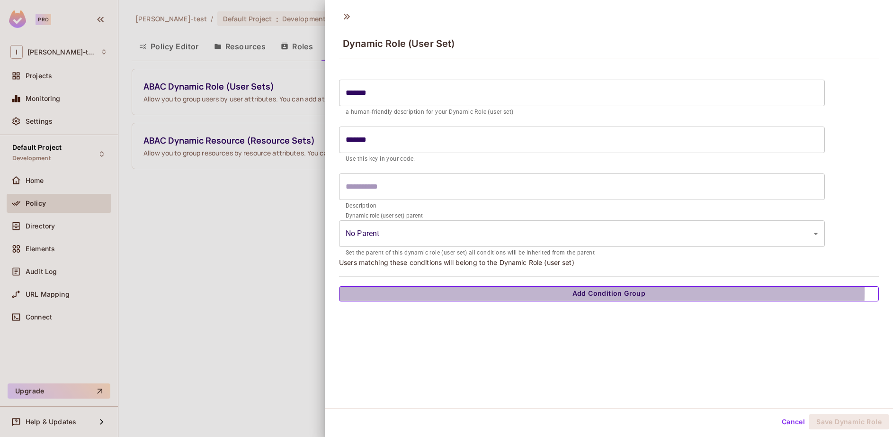
click at [534, 292] on button "Add Condition Group" at bounding box center [609, 293] width 540 height 15
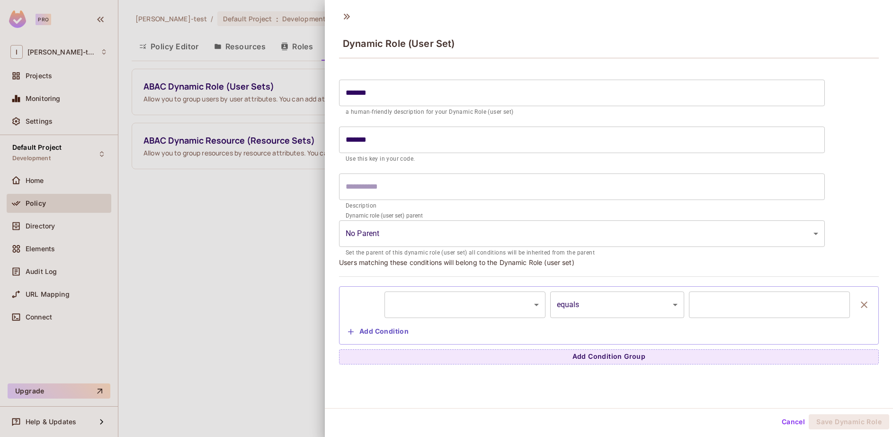
click at [453, 302] on body "Pro I [PERSON_NAME]-test Projects Monitoring Settings Default Project Developme…" at bounding box center [446, 218] width 893 height 437
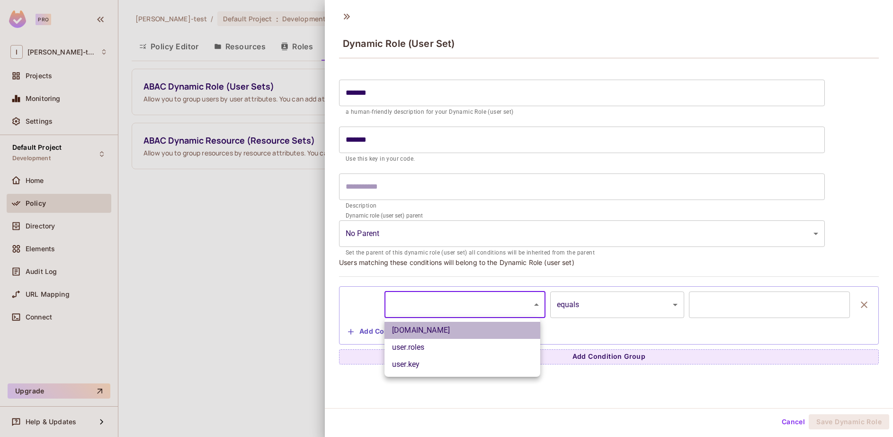
click at [465, 337] on li "[DOMAIN_NAME]" at bounding box center [463, 330] width 156 height 17
type input "**********"
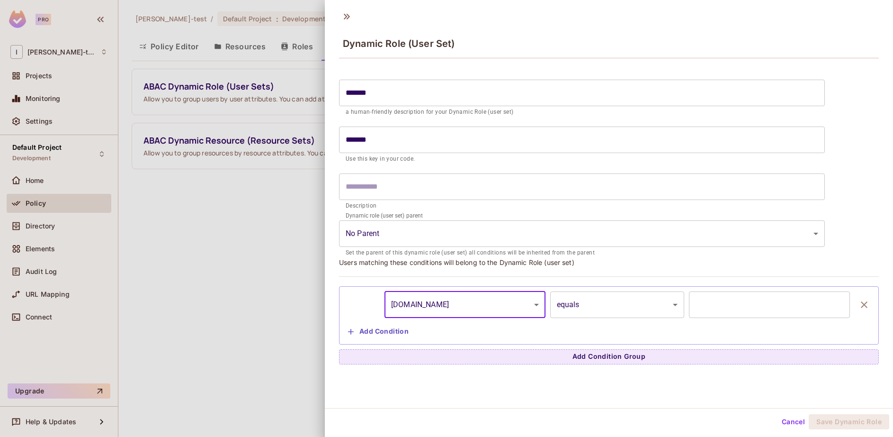
click at [617, 303] on body "**********" at bounding box center [446, 218] width 893 height 437
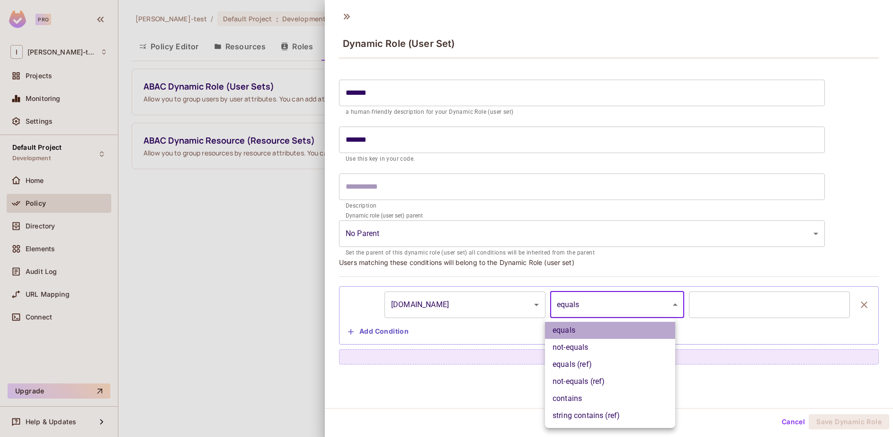
click at [595, 333] on li "equals" at bounding box center [610, 330] width 130 height 17
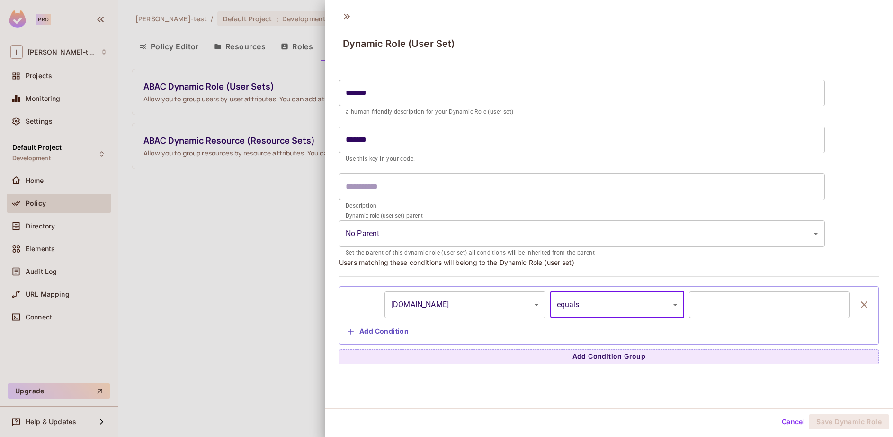
click at [734, 305] on input "text" at bounding box center [769, 304] width 161 height 27
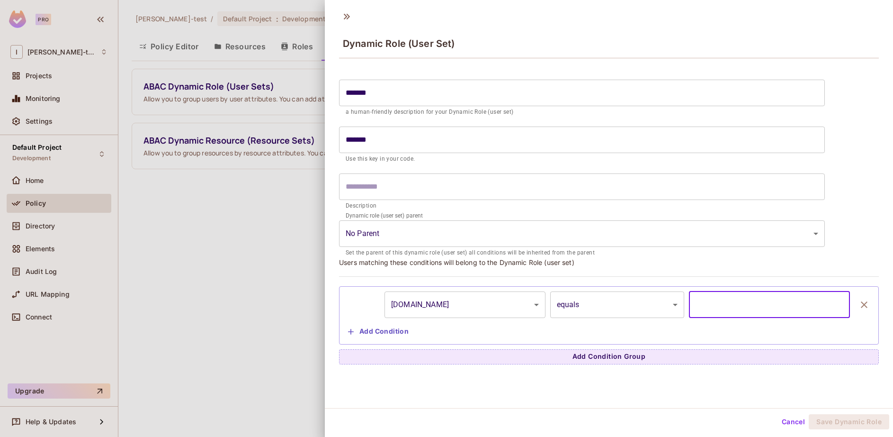
click at [787, 420] on button "Cancel" at bounding box center [793, 421] width 31 height 15
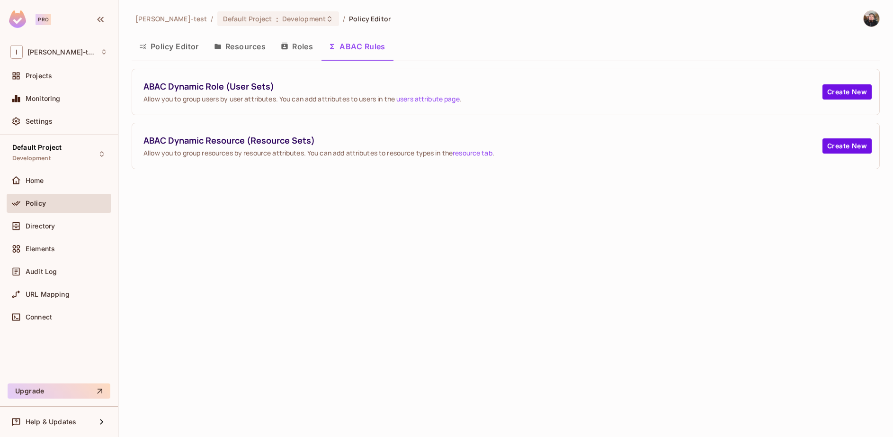
click at [290, 49] on button "Roles" at bounding box center [296, 47] width 47 height 24
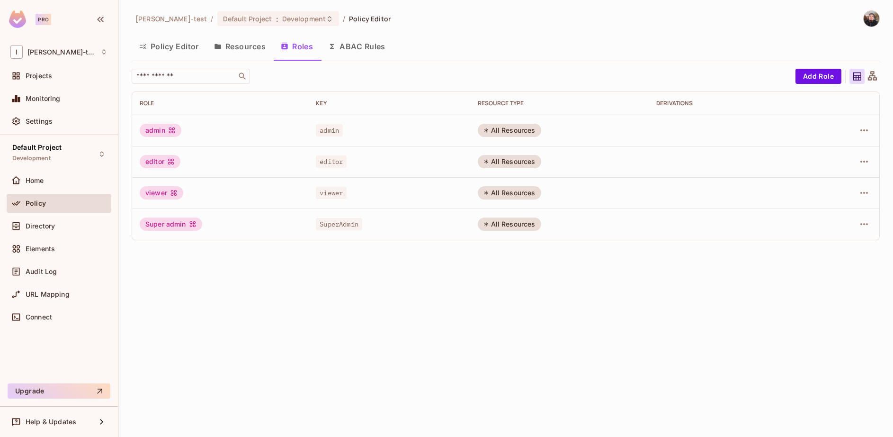
click at [162, 127] on div "admin" at bounding box center [161, 130] width 42 height 13
click at [251, 50] on button "Resources" at bounding box center [239, 47] width 67 height 24
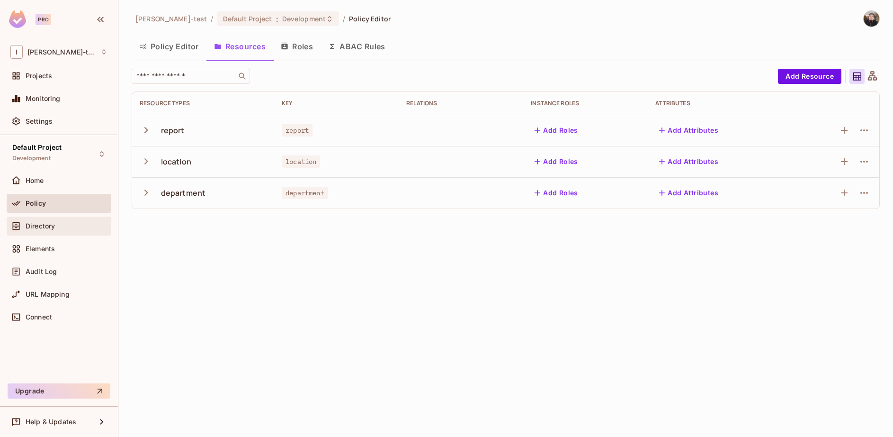
click at [50, 229] on span "Directory" at bounding box center [40, 226] width 29 height 8
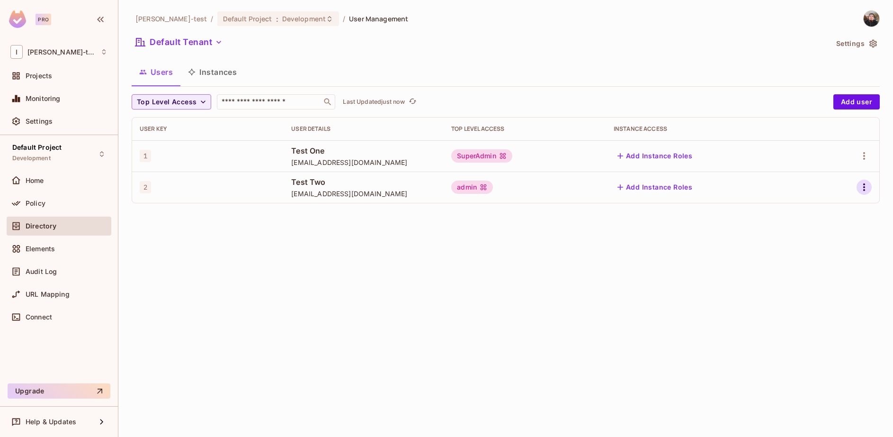
click at [863, 185] on icon "button" at bounding box center [864, 186] width 11 height 11
click at [871, 158] on div at bounding box center [446, 218] width 893 height 437
click at [861, 156] on icon "button" at bounding box center [864, 155] width 11 height 11
click at [807, 173] on span "Edit" at bounding box center [814, 177] width 18 height 15
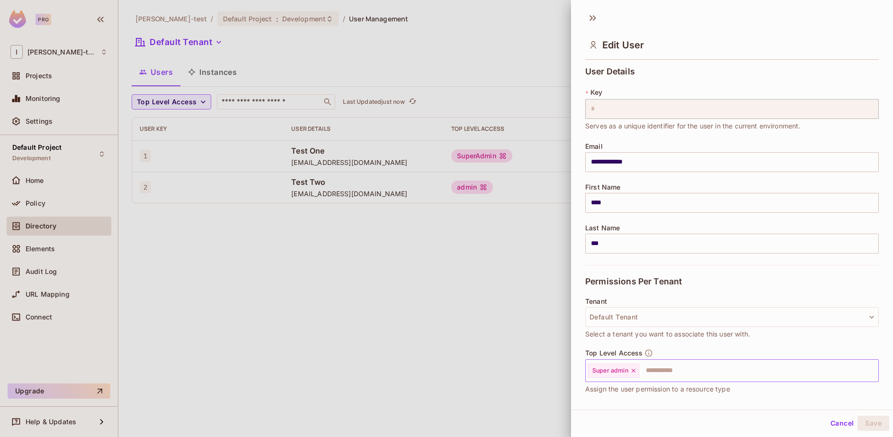
click at [669, 373] on input "text" at bounding box center [750, 370] width 220 height 19
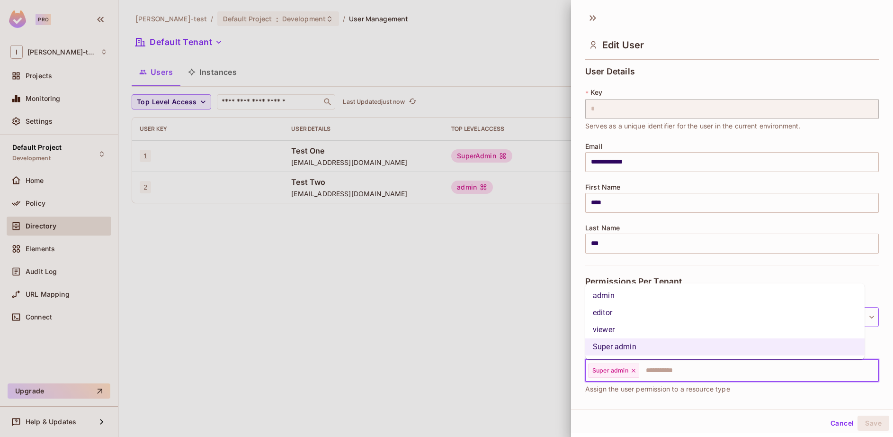
click at [637, 327] on li "viewer" at bounding box center [724, 329] width 279 height 17
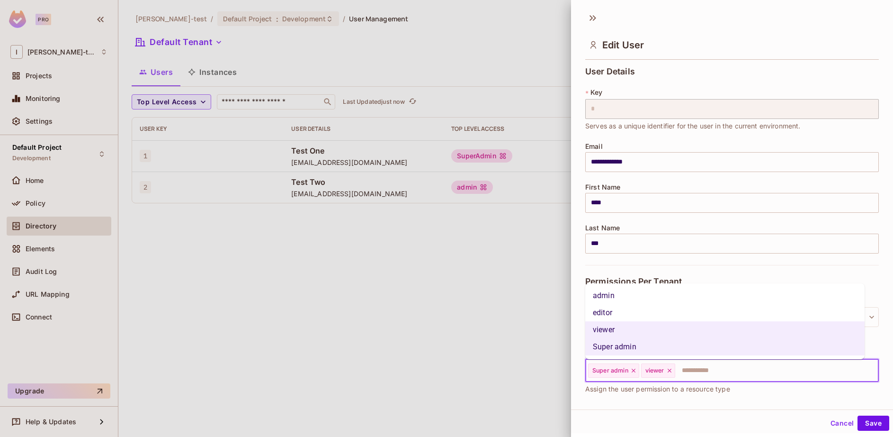
drag, startPoint x: 692, startPoint y: 375, endPoint x: 669, endPoint y: 347, distance: 36.3
click at [691, 373] on input "text" at bounding box center [768, 370] width 184 height 19
drag, startPoint x: 631, startPoint y: 309, endPoint x: 666, endPoint y: 319, distance: 36.0
click at [633, 310] on li "editor" at bounding box center [724, 312] width 279 height 17
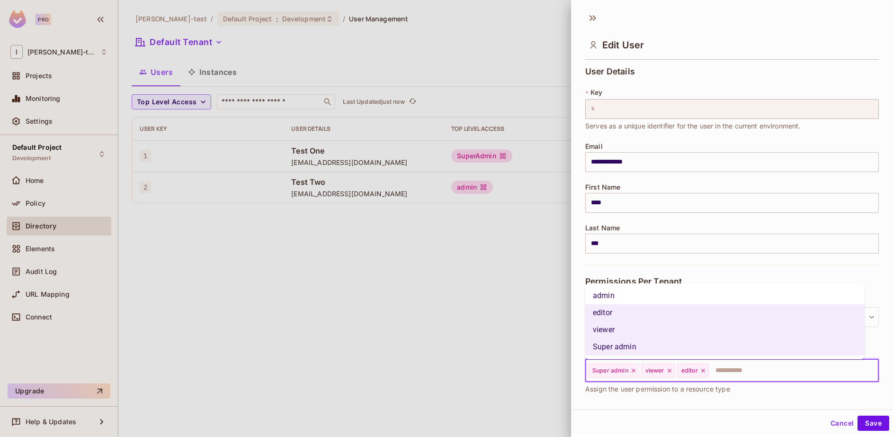
drag, startPoint x: 724, startPoint y: 369, endPoint x: 698, endPoint y: 350, distance: 32.5
click at [724, 369] on input "text" at bounding box center [785, 370] width 151 height 19
click at [630, 289] on li "admin" at bounding box center [724, 295] width 279 height 17
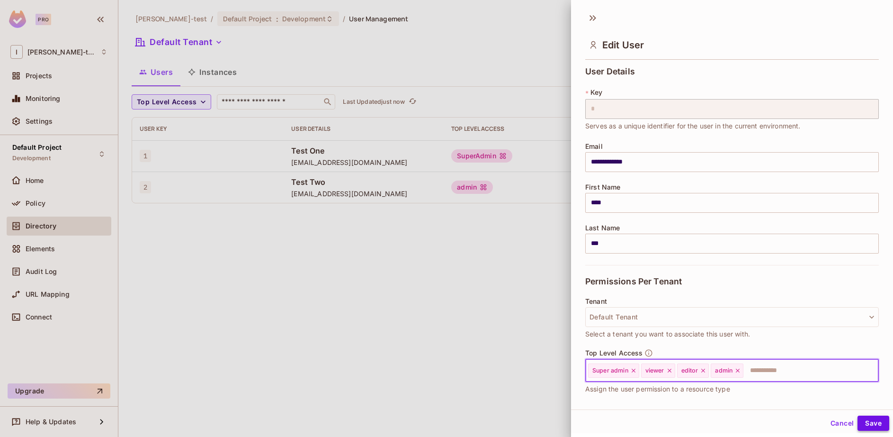
click at [865, 417] on button "Save" at bounding box center [874, 422] width 32 height 15
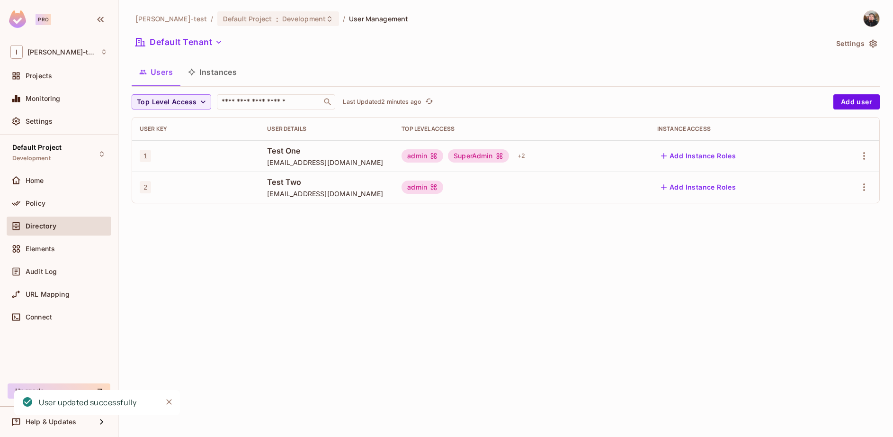
drag, startPoint x: 331, startPoint y: 159, endPoint x: 416, endPoint y: 176, distance: 86.5
click at [332, 159] on span "[EMAIL_ADDRESS][DOMAIN_NAME]" at bounding box center [326, 162] width 119 height 9
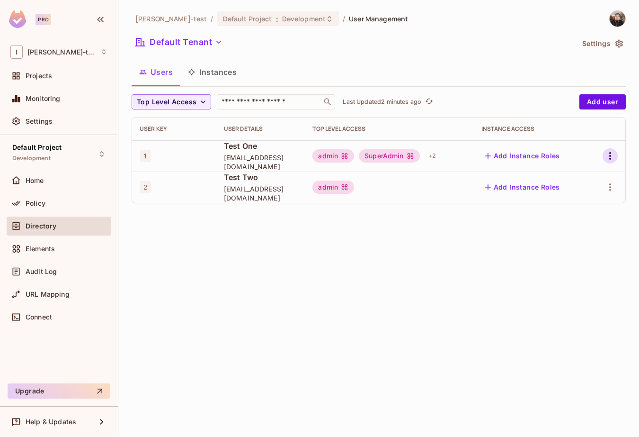
click at [609, 154] on icon "button" at bounding box center [610, 155] width 11 height 11
click at [579, 175] on li "Edit" at bounding box center [570, 177] width 84 height 21
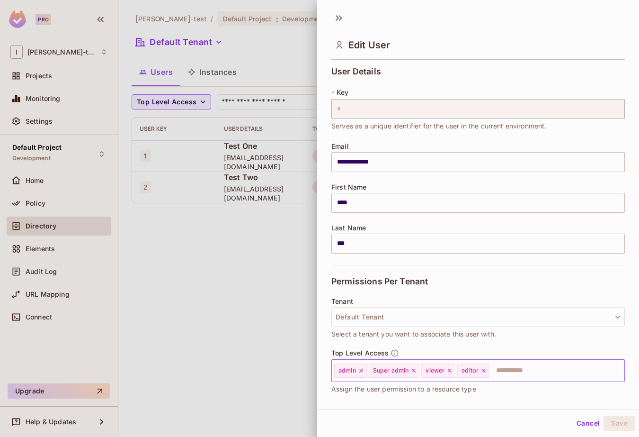
click at [483, 371] on icon at bounding box center [484, 370] width 7 height 7
click at [613, 423] on button "Save" at bounding box center [620, 422] width 32 height 15
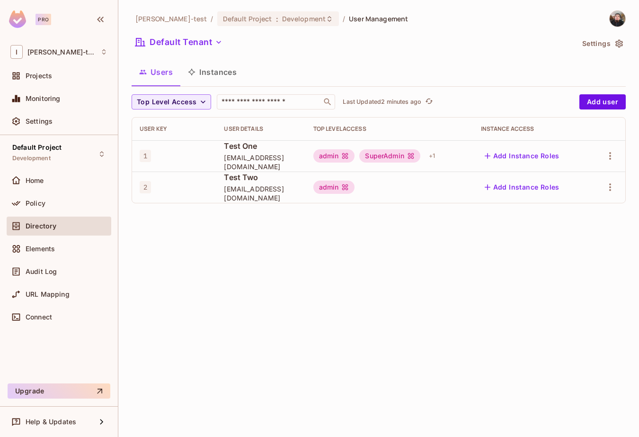
click at [377, 157] on div "SuperAdmin" at bounding box center [389, 155] width 61 height 13
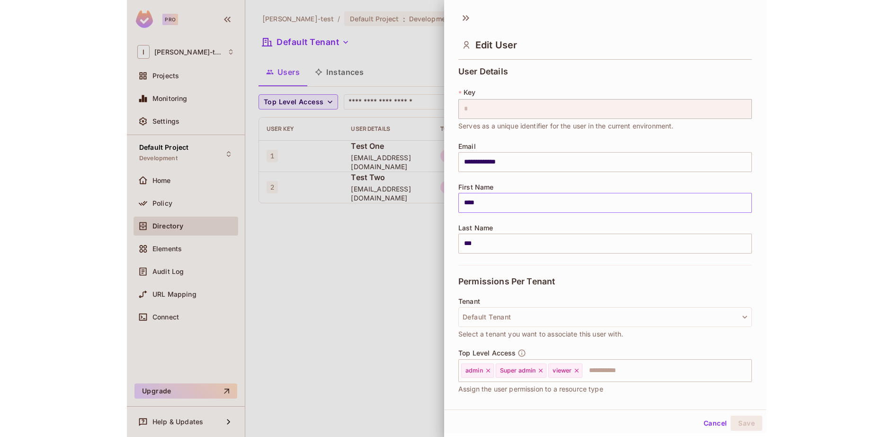
scroll to position [75, 0]
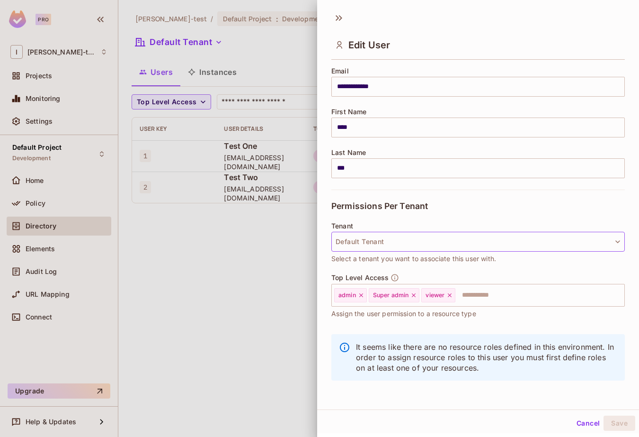
click at [486, 244] on button "Default Tenant" at bounding box center [478, 242] width 294 height 20
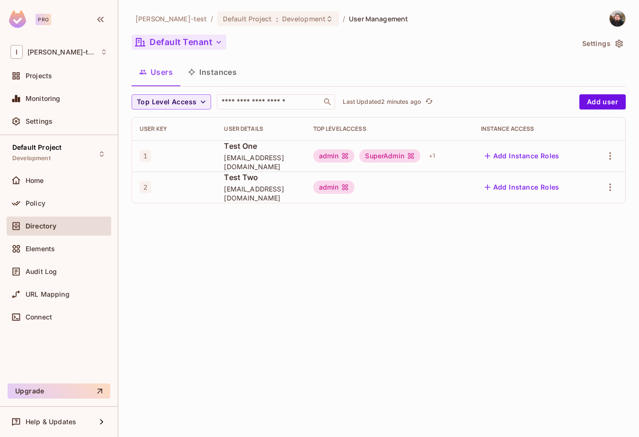
click at [192, 37] on button "Default Tenant" at bounding box center [179, 42] width 95 height 15
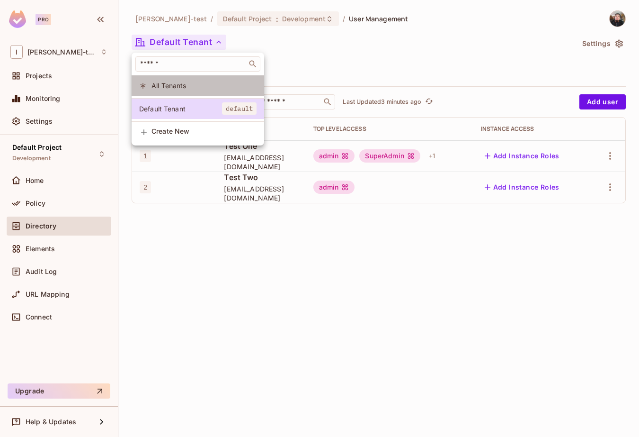
click at [185, 80] on li "All Tenants" at bounding box center [198, 85] width 133 height 20
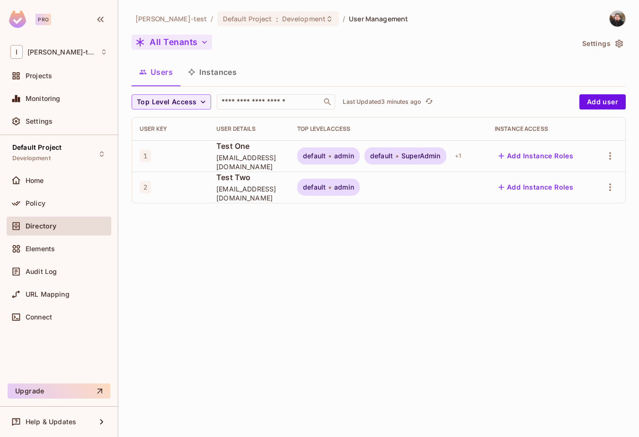
click at [181, 47] on button "All Tenants" at bounding box center [172, 42] width 80 height 15
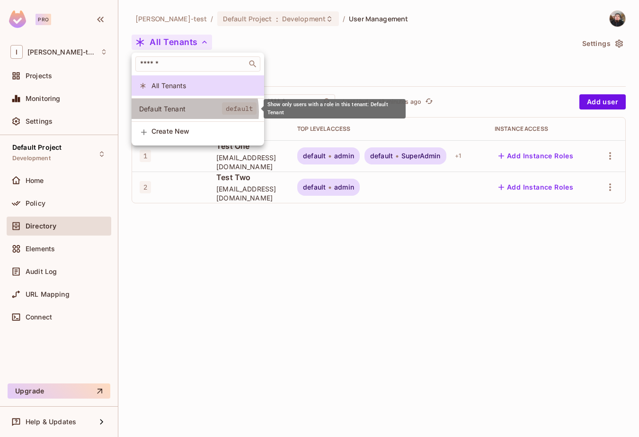
click at [187, 112] on span "Default Tenant" at bounding box center [180, 108] width 83 height 9
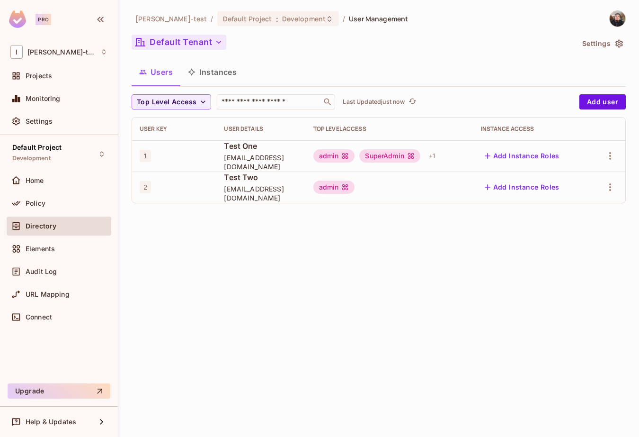
click at [176, 44] on button "Default Tenant" at bounding box center [179, 42] width 95 height 15
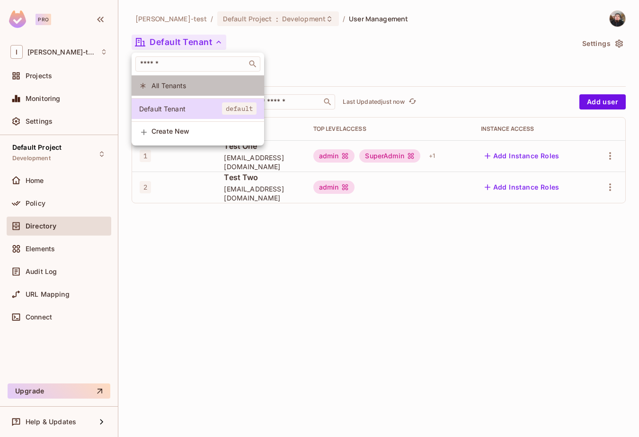
click at [171, 90] on li "All Tenants" at bounding box center [198, 85] width 133 height 20
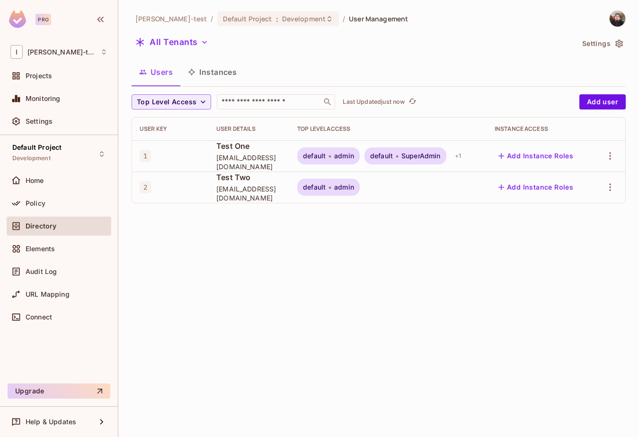
click at [405, 146] on td "default admin default SuperAdmin + 1" at bounding box center [388, 155] width 197 height 31
click at [172, 45] on button "All Tenants" at bounding box center [172, 42] width 80 height 15
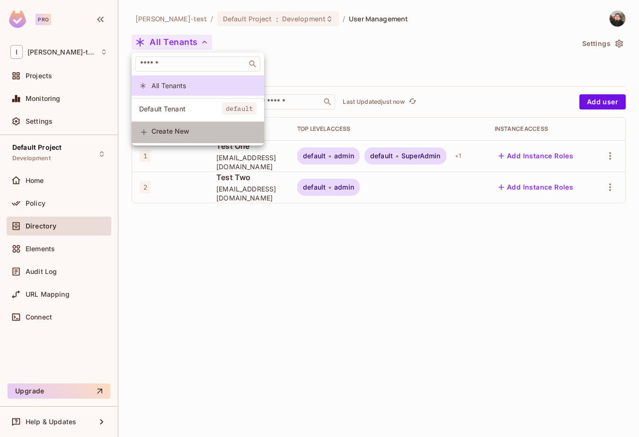
click at [177, 135] on span "Create New" at bounding box center [204, 131] width 105 height 8
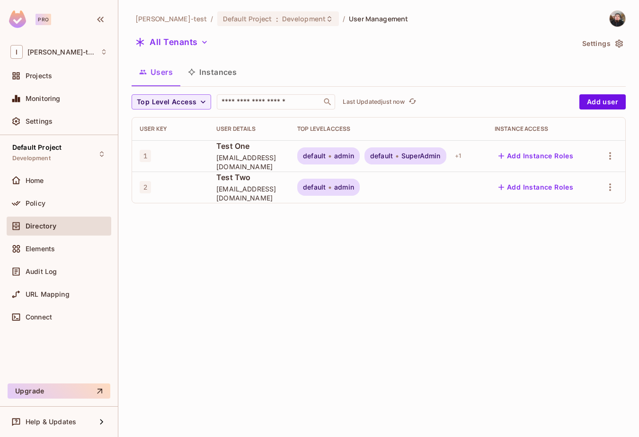
drag, startPoint x: 166, startPoint y: 44, endPoint x: 161, endPoint y: 50, distance: 7.9
click at [161, 50] on div "All Tenants" at bounding box center [353, 44] width 442 height 18
click at [175, 44] on button "All Tenants" at bounding box center [172, 42] width 80 height 15
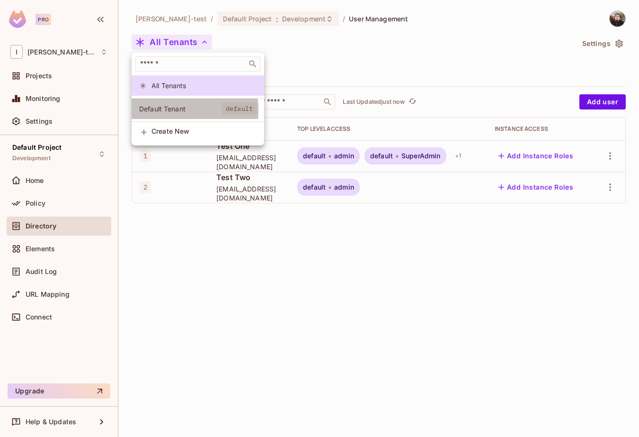
click at [165, 110] on span "Default Tenant" at bounding box center [180, 108] width 83 height 9
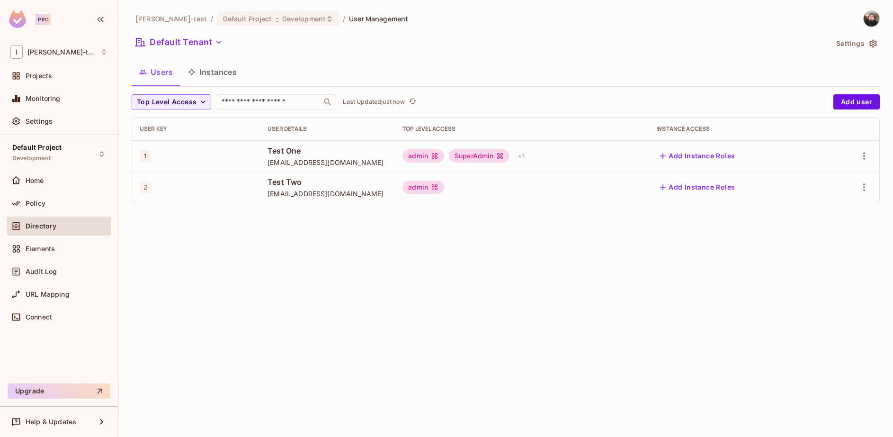
click at [679, 155] on button "Add Instance Roles" at bounding box center [697, 155] width 82 height 15
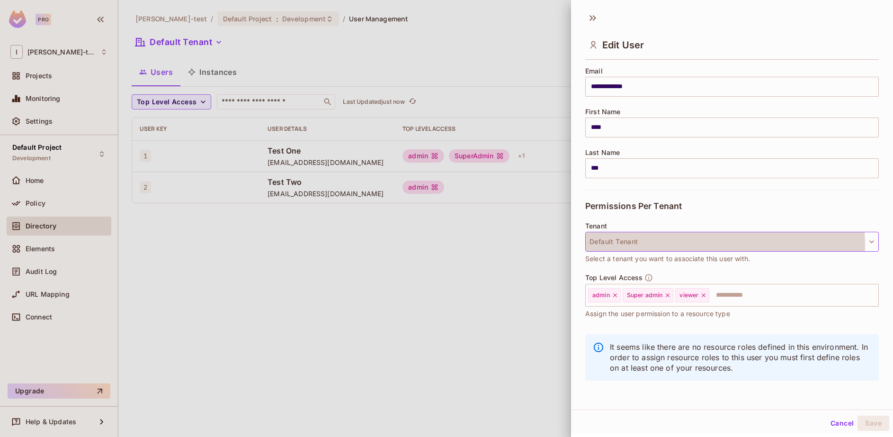
click at [623, 246] on button "Default Tenant" at bounding box center [732, 242] width 294 height 20
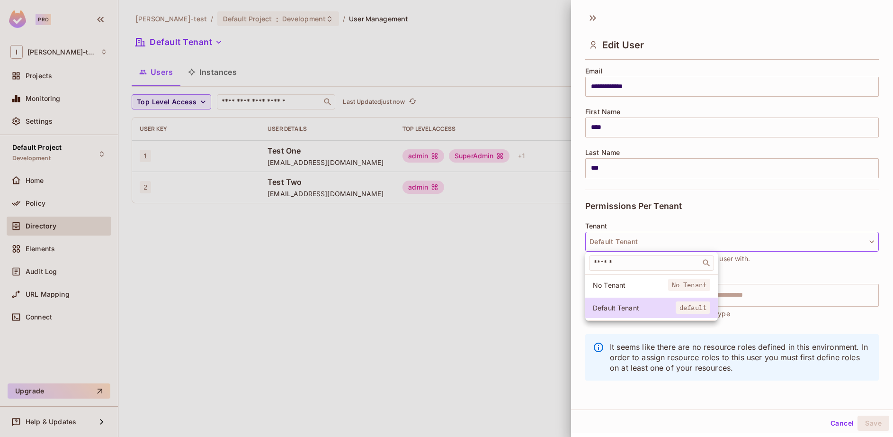
click at [623, 246] on div at bounding box center [446, 218] width 893 height 437
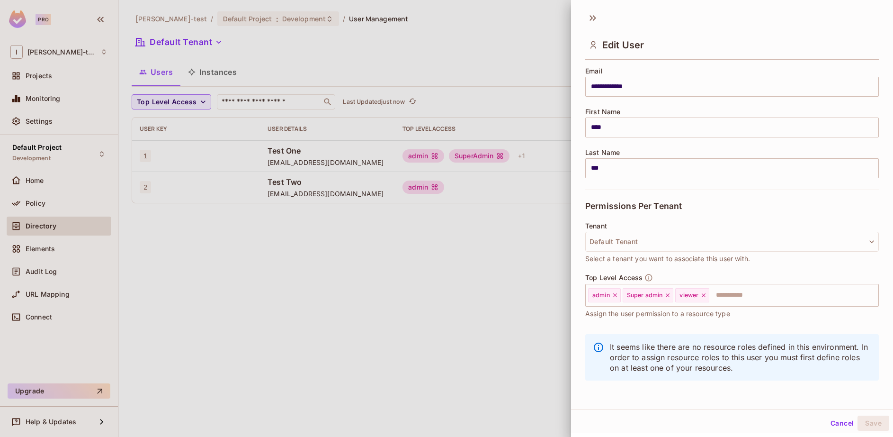
scroll to position [1, 0]
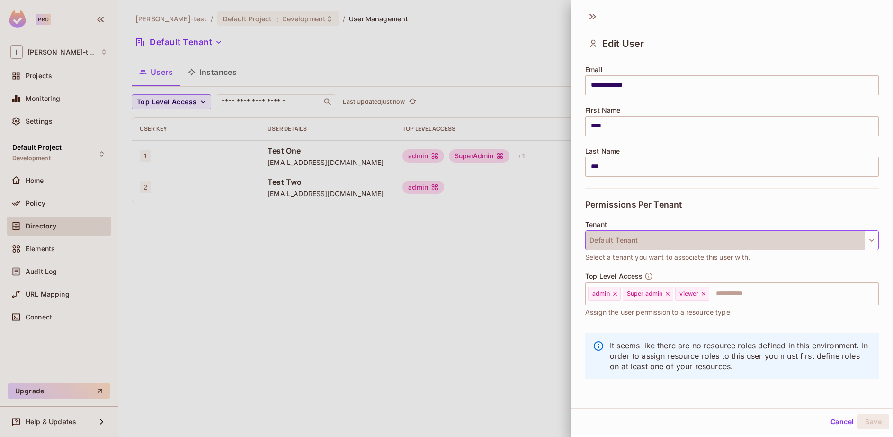
click at [649, 241] on button "Default Tenant" at bounding box center [732, 240] width 294 height 20
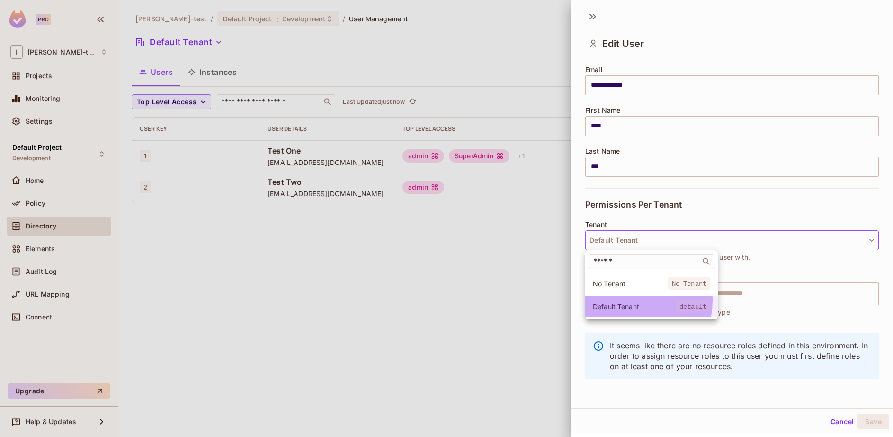
click at [625, 301] on li "Default Tenant default" at bounding box center [651, 306] width 133 height 20
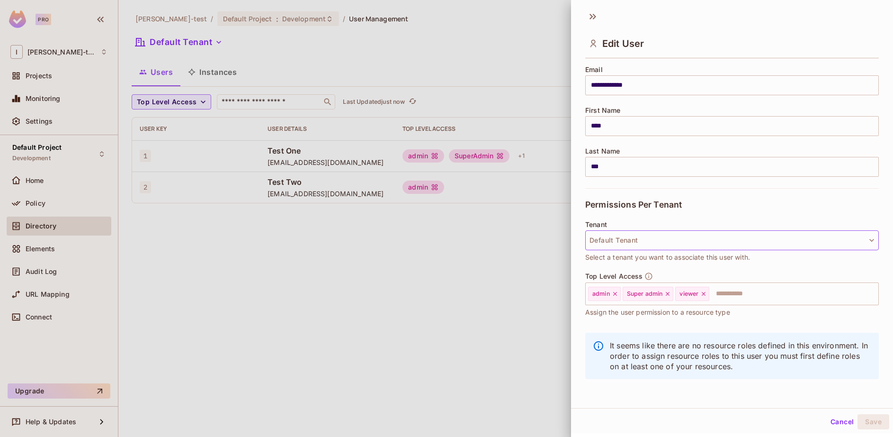
click at [621, 239] on button "Default Tenant" at bounding box center [732, 240] width 294 height 20
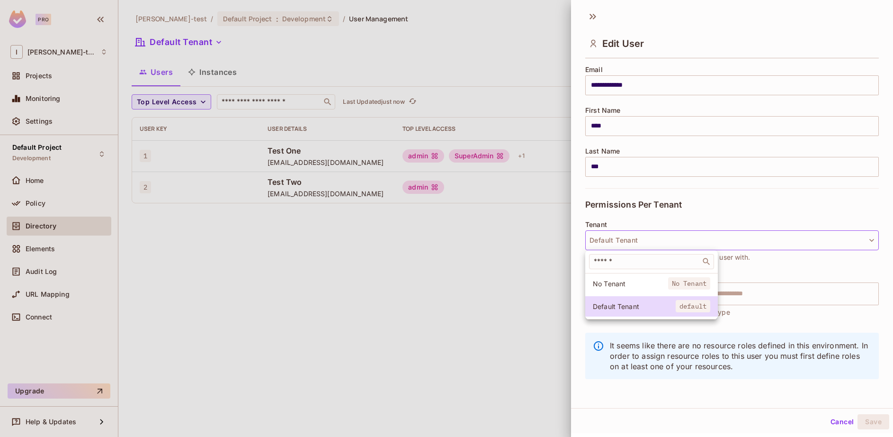
click at [618, 270] on div "​" at bounding box center [651, 261] width 133 height 23
click at [617, 281] on span "No Tenant" at bounding box center [630, 283] width 75 height 9
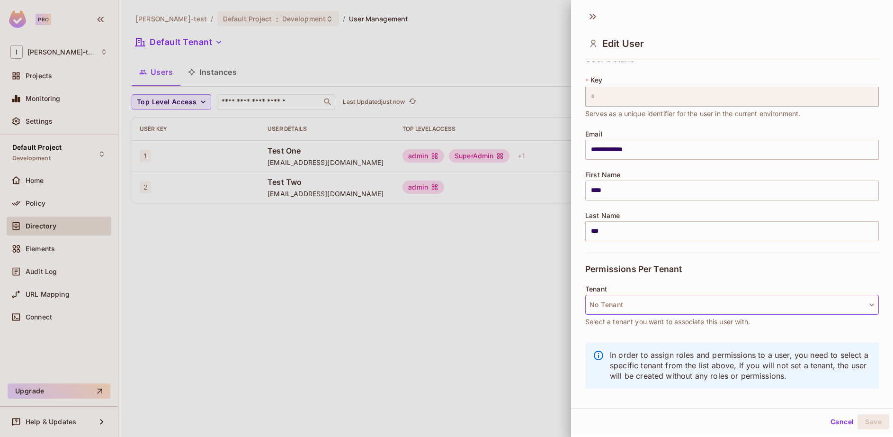
click at [615, 306] on button "No Tenant" at bounding box center [732, 305] width 294 height 20
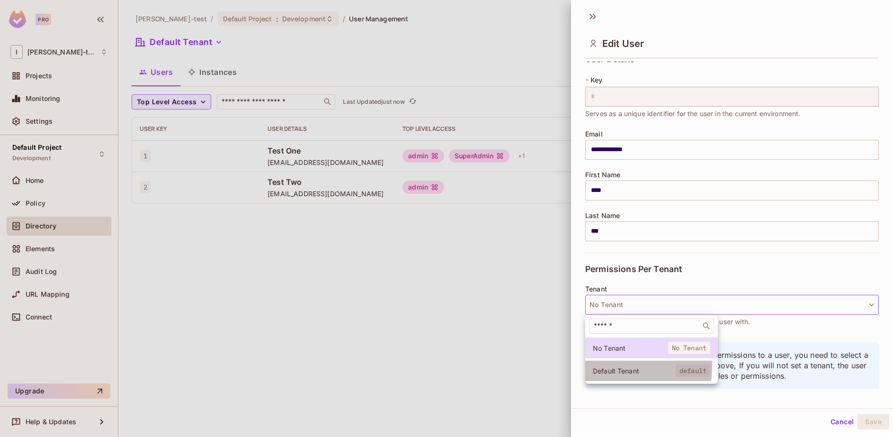
click at [612, 367] on span "Default Tenant" at bounding box center [634, 370] width 83 height 9
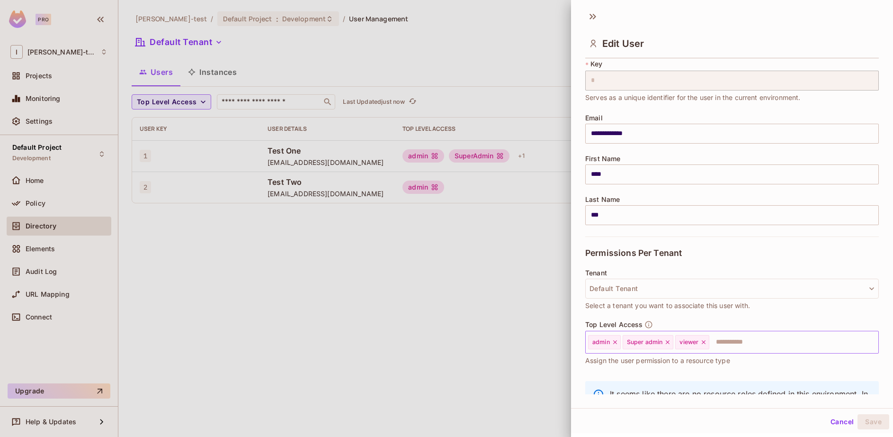
scroll to position [75, 0]
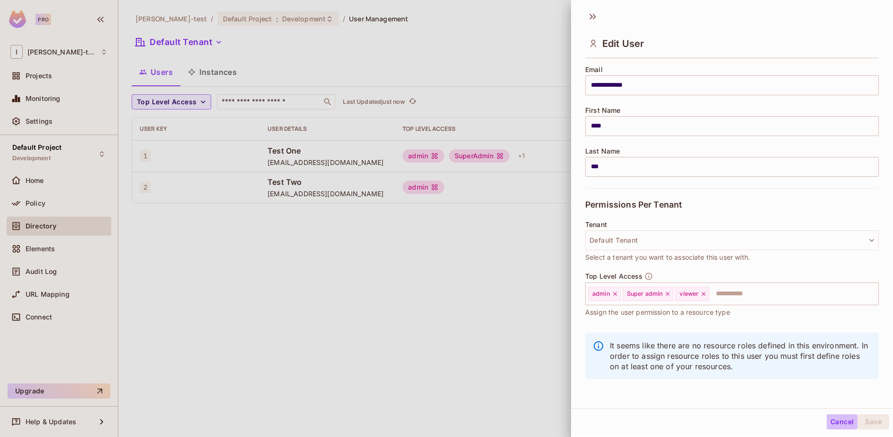
click at [834, 422] on button "Cancel" at bounding box center [842, 421] width 31 height 15
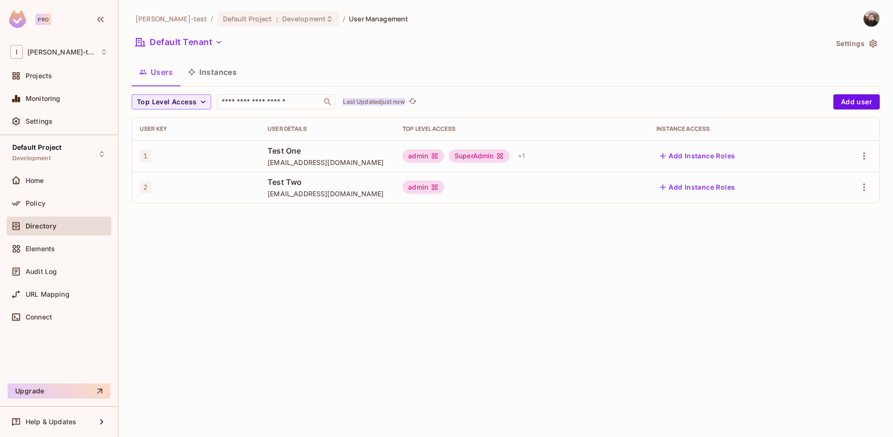
click at [392, 102] on p "Last Updated just now" at bounding box center [374, 102] width 62 height 8
click at [218, 76] on button "Instances" at bounding box center [212, 72] width 64 height 24
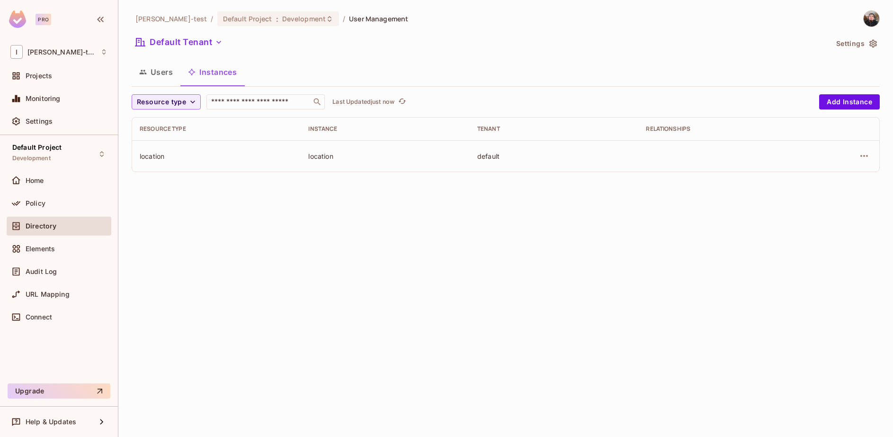
click at [187, 154] on div "location" at bounding box center [216, 156] width 153 height 9
click at [144, 153] on div "location" at bounding box center [216, 156] width 153 height 9
click at [151, 161] on td "location" at bounding box center [216, 155] width 169 height 31
click at [44, 249] on span "Elements" at bounding box center [40, 249] width 29 height 8
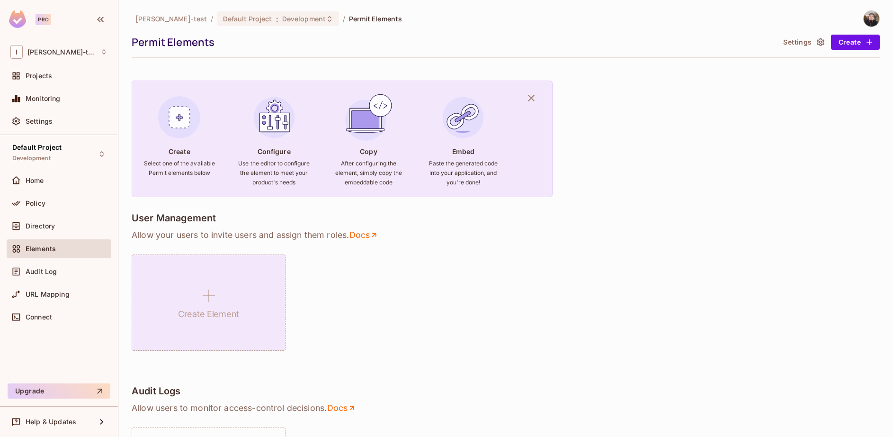
scroll to position [57, 0]
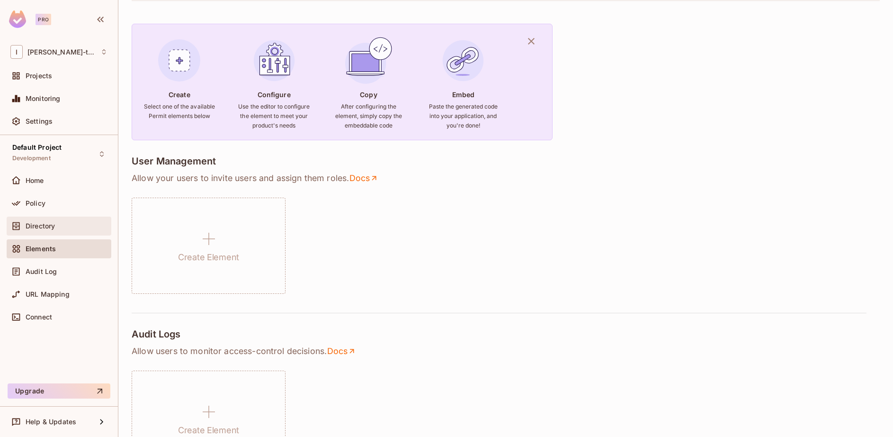
click at [37, 220] on div "Directory" at bounding box center [58, 225] width 97 height 11
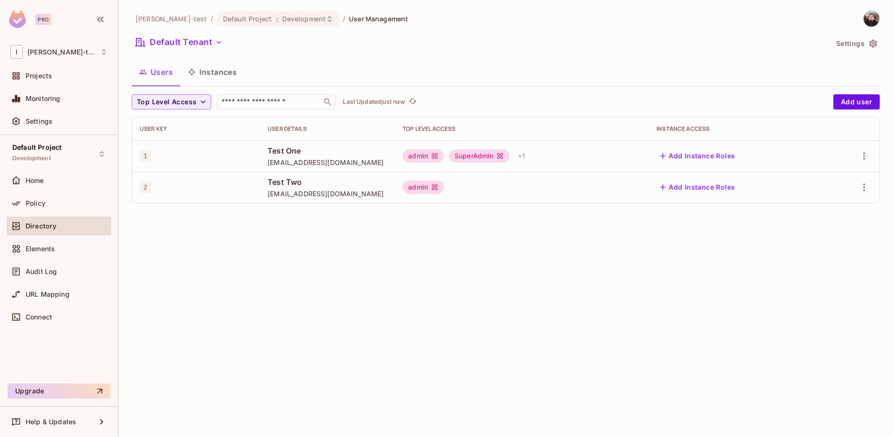
click at [203, 71] on button "Instances" at bounding box center [212, 72] width 64 height 24
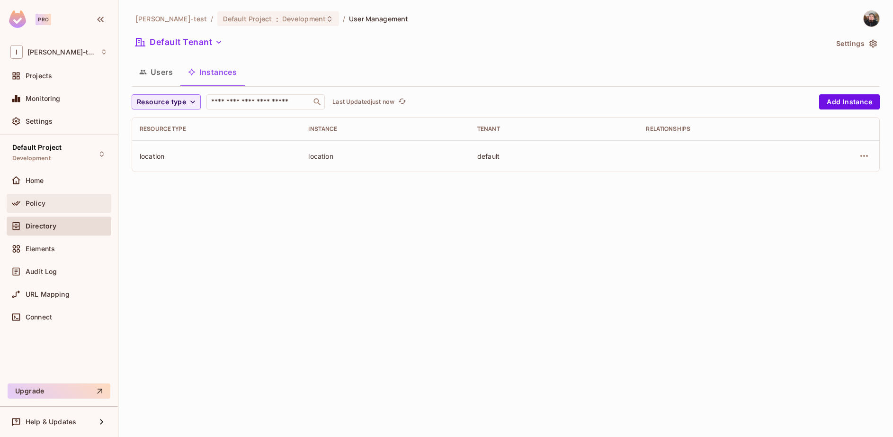
click at [48, 206] on div "Policy" at bounding box center [67, 203] width 82 height 8
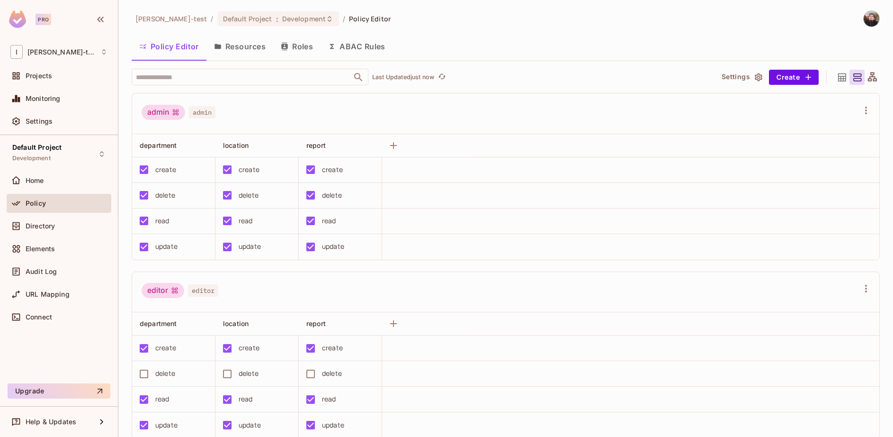
click at [250, 47] on button "Resources" at bounding box center [239, 47] width 67 height 24
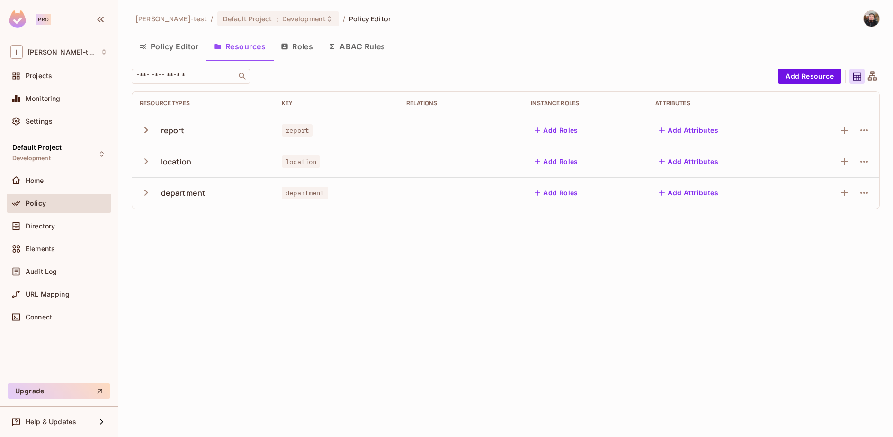
click at [146, 159] on icon "button" at bounding box center [146, 161] width 13 height 13
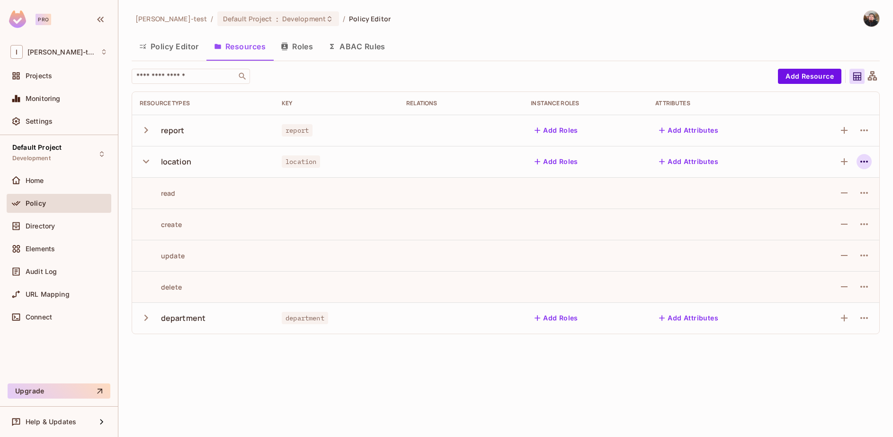
click at [864, 163] on icon "button" at bounding box center [864, 161] width 11 height 11
click at [843, 193] on span "Edit Resource" at bounding box center [823, 198] width 50 height 15
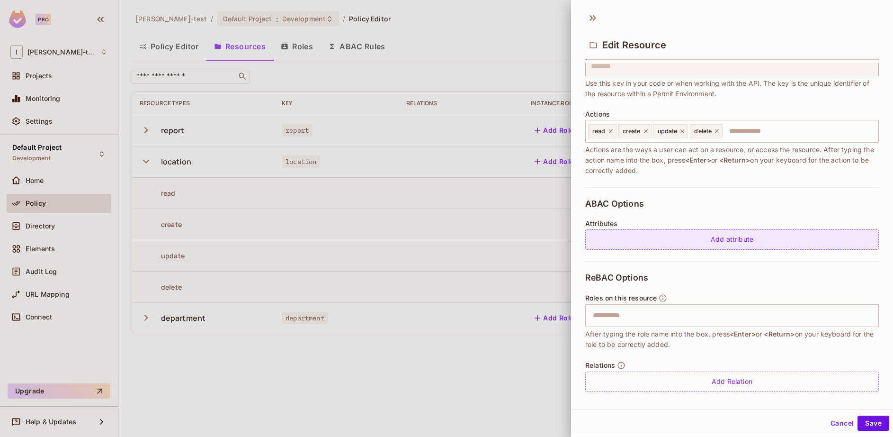
scroll to position [84, 0]
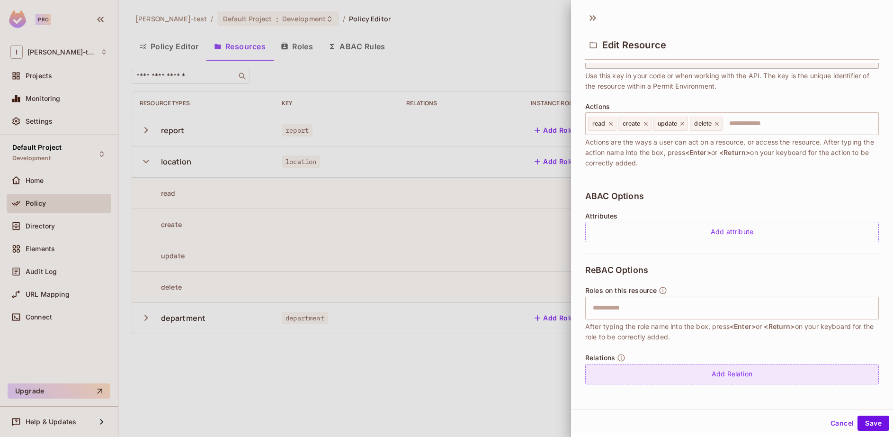
click at [710, 370] on div "Add Relation" at bounding box center [732, 374] width 294 height 20
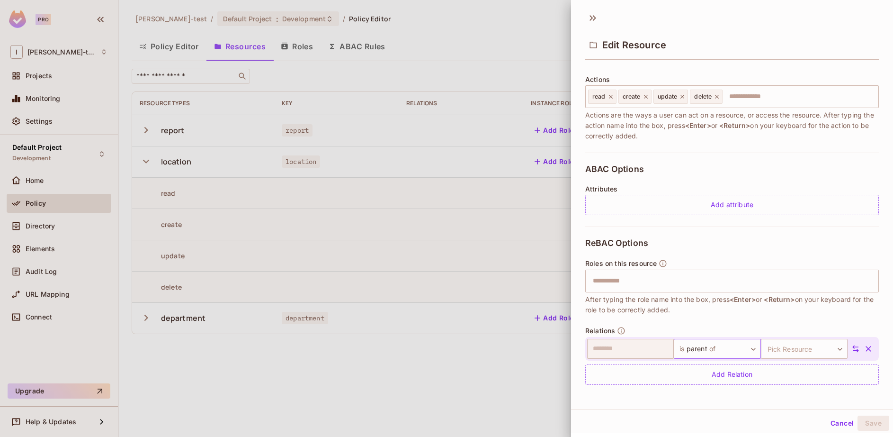
scroll to position [112, 0]
click at [729, 349] on body "Pro I [PERSON_NAME]-test Projects Monitoring Settings Default Project Developme…" at bounding box center [446, 218] width 893 height 437
click at [729, 349] on input "text" at bounding box center [705, 354] width 76 height 15
click at [785, 350] on div at bounding box center [446, 218] width 893 height 437
click at [778, 346] on body "Pro I [PERSON_NAME]-test Projects Monitoring Settings Default Project Developme…" at bounding box center [446, 218] width 893 height 437
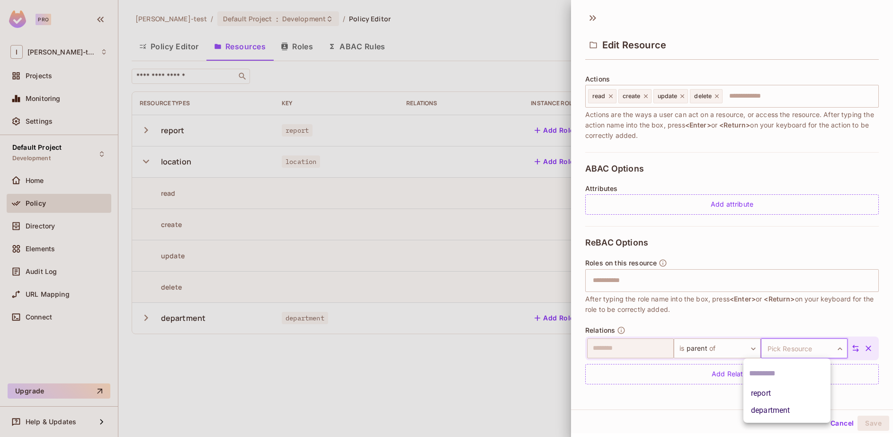
click at [778, 346] on div at bounding box center [446, 218] width 893 height 437
click at [676, 402] on div "Edit Resource * Name ******** ​ A human-friendly name for your resource * Key *…" at bounding box center [732, 208] width 322 height 402
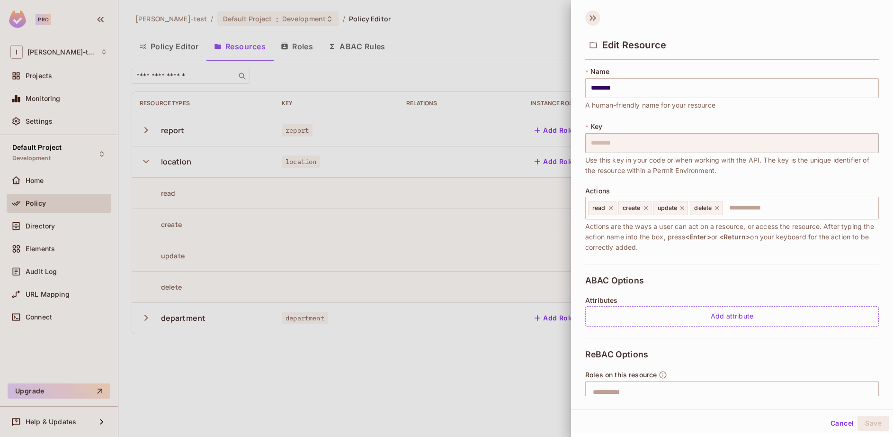
click at [593, 22] on icon at bounding box center [592, 17] width 15 height 15
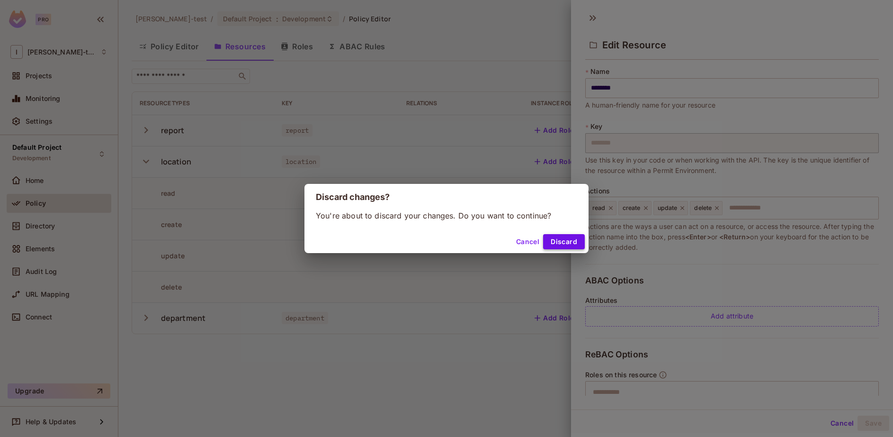
click at [559, 246] on button "Discard" at bounding box center [564, 241] width 42 height 15
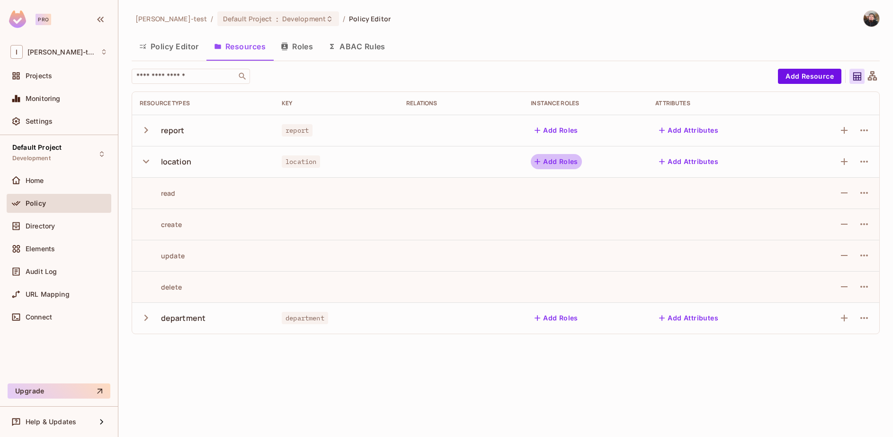
click at [549, 159] on button "Add Roles" at bounding box center [556, 161] width 51 height 15
click at [45, 178] on div "Home" at bounding box center [67, 181] width 82 height 8
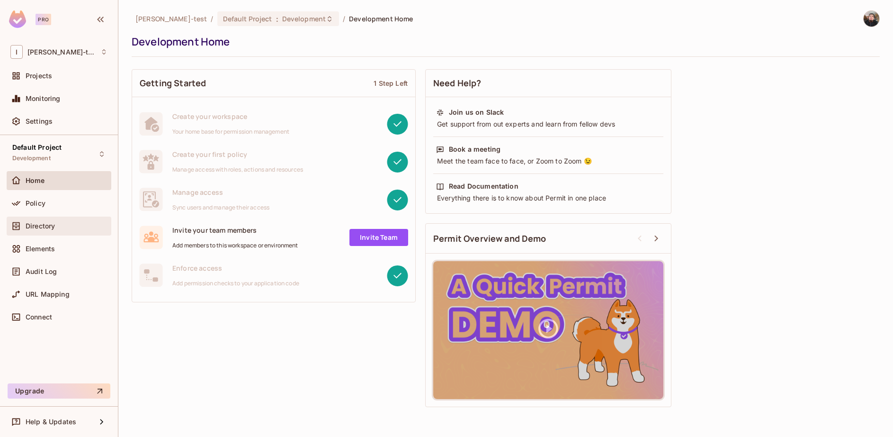
click at [59, 230] on div "Directory" at bounding box center [58, 225] width 97 height 11
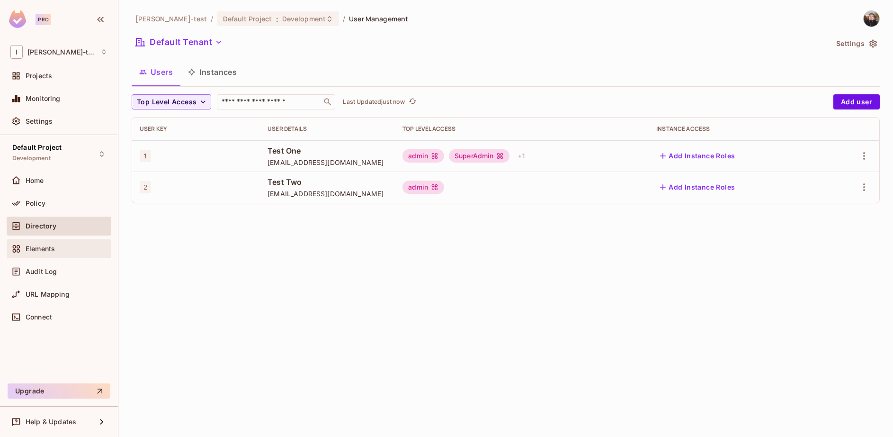
click at [35, 257] on div "Elements" at bounding box center [59, 248] width 105 height 19
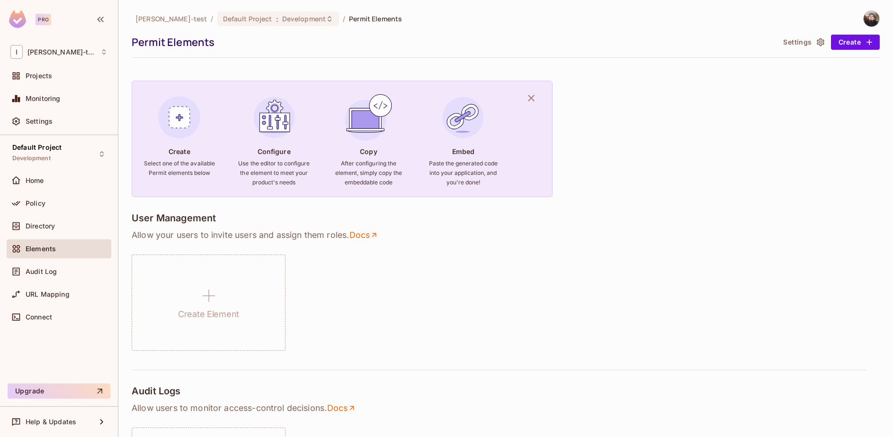
click at [53, 237] on div "Directory" at bounding box center [59, 227] width 105 height 23
click at [55, 231] on div "Directory" at bounding box center [58, 225] width 97 height 11
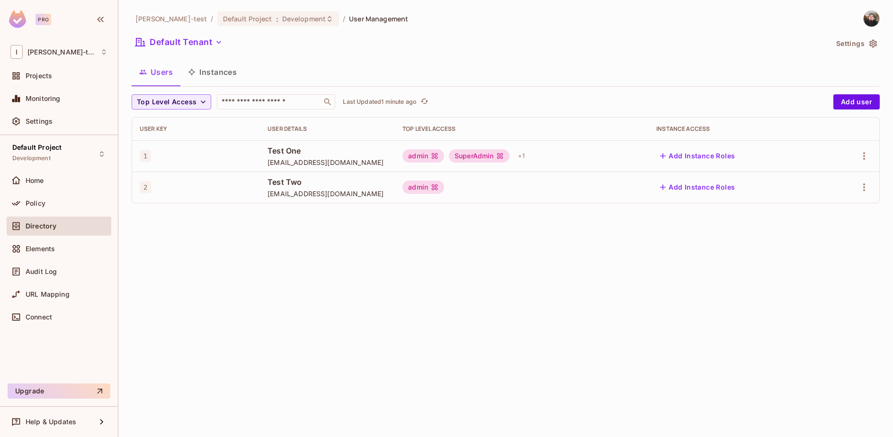
click at [402, 130] on div "Top Level Access" at bounding box center [521, 129] width 239 height 8
drag, startPoint x: 402, startPoint y: 129, endPoint x: 470, endPoint y: 128, distance: 67.7
click at [470, 128] on div "Top Level Access" at bounding box center [521, 129] width 239 height 8
copy div "Top Level Access"
click at [747, 74] on div "Users Instances" at bounding box center [506, 72] width 748 height 24
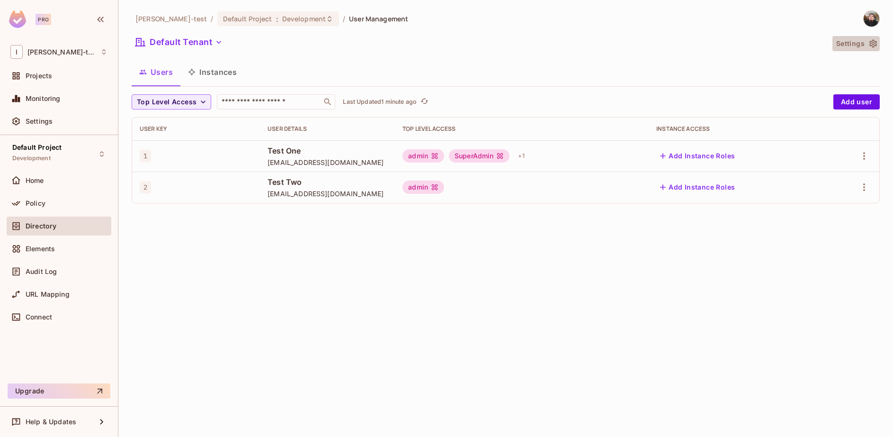
click at [839, 44] on button "Settings" at bounding box center [855, 43] width 47 height 15
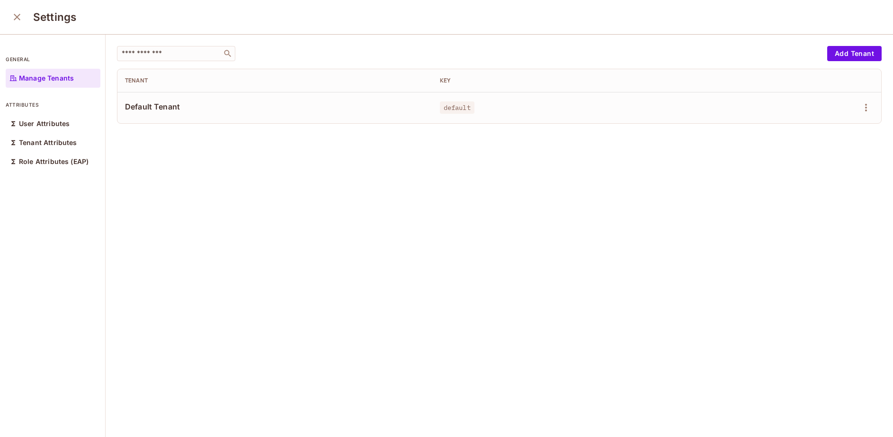
click at [131, 114] on div "Default Tenant" at bounding box center [275, 107] width 300 height 12
click at [152, 108] on span "Default Tenant" at bounding box center [275, 106] width 300 height 10
click at [860, 108] on icon "button" at bounding box center [865, 107] width 11 height 11
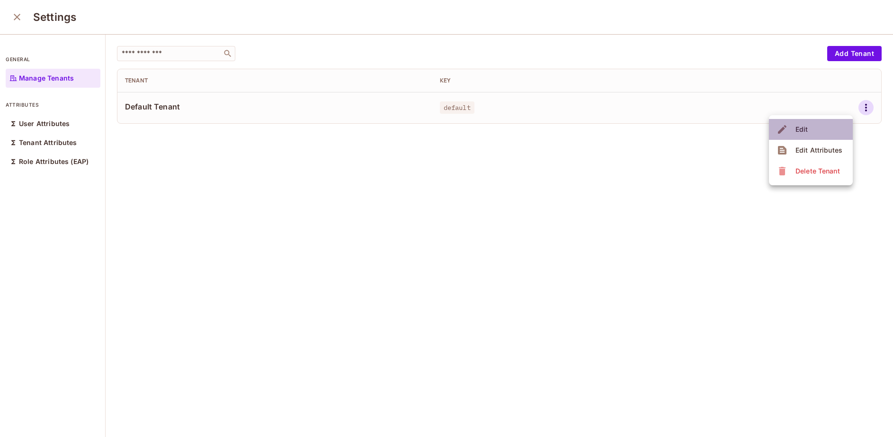
click at [823, 125] on li "Edit" at bounding box center [811, 129] width 84 height 21
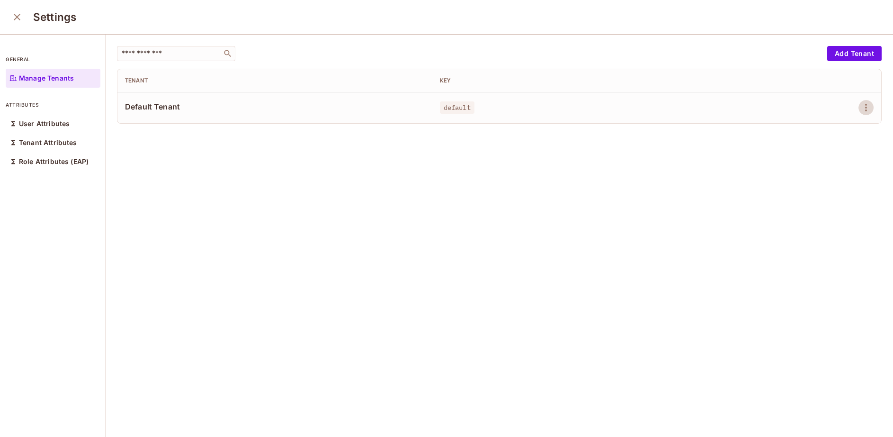
click at [852, 99] on td at bounding box center [814, 107] width 134 height 31
click at [860, 109] on icon "button" at bounding box center [865, 107] width 11 height 11
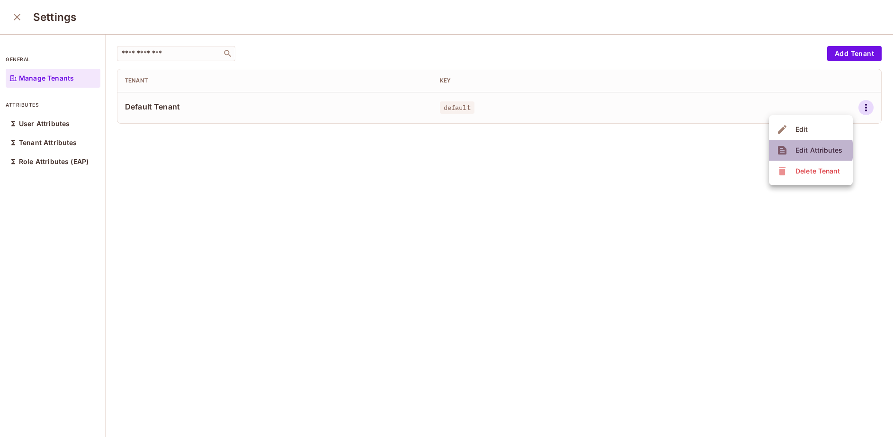
click at [794, 150] on span "Edit Attributes" at bounding box center [819, 150] width 53 height 15
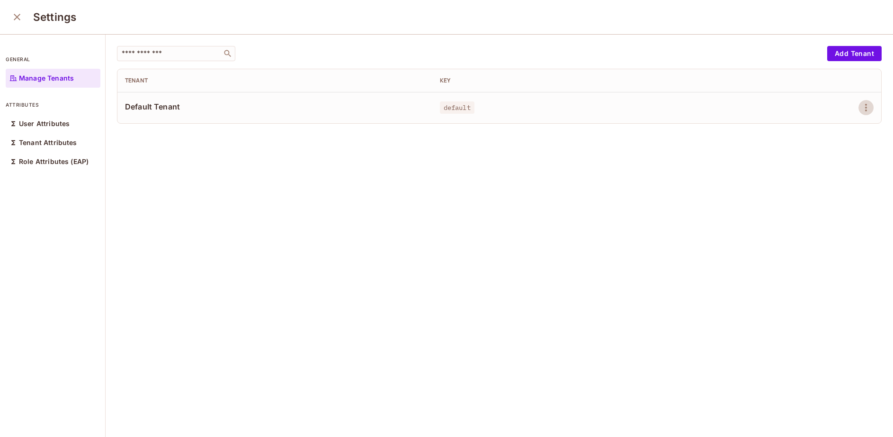
click at [44, 80] on p "Manage Tenants" at bounding box center [46, 78] width 55 height 8
click at [43, 123] on p "User Attributes" at bounding box center [44, 124] width 51 height 8
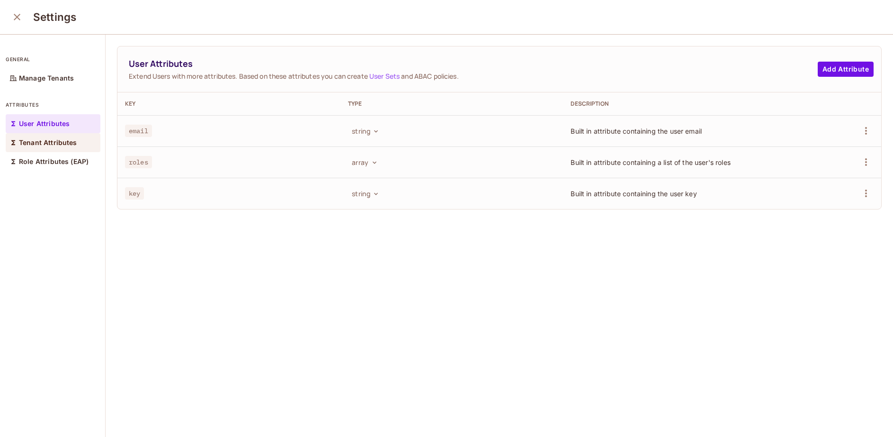
click at [51, 139] on p "Tenant Attributes" at bounding box center [48, 143] width 58 height 8
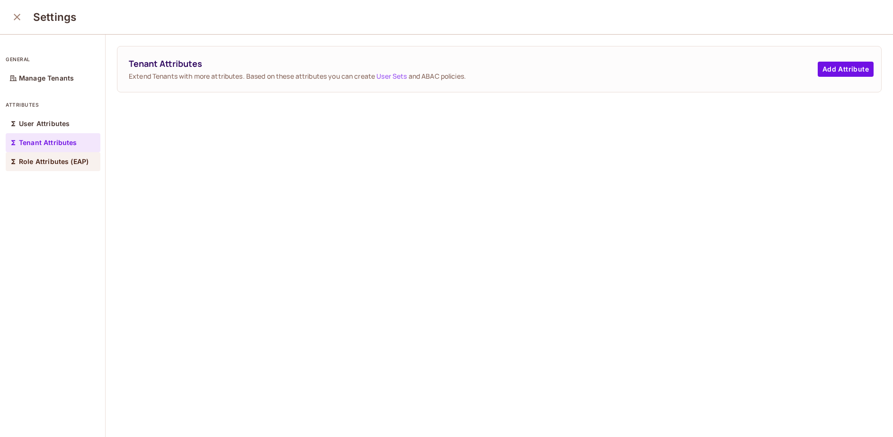
click at [28, 160] on p "Role Attributes (EAP)" at bounding box center [54, 162] width 70 height 8
click at [18, 15] on icon "close" at bounding box center [16, 16] width 11 height 11
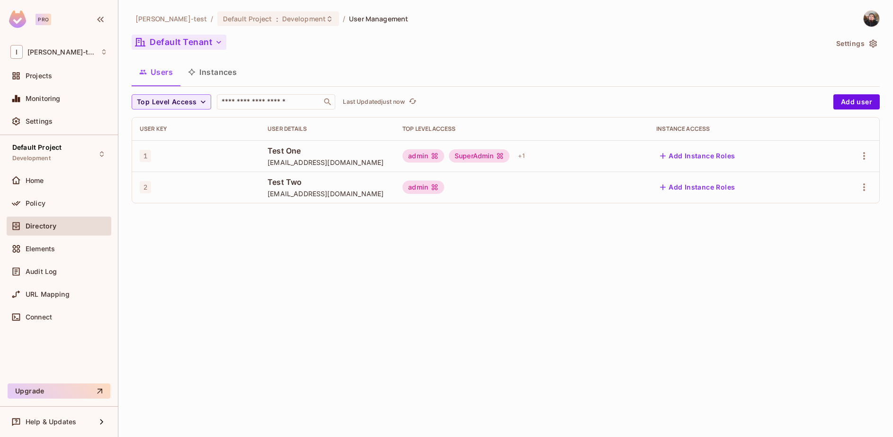
click at [214, 44] on icon "button" at bounding box center [218, 41] width 9 height 9
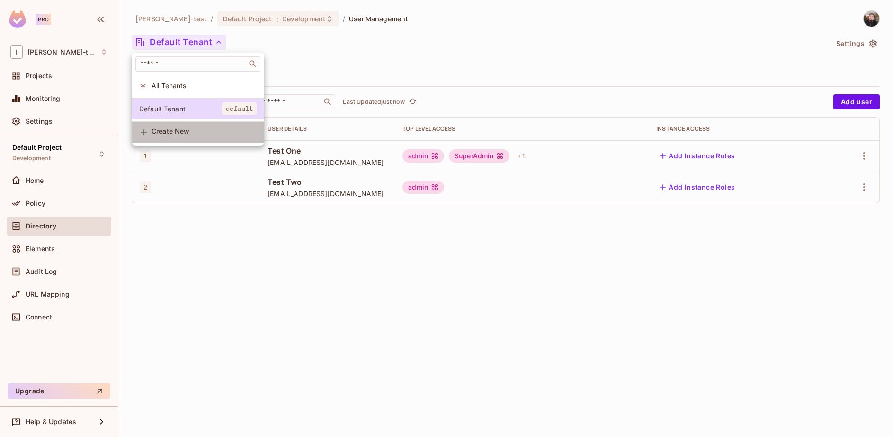
click at [182, 143] on li "Create New" at bounding box center [198, 132] width 133 height 21
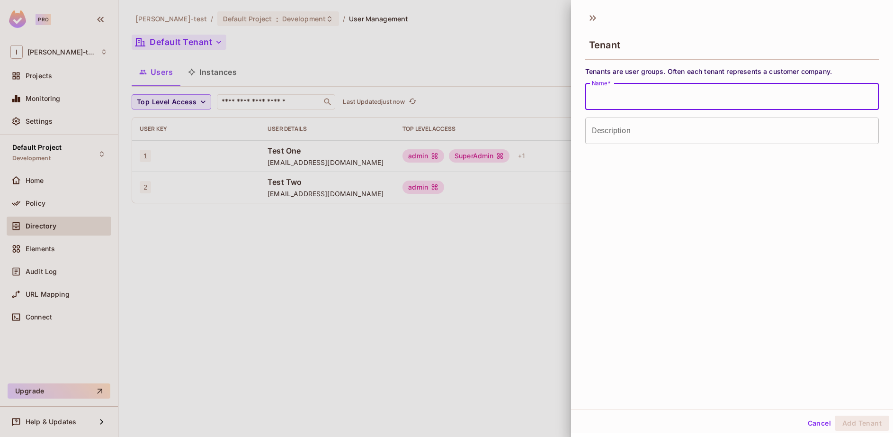
click at [694, 90] on input "Name   *" at bounding box center [732, 96] width 294 height 27
type input "**"
type input "**********"
click at [867, 419] on button "Add Tenant" at bounding box center [862, 422] width 54 height 15
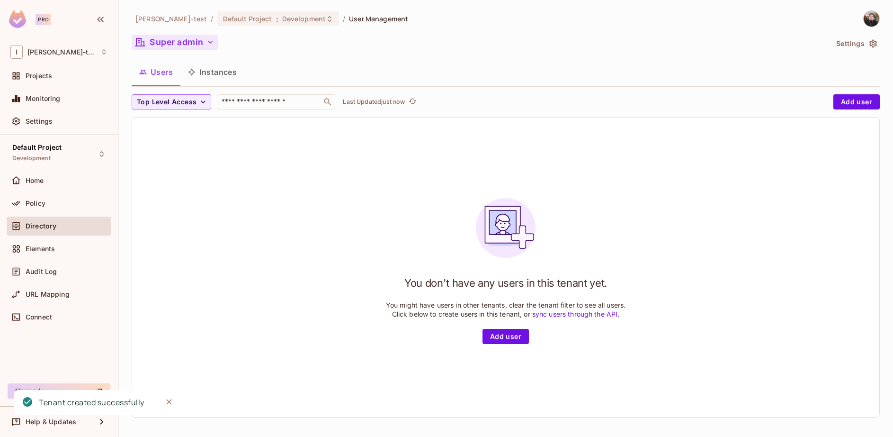
click at [163, 75] on button "Users" at bounding box center [156, 72] width 49 height 24
click at [181, 42] on button "Super admin" at bounding box center [175, 42] width 86 height 15
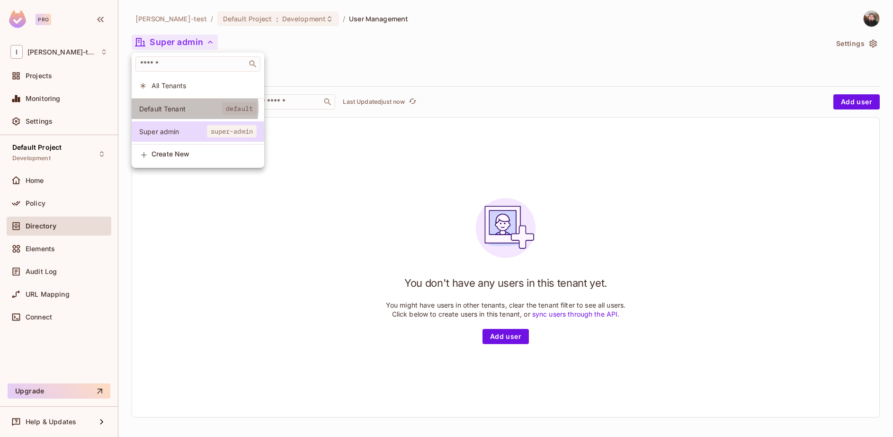
click at [190, 108] on span "Default Tenant" at bounding box center [180, 108] width 83 height 9
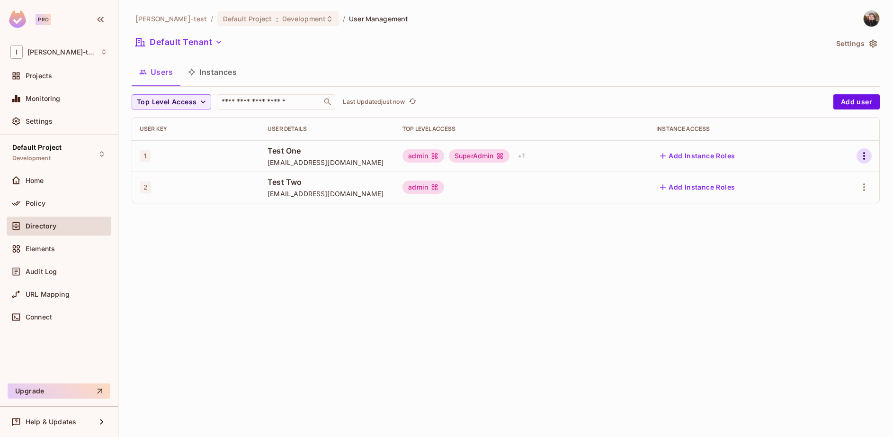
click at [864, 152] on icon "button" at bounding box center [864, 155] width 11 height 11
click at [816, 180] on div "Edit" at bounding box center [814, 177] width 13 height 9
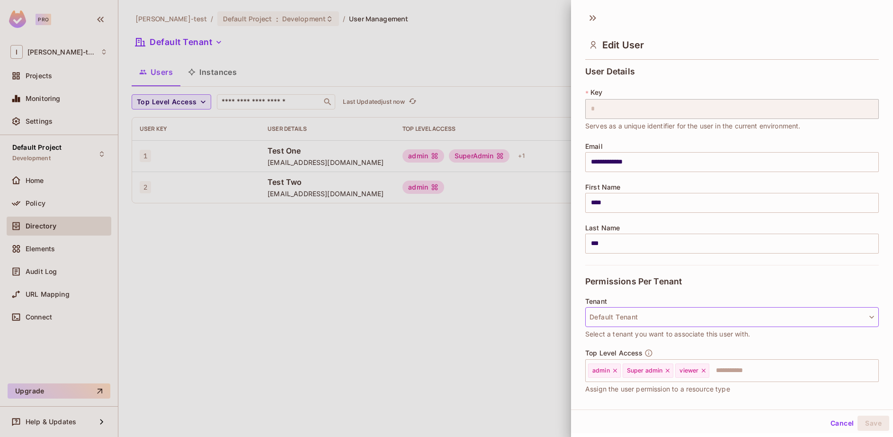
click at [674, 316] on button "Default Tenant" at bounding box center [732, 317] width 294 height 20
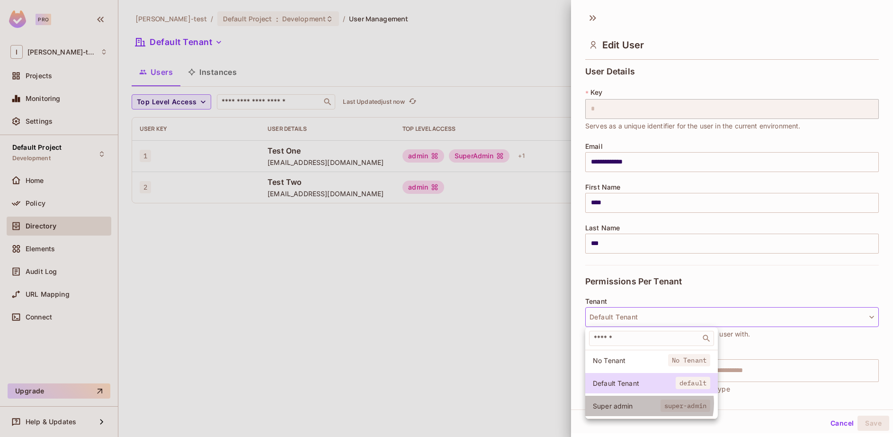
click at [649, 403] on span "Super admin" at bounding box center [627, 405] width 68 height 9
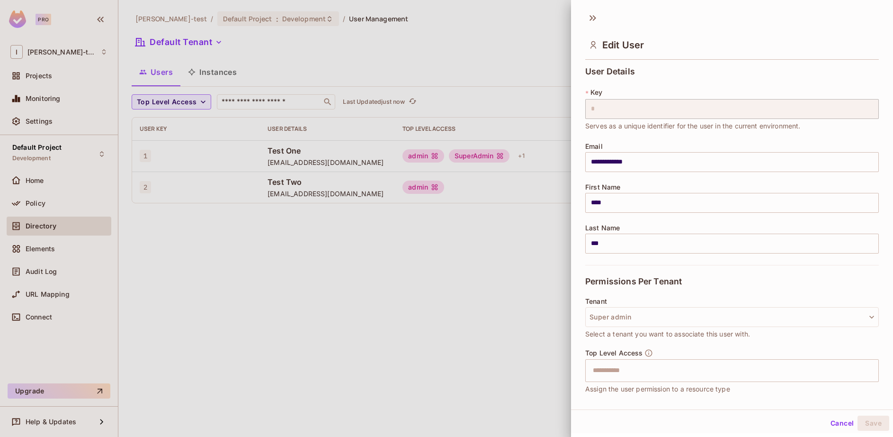
drag, startPoint x: 735, startPoint y: 421, endPoint x: 720, endPoint y: 404, distance: 22.1
click at [735, 420] on div "Cancel Save" at bounding box center [732, 422] width 322 height 23
click at [662, 363] on input "text" at bounding box center [723, 370] width 273 height 19
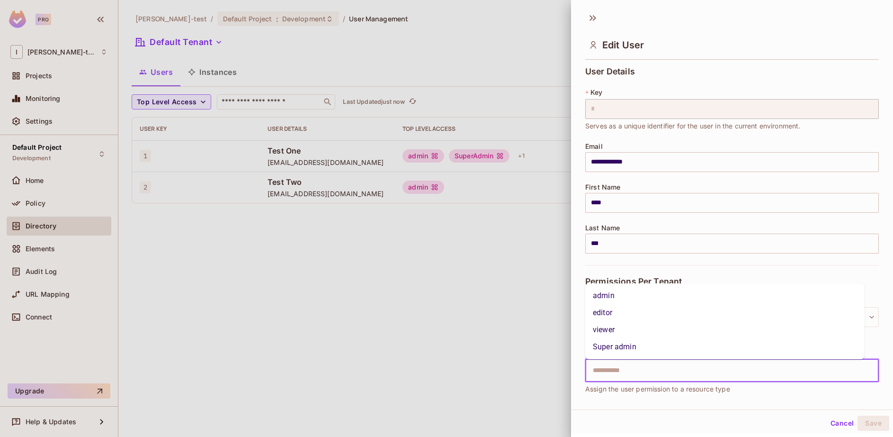
click at [603, 345] on li "Super admin" at bounding box center [724, 346] width 279 height 17
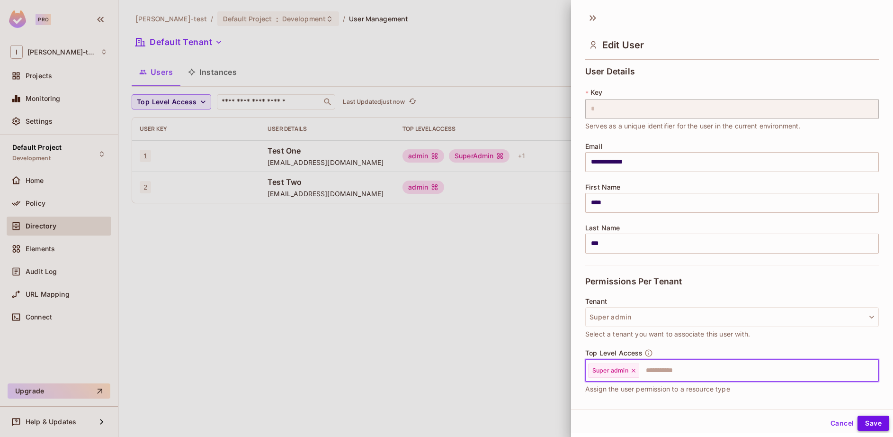
click at [870, 423] on button "Save" at bounding box center [874, 422] width 32 height 15
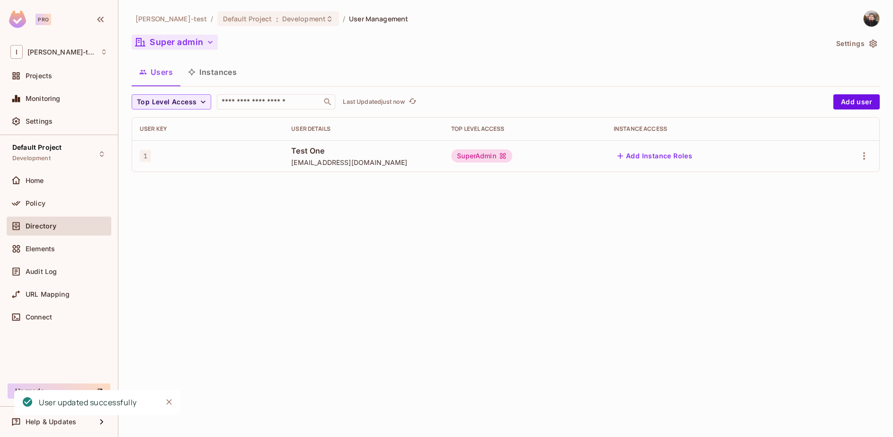
click at [180, 43] on button "Super admin" at bounding box center [175, 42] width 86 height 15
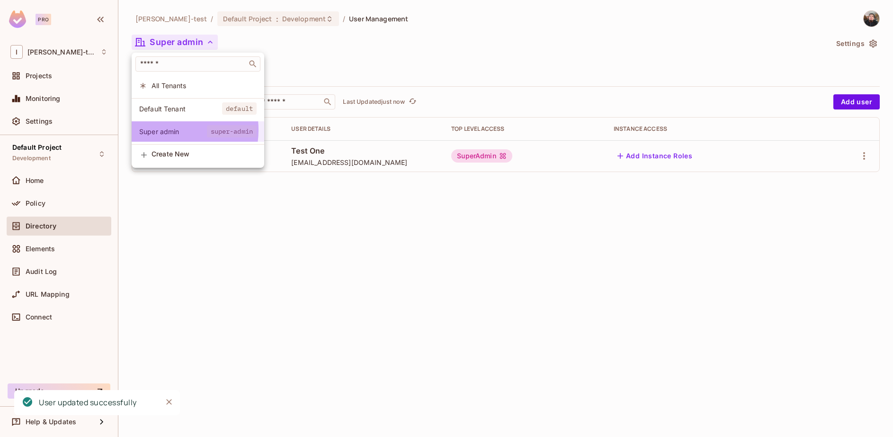
click at [167, 130] on span "Super admin" at bounding box center [173, 131] width 68 height 9
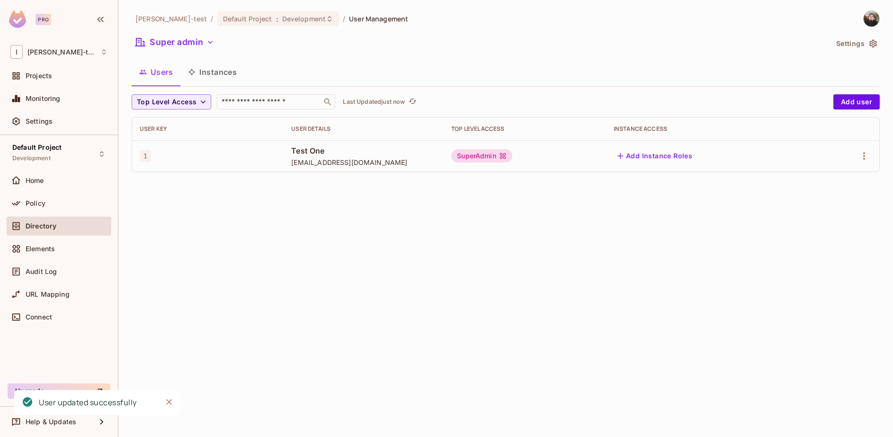
click at [397, 198] on div "[PERSON_NAME]-test / Default Project : Development / User Management Super admi…" at bounding box center [505, 218] width 775 height 437
click at [872, 157] on td at bounding box center [846, 155] width 65 height 31
click at [867, 157] on icon "button" at bounding box center [864, 155] width 11 height 11
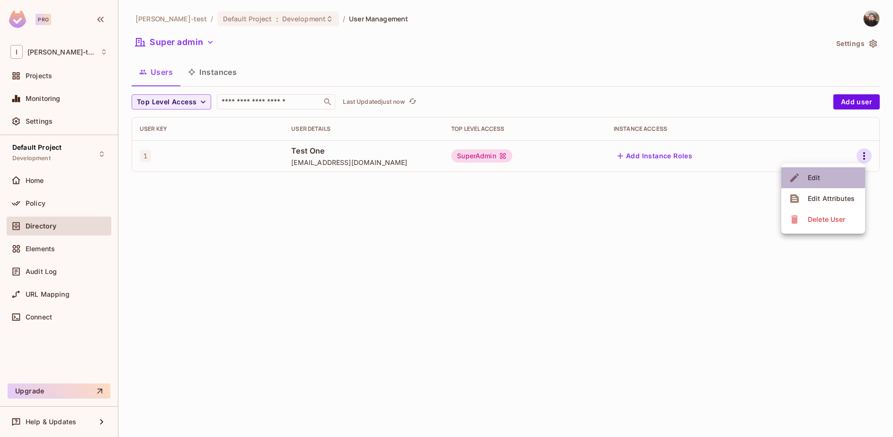
click at [820, 176] on span "Edit" at bounding box center [814, 177] width 18 height 15
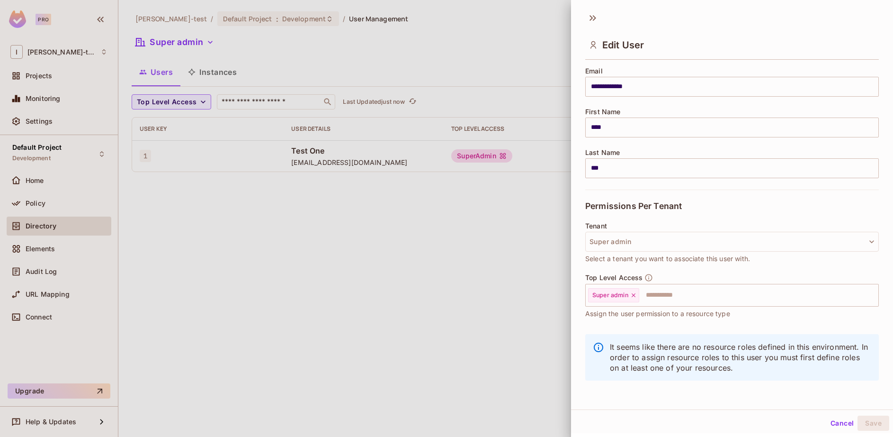
scroll to position [1, 0]
click at [692, 291] on input "text" at bounding box center [750, 293] width 220 height 19
click at [727, 276] on div "Top Level Access Super admin ​ Assign the user permission to a resource type" at bounding box center [732, 294] width 294 height 45
click at [704, 233] on button "Super admin" at bounding box center [732, 240] width 294 height 20
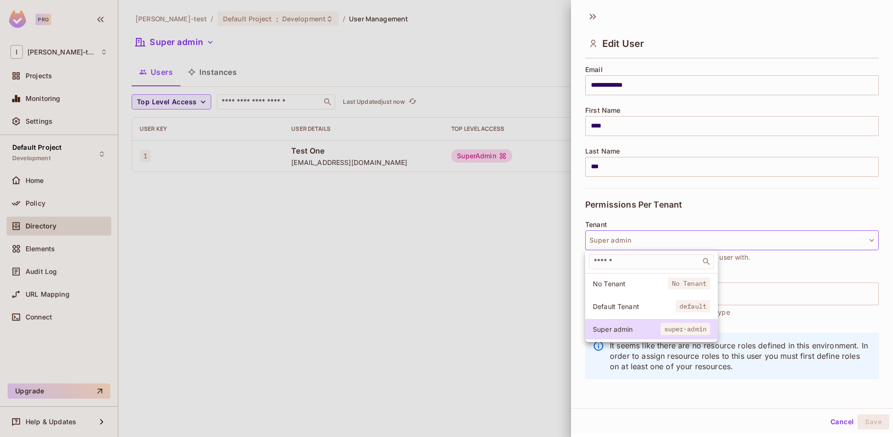
click at [704, 233] on div at bounding box center [446, 218] width 893 height 437
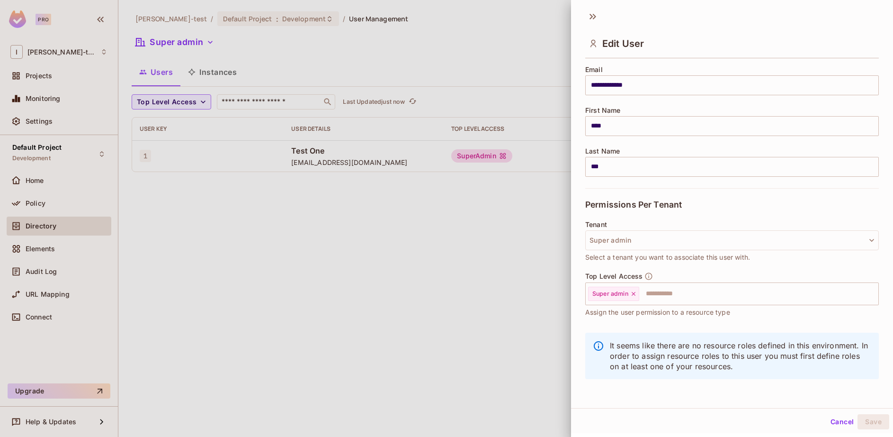
click at [669, 307] on span "Assign the user permission to a resource type" at bounding box center [657, 312] width 145 height 10
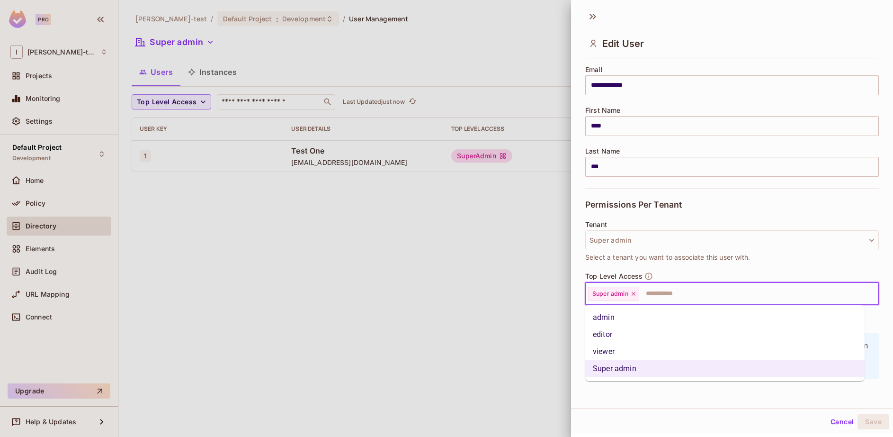
click at [668, 289] on input "text" at bounding box center [750, 293] width 220 height 19
click at [621, 315] on li "admin" at bounding box center [724, 317] width 279 height 17
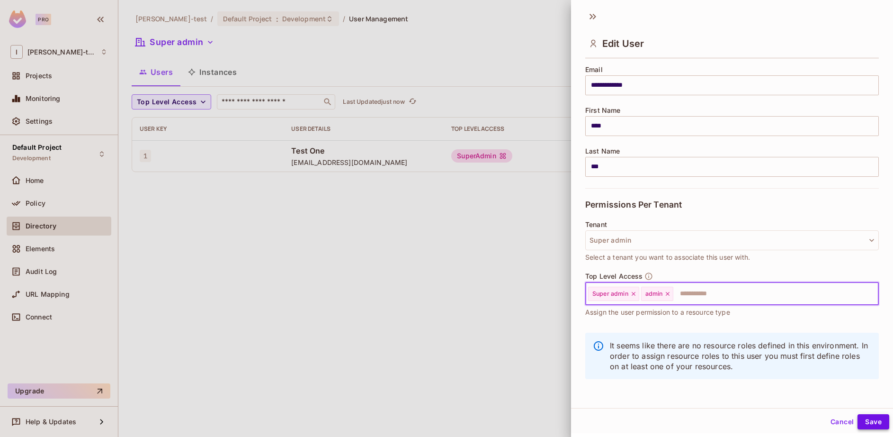
click at [866, 421] on button "Save" at bounding box center [874, 421] width 32 height 15
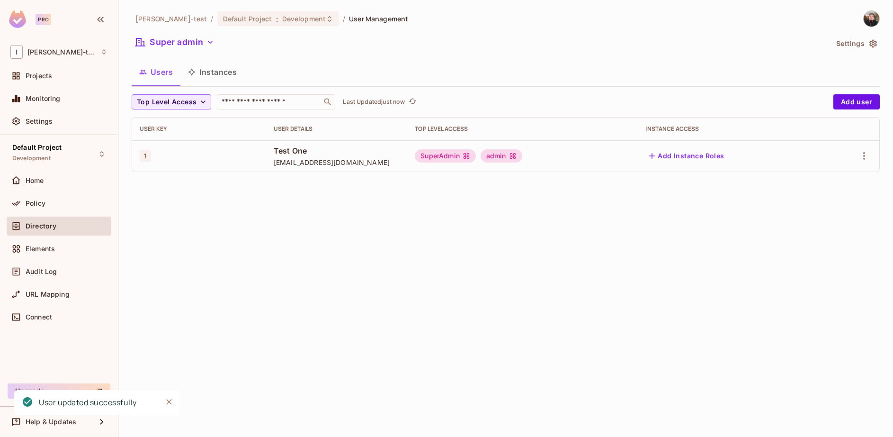
click at [408, 275] on div "[PERSON_NAME]-test / Default Project : Development / User Management Super admi…" at bounding box center [505, 218] width 775 height 437
click at [141, 161] on span "1" at bounding box center [145, 156] width 11 height 12
click at [66, 199] on div "Policy" at bounding box center [67, 203] width 82 height 8
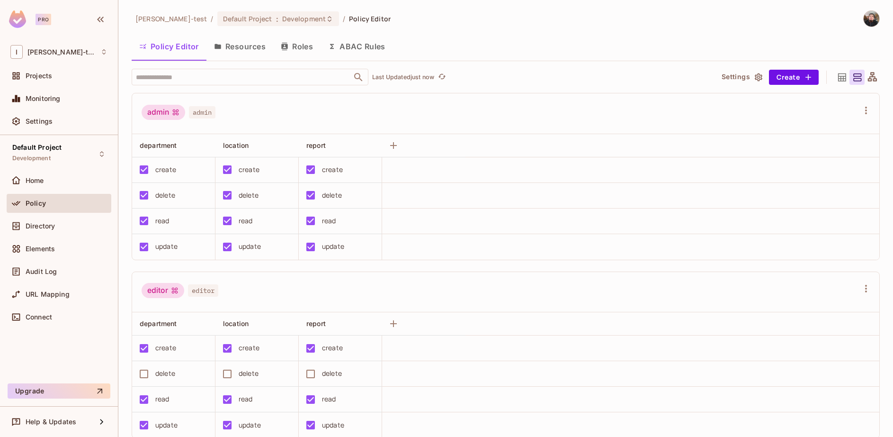
click at [867, 76] on icon at bounding box center [873, 78] width 12 height 12
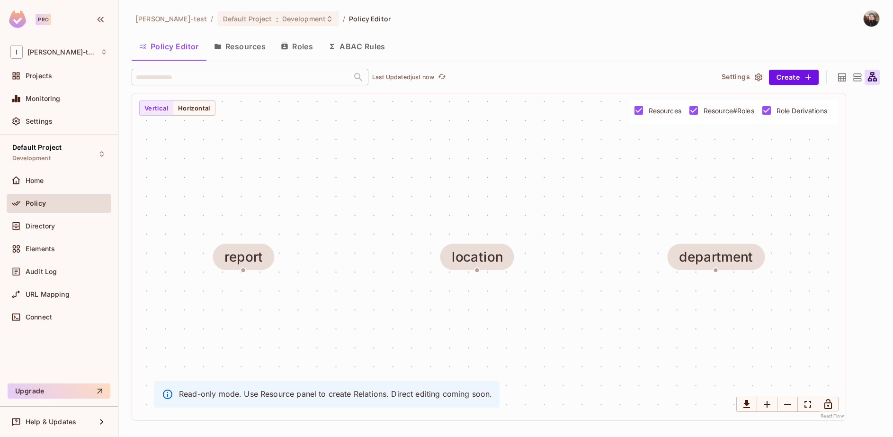
click at [842, 78] on icon at bounding box center [842, 77] width 8 height 8
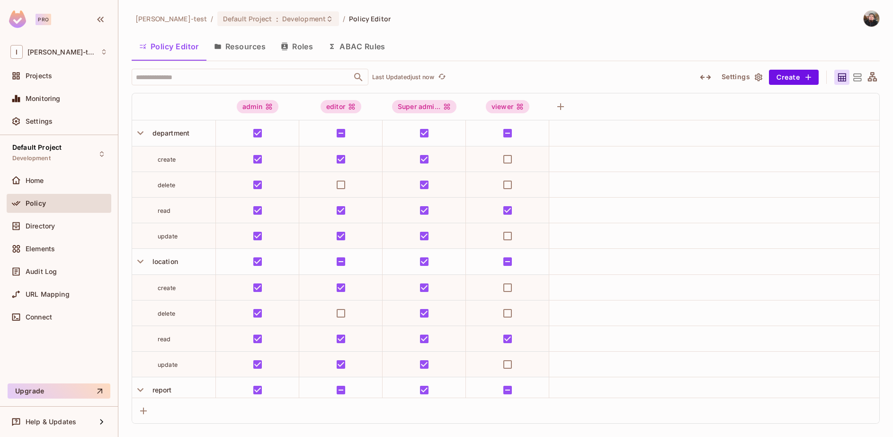
click at [870, 80] on icon at bounding box center [873, 78] width 12 height 12
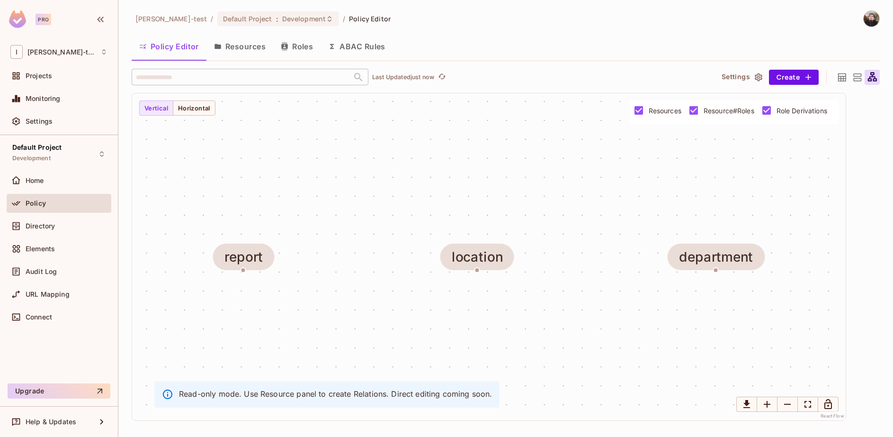
click at [854, 78] on icon at bounding box center [857, 78] width 12 height 12
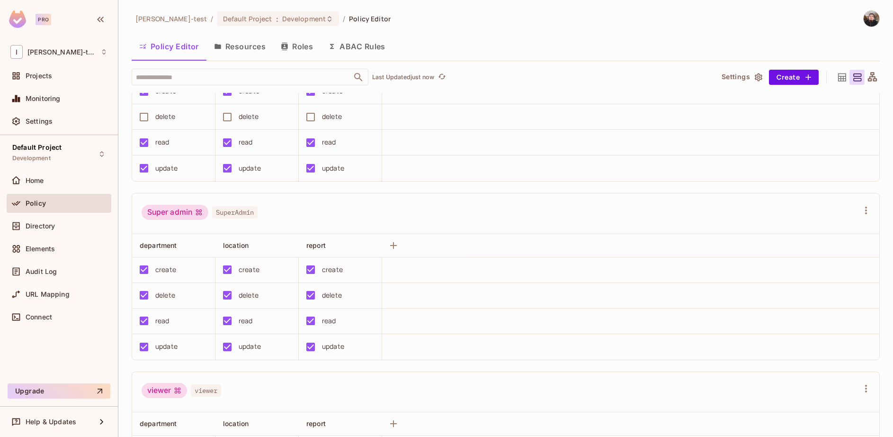
scroll to position [284, 0]
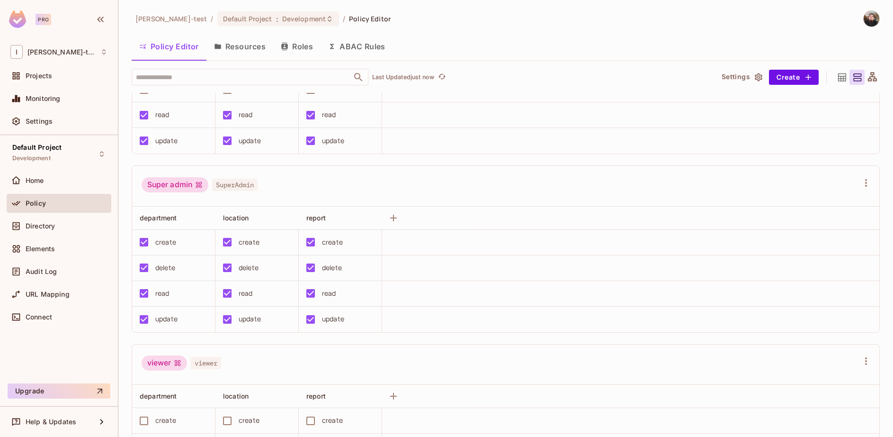
click at [173, 186] on div "Super admin" at bounding box center [175, 184] width 67 height 15
click at [223, 182] on span "SuperAdmin" at bounding box center [234, 185] width 45 height 12
click at [202, 183] on icon at bounding box center [199, 184] width 6 height 6
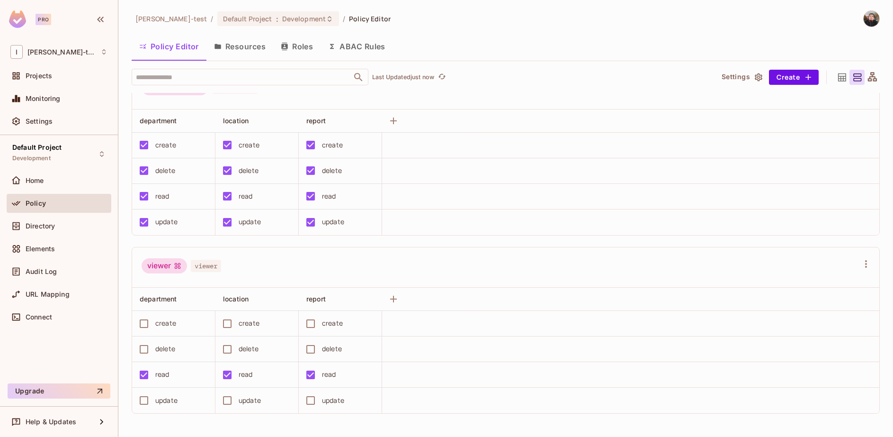
scroll to position [0, 0]
click at [89, 421] on div "Help & Updates" at bounding box center [61, 422] width 71 height 8
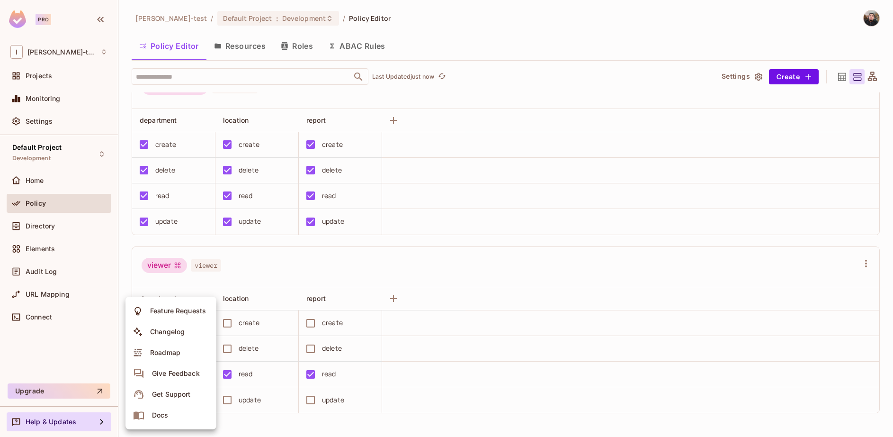
click at [63, 356] on div at bounding box center [446, 218] width 893 height 437
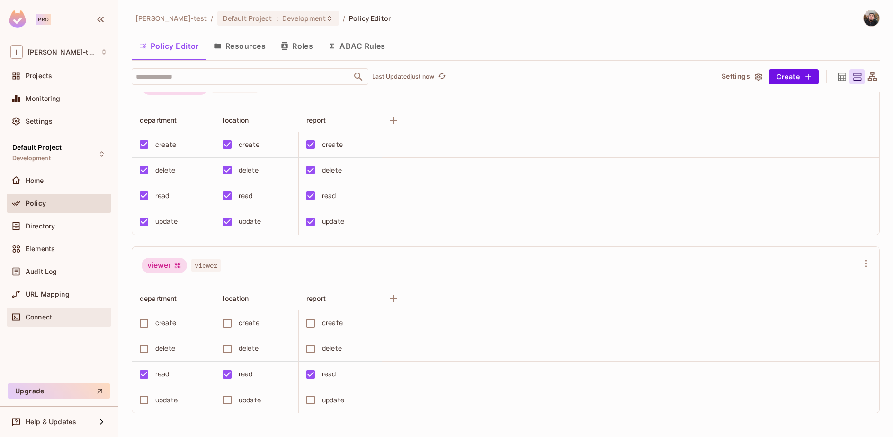
click at [42, 314] on span "Connect" at bounding box center [39, 317] width 27 height 8
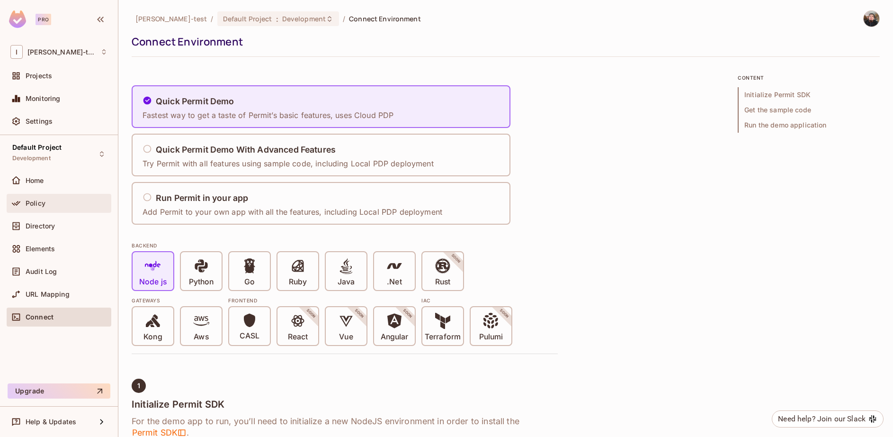
click at [32, 199] on span "Policy" at bounding box center [36, 203] width 20 height 8
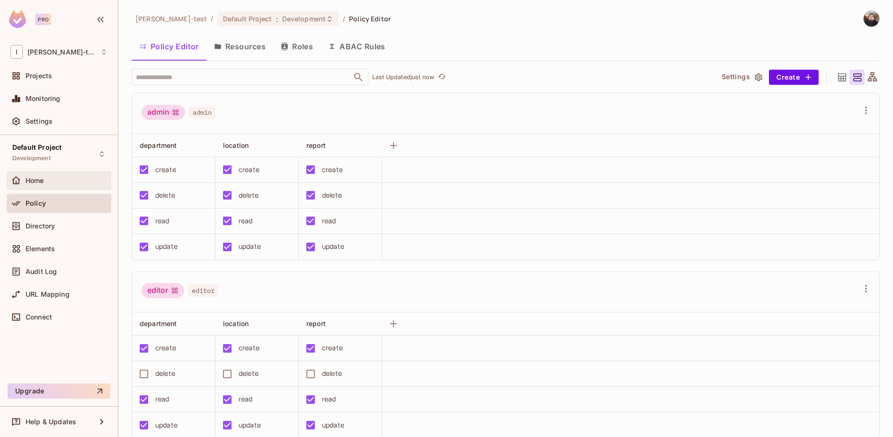
click at [45, 175] on div "Home" at bounding box center [58, 180] width 97 height 11
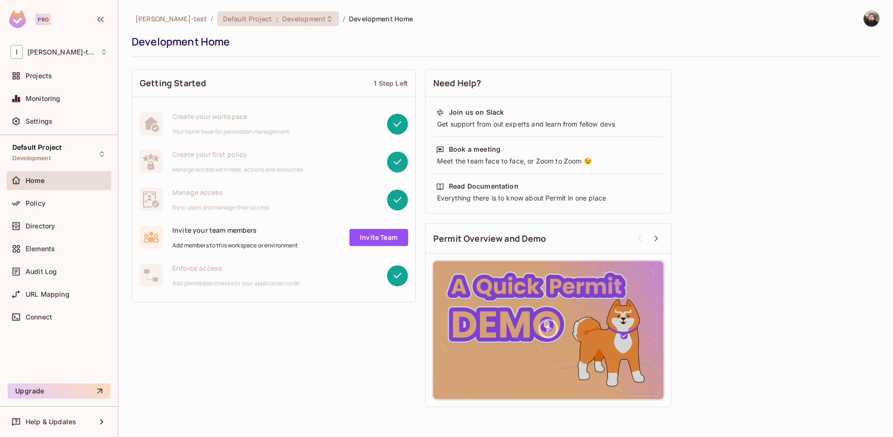
click at [272, 13] on div "Default Project : Development" at bounding box center [278, 18] width 122 height 15
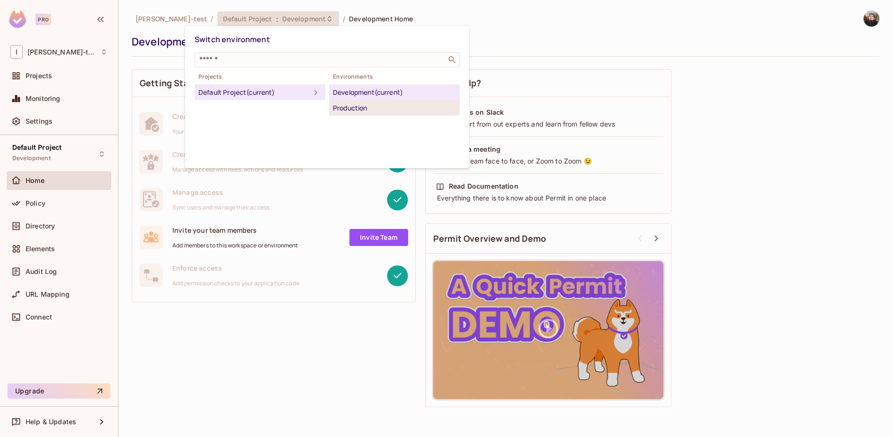
click at [368, 112] on div "Production" at bounding box center [394, 107] width 123 height 11
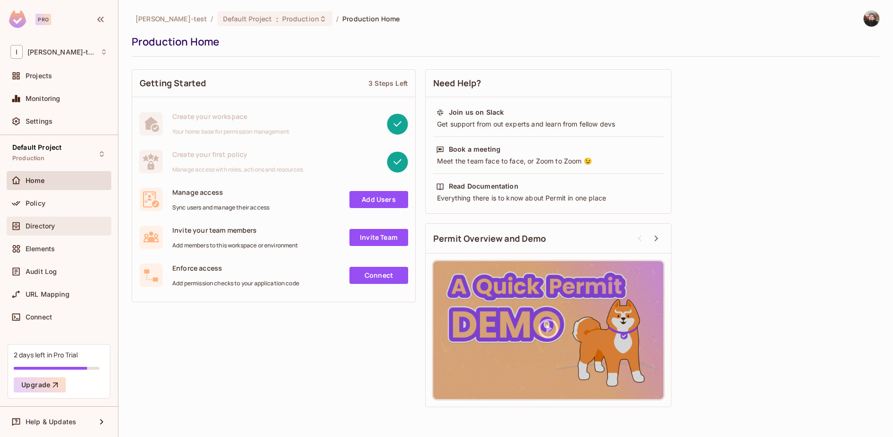
click at [43, 230] on div "Directory" at bounding box center [58, 225] width 97 height 11
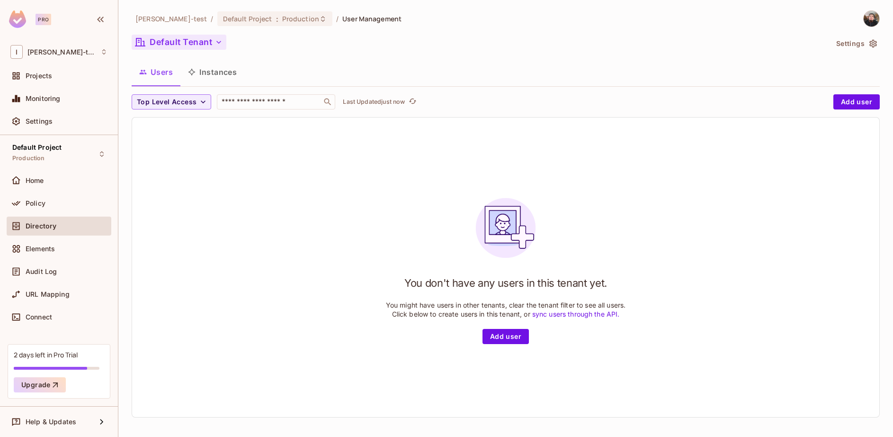
click at [183, 45] on button "Default Tenant" at bounding box center [179, 42] width 95 height 15
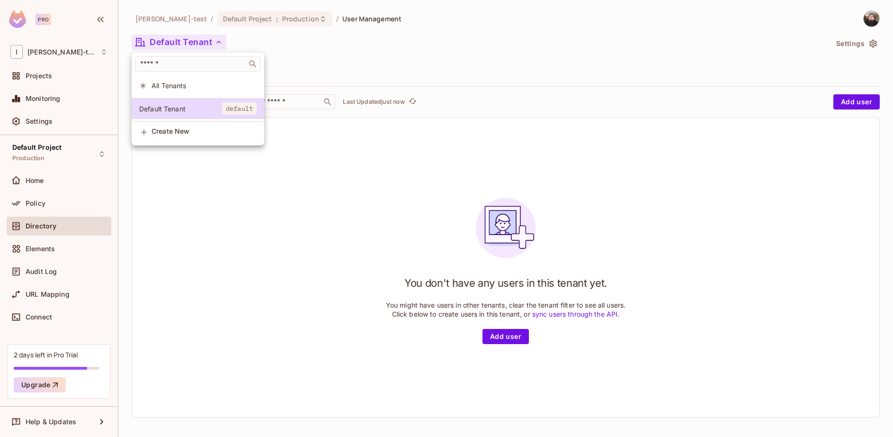
click at [179, 277] on div at bounding box center [446, 218] width 893 height 437
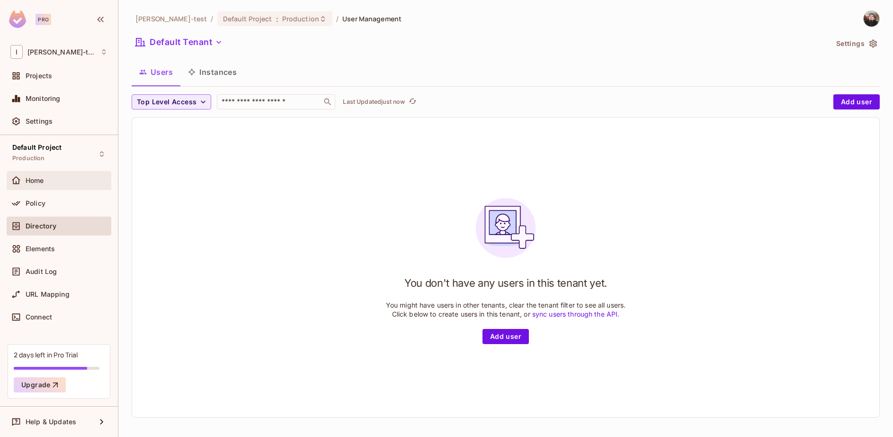
click at [58, 185] on div "Home" at bounding box center [58, 180] width 97 height 11
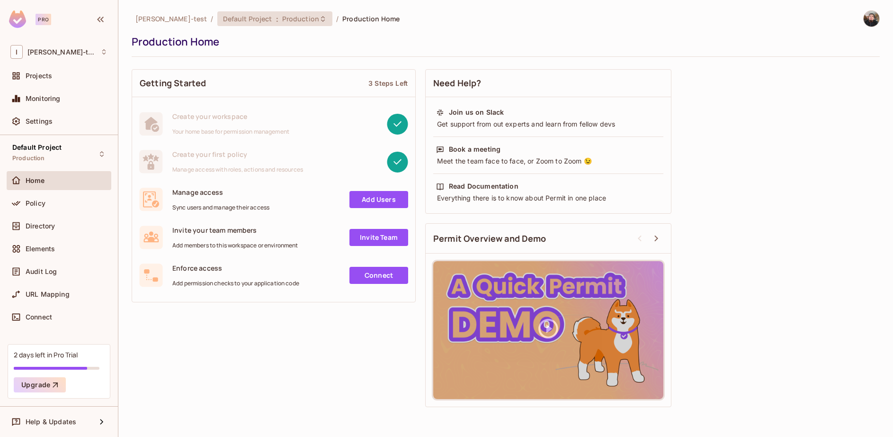
click at [284, 18] on span "Production" at bounding box center [300, 18] width 37 height 9
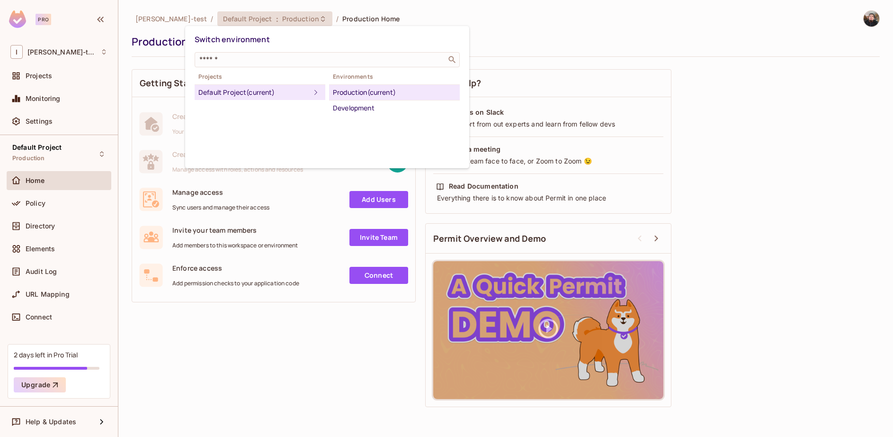
click at [343, 14] on div at bounding box center [446, 218] width 893 height 437
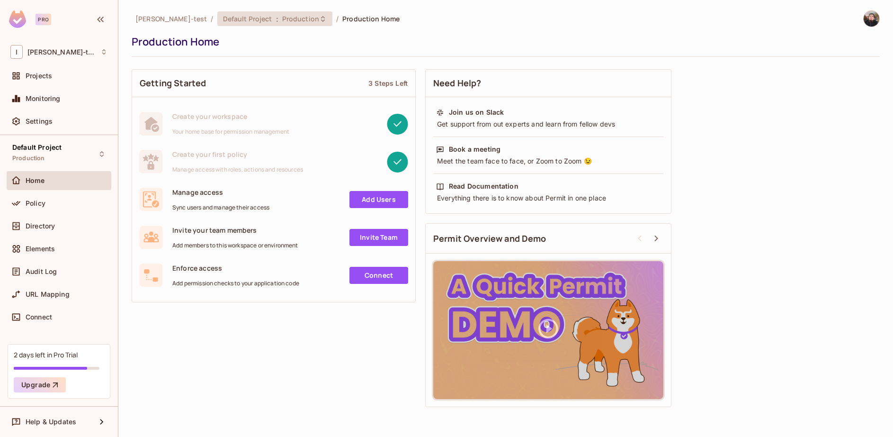
click at [319, 20] on icon at bounding box center [323, 19] width 8 height 8
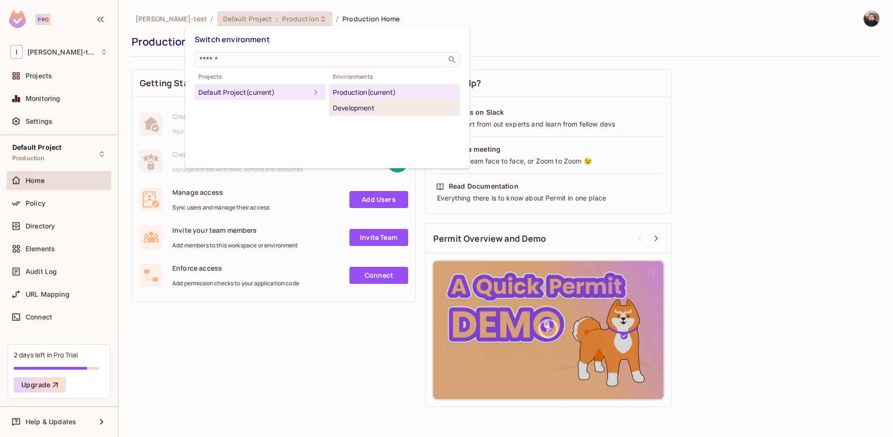
click at [369, 112] on div "Development" at bounding box center [394, 107] width 123 height 11
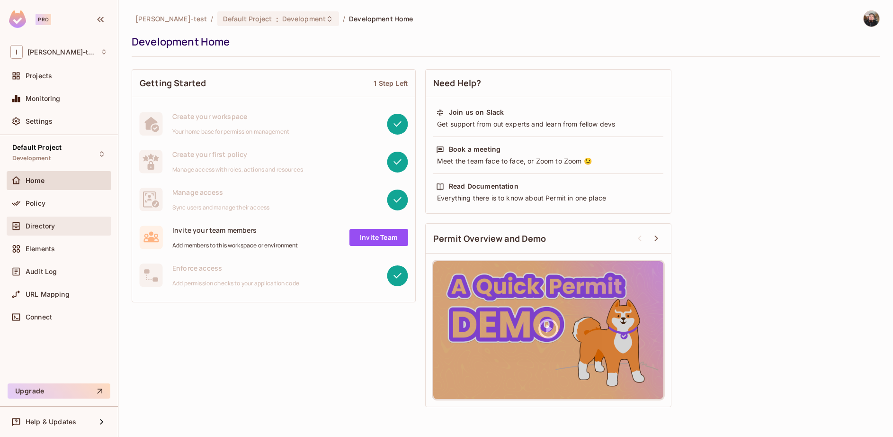
click at [33, 217] on div "Directory" at bounding box center [59, 225] width 105 height 19
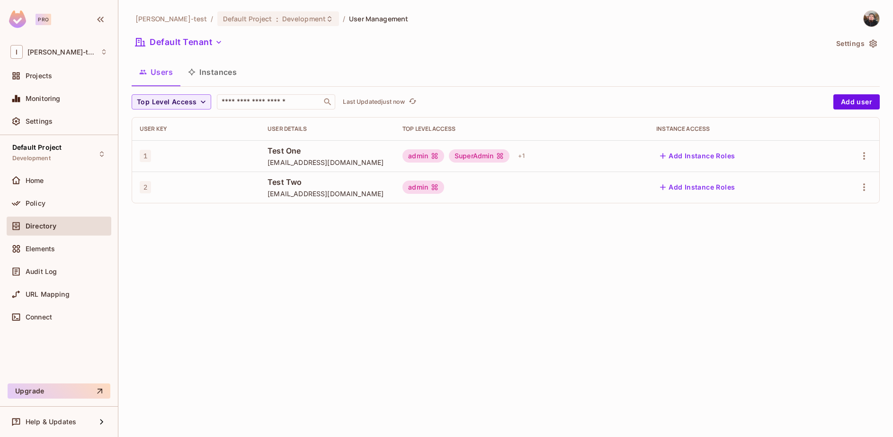
click at [492, 153] on div "SuperAdmin" at bounding box center [479, 155] width 61 height 13
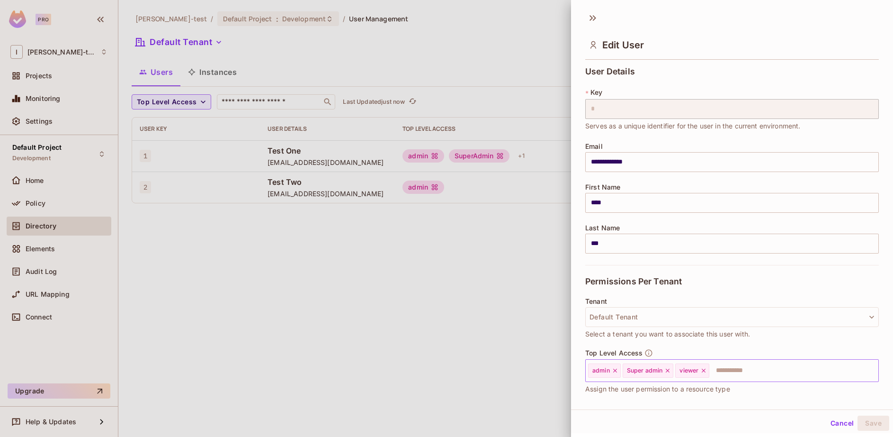
click at [705, 372] on icon at bounding box center [703, 370] width 7 height 7
click at [875, 422] on button "Save" at bounding box center [874, 422] width 32 height 15
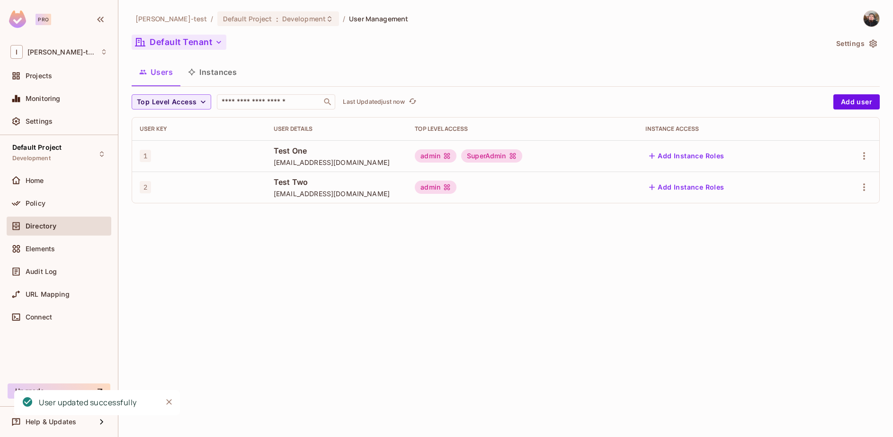
click at [206, 44] on button "Default Tenant" at bounding box center [179, 42] width 95 height 15
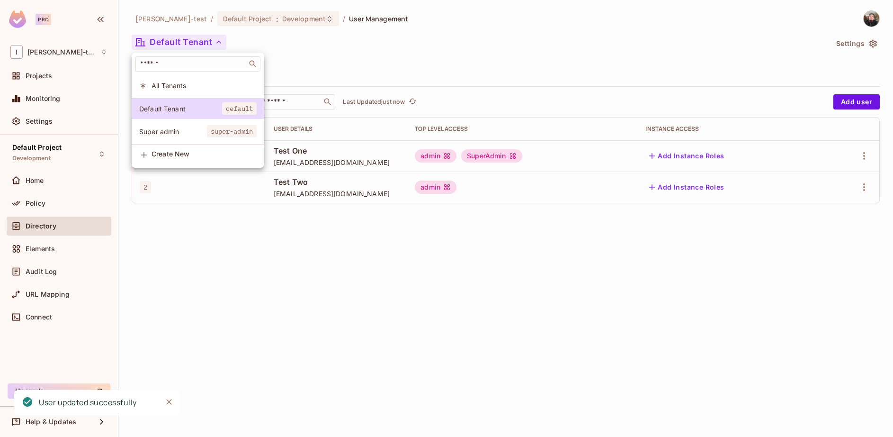
click at [182, 131] on span "Super admin" at bounding box center [173, 131] width 68 height 9
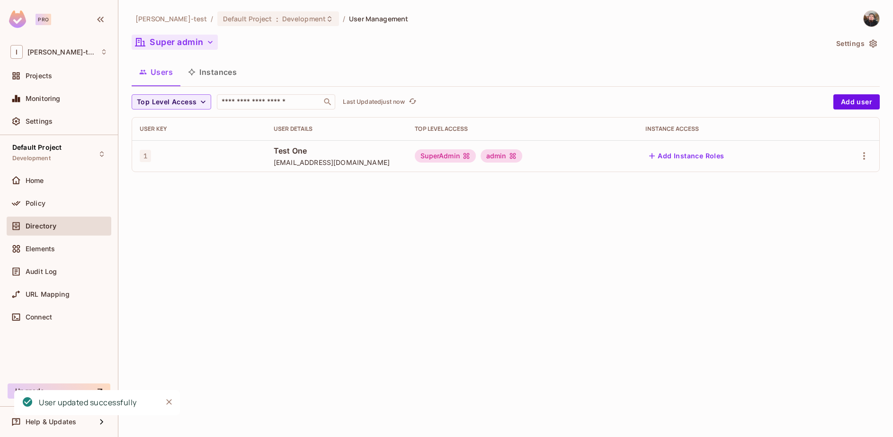
click at [197, 39] on button "Super admin" at bounding box center [175, 42] width 86 height 15
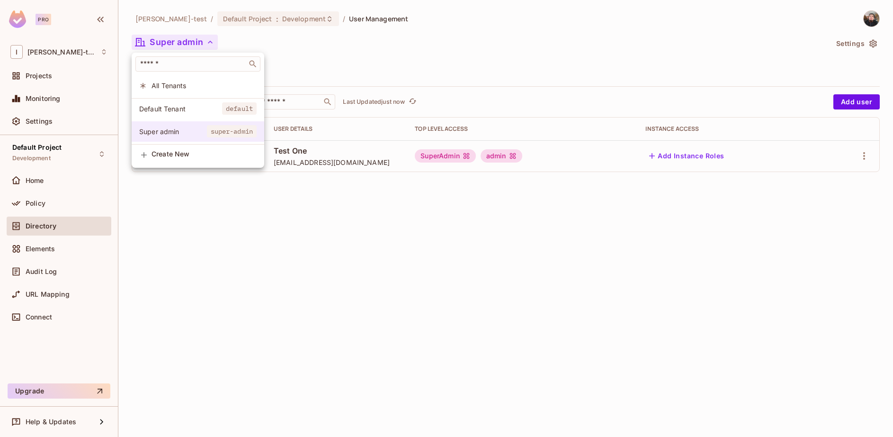
drag, startPoint x: 180, startPoint y: 107, endPoint x: 179, endPoint y: 130, distance: 23.2
click at [179, 130] on div "Default Tenant default Super admin super-admin" at bounding box center [198, 121] width 133 height 46
click at [179, 130] on span "Super admin" at bounding box center [173, 131] width 68 height 9
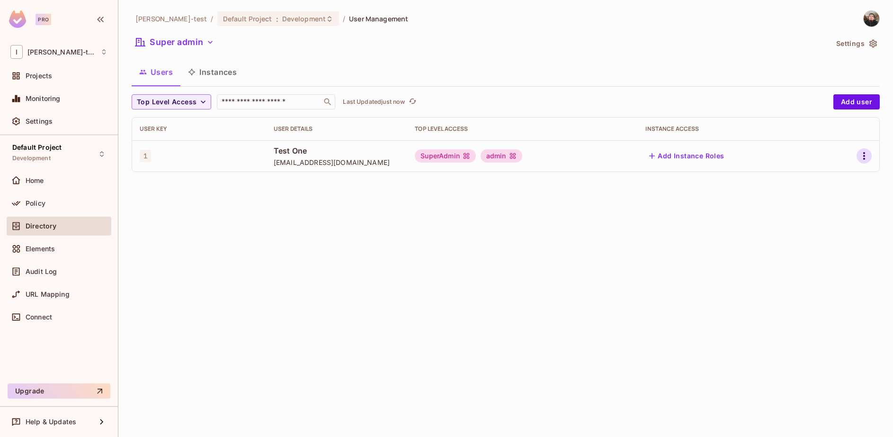
click at [860, 156] on icon "button" at bounding box center [864, 155] width 11 height 11
click at [820, 179] on div "Edit" at bounding box center [814, 177] width 13 height 9
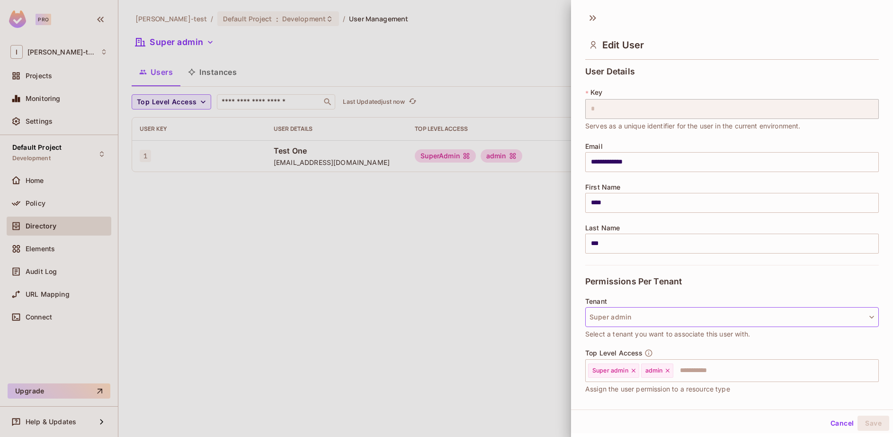
click at [659, 316] on button "Super admin" at bounding box center [732, 317] width 294 height 20
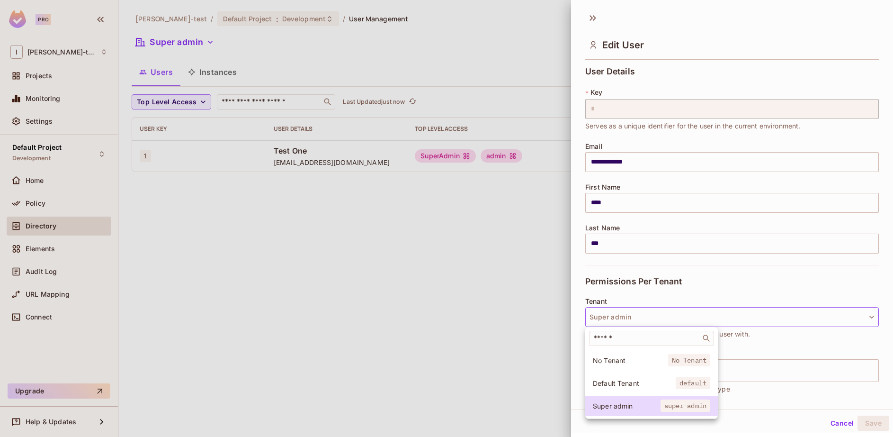
click at [637, 362] on span "No Tenant" at bounding box center [630, 360] width 75 height 9
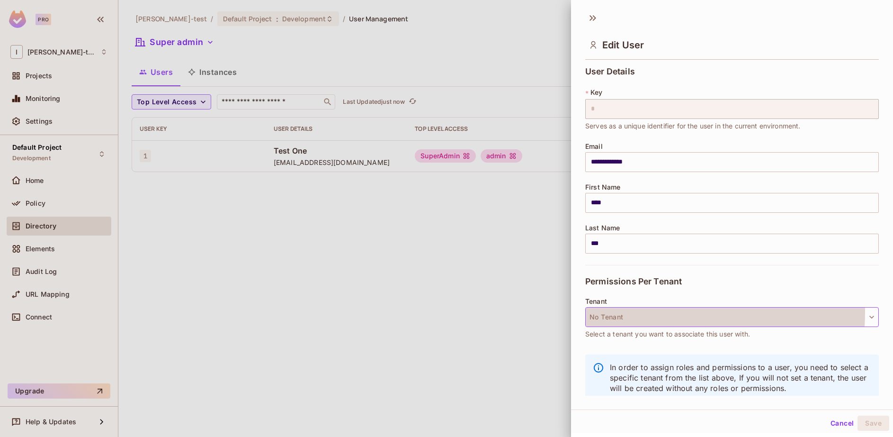
click at [621, 312] on button "No Tenant" at bounding box center [732, 317] width 294 height 20
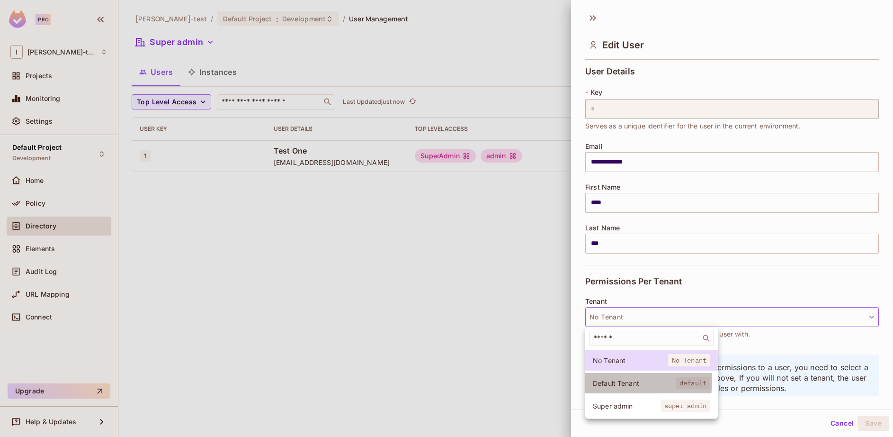
click at [622, 381] on span "Default Tenant" at bounding box center [634, 382] width 83 height 9
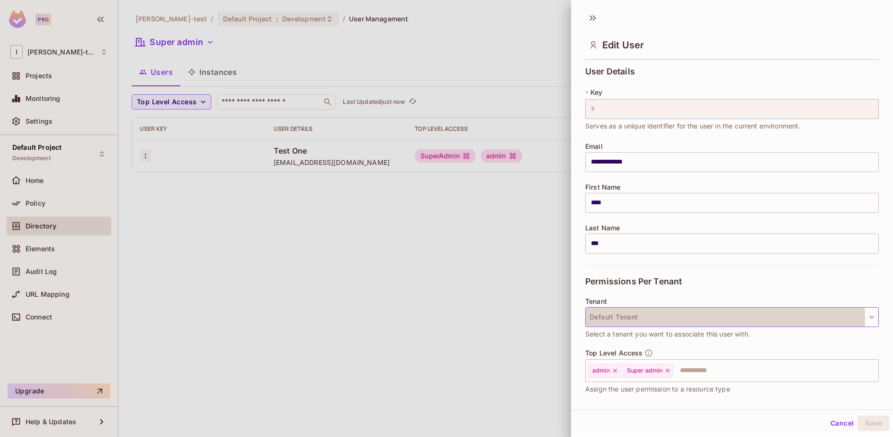
click at [624, 318] on button "Default Tenant" at bounding box center [732, 317] width 294 height 20
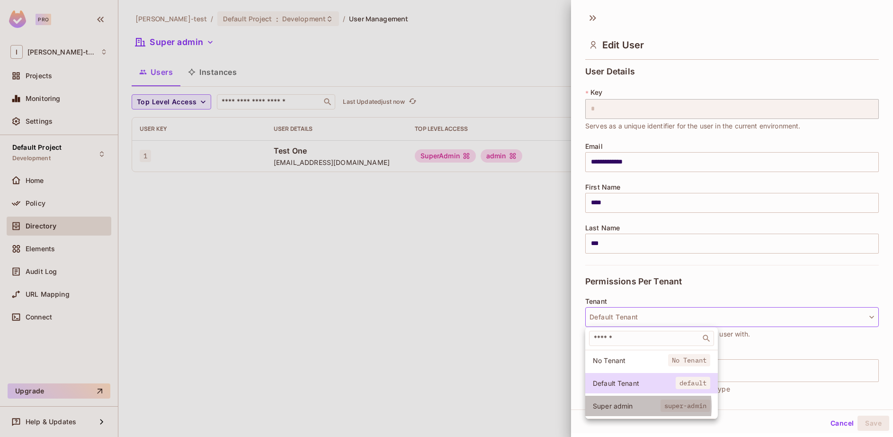
click at [617, 406] on span "Super admin" at bounding box center [627, 405] width 68 height 9
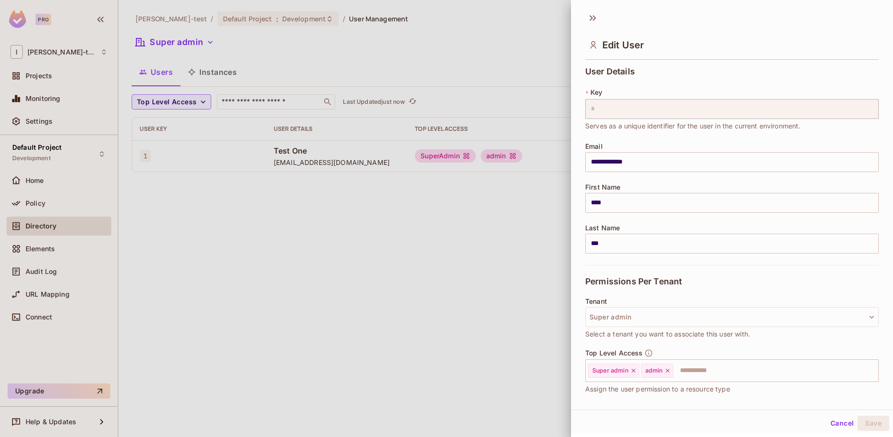
drag, startPoint x: 813, startPoint y: 406, endPoint x: 799, endPoint y: 404, distance: 14.3
click at [812, 406] on div "**********" at bounding box center [732, 208] width 322 height 402
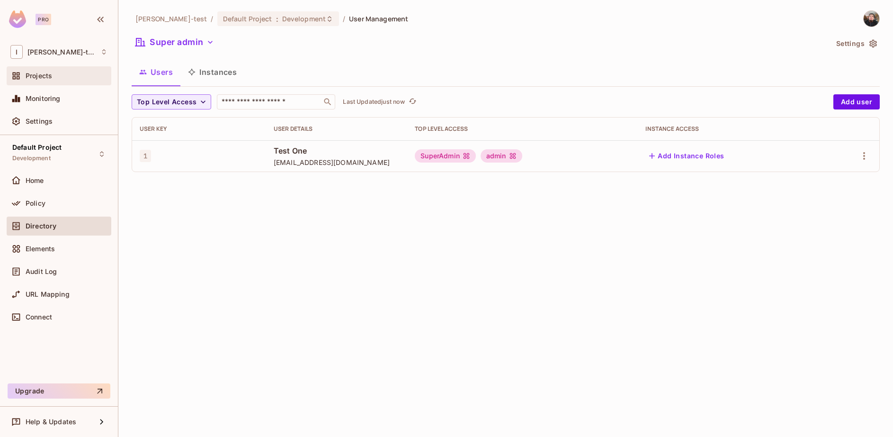
click at [32, 79] on span "Projects" at bounding box center [39, 76] width 27 height 8
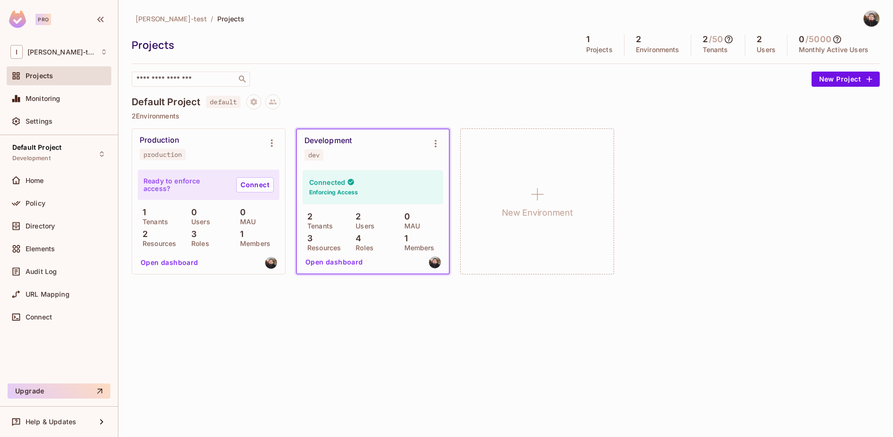
click at [728, 40] on icon at bounding box center [728, 39] width 9 height 9
click at [724, 241] on div at bounding box center [446, 218] width 893 height 437
click at [355, 206] on div "Connected Enforcing Access 2 Tenants 2 Users 0 MAU 3 Resources 4 Roles 1 Members" at bounding box center [373, 210] width 141 height 80
click at [332, 177] on div "Connected Enforcing Access" at bounding box center [373, 187] width 141 height 34
click at [330, 263] on button "Open dashboard" at bounding box center [334, 261] width 65 height 15
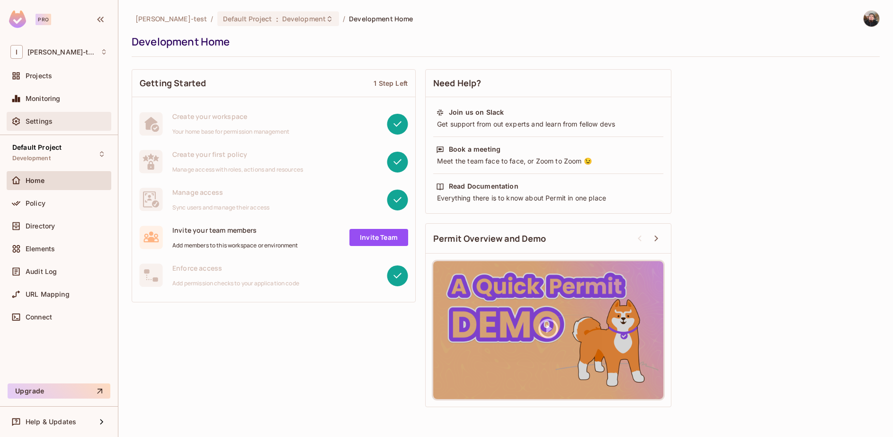
click at [38, 121] on span "Settings" at bounding box center [39, 121] width 27 height 8
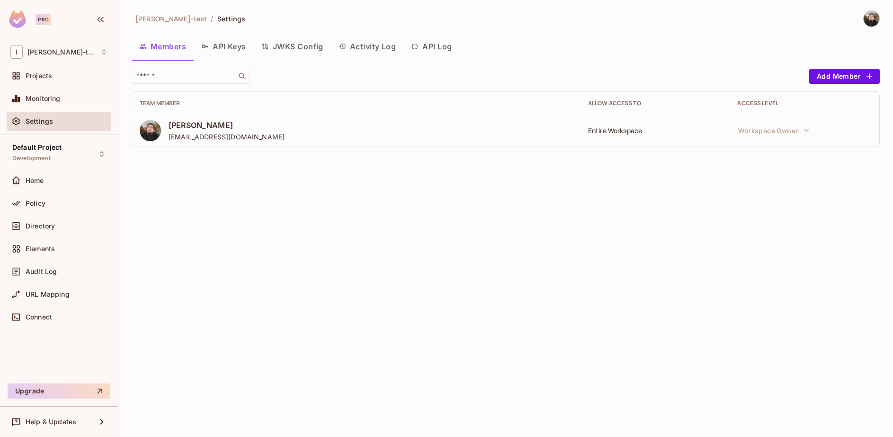
click at [231, 45] on button "API Keys" at bounding box center [224, 47] width 60 height 24
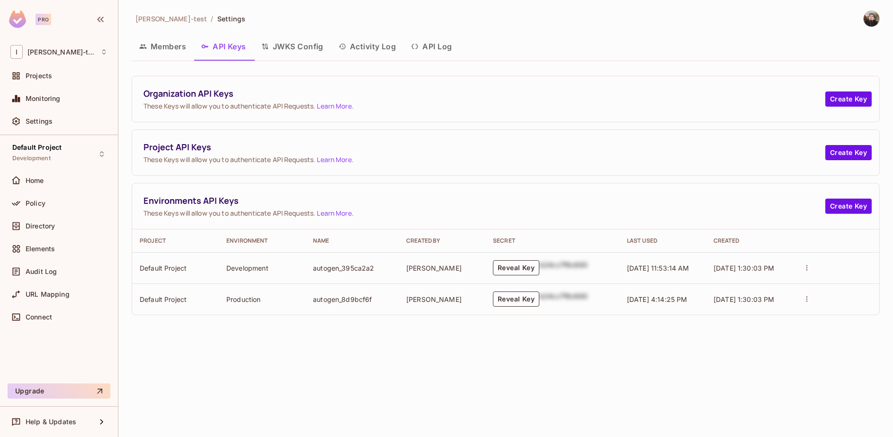
click at [285, 42] on button "JWKS Config" at bounding box center [292, 47] width 77 height 24
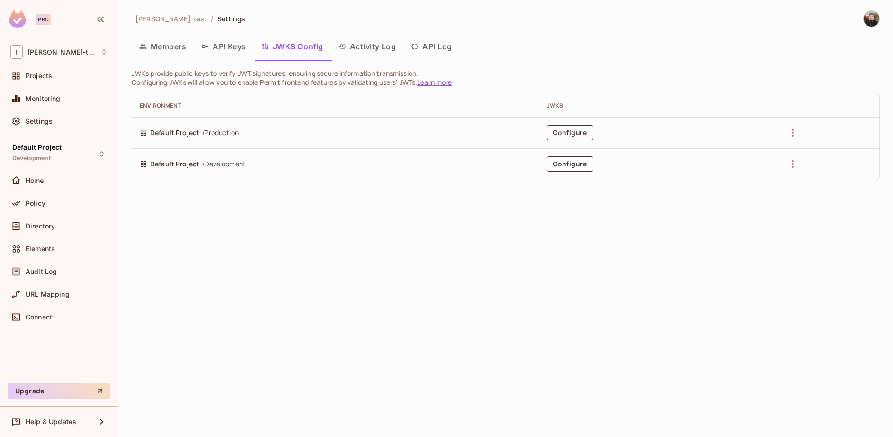
click at [365, 49] on button "Activity Log" at bounding box center [367, 47] width 73 height 24
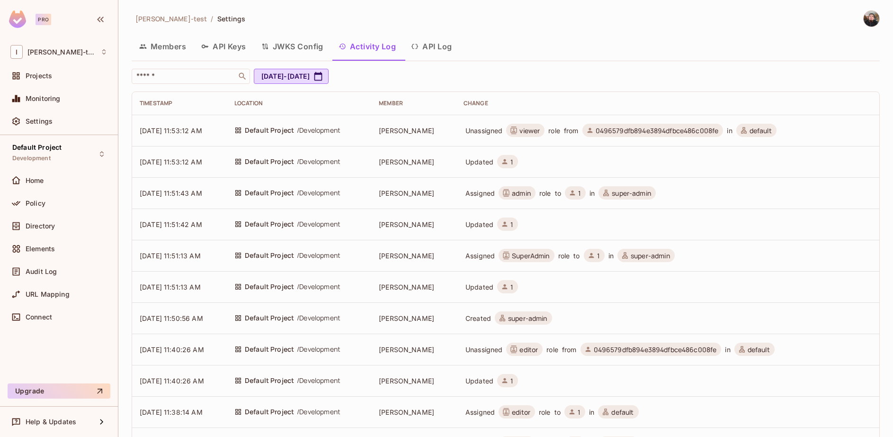
click at [441, 42] on button "API Log" at bounding box center [431, 47] width 56 height 24
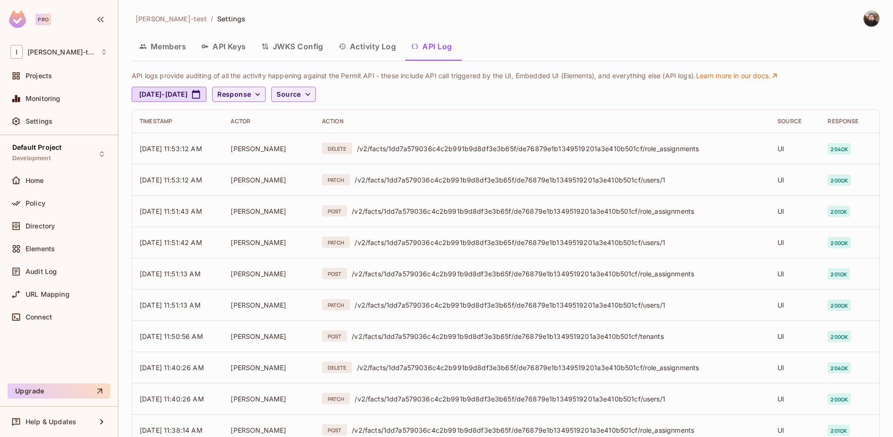
click at [376, 44] on button "Activity Log" at bounding box center [367, 47] width 73 height 24
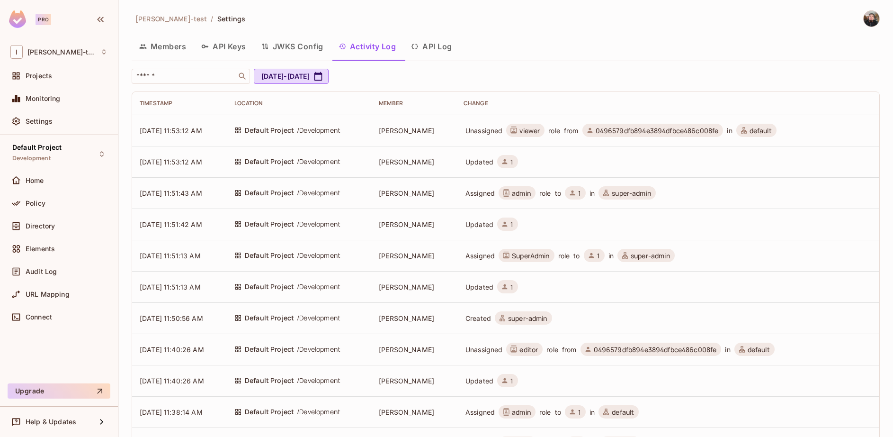
click at [519, 181] on td "Assigned admin role to 1 in super-admin" at bounding box center [667, 192] width 423 height 31
click at [518, 161] on span "1" at bounding box center [507, 161] width 21 height 13
drag, startPoint x: 619, startPoint y: 200, endPoint x: 572, endPoint y: 196, distance: 47.5
click at [619, 200] on td "Assigned admin role to 1 in super-admin" at bounding box center [667, 192] width 423 height 31
click at [551, 194] on span "role" at bounding box center [545, 192] width 12 height 9
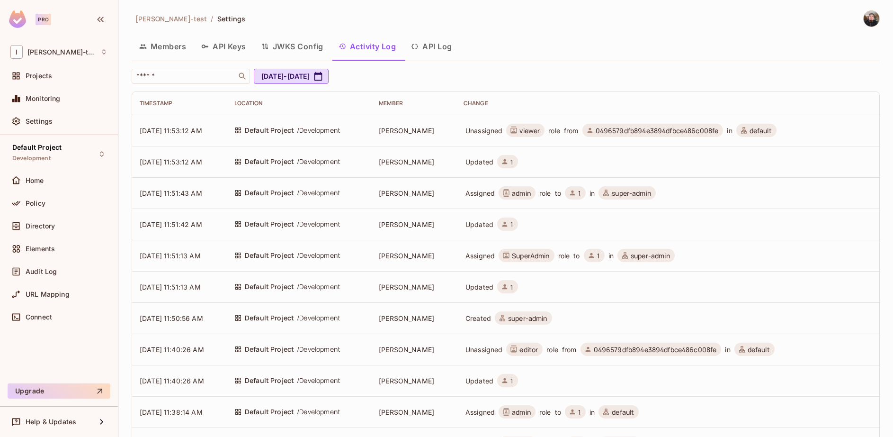
click at [528, 194] on span "admin" at bounding box center [521, 192] width 19 height 9
drag, startPoint x: 181, startPoint y: 197, endPoint x: 314, endPoint y: 195, distance: 132.6
click at [182, 197] on span "[DATE] 11:51:43 AM" at bounding box center [171, 193] width 63 height 8
click at [300, 50] on button "JWKS Config" at bounding box center [292, 47] width 77 height 24
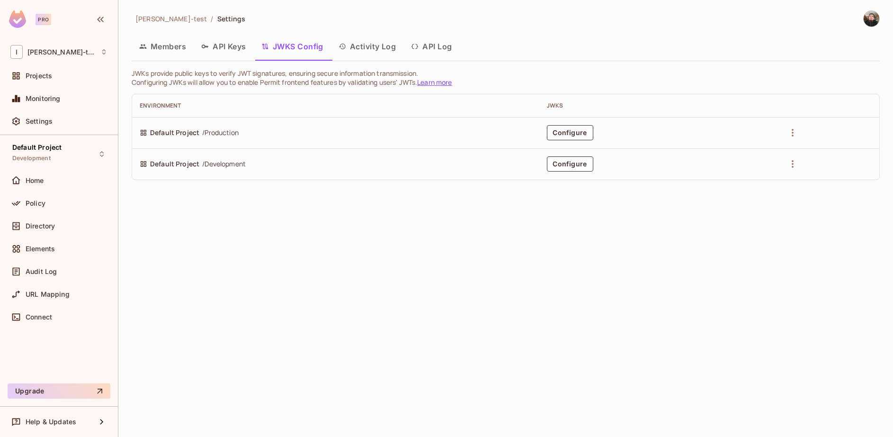
click at [161, 54] on button "Members" at bounding box center [163, 47] width 62 height 24
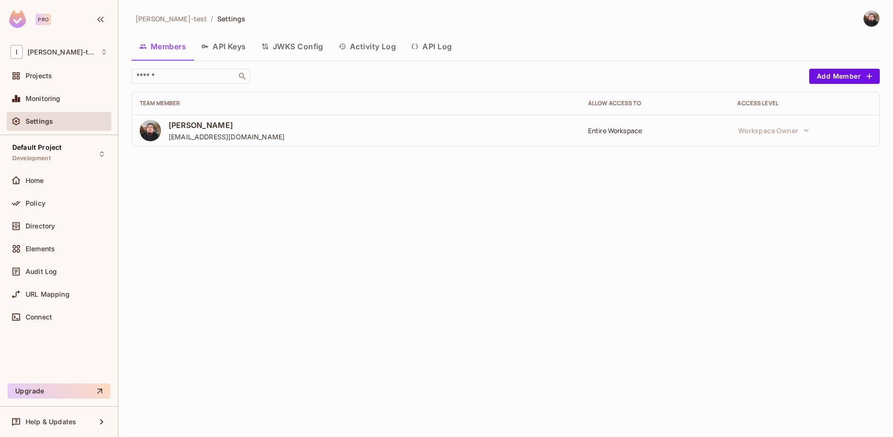
click at [611, 131] on div "Entire Workspace" at bounding box center [655, 130] width 134 height 9
click at [54, 153] on div "Default Project Development" at bounding box center [36, 153] width 49 height 20
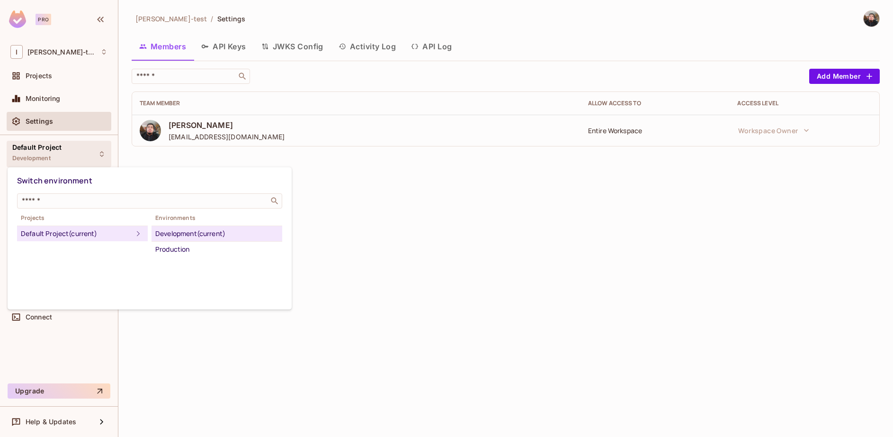
click at [54, 150] on div at bounding box center [446, 218] width 893 height 437
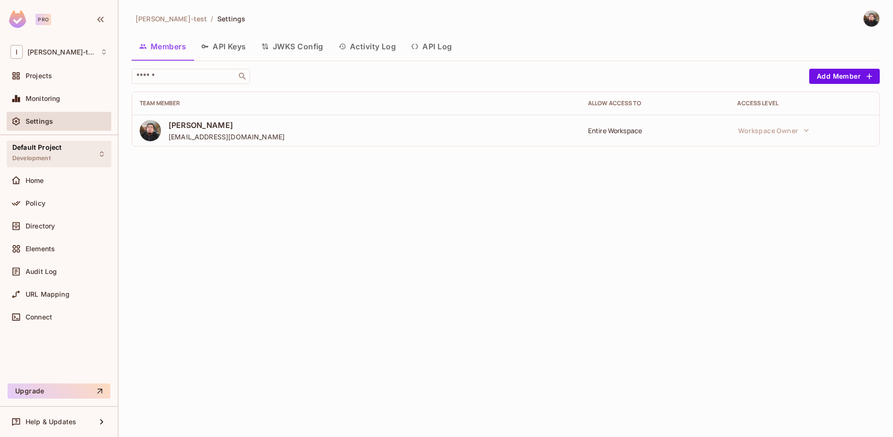
click at [65, 152] on div "Default Project Development" at bounding box center [59, 154] width 105 height 26
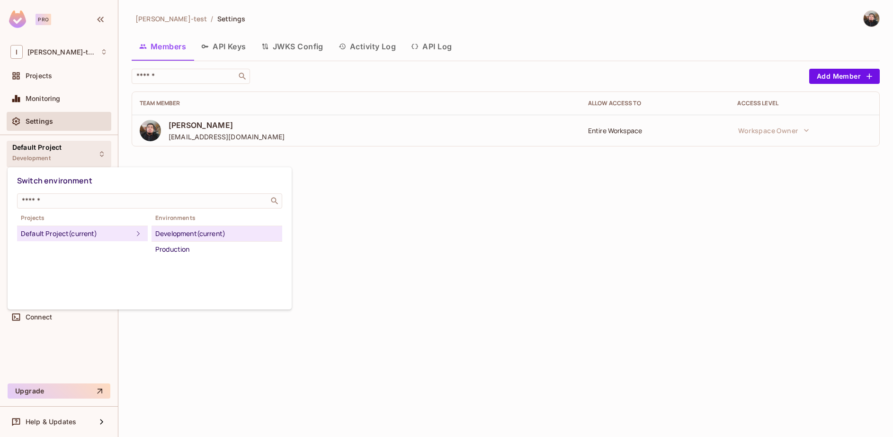
click at [65, 152] on div at bounding box center [446, 218] width 893 height 437
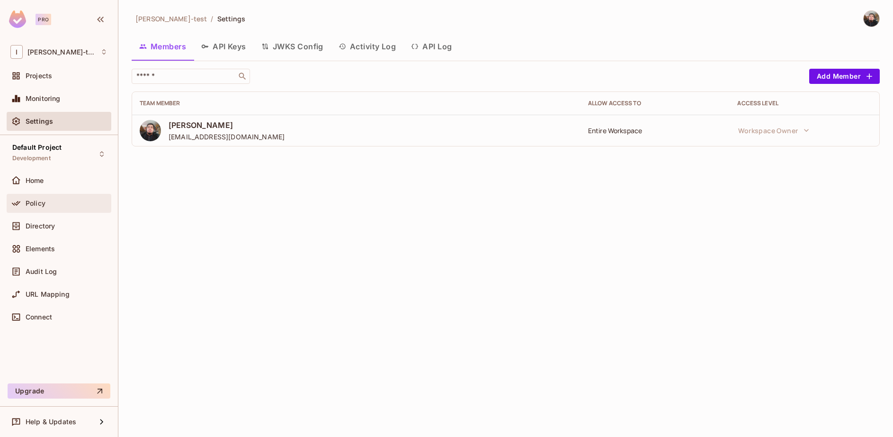
click at [36, 205] on span "Policy" at bounding box center [36, 203] width 20 height 8
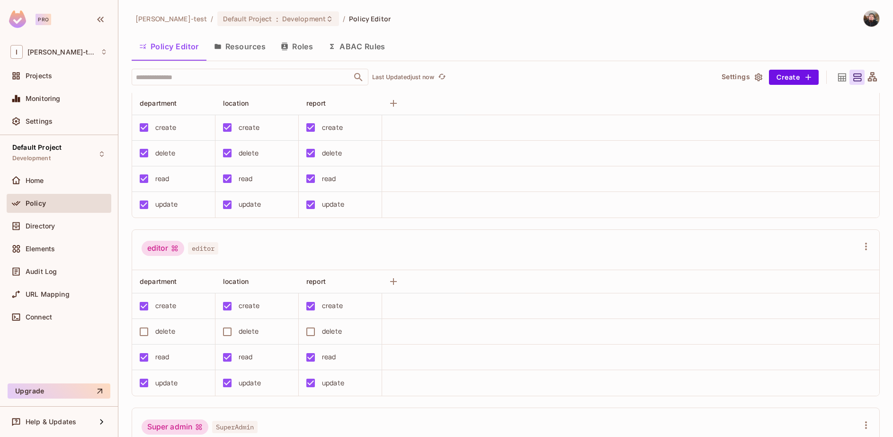
scroll to position [40, 0]
click at [255, 39] on button "Resources" at bounding box center [239, 47] width 67 height 24
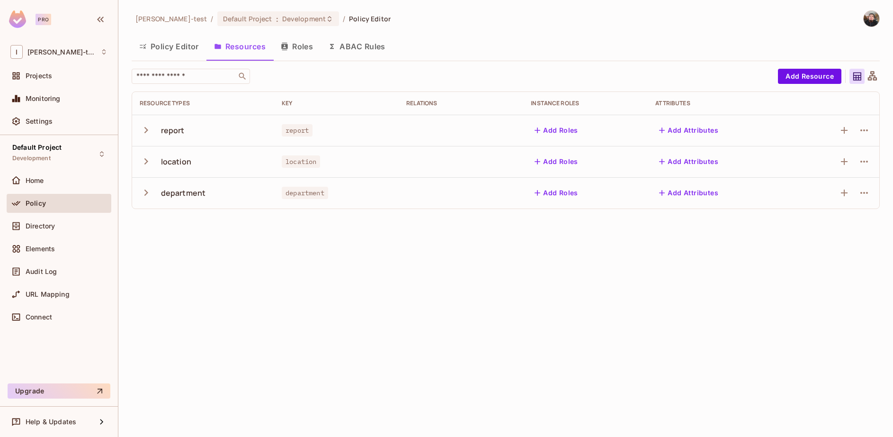
click at [313, 45] on button "Roles" at bounding box center [296, 47] width 47 height 24
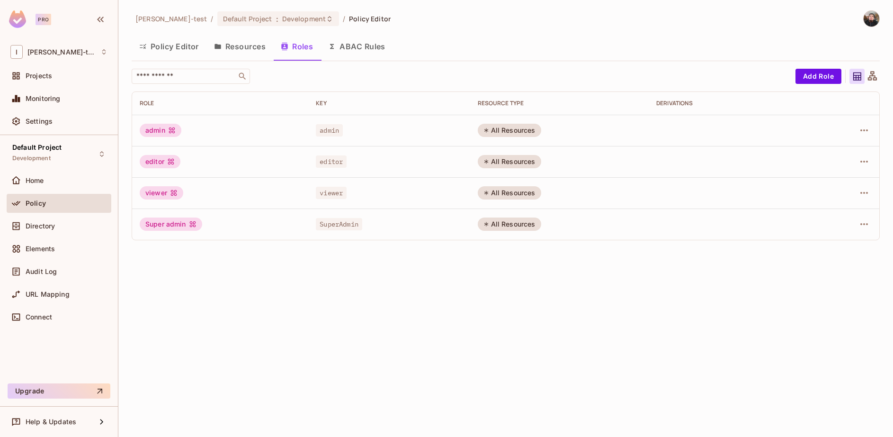
click at [358, 50] on button "ABAC Rules" at bounding box center [357, 47] width 72 height 24
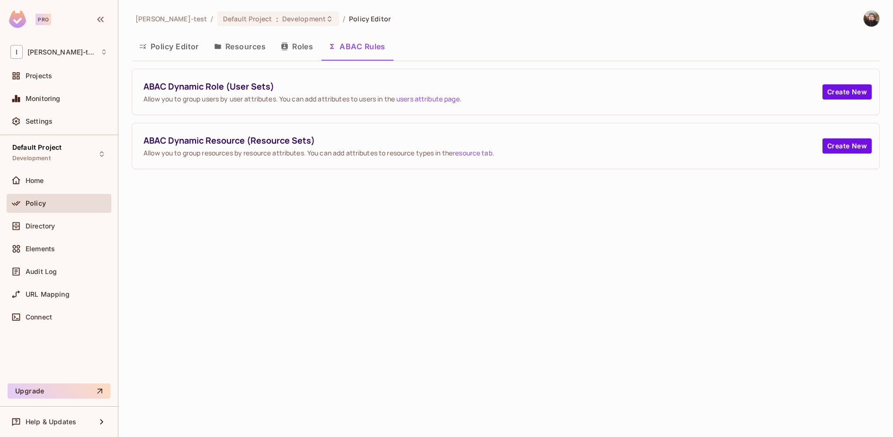
click at [293, 42] on button "Roles" at bounding box center [296, 47] width 47 height 24
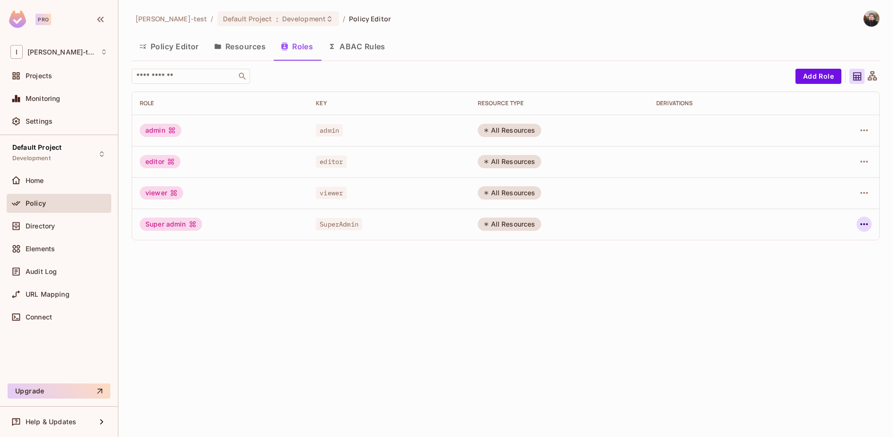
click at [866, 223] on icon "button" at bounding box center [864, 223] width 11 height 11
click at [814, 266] on div "Edit Attributes" at bounding box center [831, 266] width 47 height 9
click at [863, 221] on icon "button" at bounding box center [864, 223] width 11 height 11
click at [817, 248] on div "Edit Role" at bounding box center [822, 245] width 28 height 9
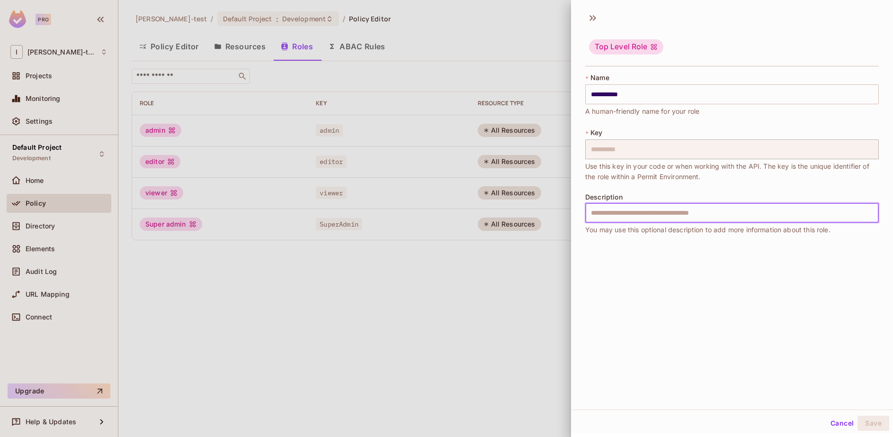
click at [629, 209] on input "text" at bounding box center [732, 213] width 294 height 20
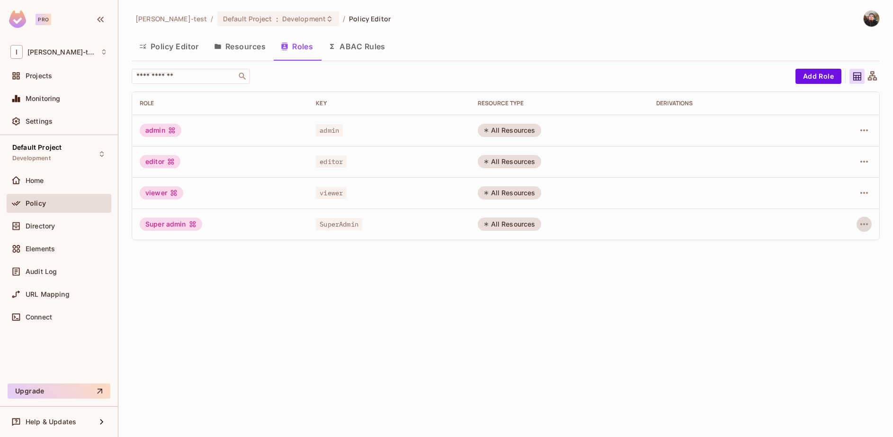
click at [240, 47] on button "Resources" at bounding box center [239, 47] width 67 height 24
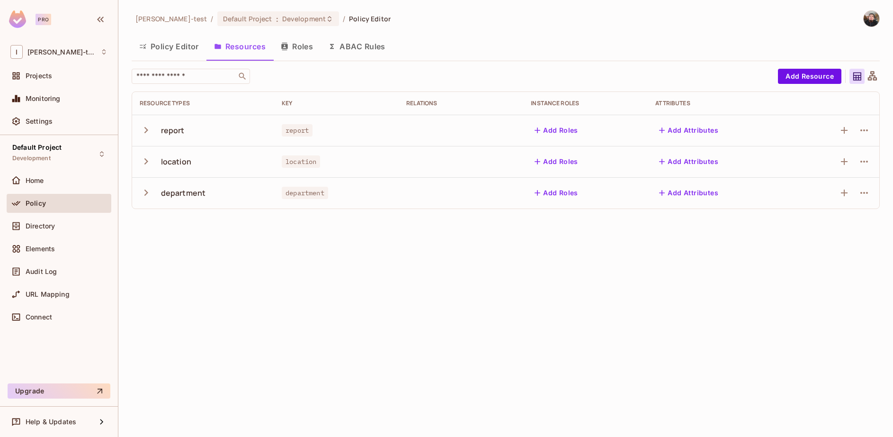
click at [139, 127] on td "report" at bounding box center [203, 130] width 142 height 31
click at [144, 126] on icon "button" at bounding box center [146, 130] width 13 height 13
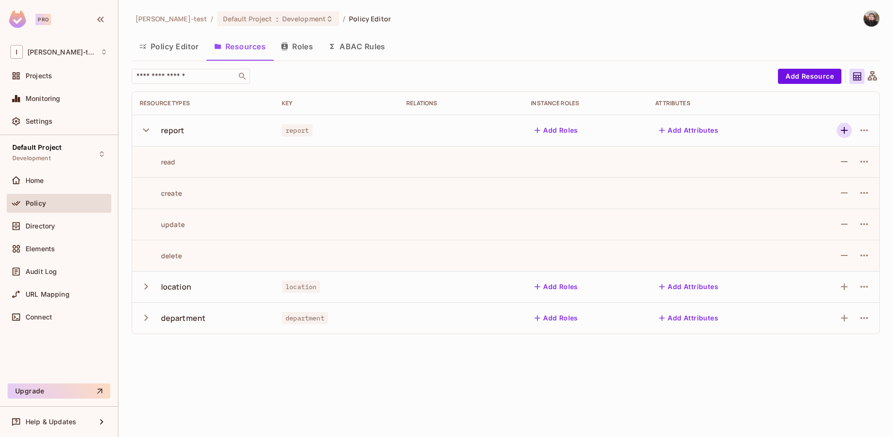
click at [842, 125] on icon "button" at bounding box center [844, 130] width 11 height 11
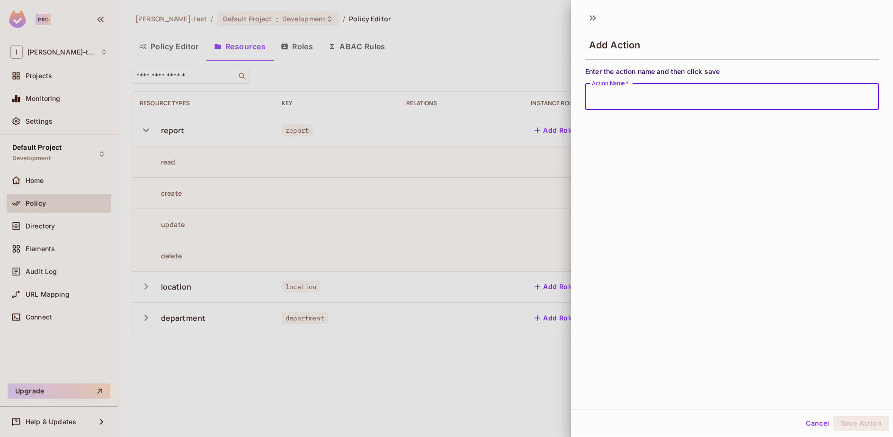
click at [648, 103] on input "Action Name   *" at bounding box center [732, 96] width 294 height 27
type input "*******"
click at [833, 415] on button "Save Action" at bounding box center [861, 422] width 56 height 15
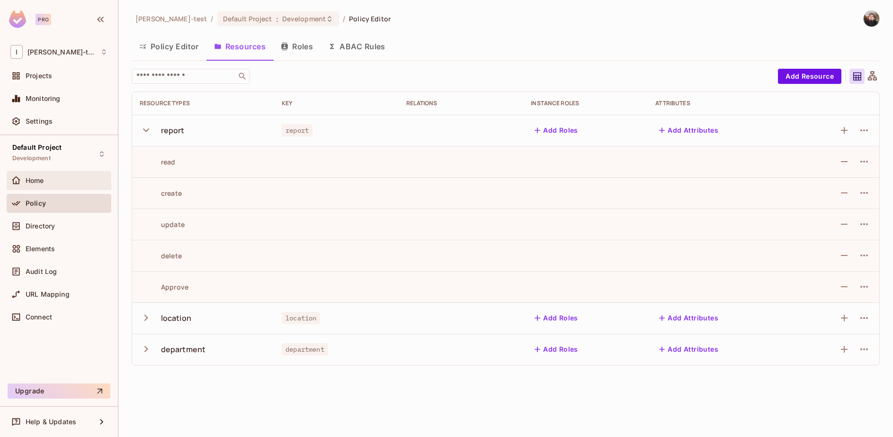
click at [42, 179] on span "Home" at bounding box center [35, 181] width 18 height 8
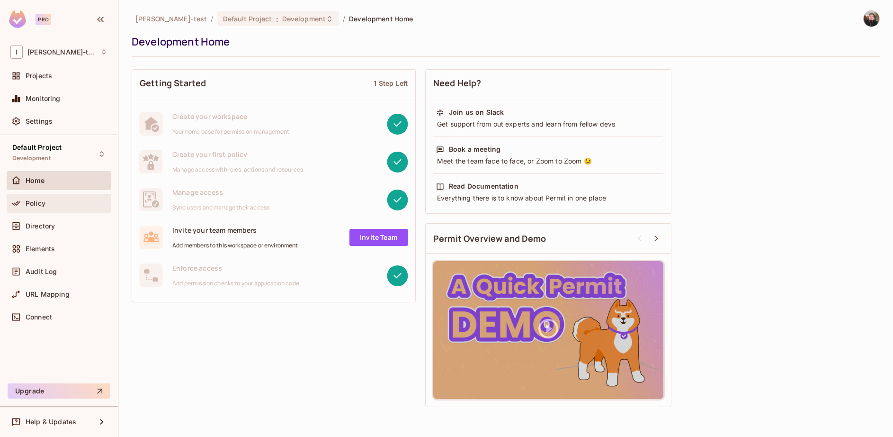
click at [35, 203] on span "Policy" at bounding box center [36, 203] width 20 height 8
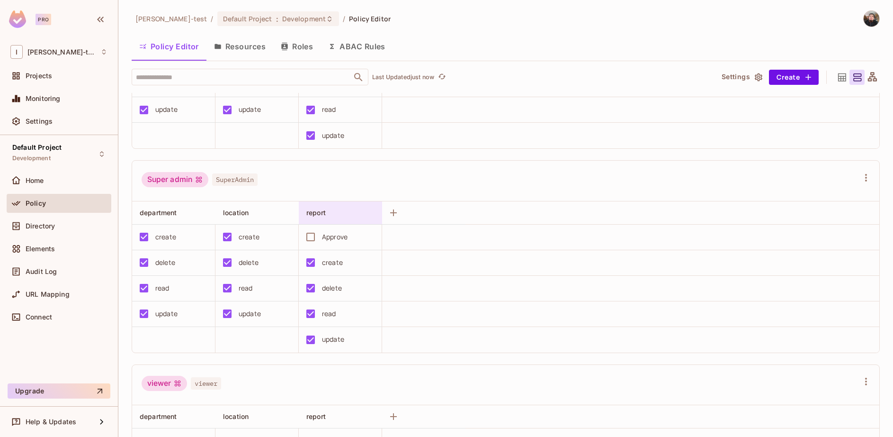
scroll to position [341, 0]
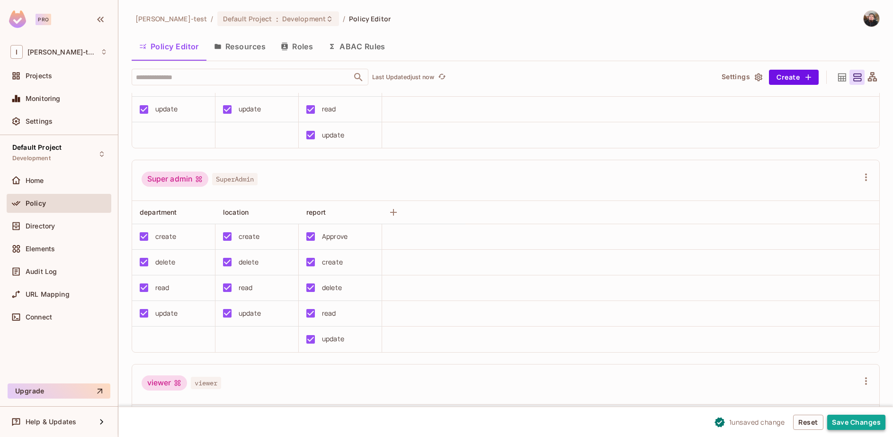
click at [853, 420] on button "Save Changes" at bounding box center [856, 421] width 58 height 15
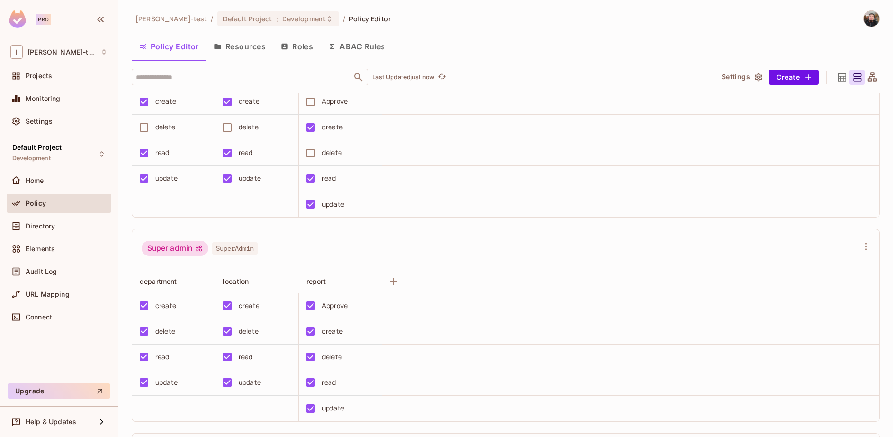
scroll to position [290, 0]
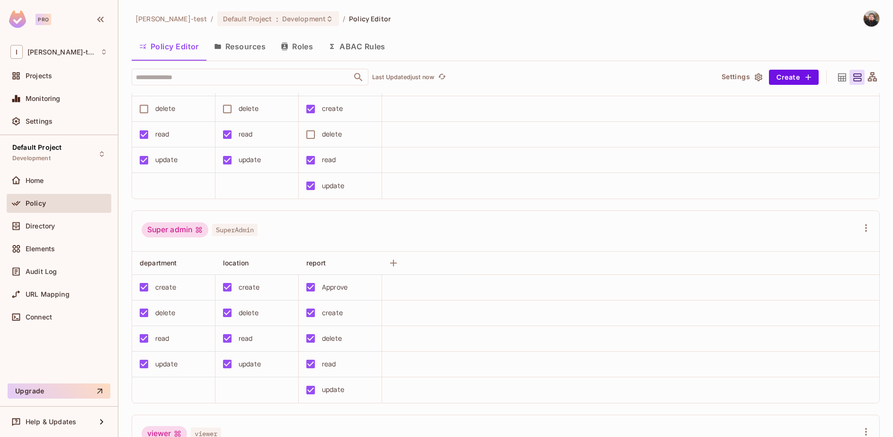
click at [245, 41] on button "Resources" at bounding box center [239, 47] width 67 height 24
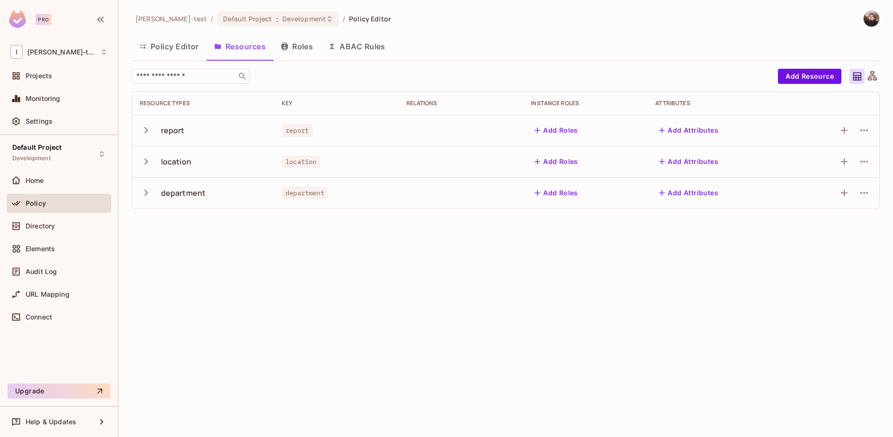
click at [167, 131] on div "report" at bounding box center [173, 130] width 24 height 10
click at [144, 127] on icon "button" at bounding box center [146, 130] width 4 height 6
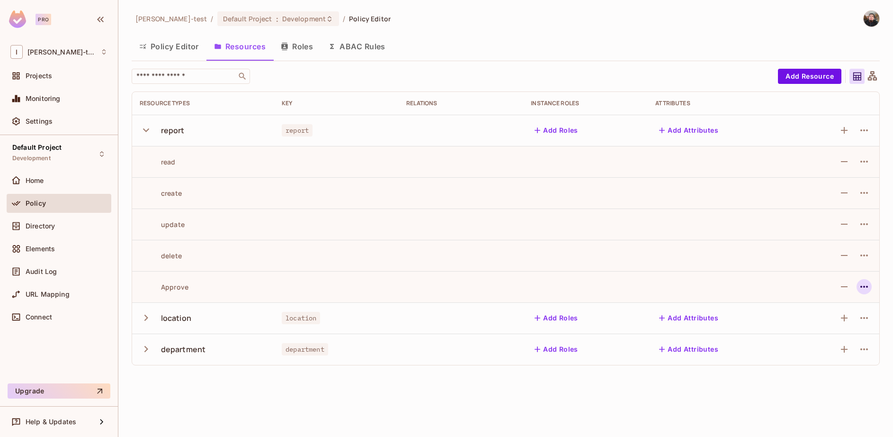
click at [871, 288] on td at bounding box center [835, 286] width 88 height 31
click at [871, 285] on button "button" at bounding box center [864, 286] width 15 height 15
click at [843, 302] on span "Edit Action" at bounding box center [828, 308] width 41 height 15
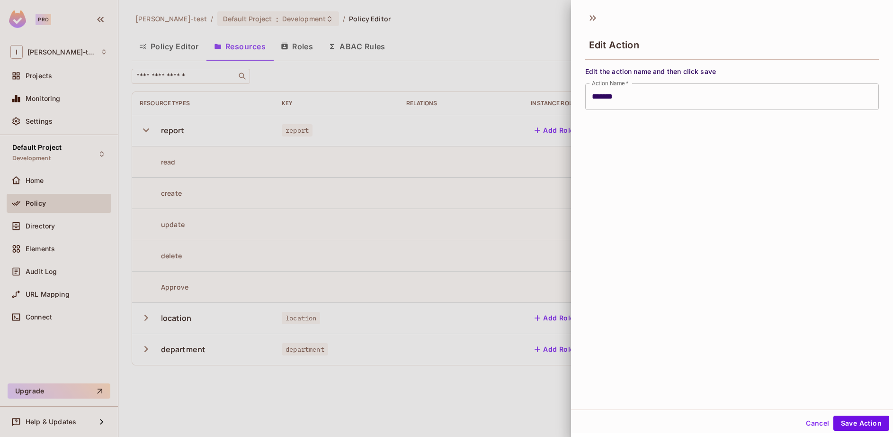
click at [507, 108] on div at bounding box center [446, 218] width 893 height 437
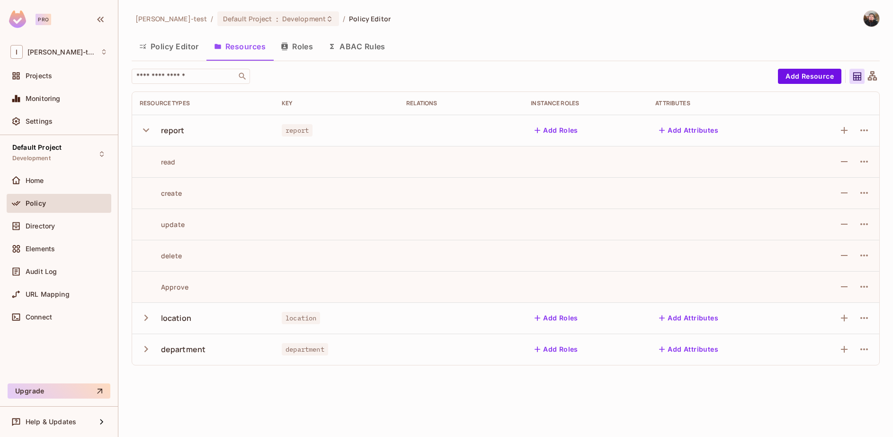
click at [299, 51] on button "Roles" at bounding box center [296, 47] width 47 height 24
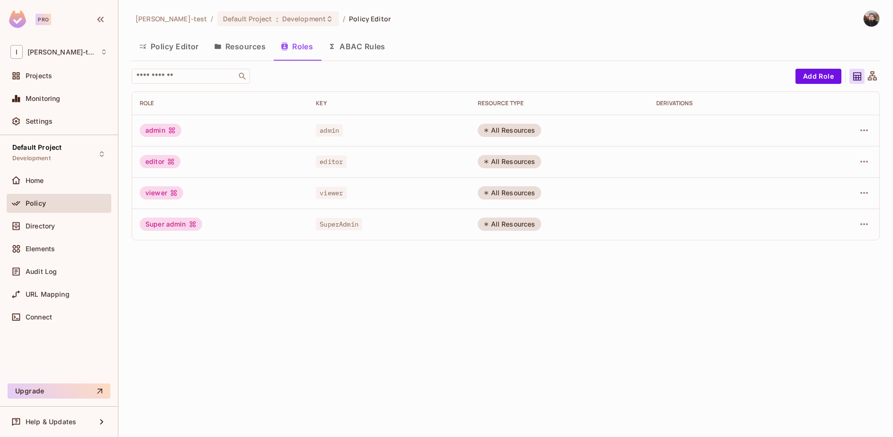
click at [230, 44] on button "Resources" at bounding box center [239, 47] width 67 height 24
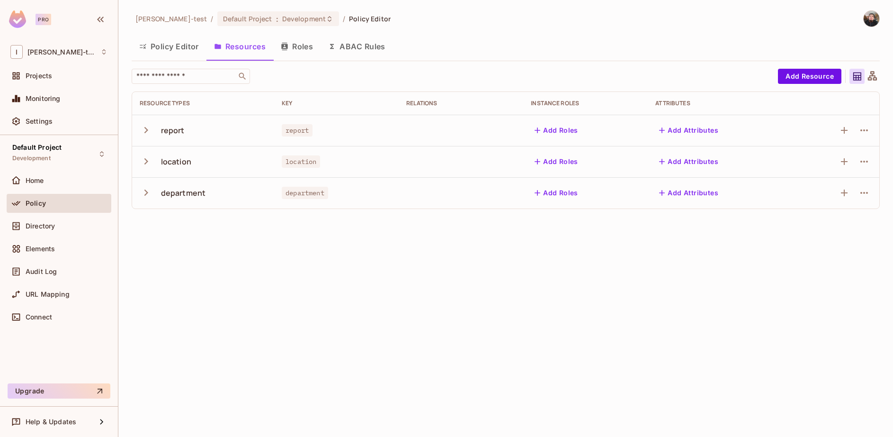
drag, startPoint x: 843, startPoint y: 160, endPoint x: 567, endPoint y: 195, distance: 278.3
click at [645, 242] on div "[PERSON_NAME]-test / Default Project : Development / Policy Editor Policy Edito…" at bounding box center [505, 218] width 775 height 437
click at [554, 165] on button "Add Roles" at bounding box center [556, 161] width 51 height 15
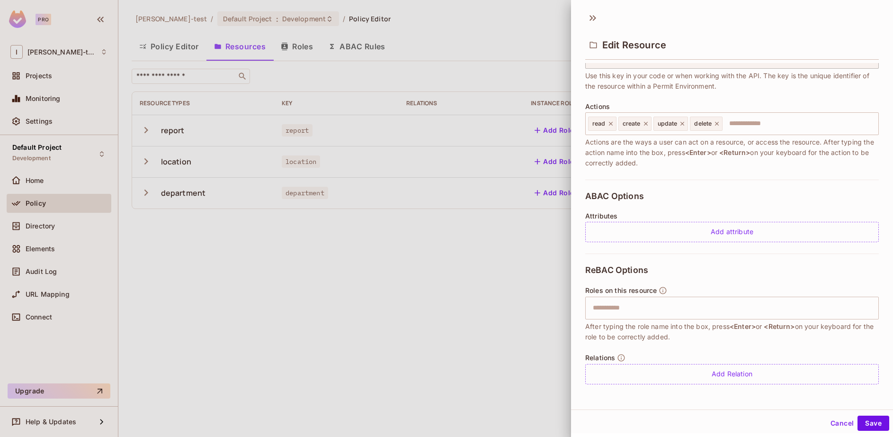
scroll to position [1, 0]
click at [660, 303] on input "text" at bounding box center [730, 306] width 287 height 19
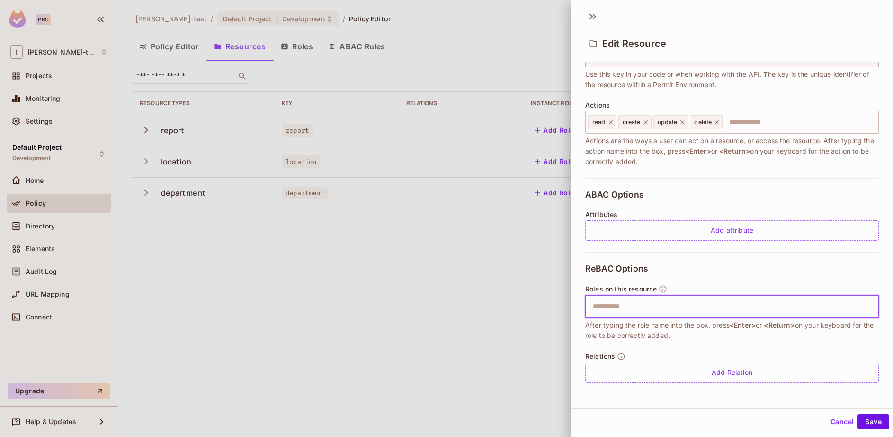
type input "*"
click at [632, 300] on input "text" at bounding box center [730, 306] width 287 height 19
type input "*****"
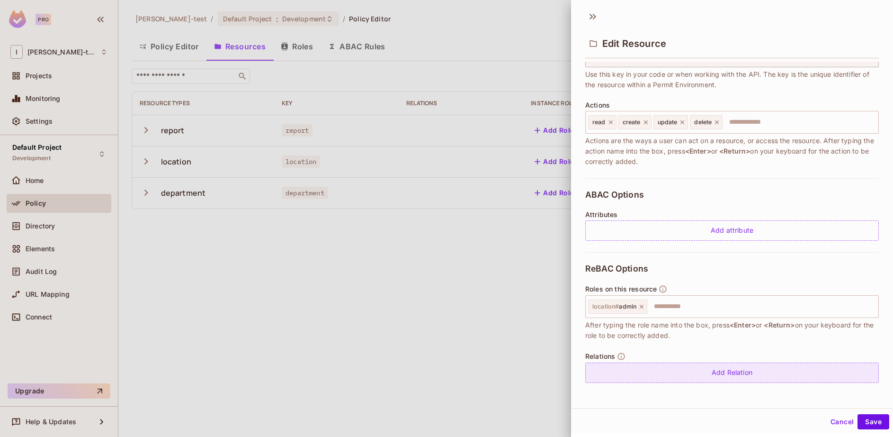
click at [649, 364] on div "Add Relation" at bounding box center [732, 372] width 294 height 20
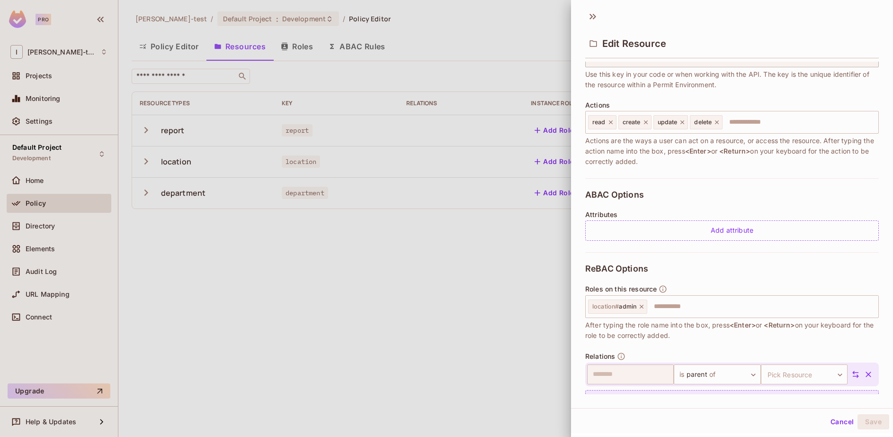
scroll to position [112, 0]
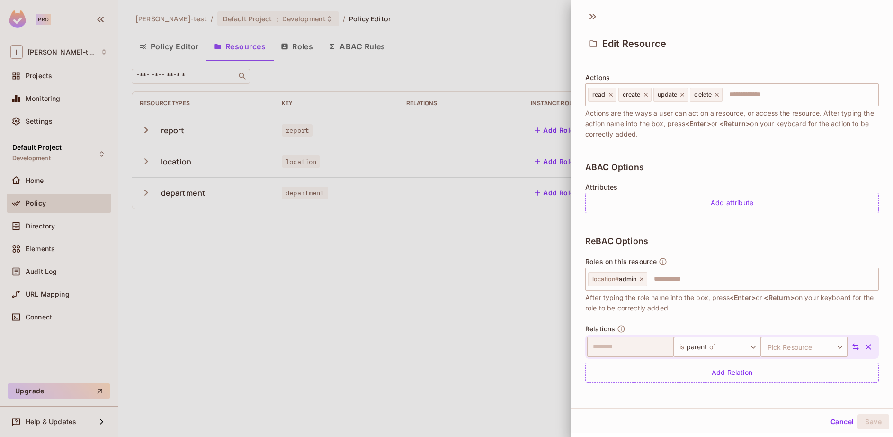
click at [866, 348] on icon "button" at bounding box center [869, 347] width 6 height 6
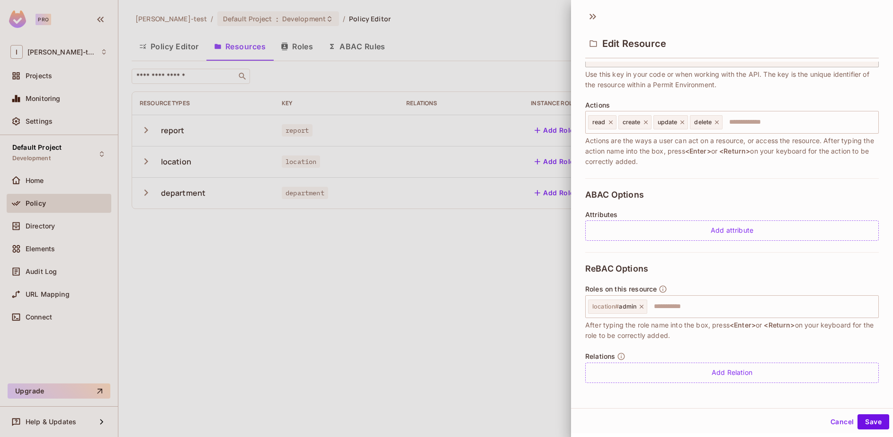
scroll to position [84, 0]
click at [712, 227] on div "Add attribute" at bounding box center [732, 230] width 294 height 20
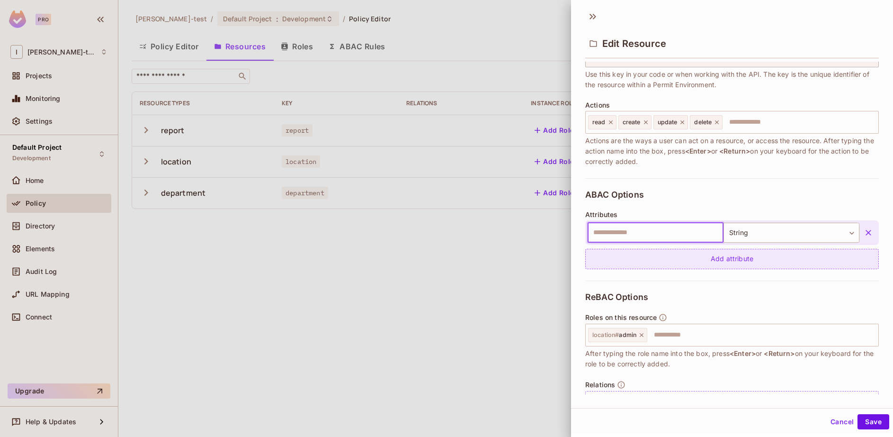
scroll to position [112, 0]
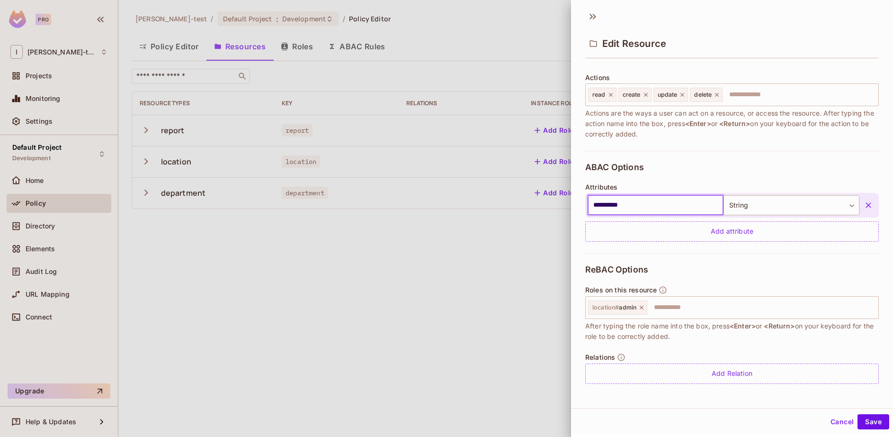
type input "**********"
click at [858, 414] on button "Save" at bounding box center [874, 421] width 32 height 15
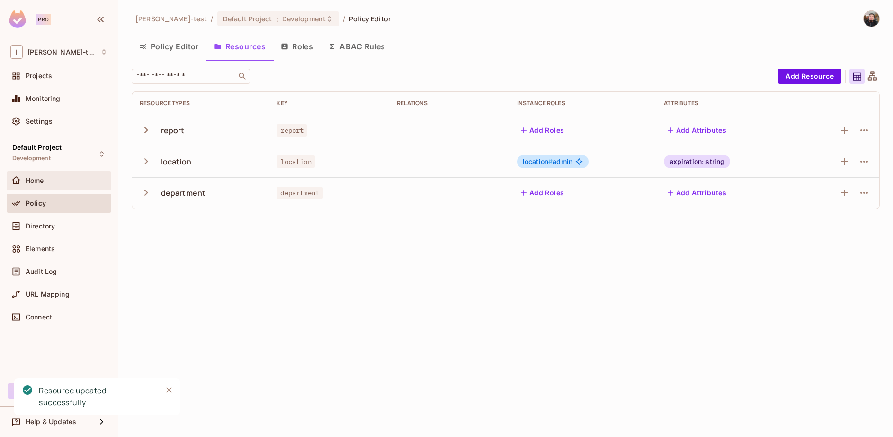
click at [58, 185] on div "Home" at bounding box center [58, 180] width 97 height 11
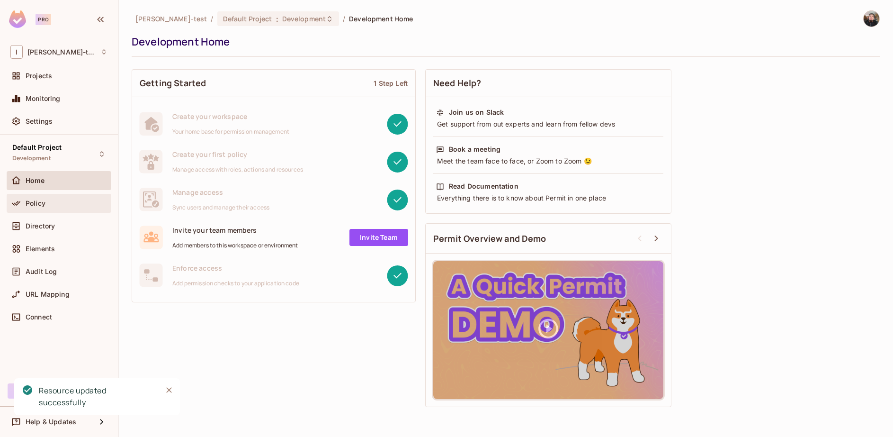
click at [39, 212] on div "Policy" at bounding box center [59, 203] width 105 height 19
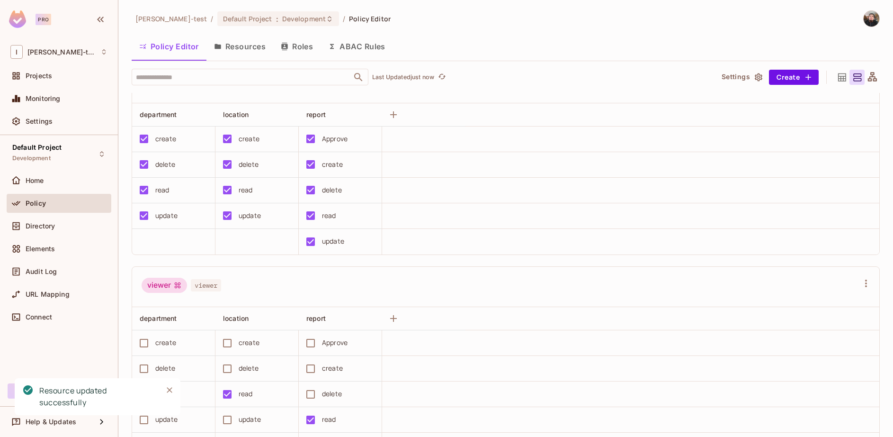
scroll to position [662, 0]
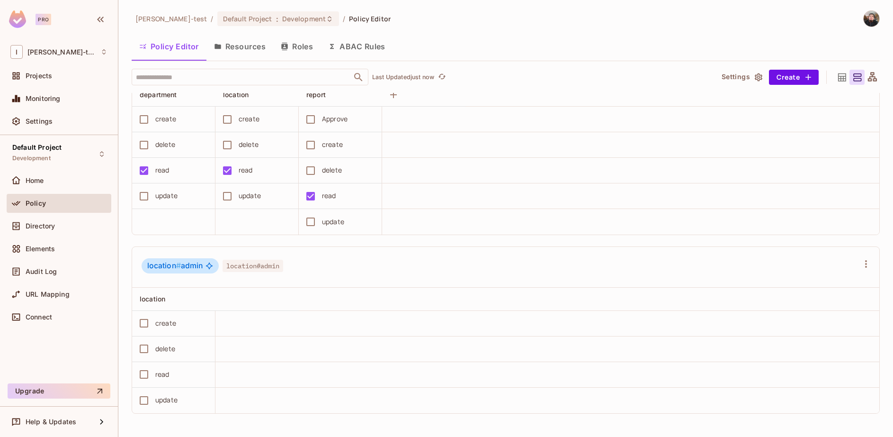
click at [859, 256] on div at bounding box center [866, 263] width 15 height 15
click at [55, 206] on div "Policy" at bounding box center [67, 203] width 82 height 8
click at [240, 51] on button "Resources" at bounding box center [239, 47] width 67 height 24
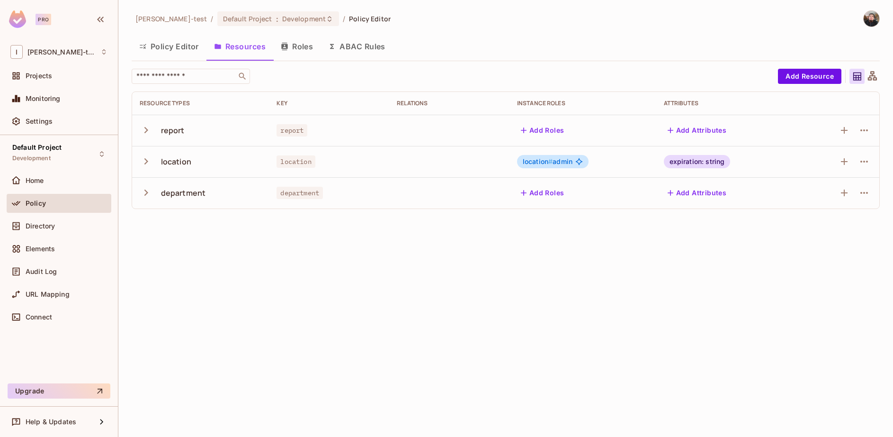
click at [560, 164] on span "location # admin" at bounding box center [548, 162] width 50 height 8
click at [310, 44] on button "Roles" at bounding box center [296, 47] width 47 height 24
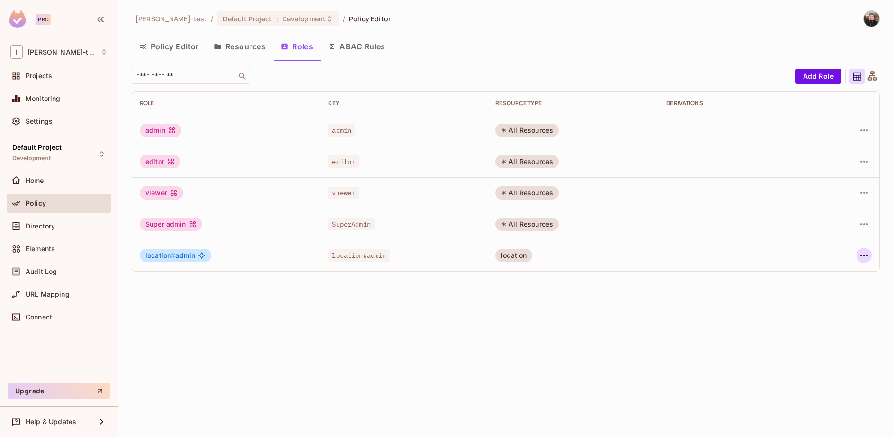
click at [861, 254] on icon "button" at bounding box center [864, 255] width 11 height 11
click at [840, 272] on li "Edit Role" at bounding box center [823, 277] width 84 height 21
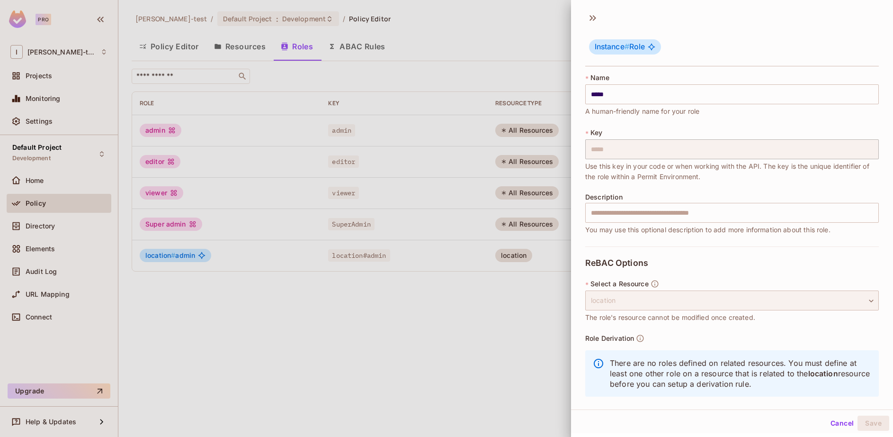
click at [682, 298] on div "location" at bounding box center [732, 300] width 294 height 20
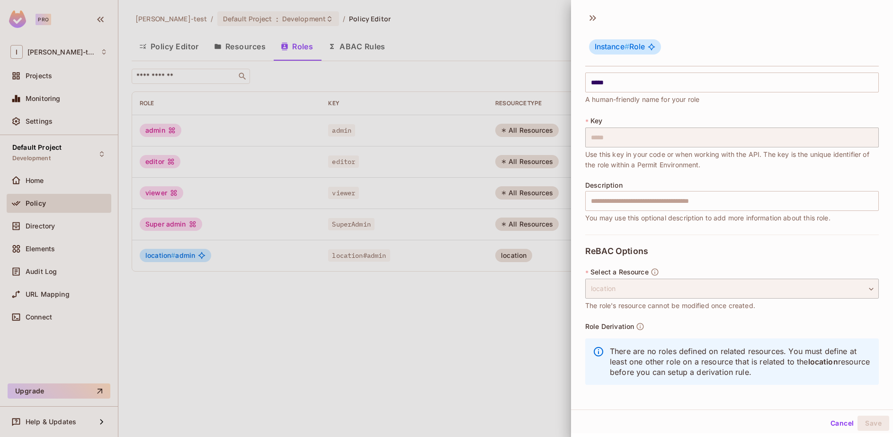
scroll to position [1, 0]
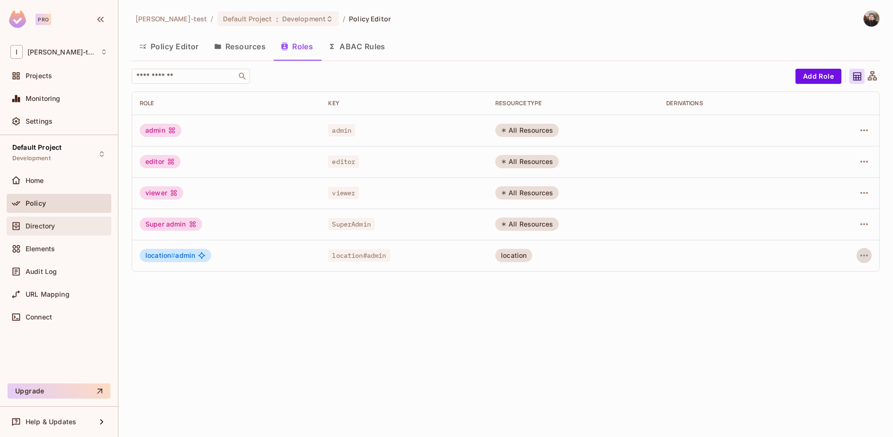
click at [44, 229] on span "Directory" at bounding box center [40, 226] width 29 height 8
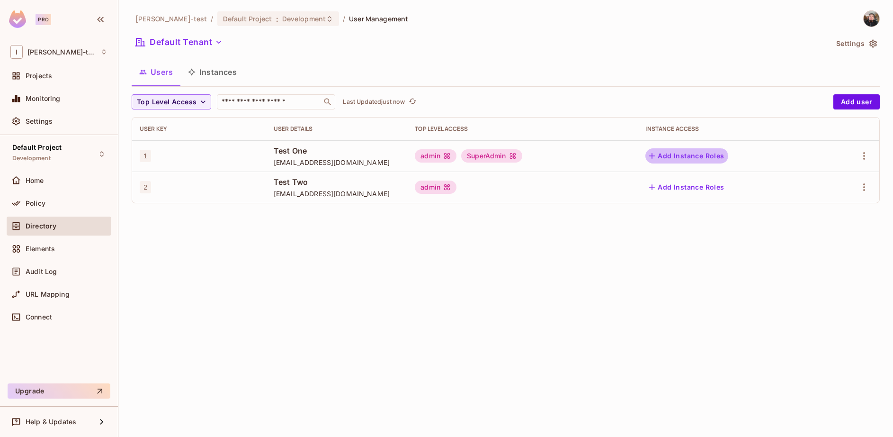
click at [675, 156] on button "Add Instance Roles" at bounding box center [686, 155] width 82 height 15
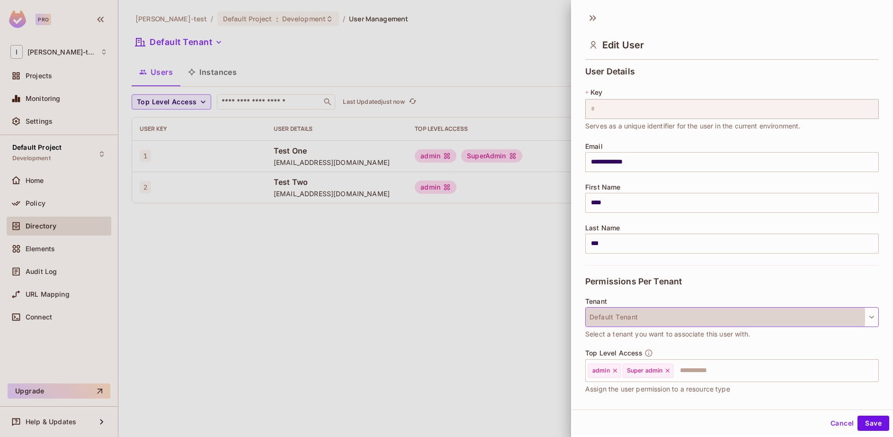
click at [667, 316] on button "Default Tenant" at bounding box center [732, 317] width 294 height 20
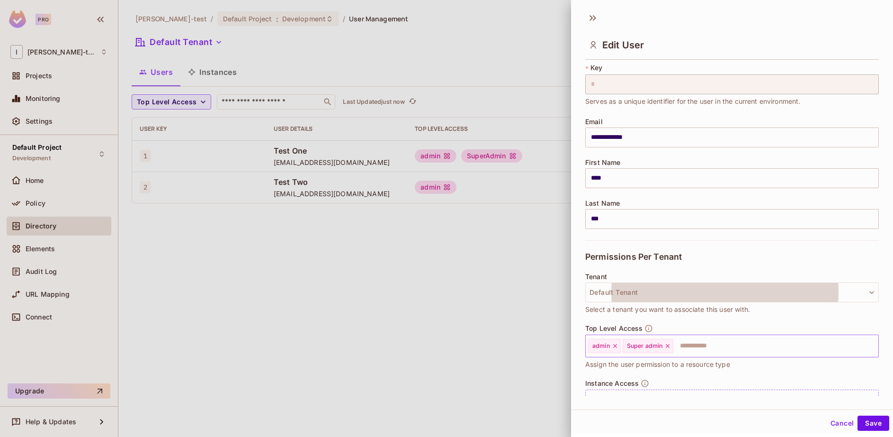
scroll to position [67, 0]
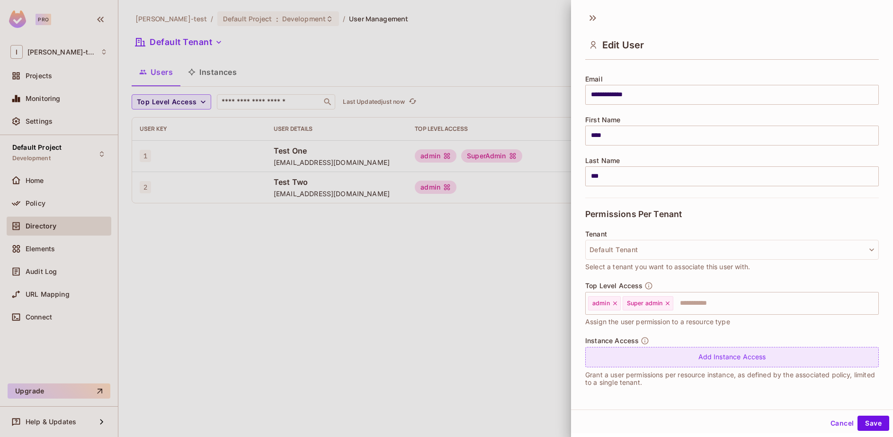
click at [722, 360] on div "Add Instance Access" at bounding box center [732, 357] width 294 height 20
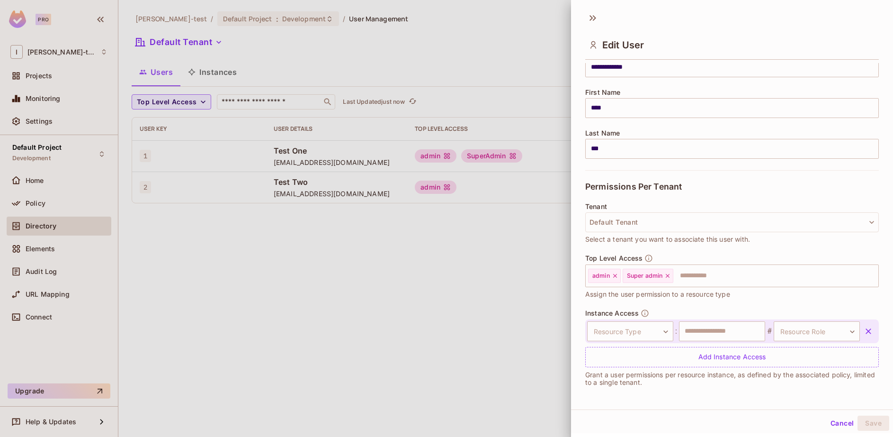
scroll to position [1, 0]
drag, startPoint x: 663, startPoint y: 329, endPoint x: 670, endPoint y: 327, distance: 6.4
click at [665, 328] on body "**********" at bounding box center [446, 218] width 893 height 437
click at [628, 376] on li "report" at bounding box center [622, 374] width 87 height 17
drag, startPoint x: 726, startPoint y: 334, endPoint x: 769, endPoint y: 337, distance: 42.2
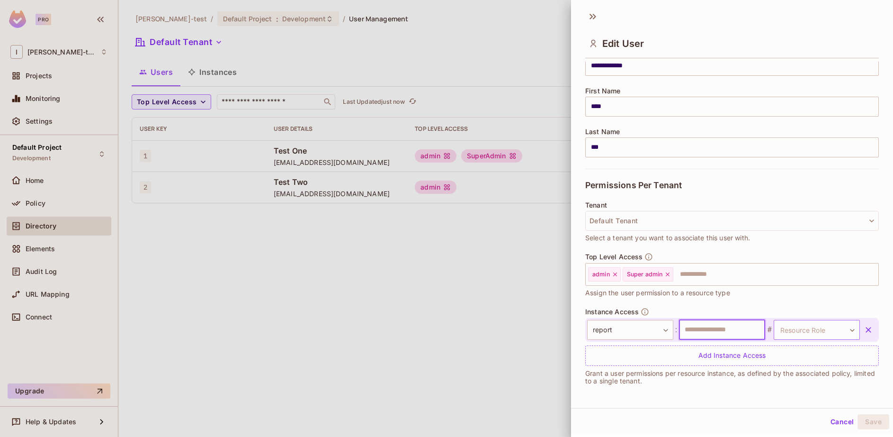
click at [726, 334] on input "text" at bounding box center [722, 330] width 86 height 20
click at [815, 333] on body "**********" at bounding box center [446, 218] width 893 height 437
click at [771, 329] on body "**********" at bounding box center [446, 218] width 893 height 437
click at [626, 328] on body "**********" at bounding box center [446, 218] width 893 height 437
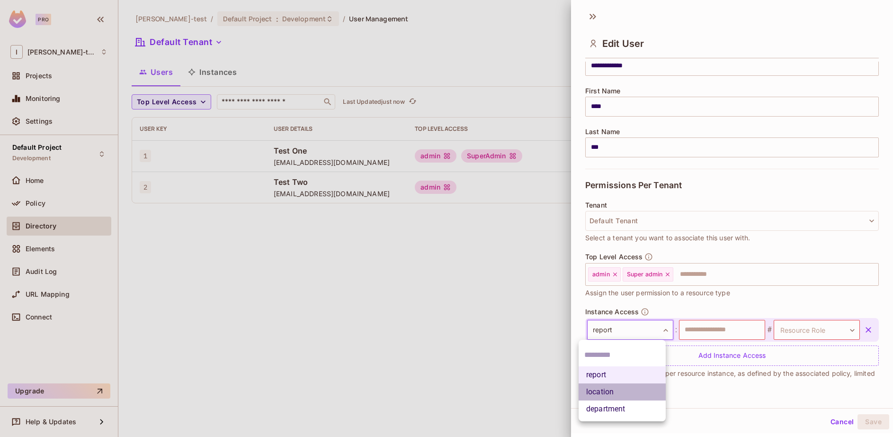
click at [605, 385] on li "location" at bounding box center [622, 391] width 87 height 17
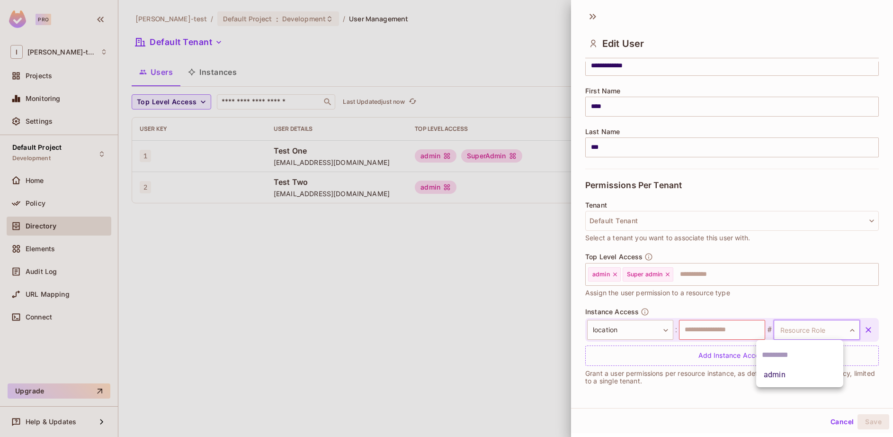
click at [801, 325] on body "**********" at bounding box center [446, 218] width 893 height 437
click at [781, 373] on li "admin" at bounding box center [799, 374] width 87 height 17
type input "*****"
click at [739, 328] on input "text" at bounding box center [722, 330] width 86 height 20
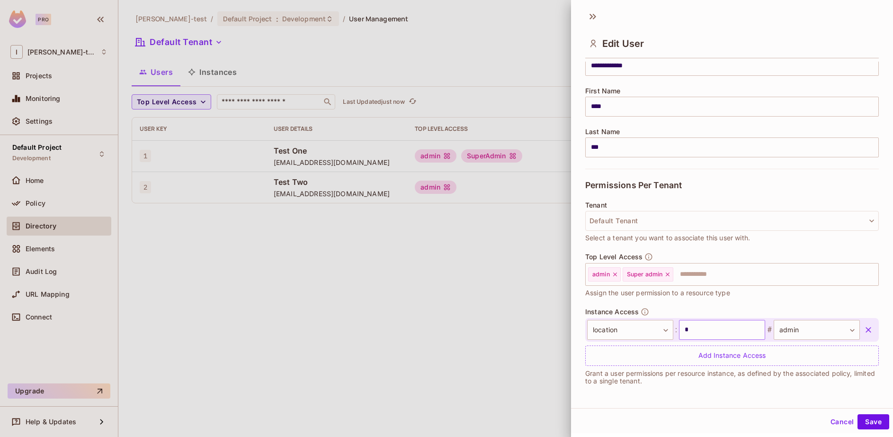
click at [740, 333] on input "*" at bounding box center [722, 330] width 86 height 20
click at [740, 333] on input "text" at bounding box center [722, 330] width 86 height 20
click at [740, 333] on input "*" at bounding box center [722, 330] width 86 height 20
type input "********"
click at [872, 422] on button "Save" at bounding box center [874, 421] width 32 height 15
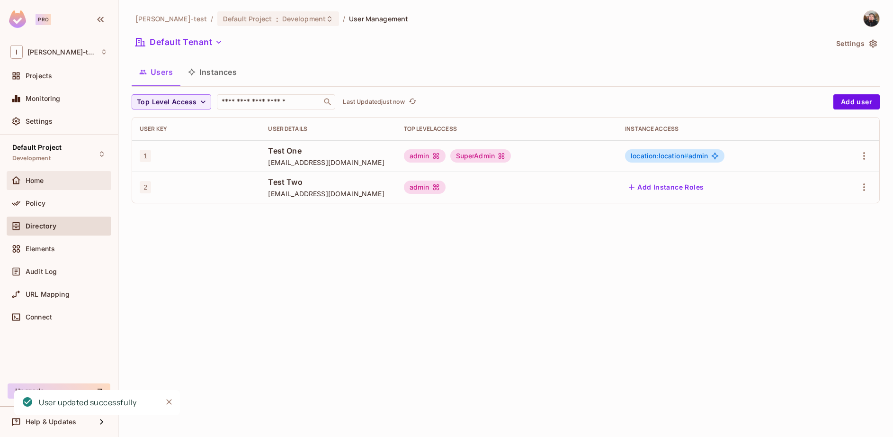
click at [43, 172] on div "Home" at bounding box center [59, 180] width 105 height 19
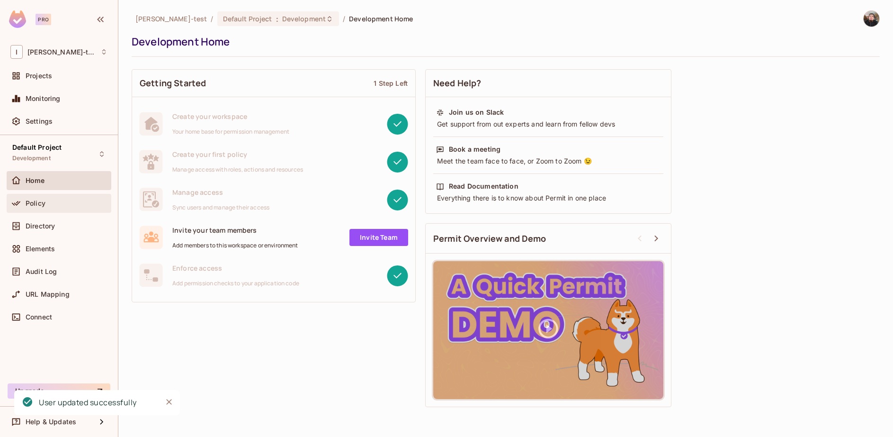
click at [54, 205] on div "Policy" at bounding box center [67, 203] width 82 height 8
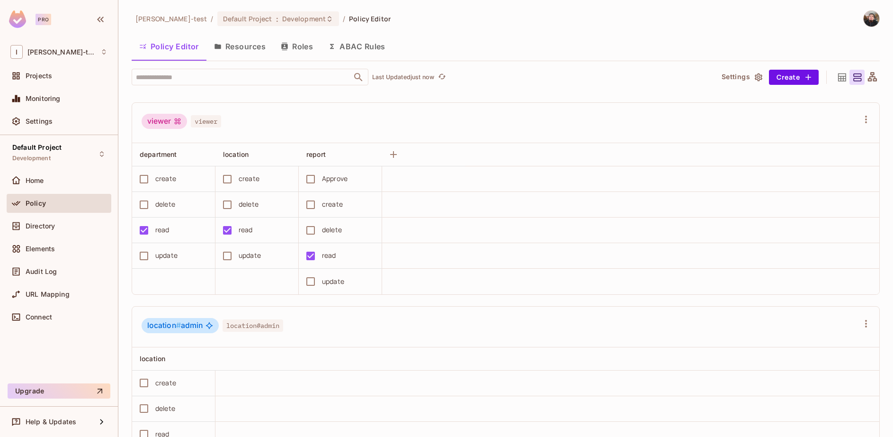
scroll to position [662, 0]
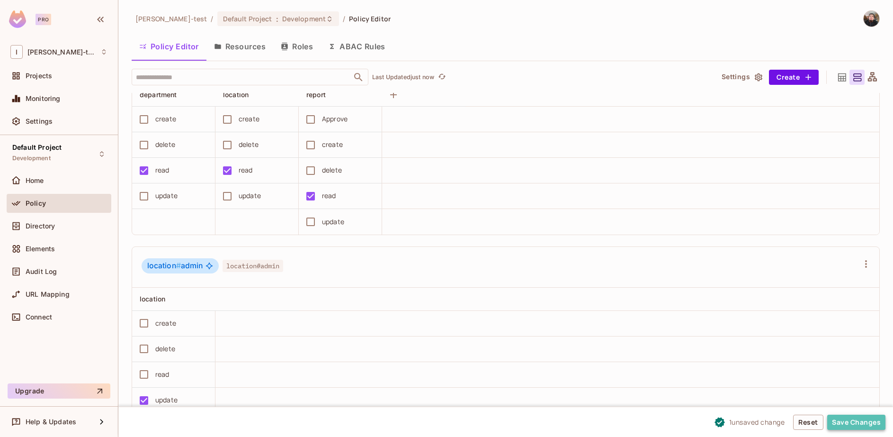
click at [883, 426] on button "Save Changes" at bounding box center [856, 421] width 58 height 15
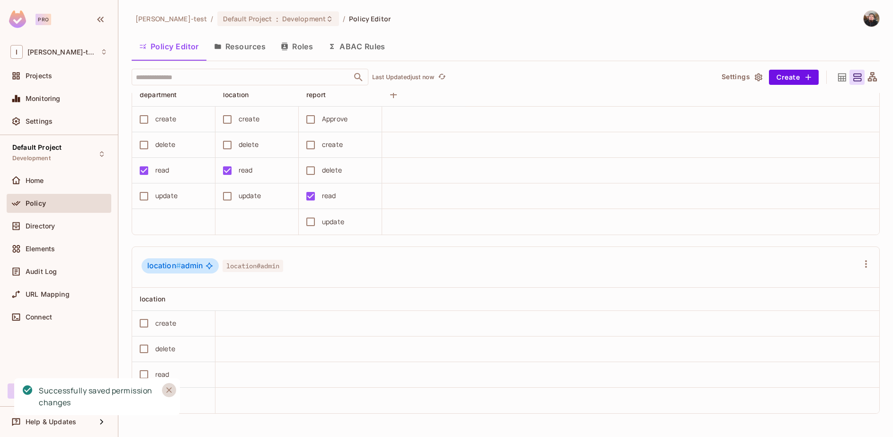
click at [168, 389] on icon "Close" at bounding box center [168, 389] width 9 height 9
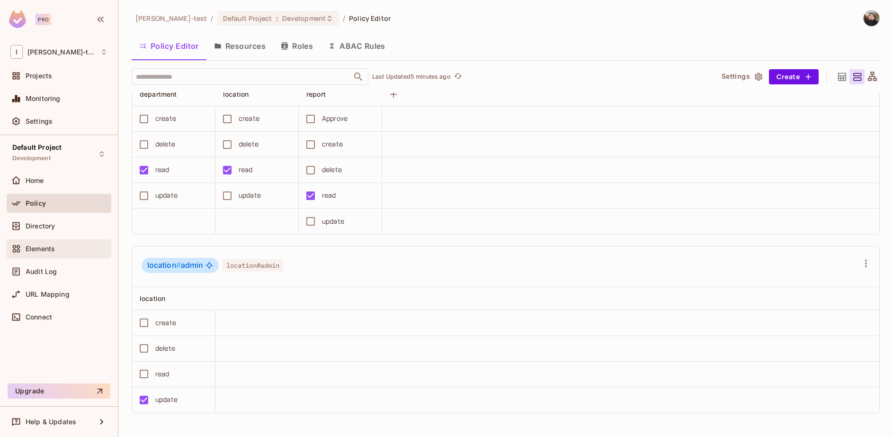
click at [42, 257] on div "Elements" at bounding box center [59, 248] width 105 height 19
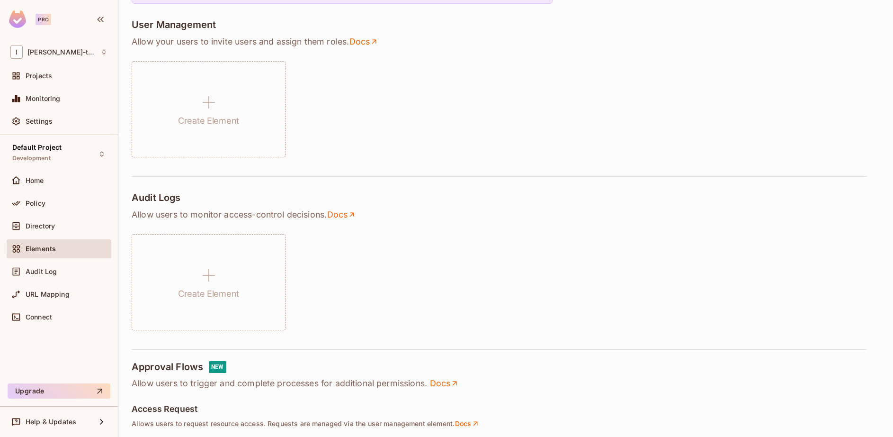
scroll to position [227, 0]
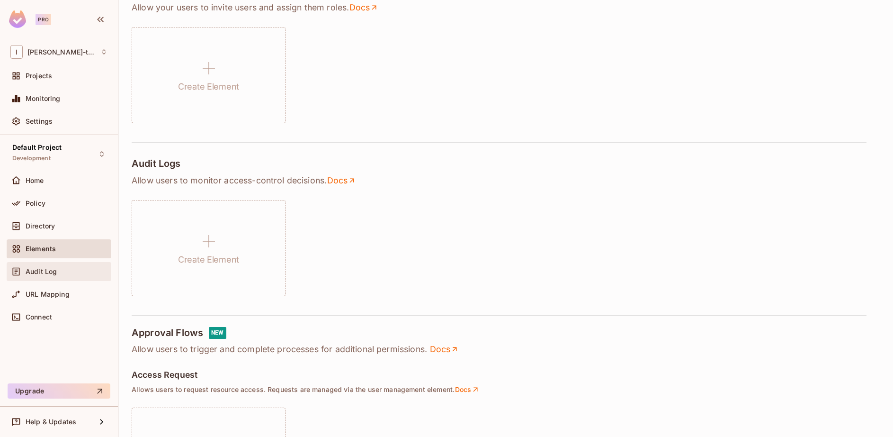
click at [60, 273] on div "Audit Log" at bounding box center [67, 272] width 82 height 8
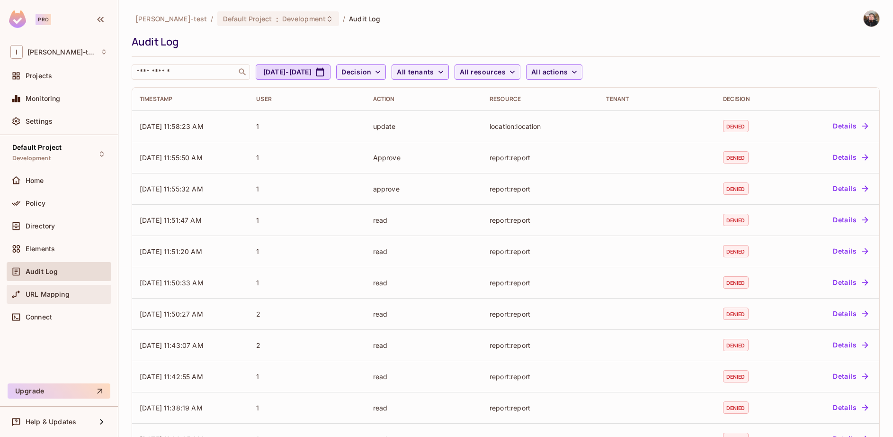
click at [50, 299] on div "URL Mapping" at bounding box center [58, 293] width 97 height 11
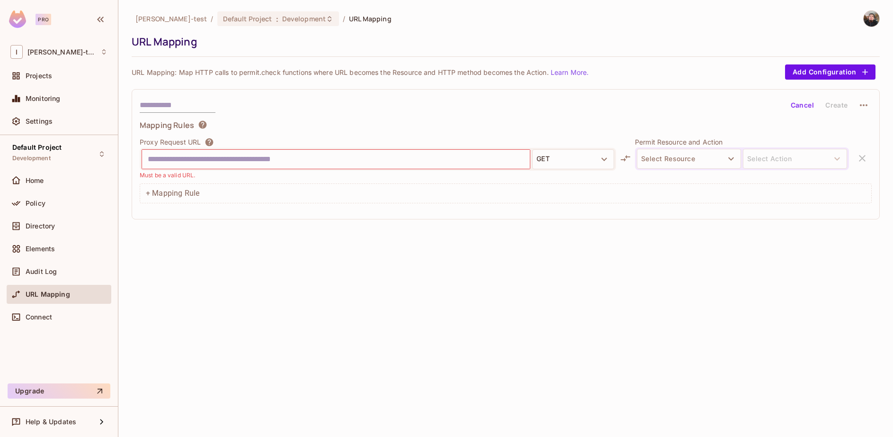
drag, startPoint x: 580, startPoint y: 74, endPoint x: 595, endPoint y: 79, distance: 15.6
click at [595, 79] on div "URL Mapping: Map HTTP calls to permit.check functions where URL becomes the Res…" at bounding box center [506, 71] width 748 height 15
click at [65, 312] on div "Connect" at bounding box center [58, 316] width 97 height 11
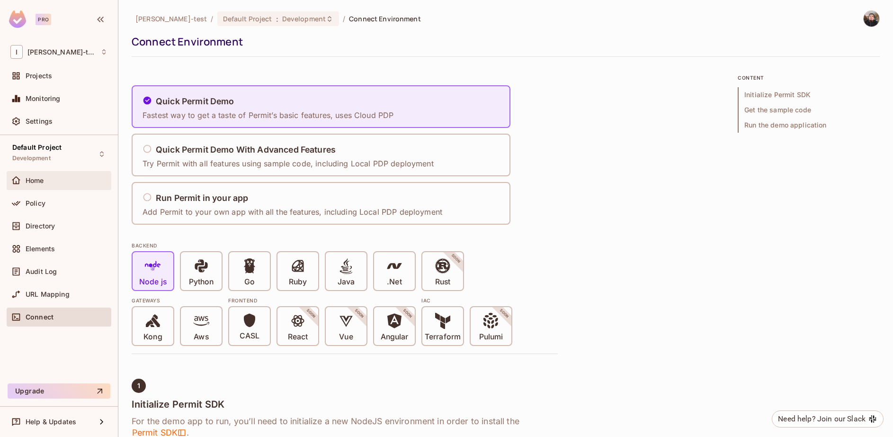
click at [49, 189] on div "Home" at bounding box center [59, 180] width 105 height 19
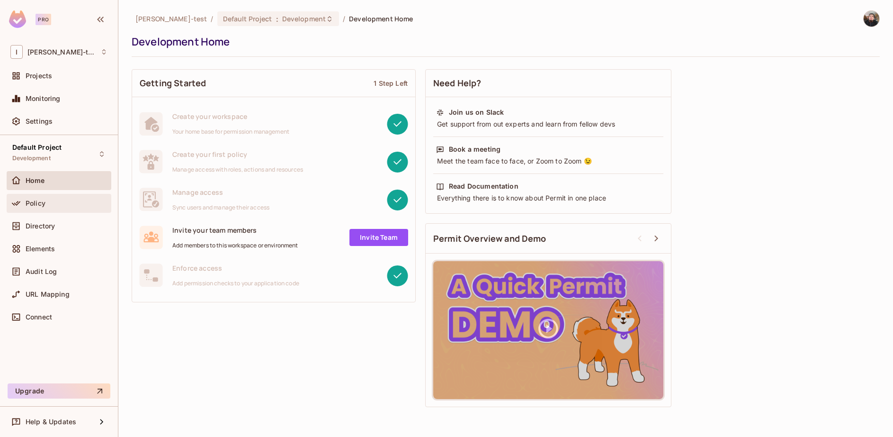
click at [53, 199] on div "Policy" at bounding box center [67, 203] width 82 height 8
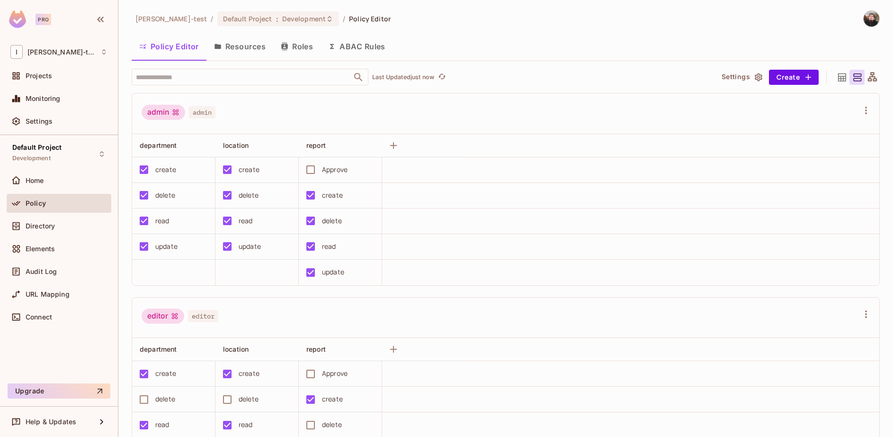
click at [303, 44] on button "Roles" at bounding box center [296, 47] width 47 height 24
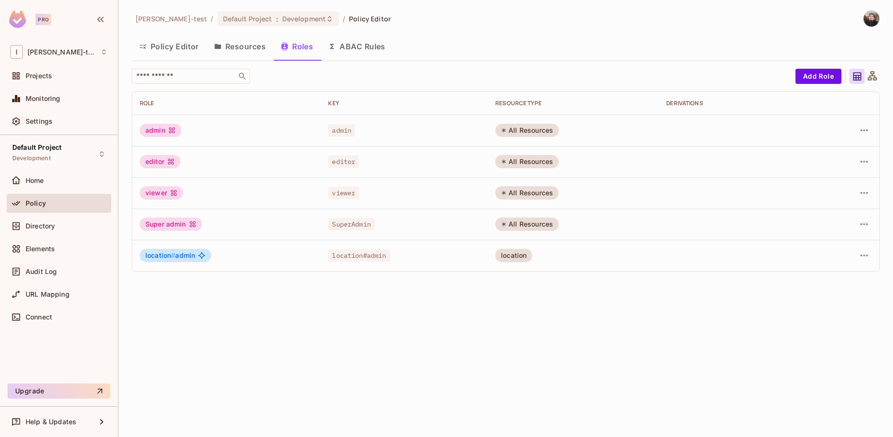
click at [170, 51] on button "Policy Editor" at bounding box center [169, 47] width 75 height 24
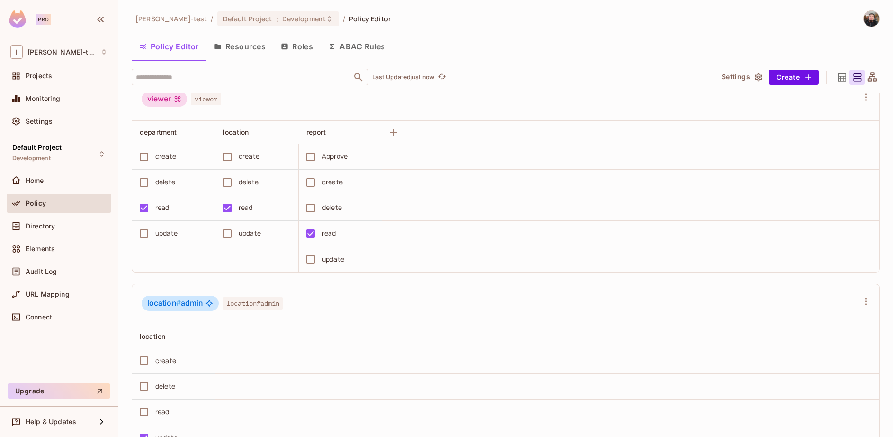
scroll to position [662, 0]
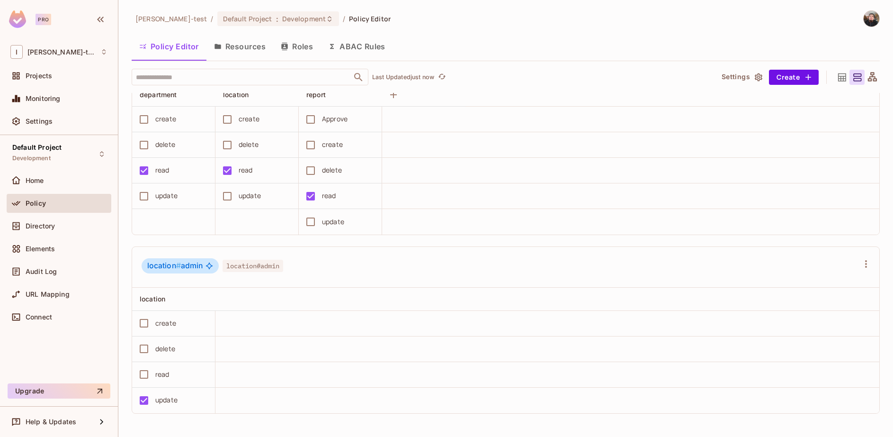
click at [162, 374] on div "read" at bounding box center [162, 374] width 14 height 10
click at [839, 419] on button "Save Changes" at bounding box center [856, 421] width 58 height 15
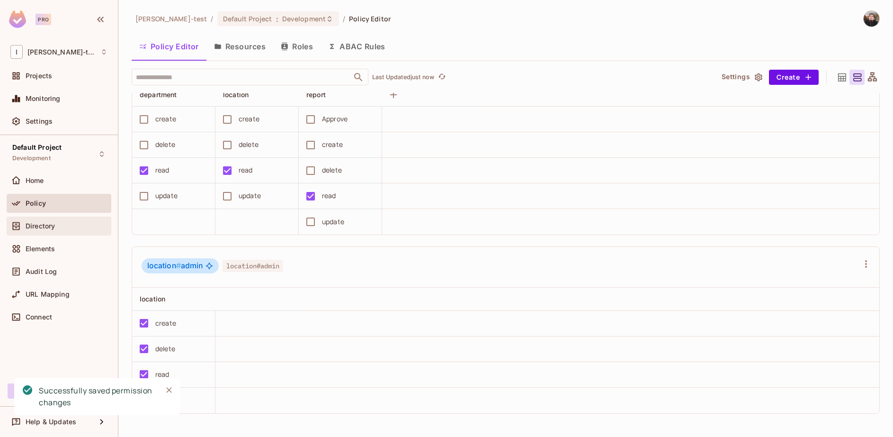
click at [38, 224] on span "Directory" at bounding box center [40, 226] width 29 height 8
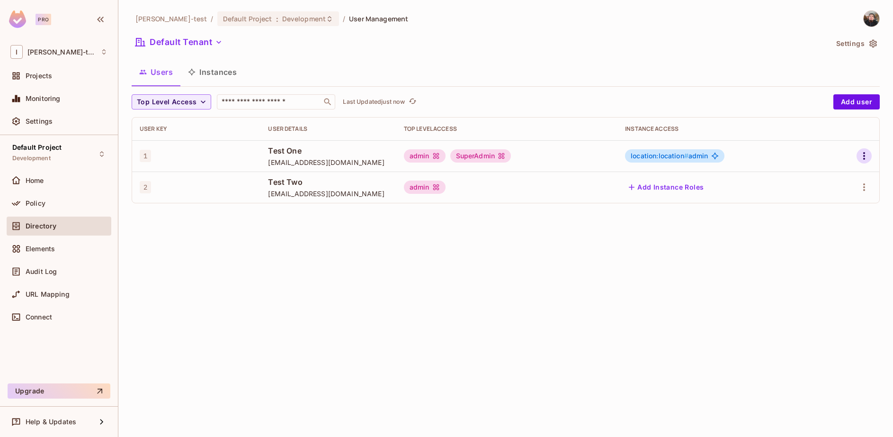
click at [862, 153] on icon "button" at bounding box center [864, 155] width 11 height 11
click at [834, 177] on li "Edit" at bounding box center [823, 177] width 84 height 21
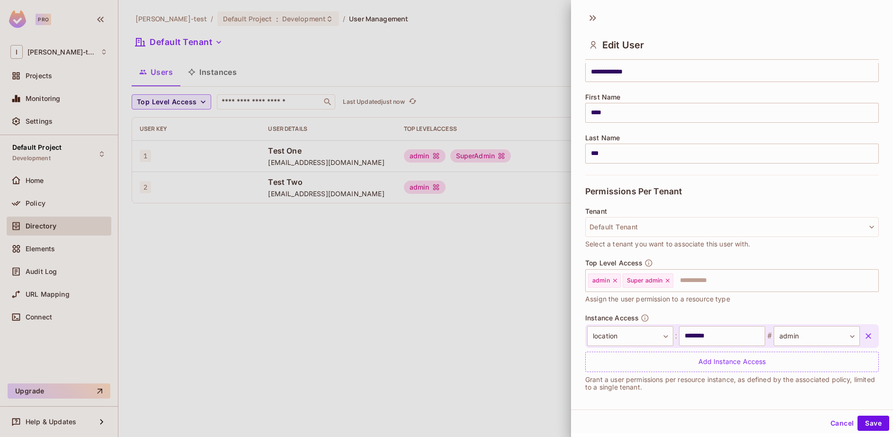
scroll to position [95, 0]
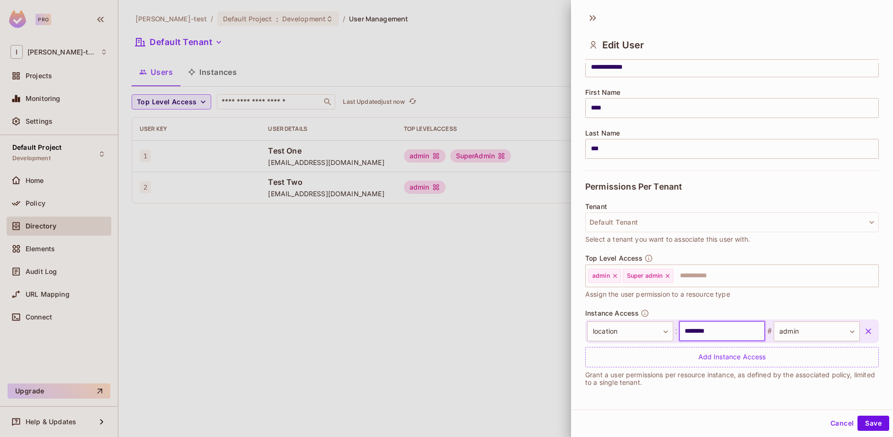
click at [693, 332] on input "********" at bounding box center [722, 331] width 86 height 20
click at [863, 426] on button "Save" at bounding box center [874, 422] width 32 height 15
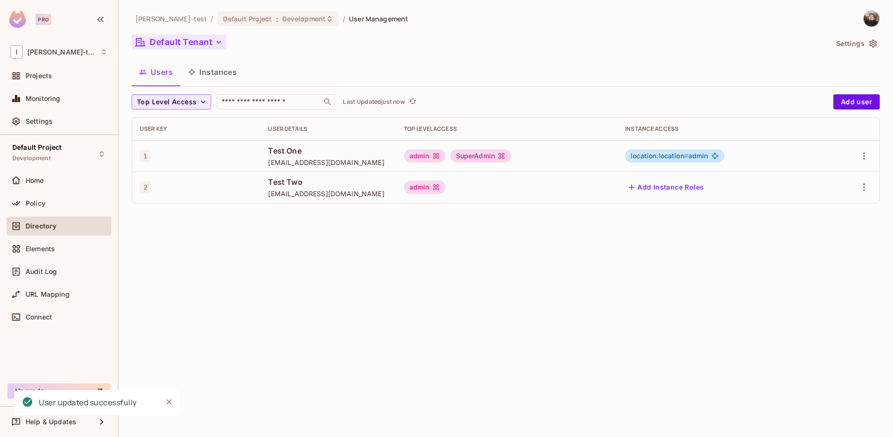
click at [176, 46] on button "Default Tenant" at bounding box center [179, 42] width 95 height 15
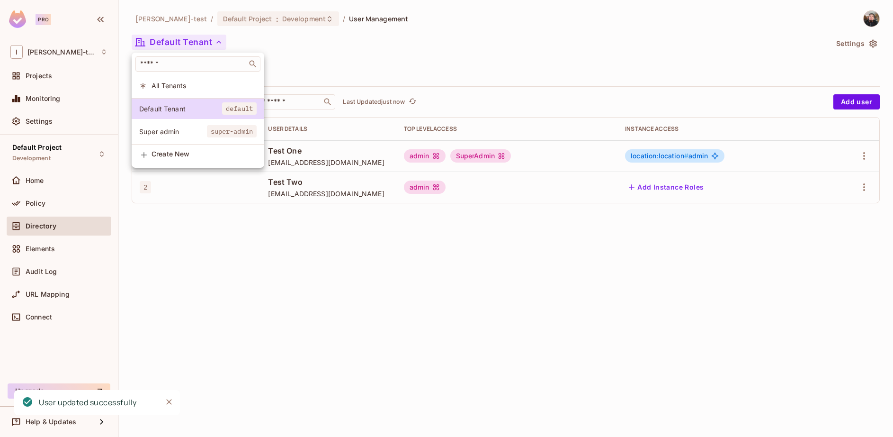
click at [168, 132] on span "Super admin" at bounding box center [173, 131] width 68 height 9
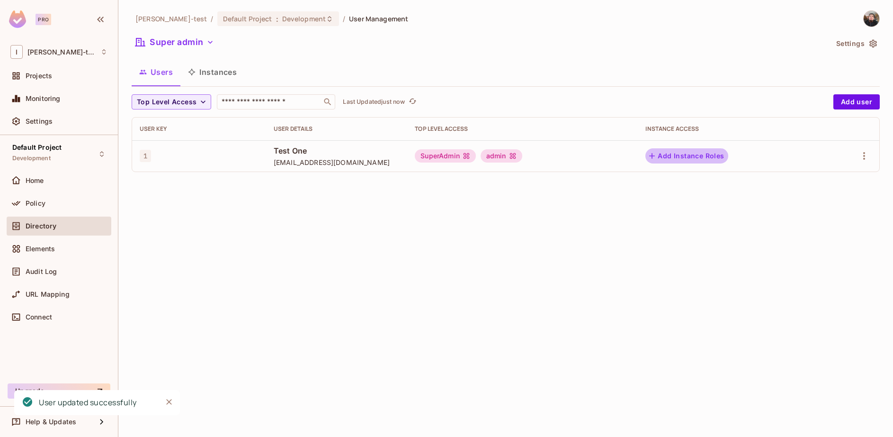
click at [706, 157] on button "Add Instance Roles" at bounding box center [686, 155] width 82 height 15
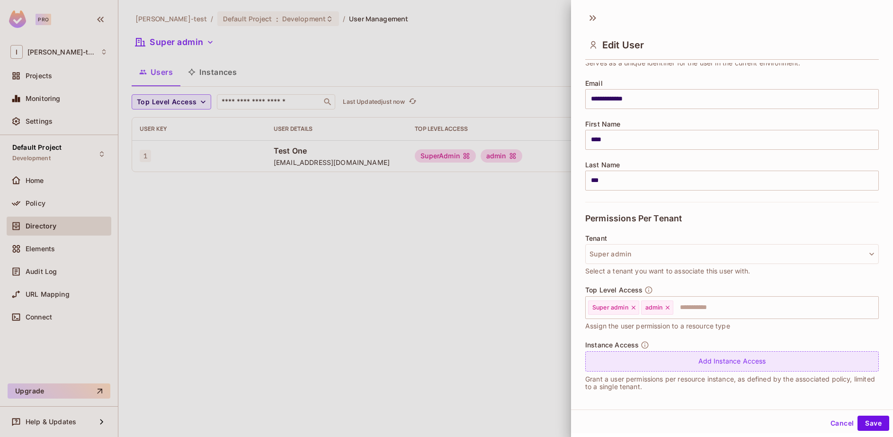
scroll to position [67, 0]
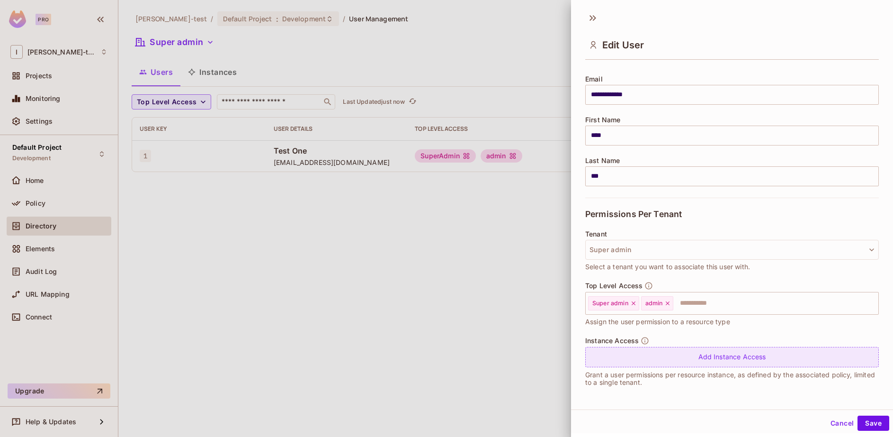
click at [714, 361] on div "Add Instance Access" at bounding box center [732, 357] width 294 height 20
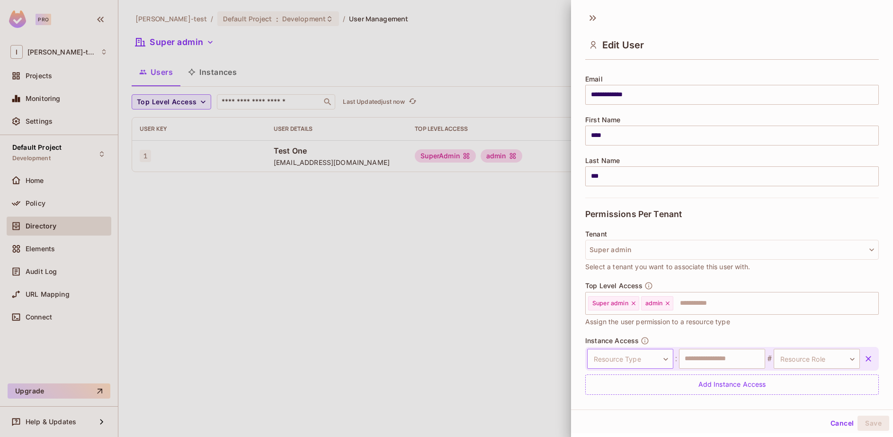
click at [639, 352] on body "**********" at bounding box center [446, 218] width 893 height 437
click at [608, 400] on li "location" at bounding box center [622, 399] width 87 height 17
click at [721, 363] on input "text" at bounding box center [722, 359] width 86 height 20
type input "********"
click at [782, 352] on body "**********" at bounding box center [446, 218] width 893 height 437
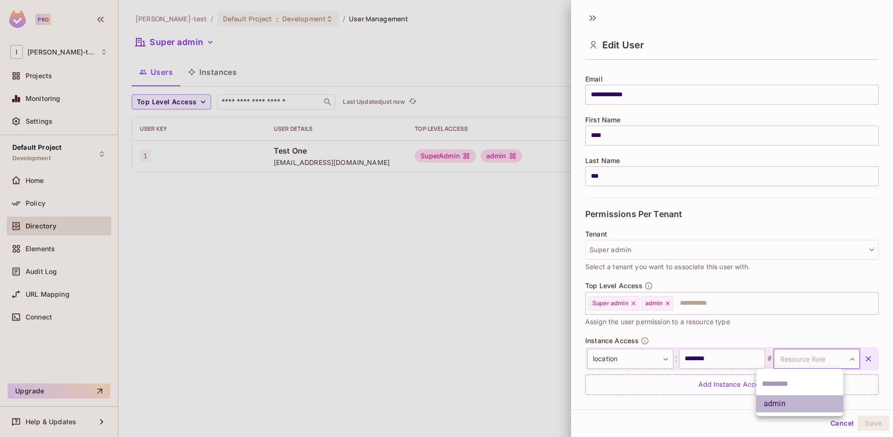
click at [778, 405] on li "admin" at bounding box center [799, 403] width 87 height 17
click at [874, 430] on div "Cancel Save" at bounding box center [732, 422] width 322 height 23
click at [870, 421] on button "Save" at bounding box center [874, 422] width 32 height 15
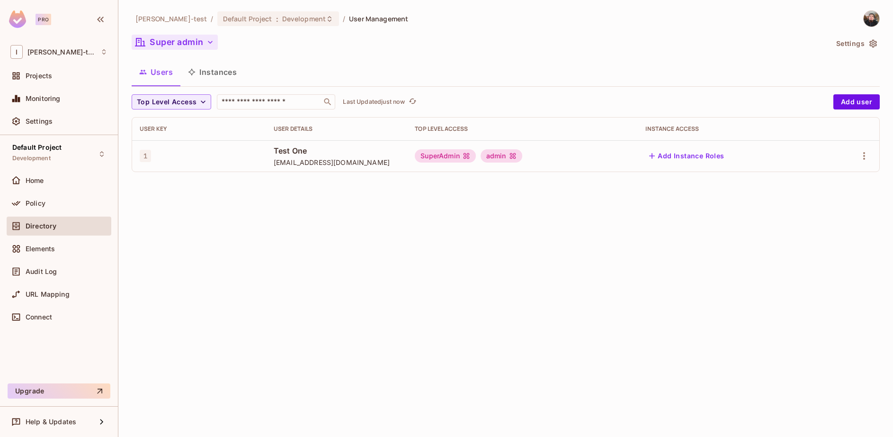
click at [156, 38] on button "Super admin" at bounding box center [175, 42] width 86 height 15
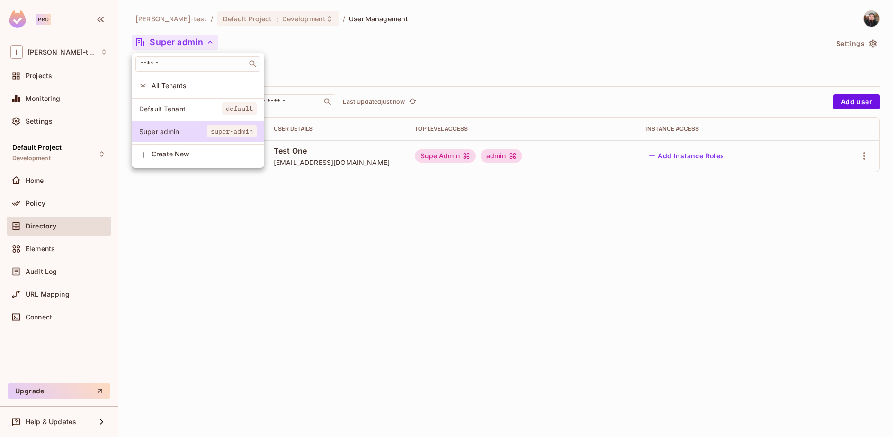
click at [201, 114] on li "Default Tenant default" at bounding box center [198, 108] width 133 height 20
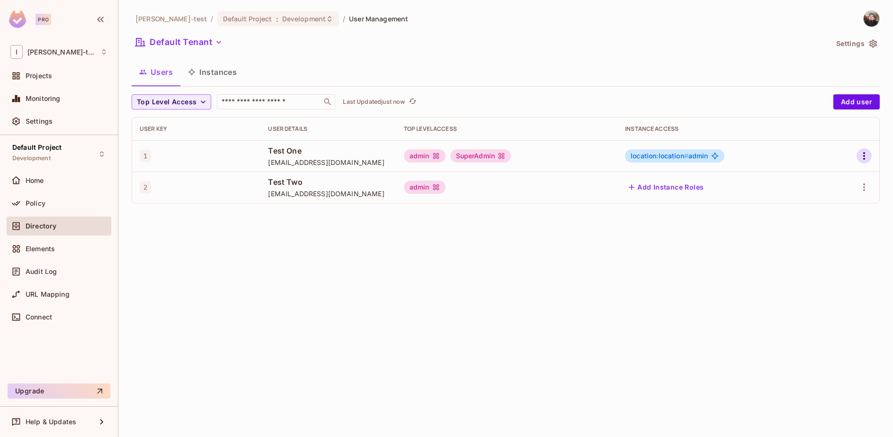
click at [863, 156] on icon "button" at bounding box center [864, 155] width 11 height 11
click at [827, 174] on li "Edit" at bounding box center [823, 177] width 84 height 21
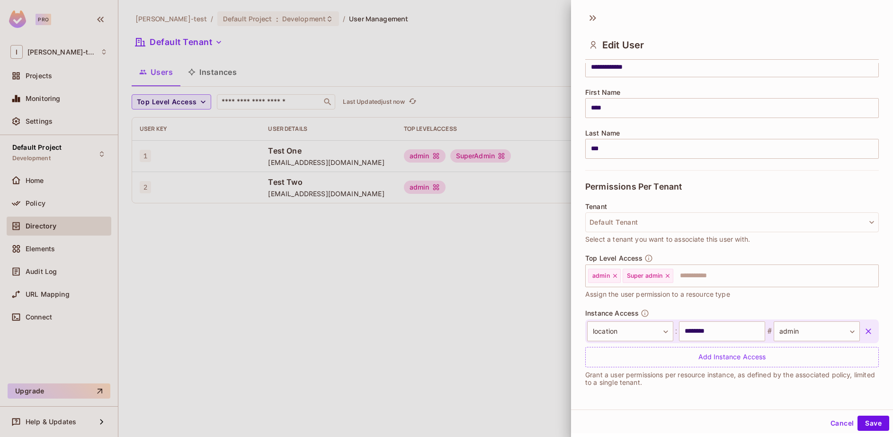
click at [864, 335] on icon "button" at bounding box center [868, 330] width 9 height 9
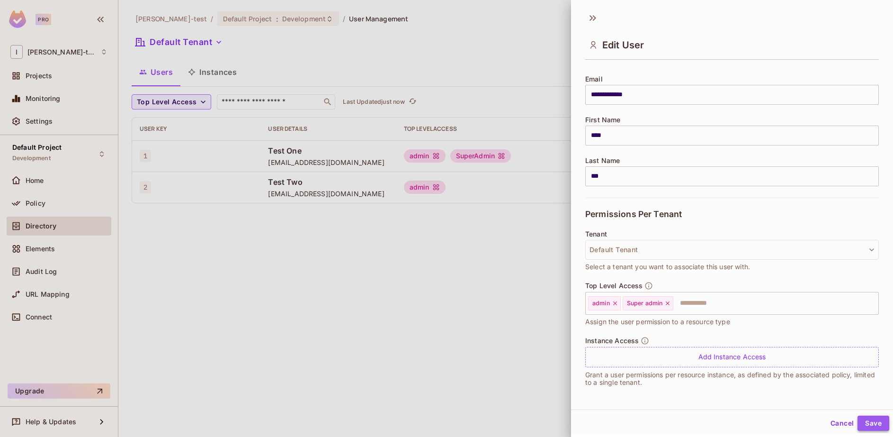
click at [871, 420] on button "Save" at bounding box center [874, 422] width 32 height 15
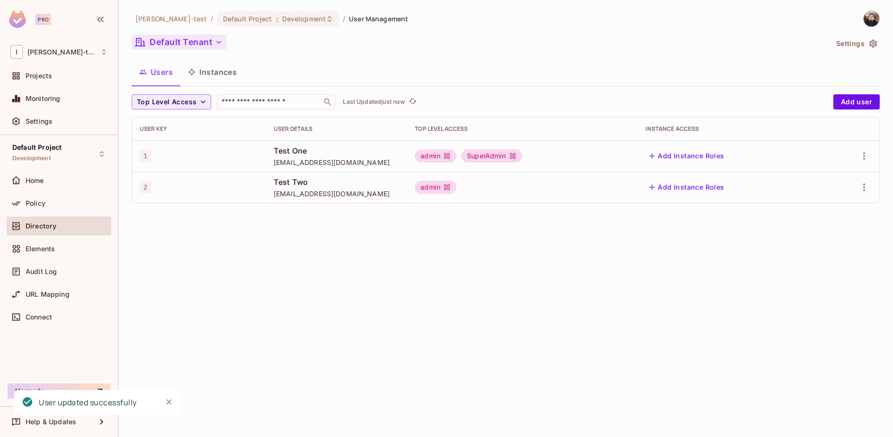
click at [160, 37] on button "Default Tenant" at bounding box center [179, 42] width 95 height 15
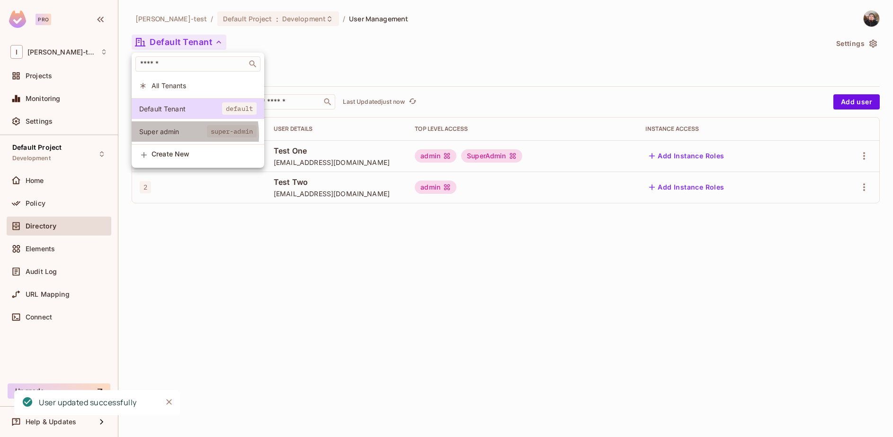
click at [168, 135] on span "Super admin" at bounding box center [173, 131] width 68 height 9
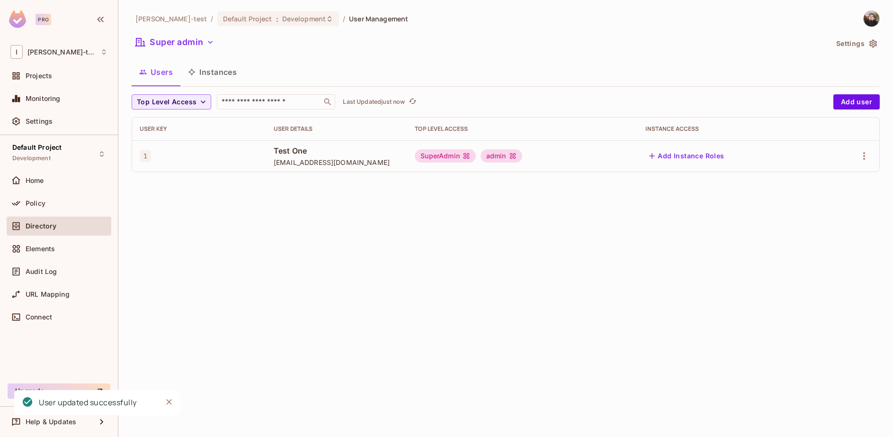
click at [689, 152] on button "Add Instance Roles" at bounding box center [686, 155] width 82 height 15
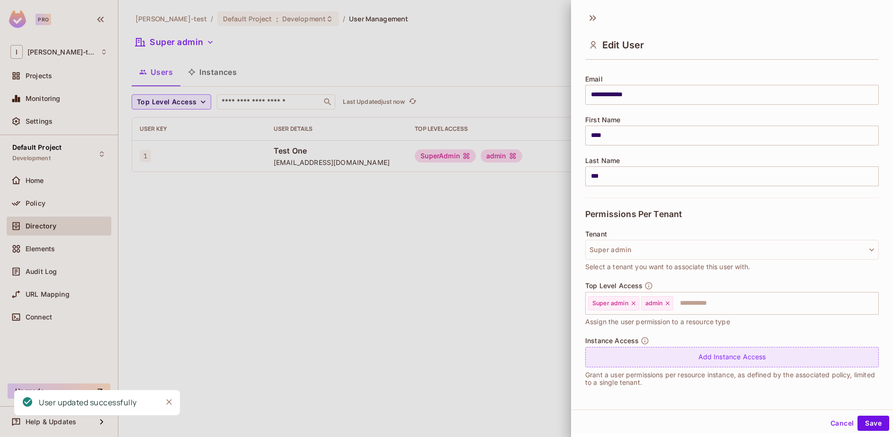
click at [660, 362] on div "Add Instance Access" at bounding box center [732, 357] width 294 height 20
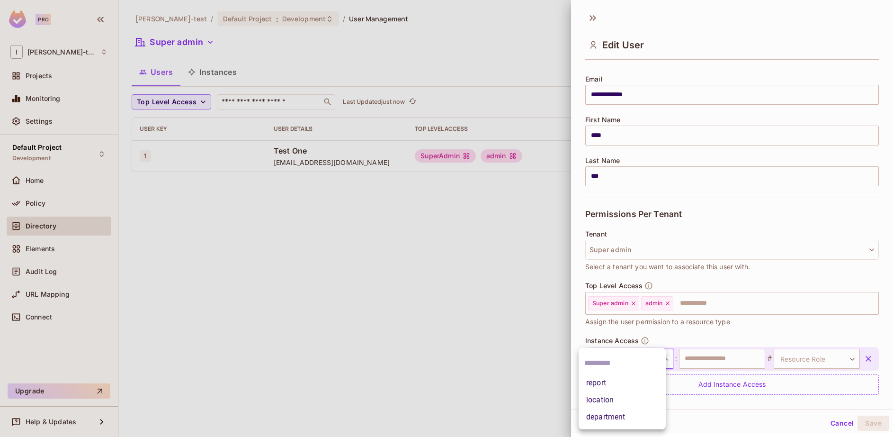
click at [660, 363] on body "**********" at bounding box center [446, 218] width 893 height 437
drag, startPoint x: 623, startPoint y: 386, endPoint x: 619, endPoint y: 400, distance: 14.7
click at [619, 400] on ul "report location department" at bounding box center [622, 388] width 87 height 81
click at [618, 400] on li "location" at bounding box center [622, 399] width 87 height 17
click at [830, 355] on body "**********" at bounding box center [446, 218] width 893 height 437
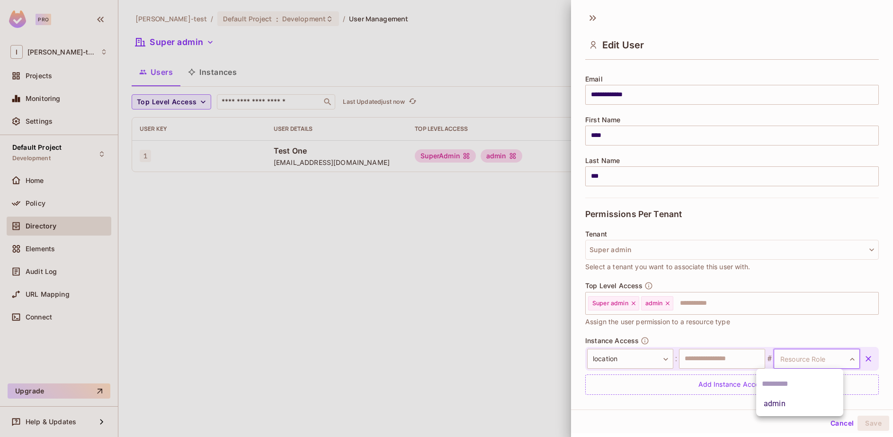
click at [783, 402] on li "admin" at bounding box center [799, 403] width 87 height 17
type input "*****"
click at [710, 365] on input "text" at bounding box center [722, 359] width 86 height 20
click at [707, 353] on input "*" at bounding box center [722, 359] width 86 height 20
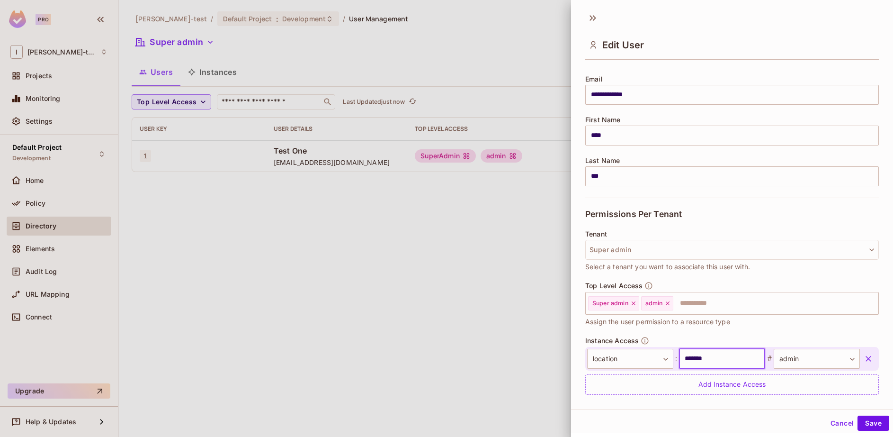
type input "********"
click at [709, 354] on input "text" at bounding box center [722, 359] width 86 height 20
click at [863, 425] on button "Save" at bounding box center [874, 422] width 32 height 15
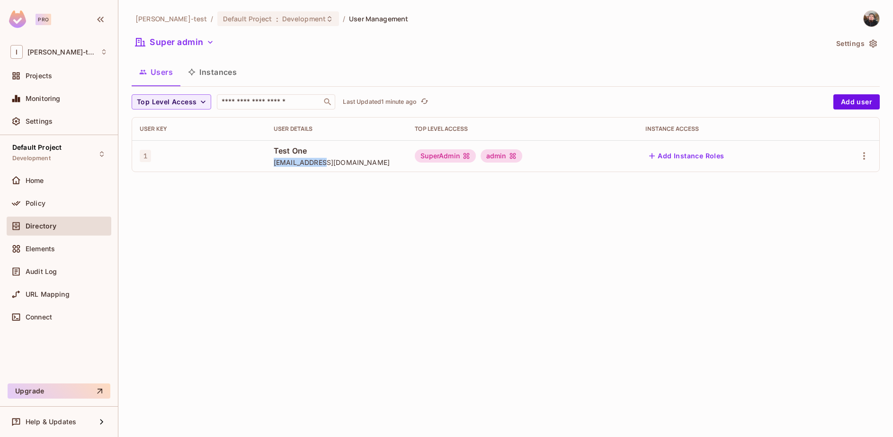
drag, startPoint x: 271, startPoint y: 163, endPoint x: 327, endPoint y: 160, distance: 55.9
click at [327, 160] on td "Test One [EMAIL_ADDRESS][DOMAIN_NAME]" at bounding box center [336, 155] width 141 height 31
copy span "[EMAIL_ADDRESS][DOMAIN_NAME]"
click at [54, 207] on div "Policy" at bounding box center [58, 202] width 97 height 11
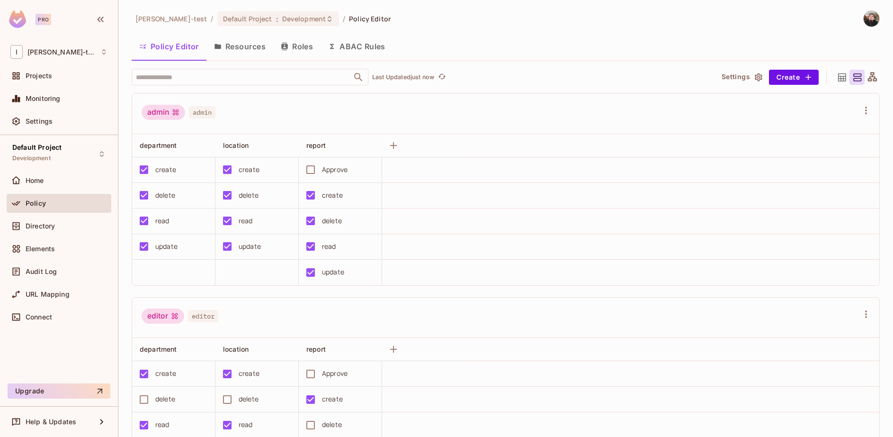
click at [231, 30] on div "[PERSON_NAME]-test / Default Project : Development / Policy Editor Policy Edito…" at bounding box center [506, 223] width 748 height 427
click at [233, 42] on button "Resources" at bounding box center [239, 47] width 67 height 24
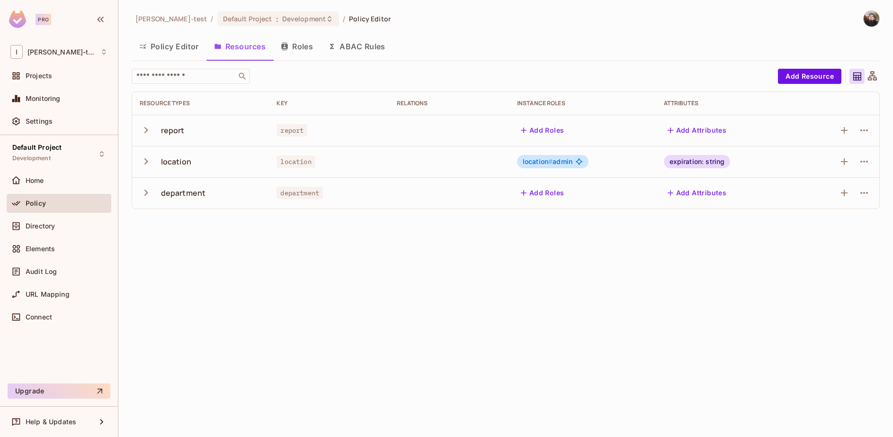
click at [176, 164] on div "location" at bounding box center [176, 161] width 30 height 10
click at [145, 160] on icon "button" at bounding box center [146, 161] width 13 height 13
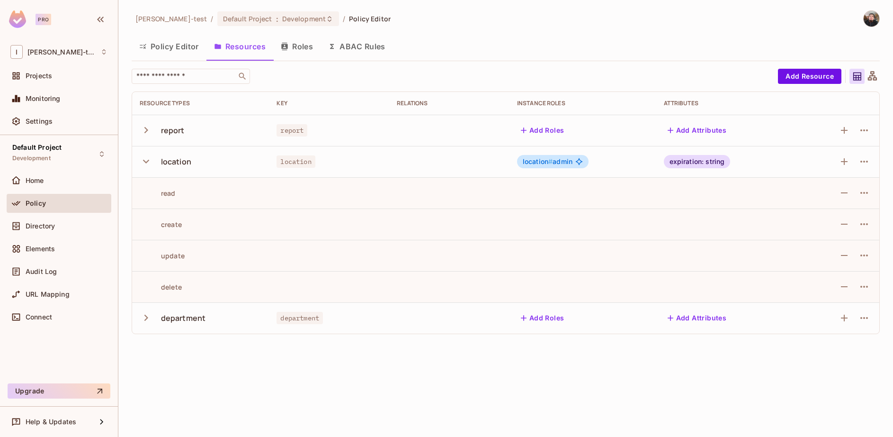
click at [168, 174] on td "location" at bounding box center [200, 161] width 137 height 31
click at [165, 196] on div "read" at bounding box center [158, 192] width 36 height 9
copy div "read"
click at [49, 181] on div "Home" at bounding box center [67, 181] width 82 height 8
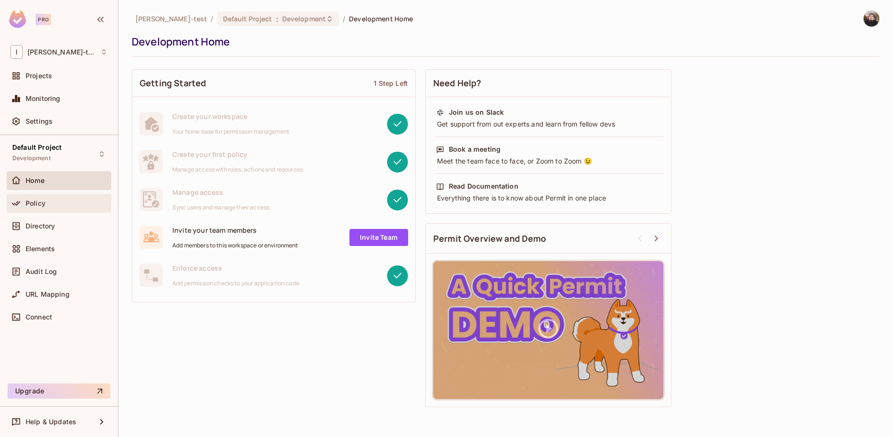
click at [38, 204] on span "Policy" at bounding box center [36, 203] width 20 height 8
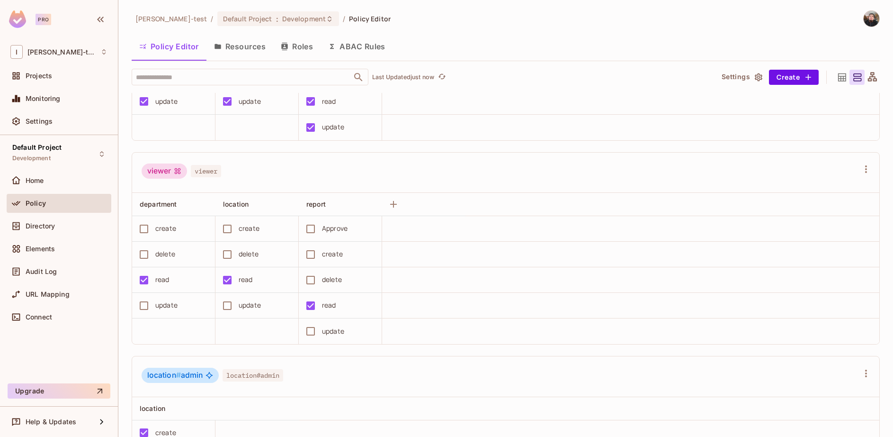
scroll to position [662, 0]
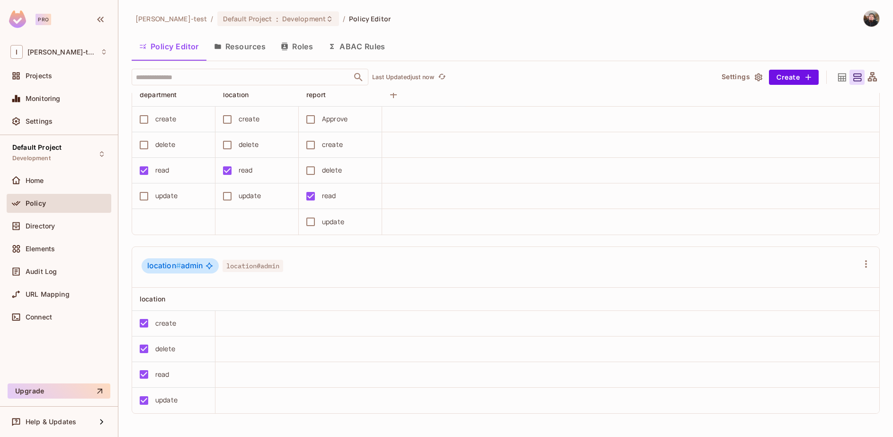
click at [224, 37] on button "Resources" at bounding box center [239, 47] width 67 height 24
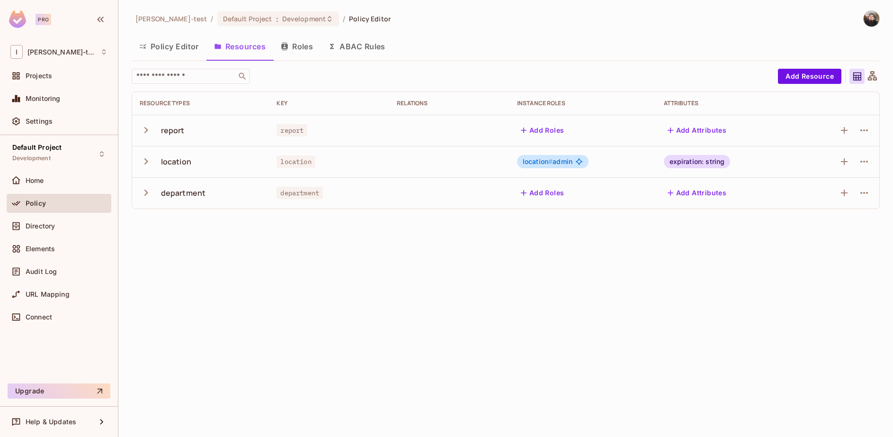
click at [229, 47] on button "Resources" at bounding box center [239, 47] width 67 height 24
click at [173, 44] on button "Policy Editor" at bounding box center [169, 47] width 75 height 24
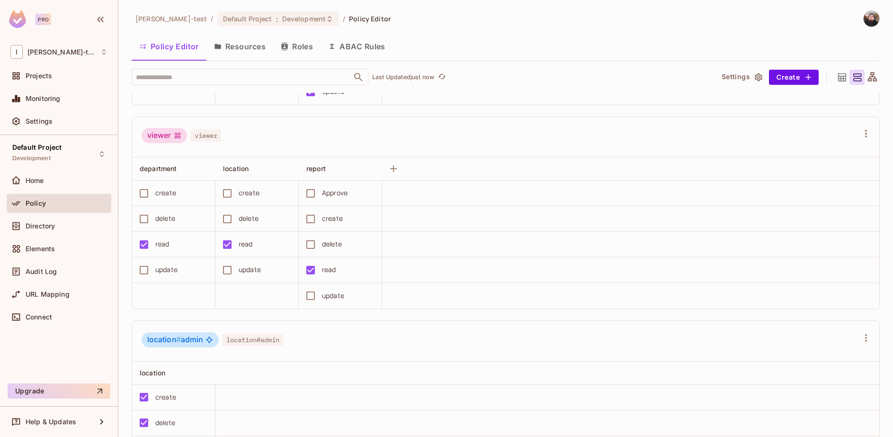
scroll to position [662, 0]
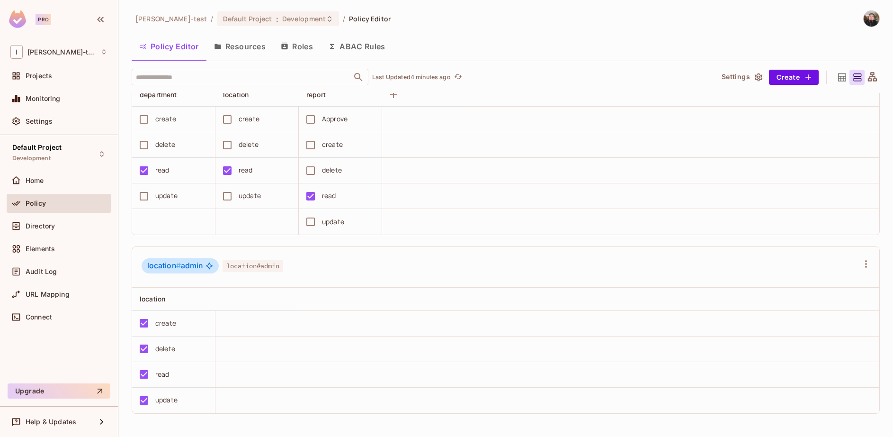
click at [63, 197] on div "Policy" at bounding box center [58, 202] width 97 height 11
click at [248, 47] on button "Resources" at bounding box center [239, 46] width 67 height 24
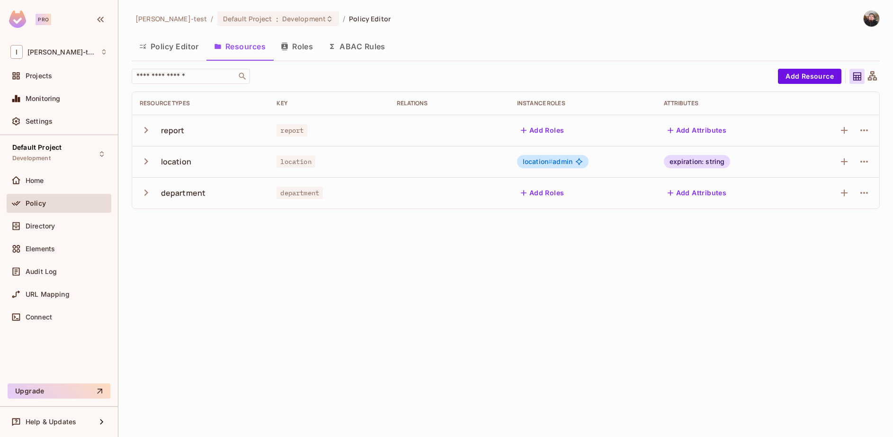
drag, startPoint x: 138, startPoint y: 163, endPoint x: 143, endPoint y: 161, distance: 5.5
click at [138, 163] on td "location" at bounding box center [200, 161] width 137 height 31
click at [144, 159] on icon "button" at bounding box center [146, 161] width 13 height 13
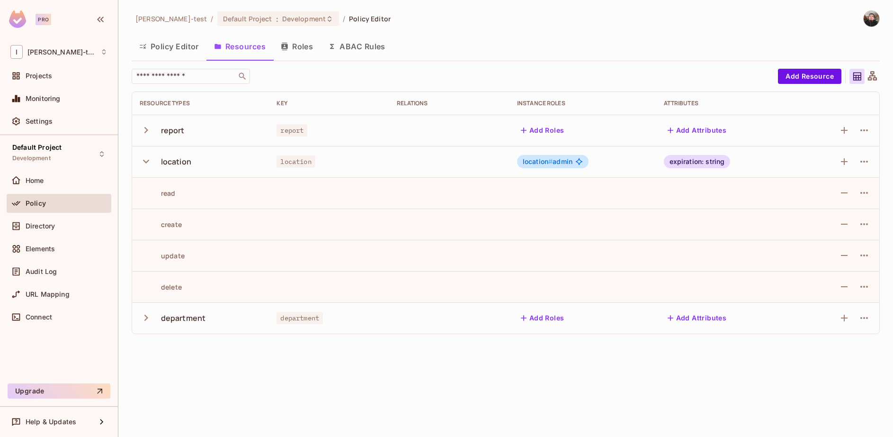
click at [142, 165] on icon "button" at bounding box center [146, 161] width 13 height 13
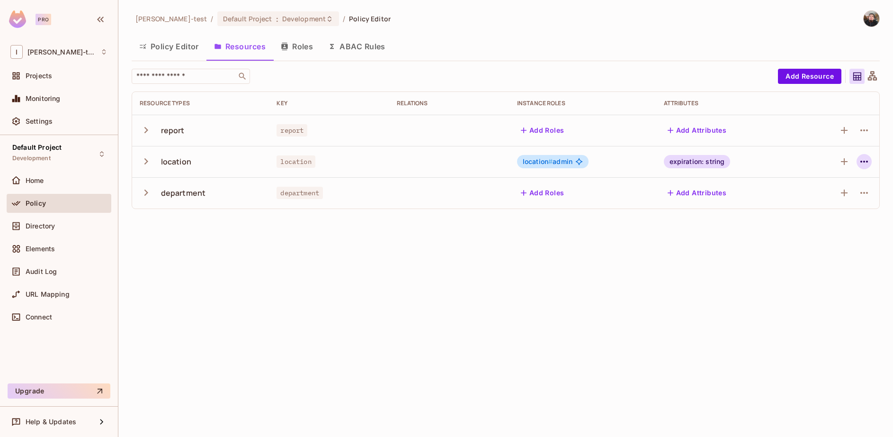
click at [859, 161] on button "button" at bounding box center [864, 161] width 15 height 15
click at [814, 201] on div "Edit Resource" at bounding box center [823, 198] width 45 height 9
click at [875, 157] on td at bounding box center [837, 161] width 85 height 31
click at [868, 159] on icon "button" at bounding box center [864, 161] width 11 height 11
click at [804, 197] on div "Edit Resource" at bounding box center [823, 198] width 45 height 9
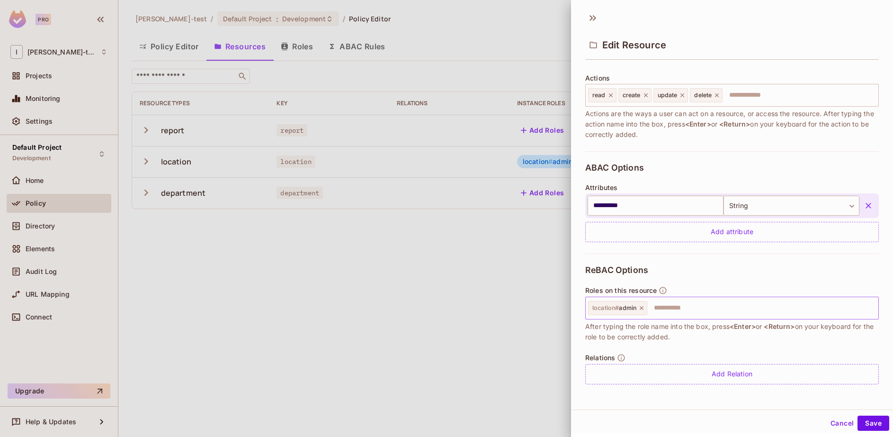
scroll to position [1, 0]
click at [641, 307] on icon at bounding box center [641, 306] width 7 height 7
click at [862, 425] on button "Save" at bounding box center [874, 421] width 32 height 15
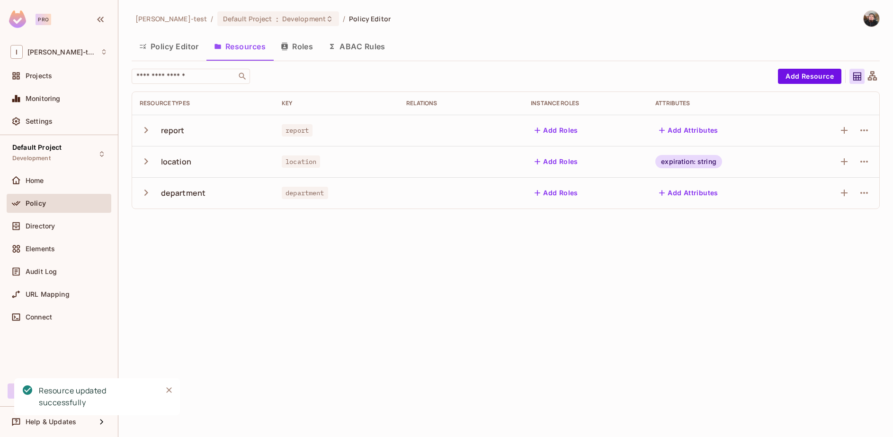
click at [565, 256] on div "[PERSON_NAME]-test / Default Project : Development / Policy Editor Policy Edito…" at bounding box center [505, 218] width 775 height 437
click at [57, 227] on div "Directory" at bounding box center [67, 226] width 82 height 8
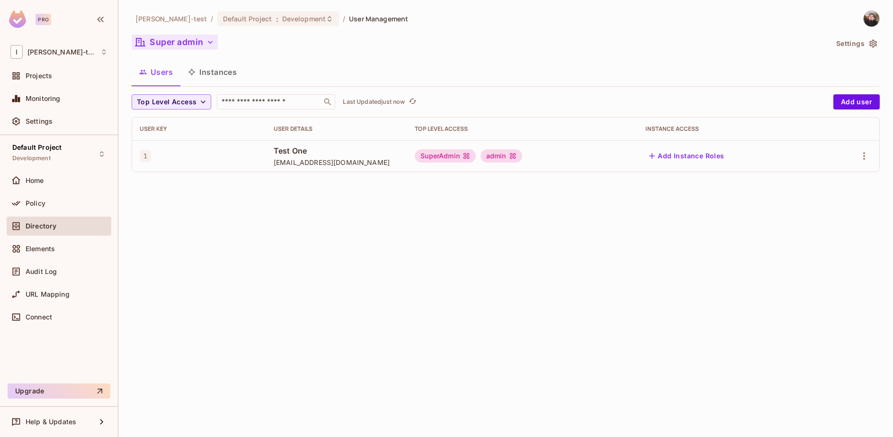
click at [166, 44] on button "Super admin" at bounding box center [175, 42] width 86 height 15
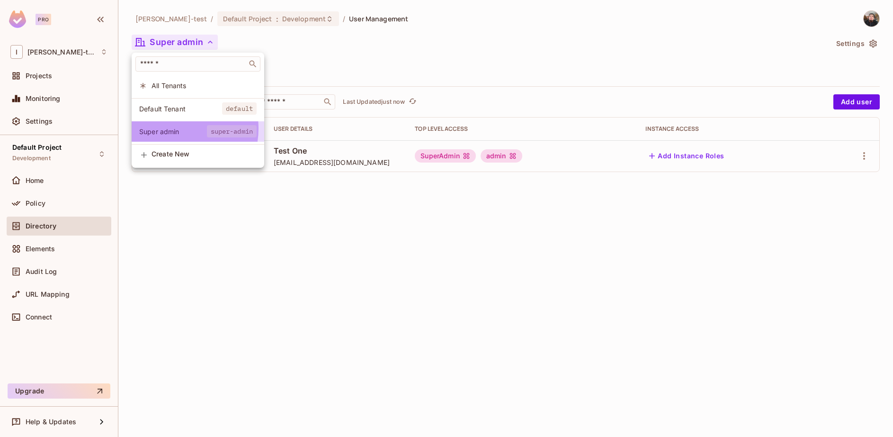
drag, startPoint x: 171, startPoint y: 128, endPoint x: 323, endPoint y: 152, distance: 153.8
click at [171, 128] on span "Super admin" at bounding box center [173, 131] width 68 height 9
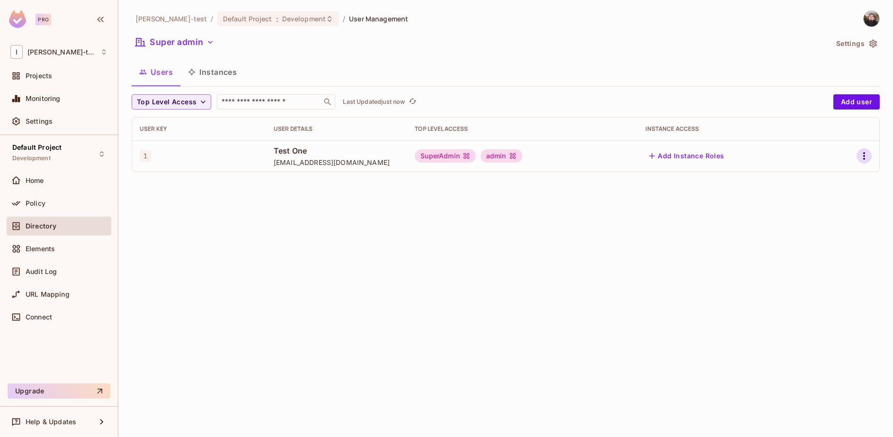
click at [864, 153] on icon "button" at bounding box center [864, 155] width 11 height 11
drag, startPoint x: 828, startPoint y: 179, endPoint x: 823, endPoint y: 190, distance: 12.9
click at [828, 179] on li "Edit" at bounding box center [823, 177] width 84 height 21
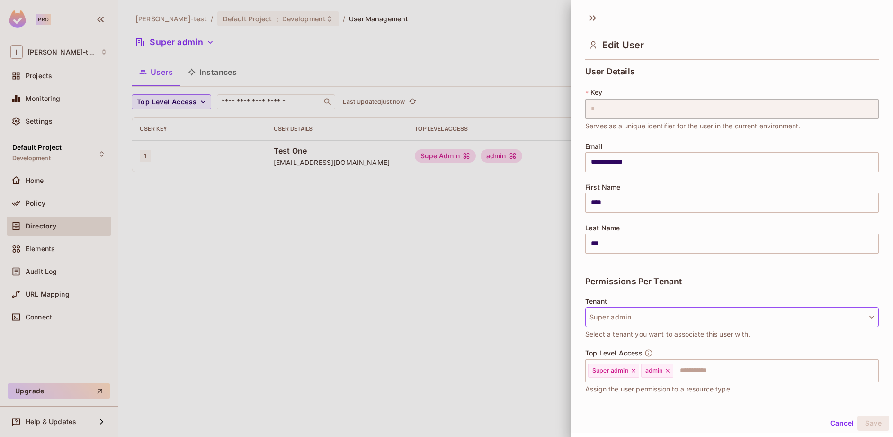
click at [629, 319] on button "Super admin" at bounding box center [732, 317] width 294 height 20
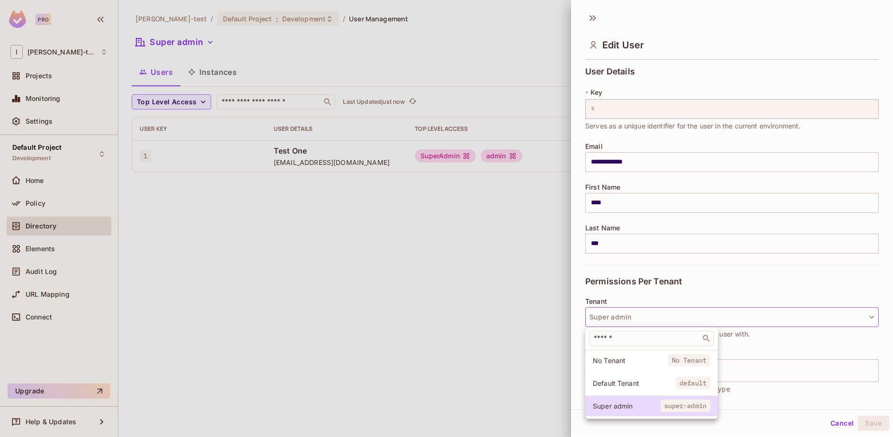
drag, startPoint x: 621, startPoint y: 385, endPoint x: 677, endPoint y: 394, distance: 57.0
click at [621, 385] on span "Default Tenant" at bounding box center [634, 382] width 83 height 9
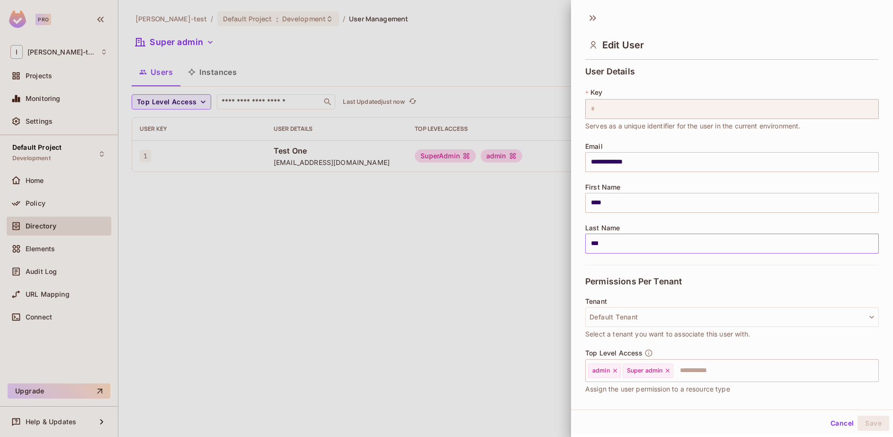
click at [656, 240] on input "***" at bounding box center [732, 243] width 294 height 20
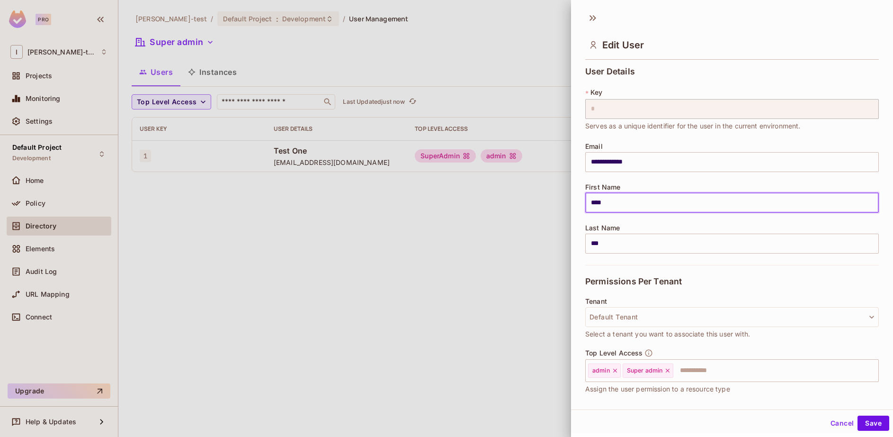
click at [704, 201] on input "****" at bounding box center [732, 203] width 294 height 20
click at [868, 420] on button "Save" at bounding box center [874, 422] width 32 height 15
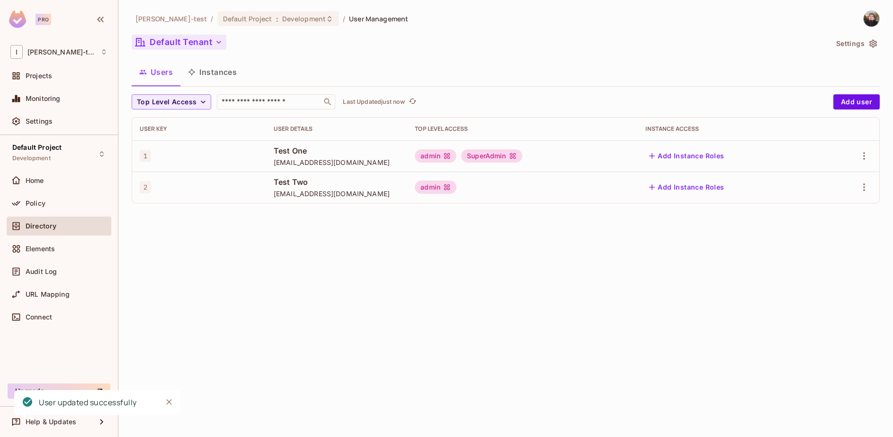
click at [173, 45] on button "Default Tenant" at bounding box center [179, 42] width 95 height 15
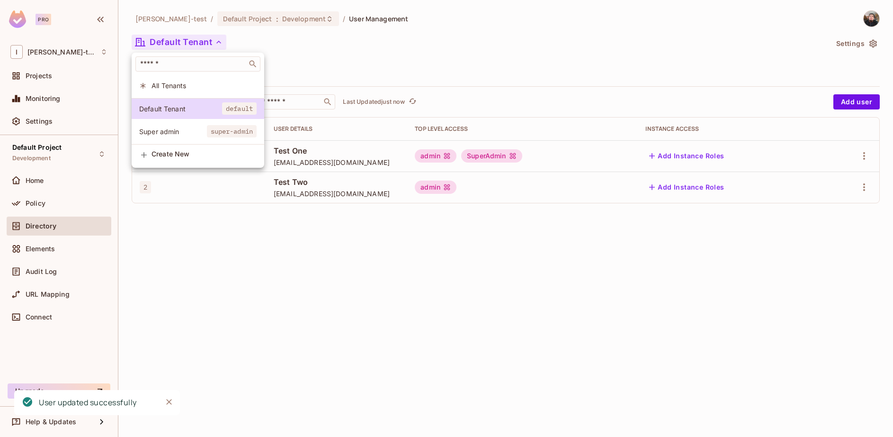
click at [221, 128] on span "super-admin" at bounding box center [232, 131] width 50 height 12
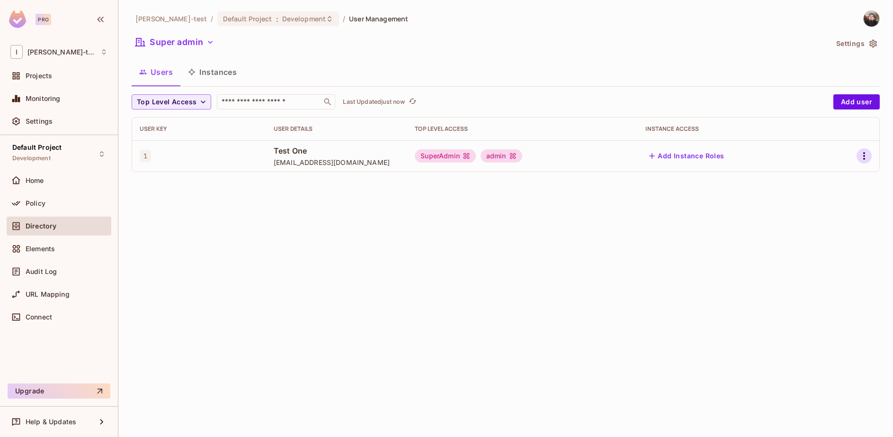
click at [864, 152] on icon "button" at bounding box center [864, 156] width 2 height 8
click at [869, 34] on div at bounding box center [446, 218] width 893 height 437
click at [860, 45] on button "Settings" at bounding box center [855, 43] width 47 height 15
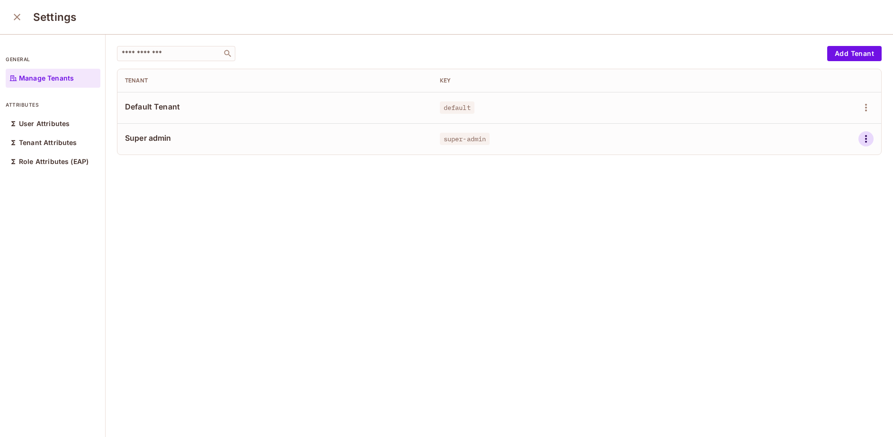
click at [858, 132] on div at bounding box center [813, 138] width 119 height 15
click at [860, 139] on icon "button" at bounding box center [865, 138] width 11 height 11
click at [826, 200] on div "Delete Tenant" at bounding box center [818, 201] width 45 height 9
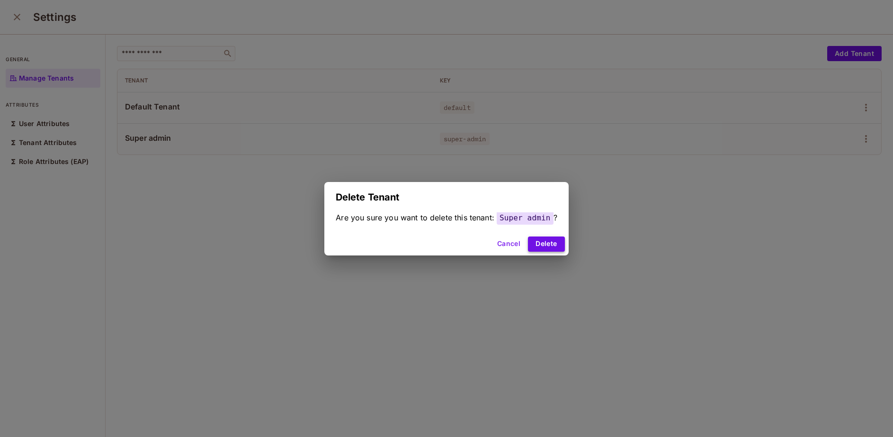
click at [547, 239] on button "Delete" at bounding box center [546, 243] width 36 height 15
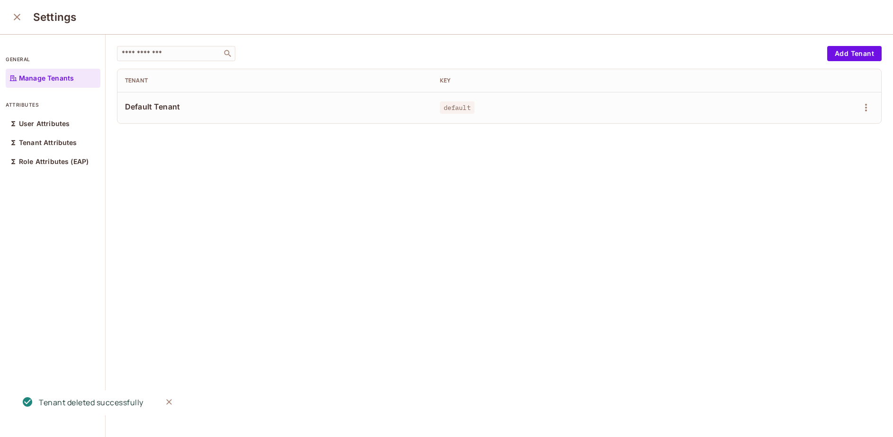
click at [18, 18] on icon "close" at bounding box center [17, 17] width 7 height 7
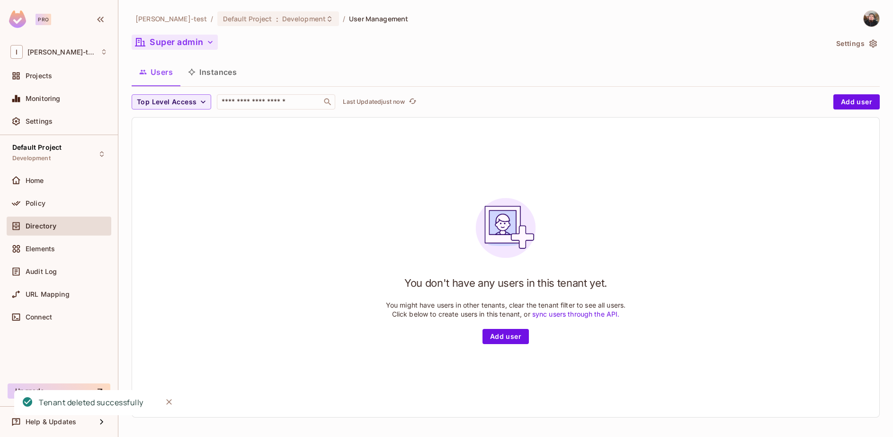
click at [168, 42] on button "Super admin" at bounding box center [175, 42] width 86 height 15
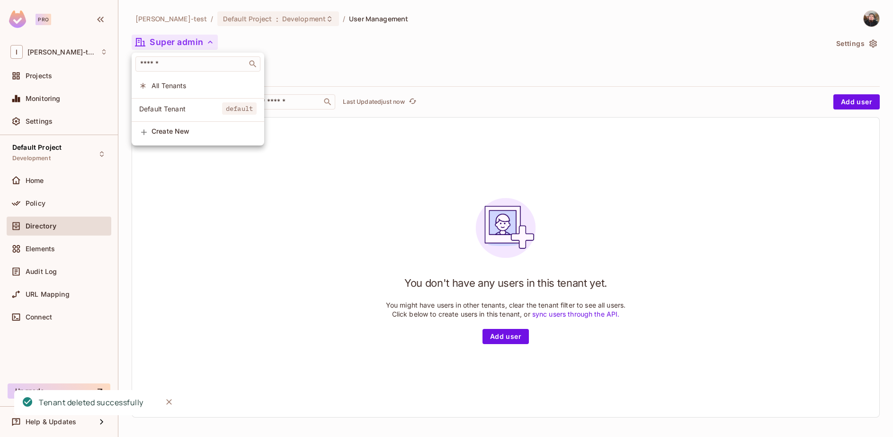
click at [169, 80] on li "All Tenants" at bounding box center [198, 85] width 133 height 20
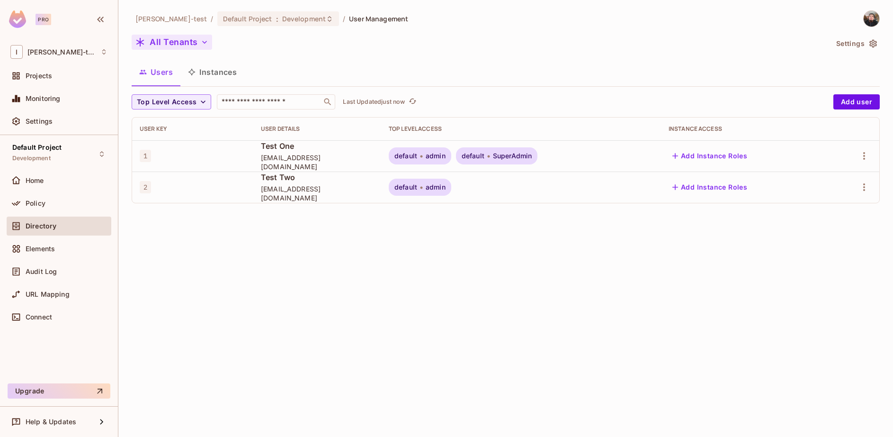
click at [172, 43] on button "All Tenants" at bounding box center [172, 42] width 80 height 15
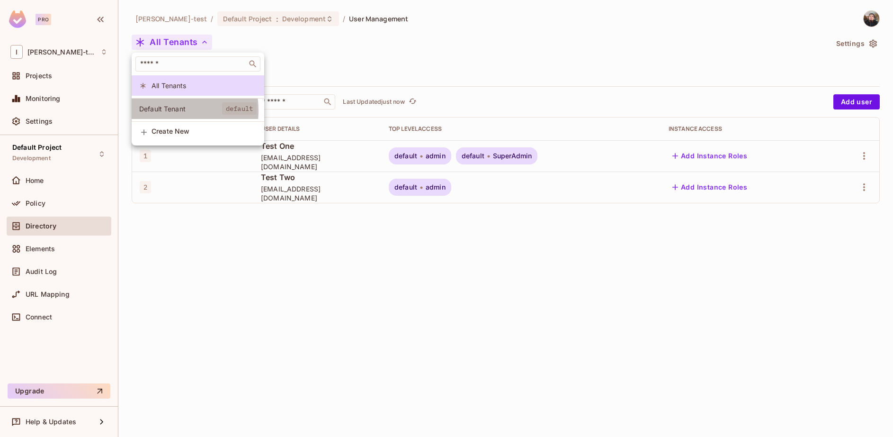
click at [164, 110] on span "Default Tenant" at bounding box center [180, 108] width 83 height 9
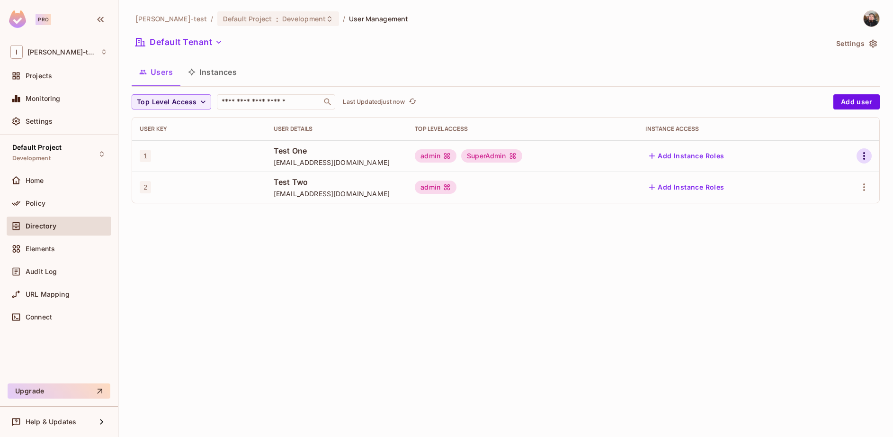
click at [865, 152] on icon "button" at bounding box center [864, 155] width 11 height 11
click at [813, 179] on div "Edit" at bounding box center [814, 177] width 13 height 9
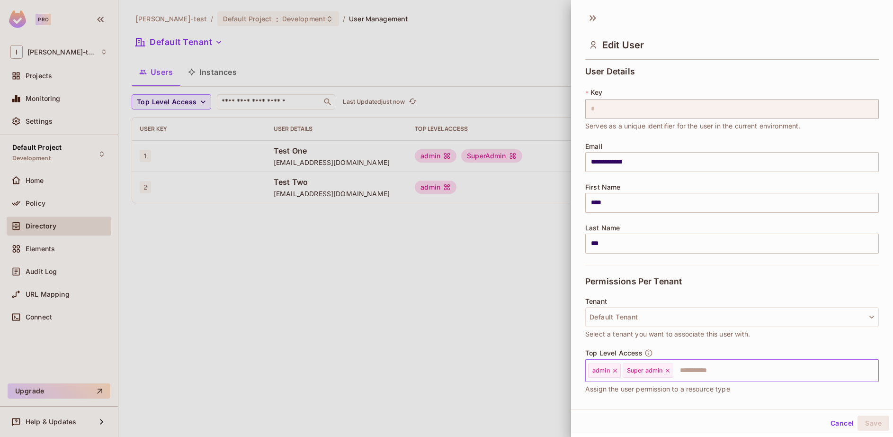
click at [617, 369] on icon at bounding box center [615, 370] width 7 height 7
click at [868, 417] on button "Save" at bounding box center [874, 422] width 32 height 15
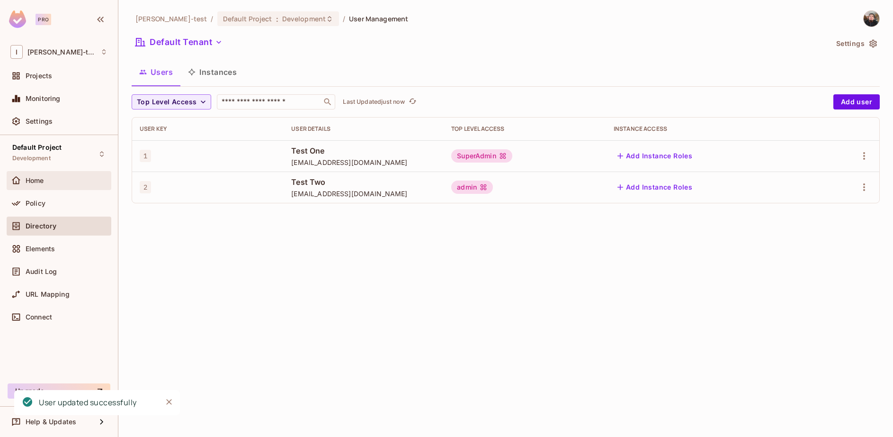
click at [31, 186] on div "Home" at bounding box center [58, 180] width 97 height 11
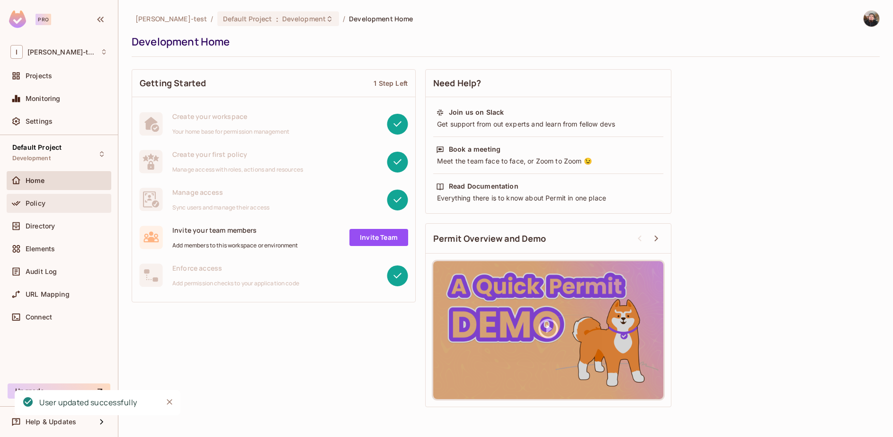
click at [45, 203] on div "Policy" at bounding box center [67, 203] width 82 height 8
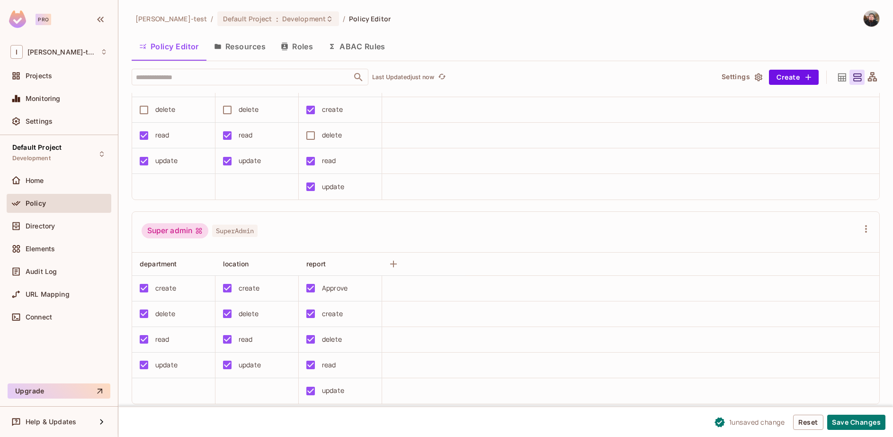
scroll to position [341, 0]
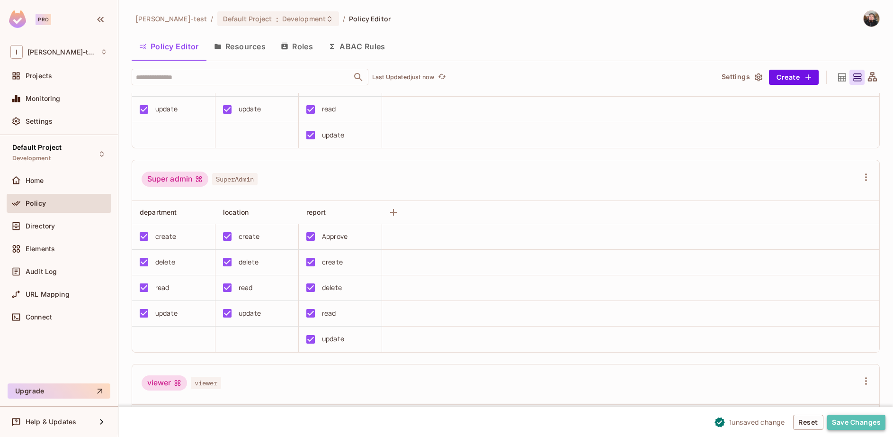
click at [851, 419] on button "Save Changes" at bounding box center [856, 421] width 58 height 15
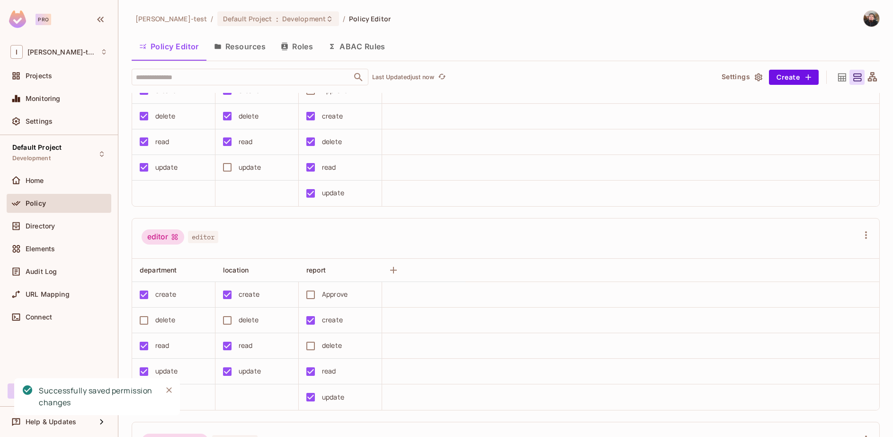
scroll to position [114, 0]
